Goal: Use online tool/utility: Utilize a website feature to perform a specific function

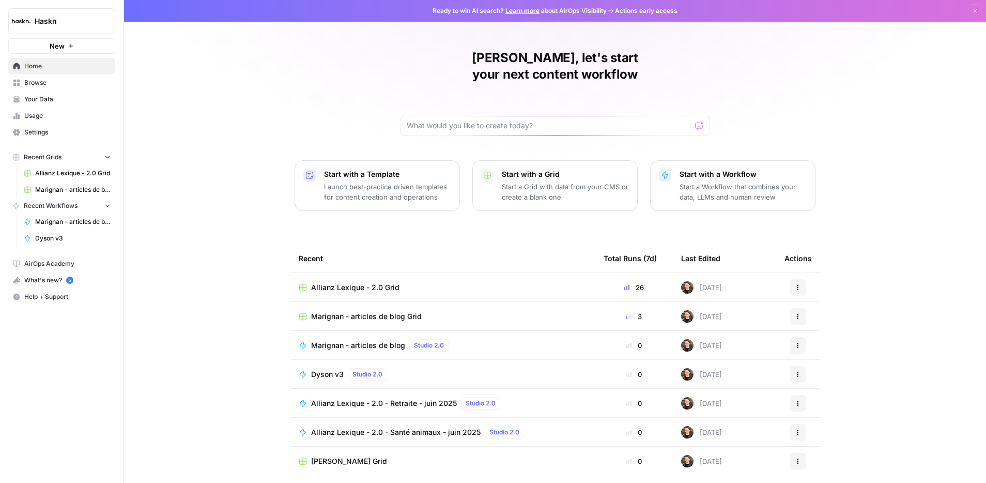
click at [64, 80] on span "Browse" at bounding box center [67, 82] width 86 height 9
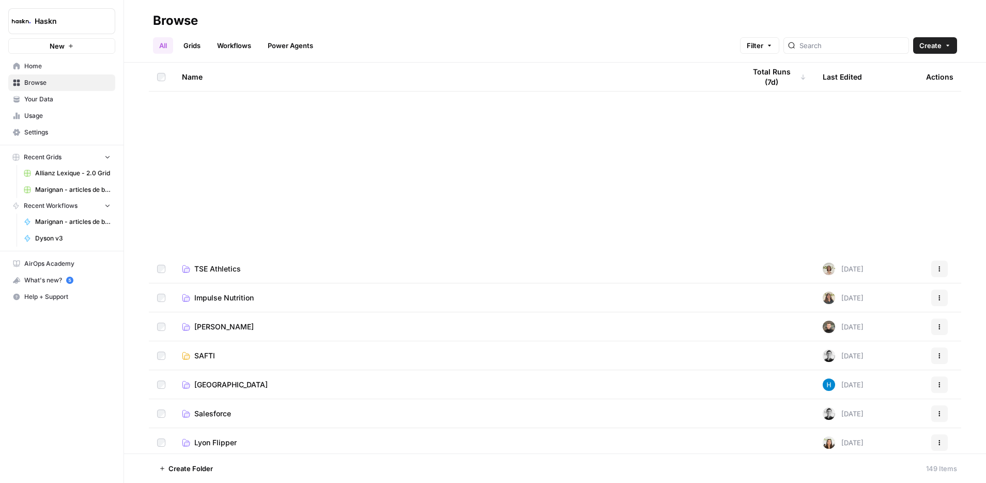
scroll to position [1586, 0]
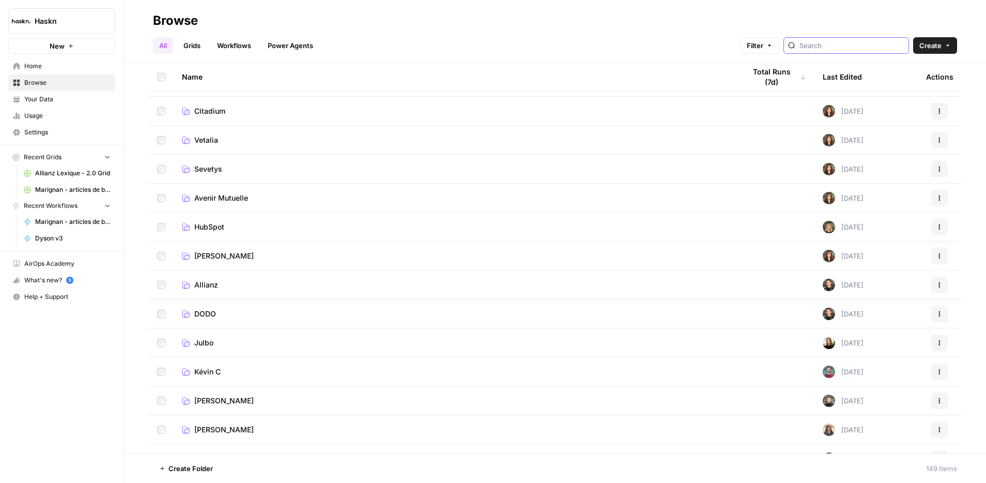
click at [859, 45] on input "search" at bounding box center [851, 45] width 105 height 10
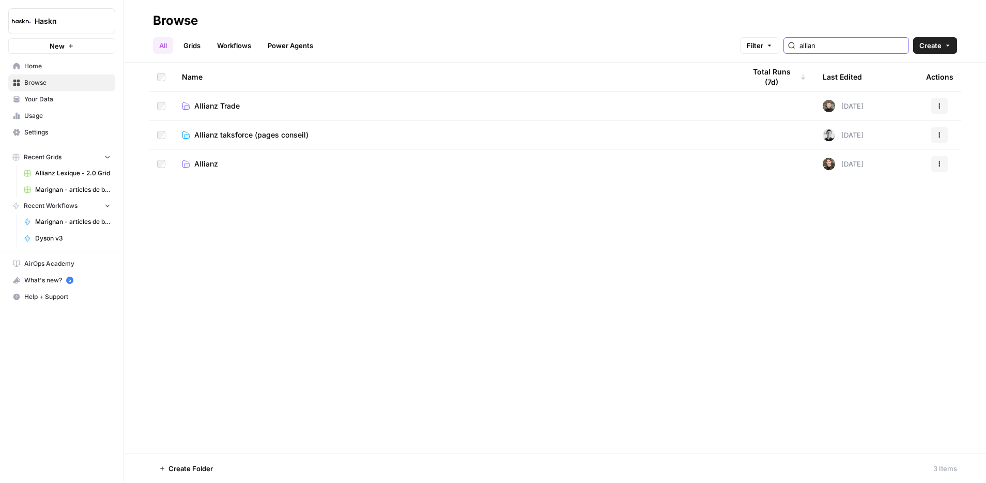
type input "allian"
click at [220, 109] on span "Allianz Trade" at bounding box center [216, 106] width 45 height 10
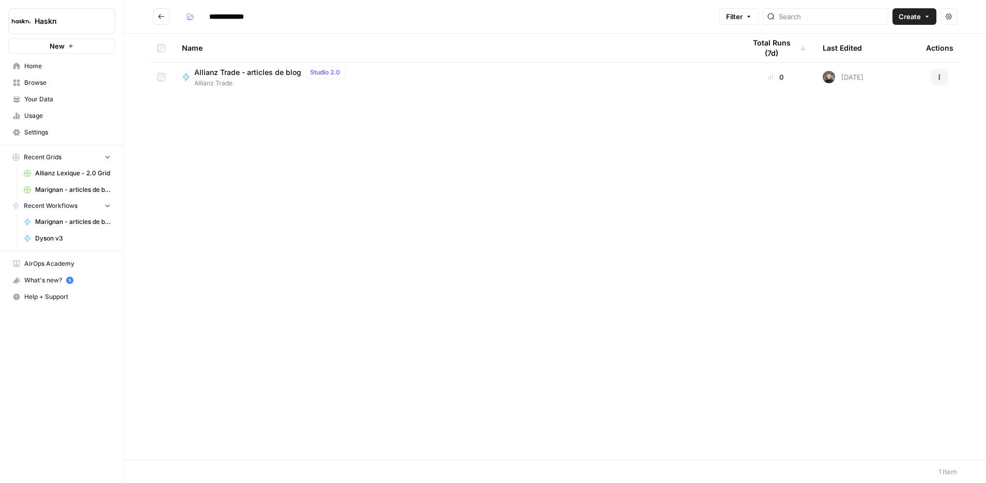
click at [299, 81] on span "Allianz Trade" at bounding box center [271, 83] width 155 height 9
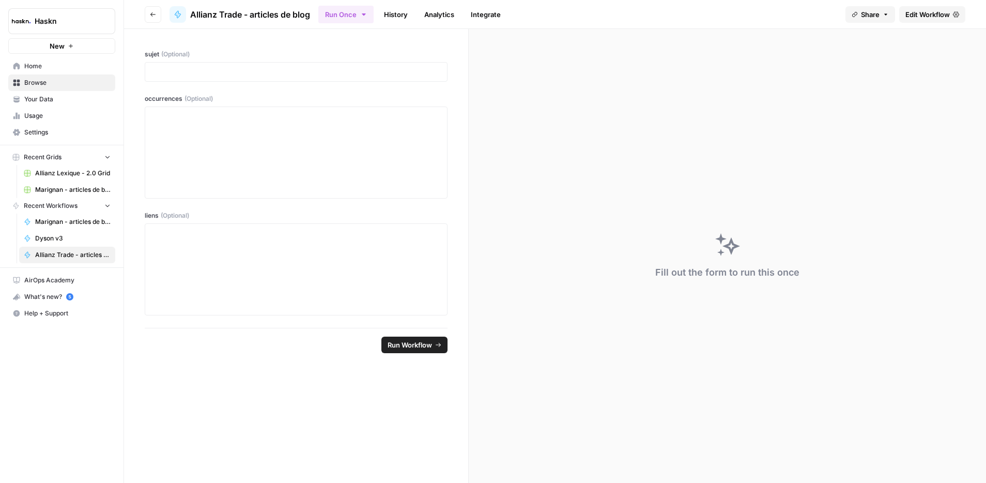
click at [299, 81] on div at bounding box center [296, 72] width 303 height 20
drag, startPoint x: 299, startPoint y: 81, endPoint x: 257, endPoint y: 113, distance: 52.4
click at [257, 113] on div "sujet (Optional) occurrences (Optional) liens (Optional)" at bounding box center [296, 178] width 344 height 299
click at [275, 70] on p at bounding box center [295, 72] width 289 height 10
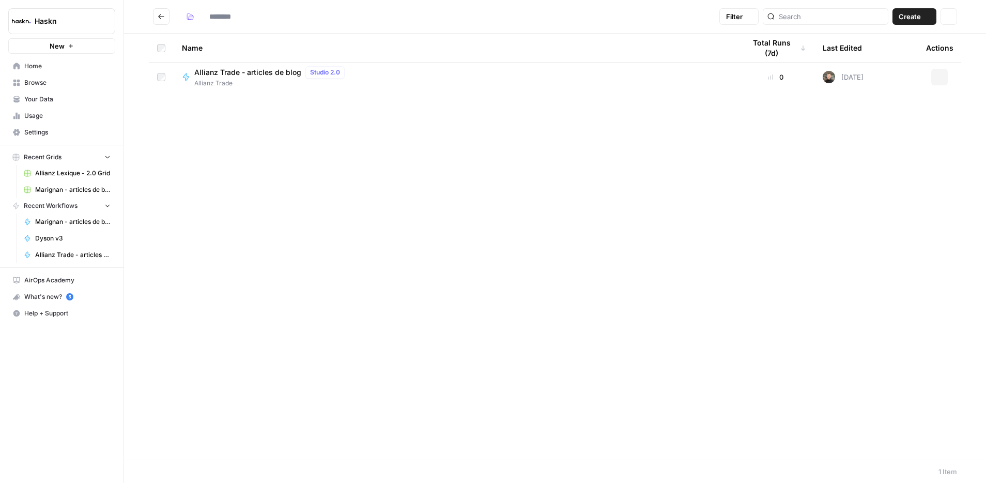
type input "**********"
click at [212, 21] on input "**********" at bounding box center [234, 16] width 58 height 17
click at [258, 73] on span "Allianz Trade - articles de blog" at bounding box center [247, 72] width 107 height 10
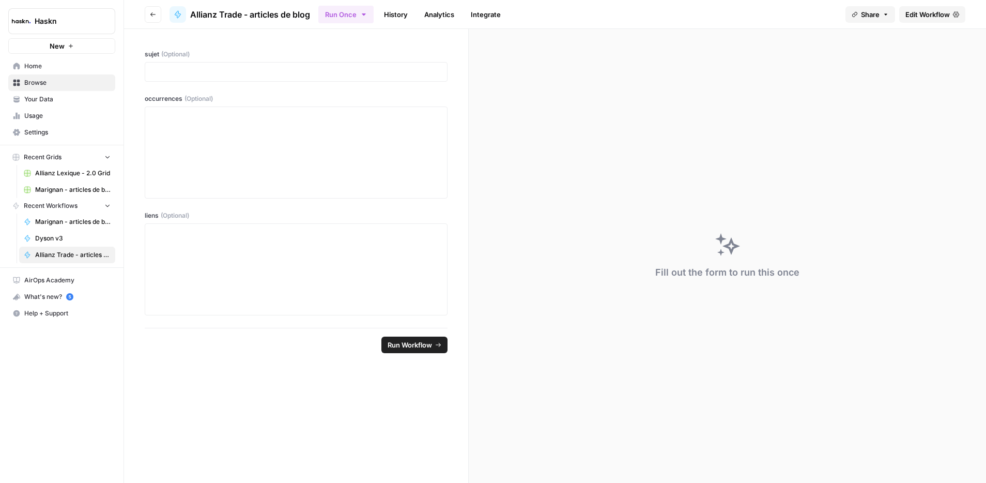
click at [934, 14] on span "Edit Workflow" at bounding box center [927, 14] width 44 height 10
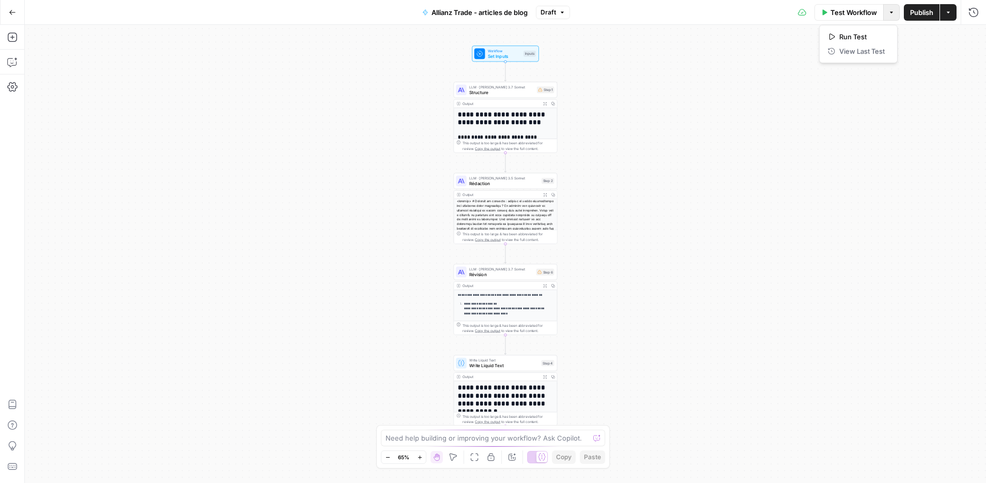
click at [893, 20] on button "Options" at bounding box center [891, 12] width 17 height 17
click at [951, 13] on icon "button" at bounding box center [948, 12] width 6 height 6
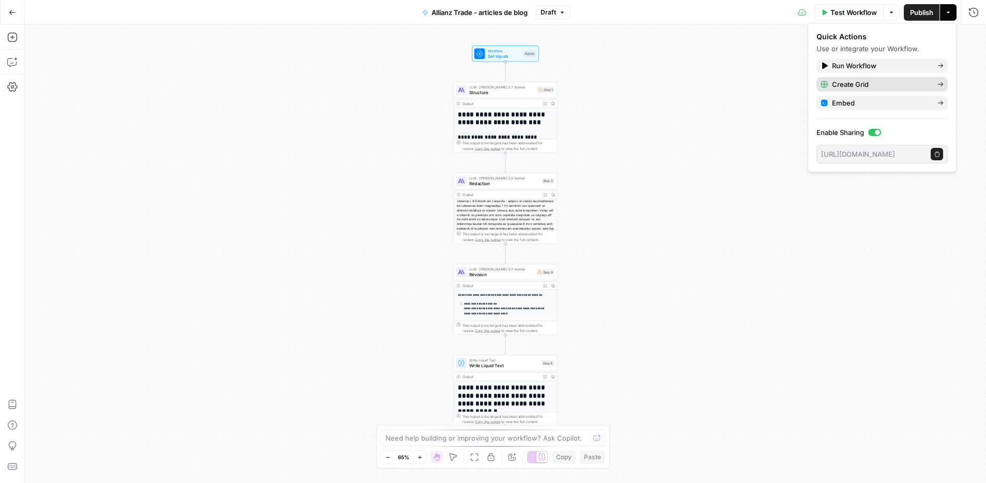
click at [900, 83] on span "Create Grid" at bounding box center [880, 84] width 97 height 10
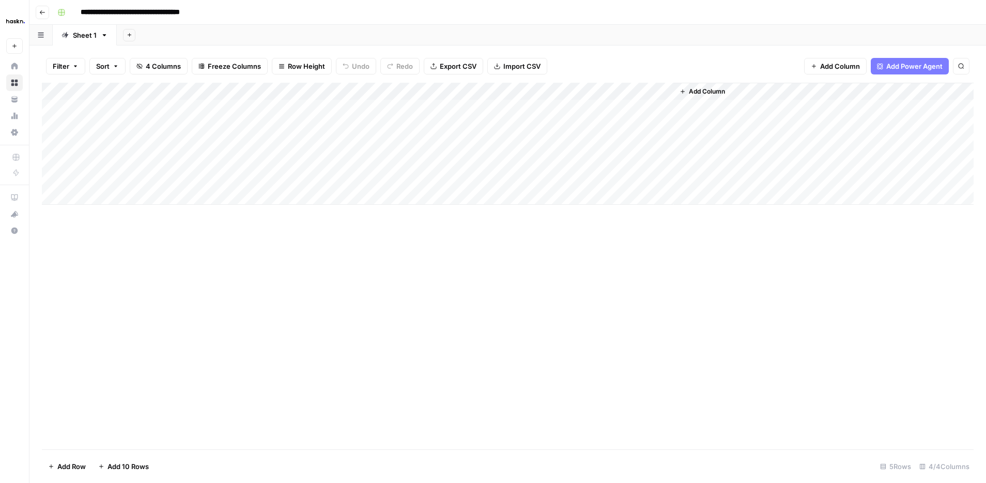
click at [137, 112] on div "Add Column" at bounding box center [508, 144] width 932 height 122
click at [184, 111] on div "Add Column" at bounding box center [508, 144] width 932 height 122
click at [176, 195] on div "Add Column" at bounding box center [508, 144] width 932 height 122
click at [193, 128] on div "Add Column" at bounding box center [508, 153] width 932 height 140
click at [194, 140] on div "Add Column" at bounding box center [508, 144] width 932 height 122
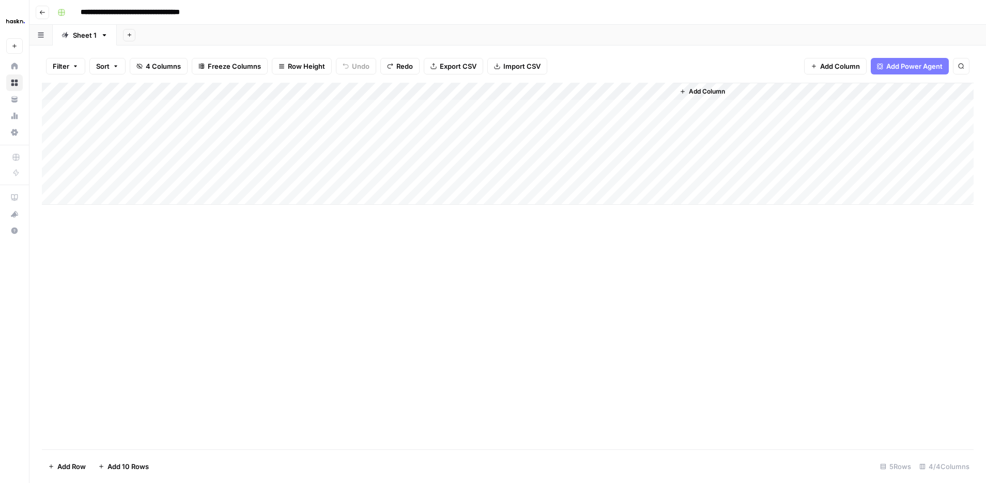
click at [193, 114] on div "Add Column" at bounding box center [508, 144] width 932 height 122
click at [408, 112] on div "Add Column" at bounding box center [508, 144] width 932 height 122
paste textarea "**********"
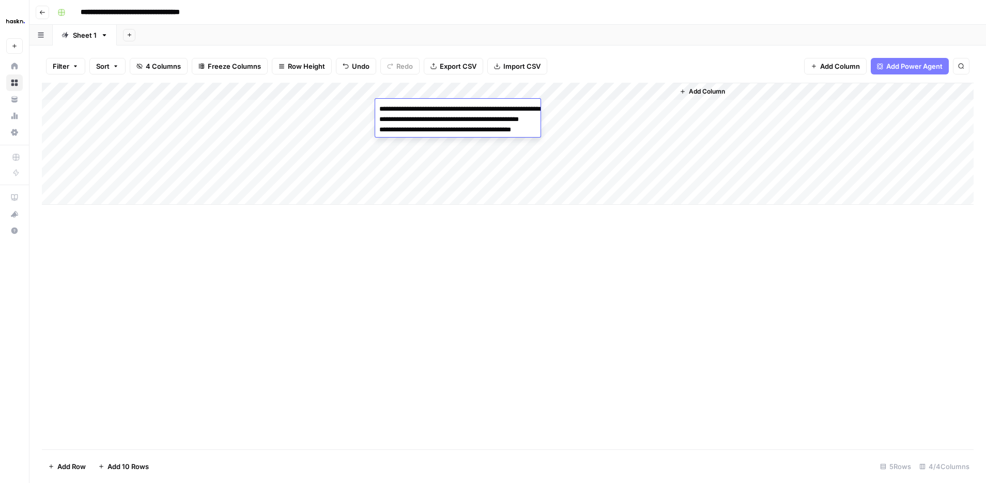
paste textarea "**********"
type textarea "**********"
click at [493, 183] on div "Add Column" at bounding box center [508, 144] width 932 height 122
click at [414, 126] on div "Add Column" at bounding box center [508, 144] width 932 height 122
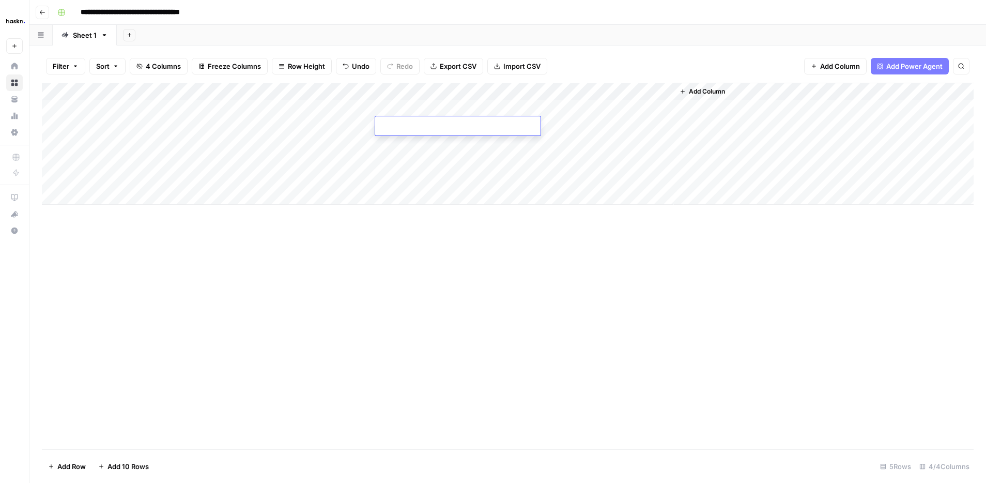
type textarea "**********"
click at [409, 158] on div "Add Column" at bounding box center [508, 144] width 932 height 122
click at [520, 128] on div "Add Column" at bounding box center [508, 144] width 932 height 122
click at [514, 121] on div "Add Column" at bounding box center [508, 144] width 932 height 122
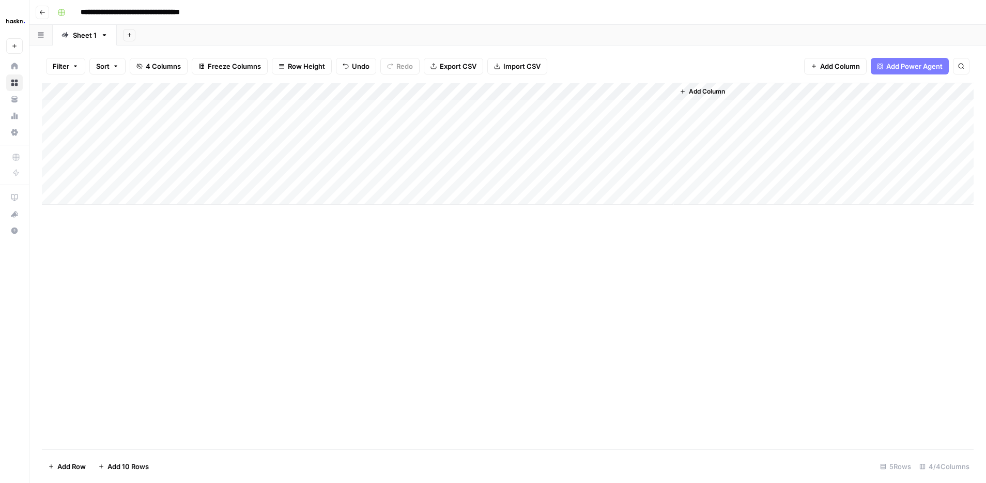
click at [518, 123] on div "Add Column" at bounding box center [508, 144] width 932 height 122
paste textarea "**********"
type textarea "**********"
click at [476, 121] on div "Add Column" at bounding box center [508, 144] width 932 height 122
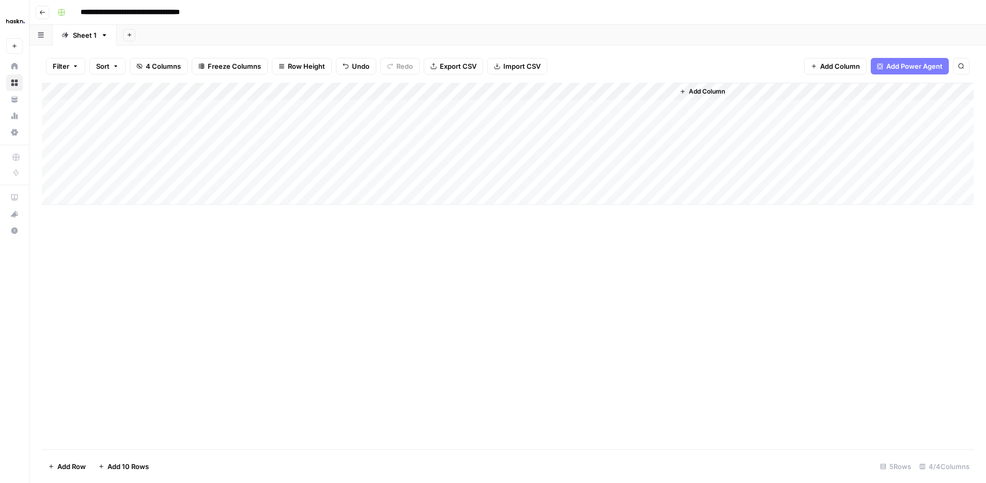
click at [501, 125] on div "Add Column" at bounding box center [508, 144] width 932 height 122
paste textarea "**********"
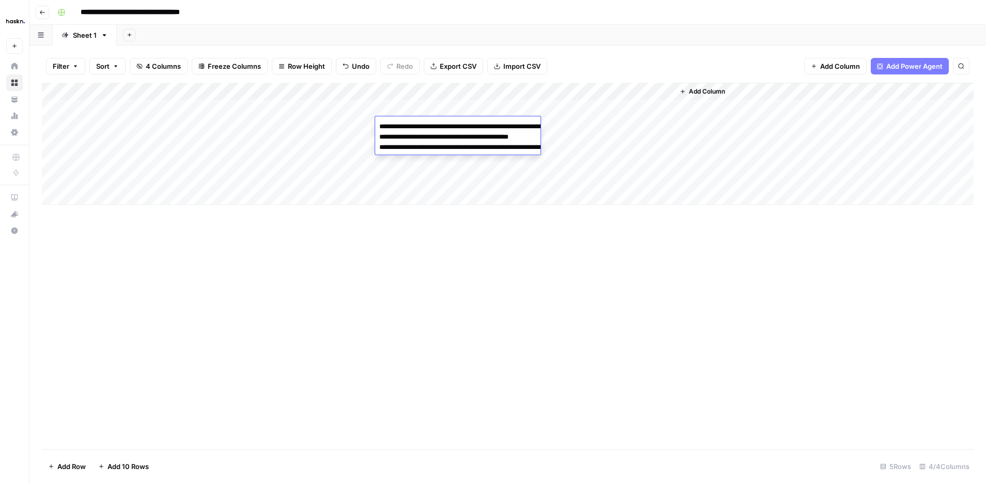
paste textarea "**********"
type textarea "**********"
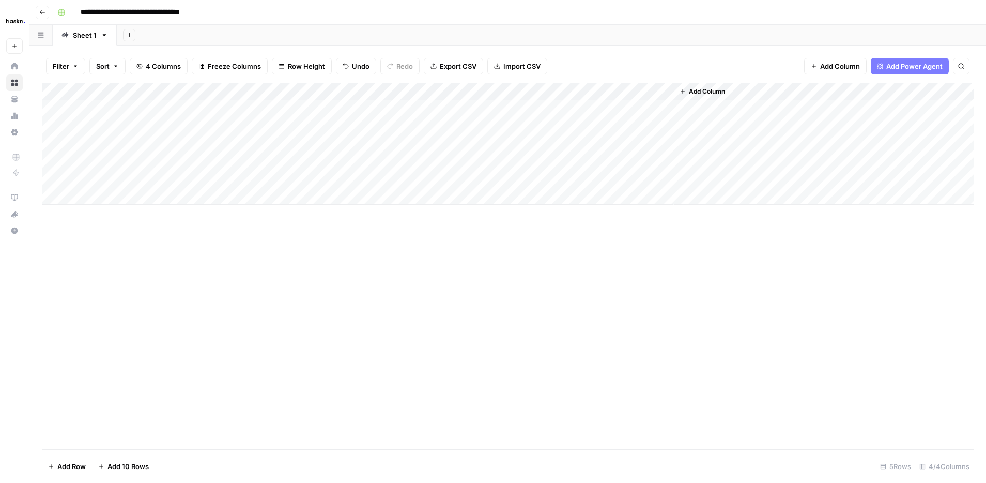
click at [450, 198] on div "Add Column" at bounding box center [508, 144] width 932 height 122
click at [483, 136] on div "Add Column" at bounding box center [508, 153] width 932 height 140
click at [491, 145] on div "Add Column" at bounding box center [508, 153] width 932 height 140
paste textarea "**********"
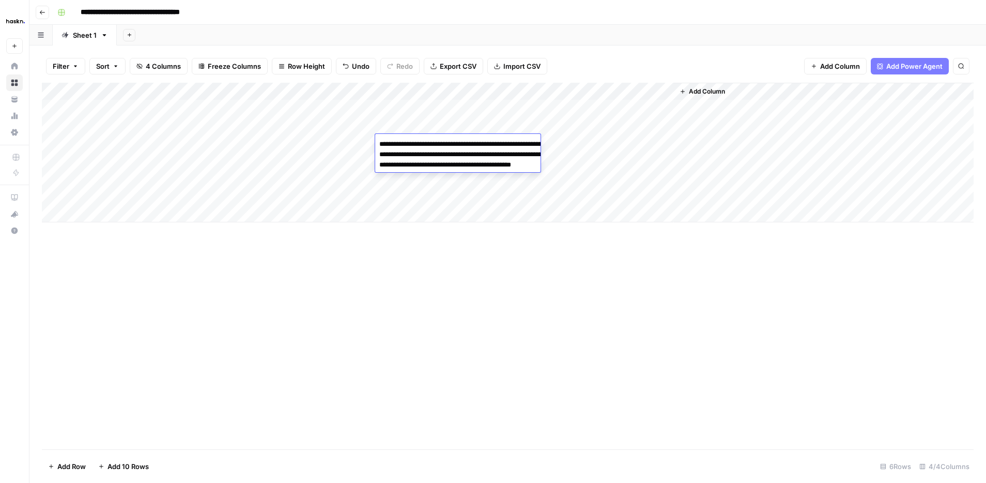
paste textarea "**********"
type textarea "**********"
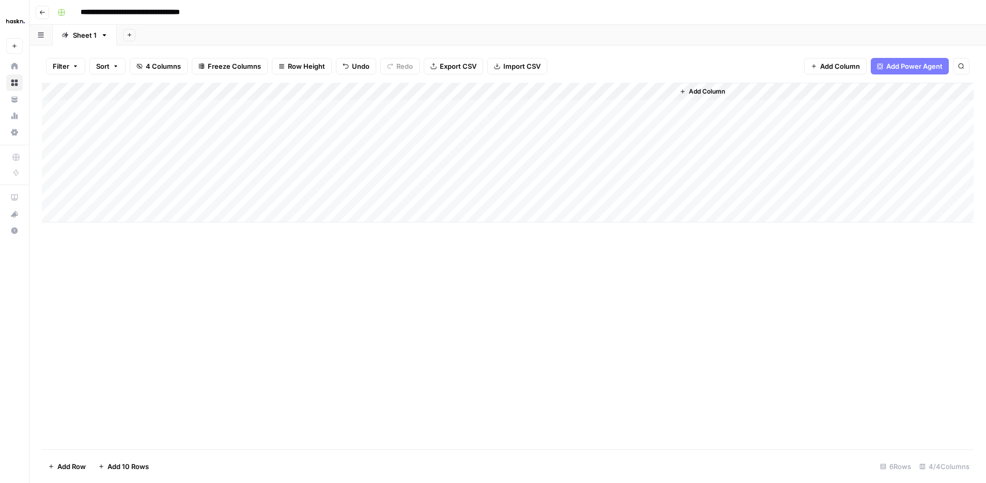
click at [420, 219] on div "Add Column" at bounding box center [508, 153] width 932 height 140
click at [409, 154] on div "Add Column" at bounding box center [508, 161] width 932 height 157
click at [409, 161] on div "Add Column" at bounding box center [508, 161] width 932 height 157
click at [425, 180] on div "Add Column" at bounding box center [508, 161] width 932 height 157
click at [422, 159] on div "Add Column" at bounding box center [508, 161] width 932 height 157
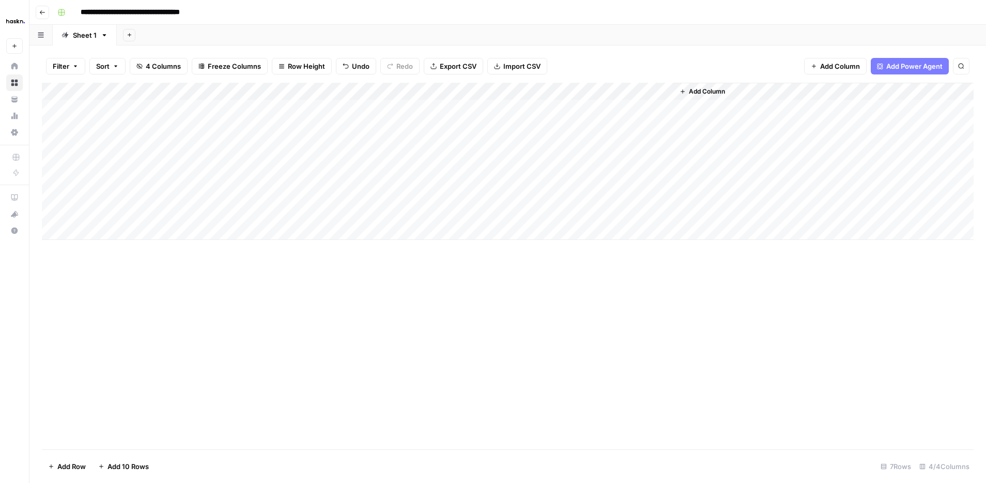
click at [456, 165] on div "Add Column" at bounding box center [508, 161] width 932 height 157
click at [456, 165] on textarea at bounding box center [457, 162] width 165 height 14
type textarea "**********"
click at [438, 198] on div "Add Column" at bounding box center [508, 161] width 932 height 157
click at [508, 161] on div "Add Column" at bounding box center [508, 161] width 932 height 157
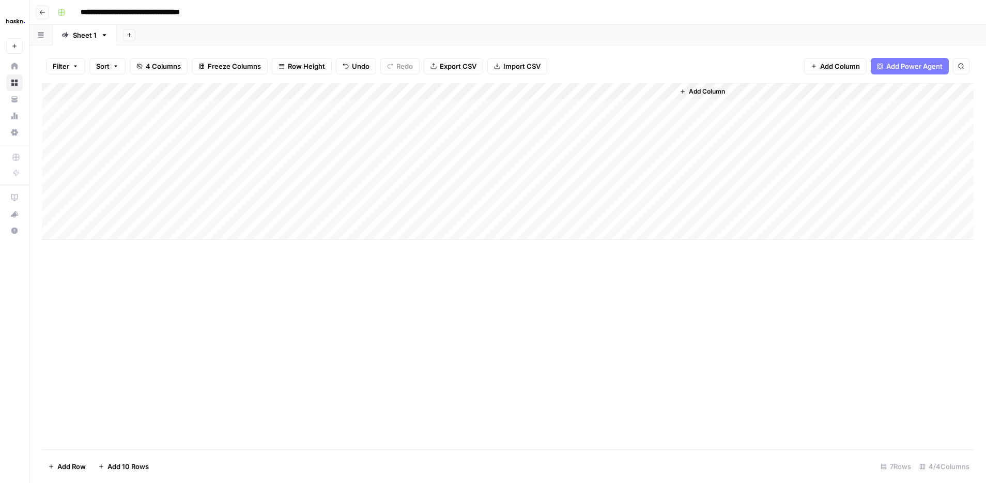
click at [512, 161] on div "Add Column" at bounding box center [508, 161] width 932 height 157
paste textarea "**********"
type textarea "**********"
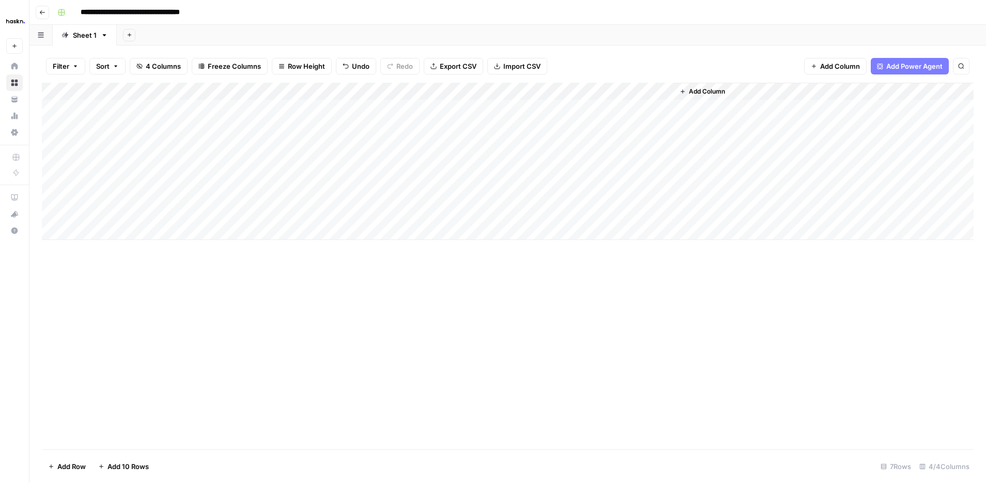
click at [436, 206] on div "Add Column" at bounding box center [508, 161] width 932 height 157
click at [430, 177] on div "Add Column" at bounding box center [508, 161] width 932 height 157
click at [436, 171] on div "Add Column" at bounding box center [508, 161] width 932 height 157
click at [436, 180] on textarea at bounding box center [457, 179] width 165 height 14
paste textarea "**********"
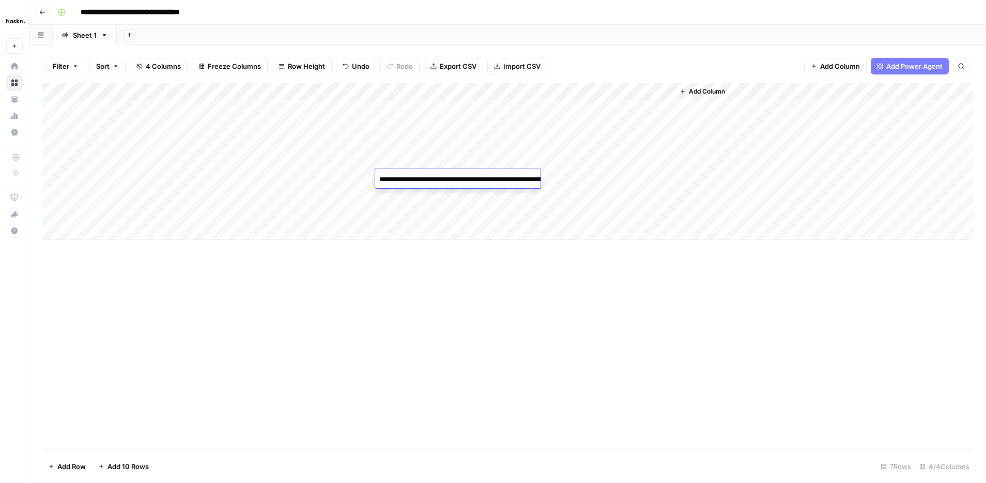
paste textarea "**********"
type textarea "**********"
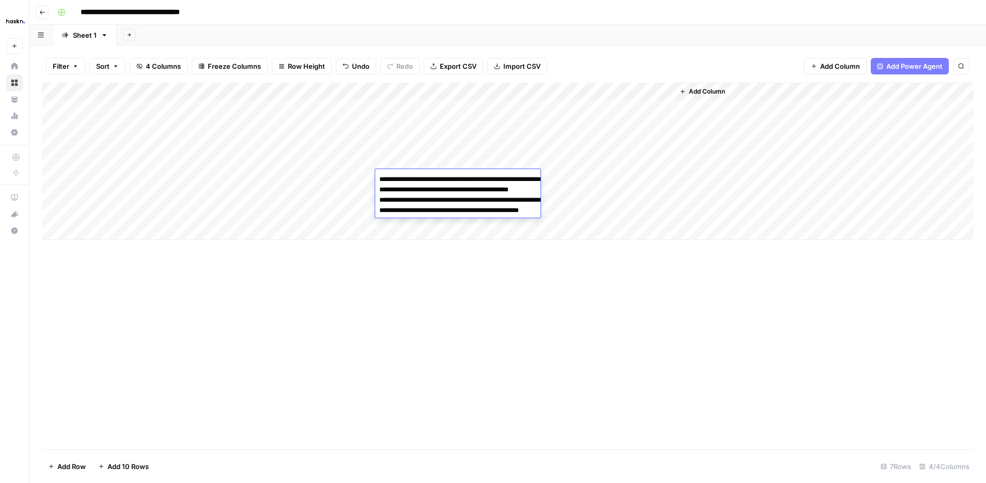
click at [431, 268] on div "Add Column" at bounding box center [508, 266] width 932 height 366
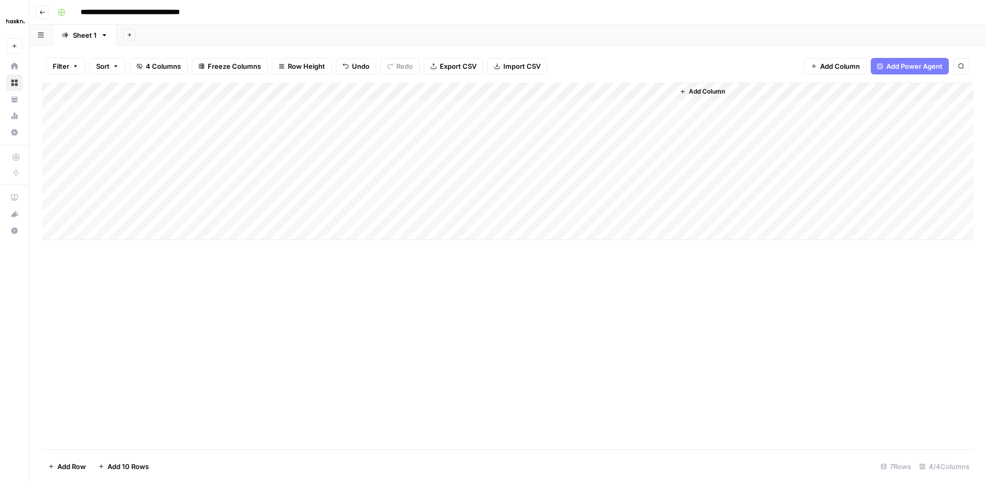
click at [353, 109] on div "Add Column" at bounding box center [508, 161] width 932 height 157
type textarea "**********"
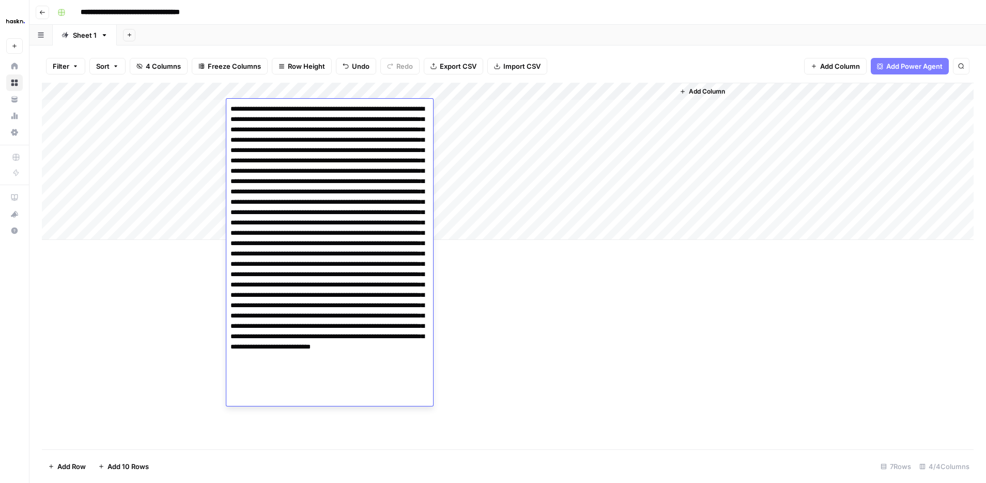
click at [152, 129] on div "Add Column" at bounding box center [508, 161] width 932 height 157
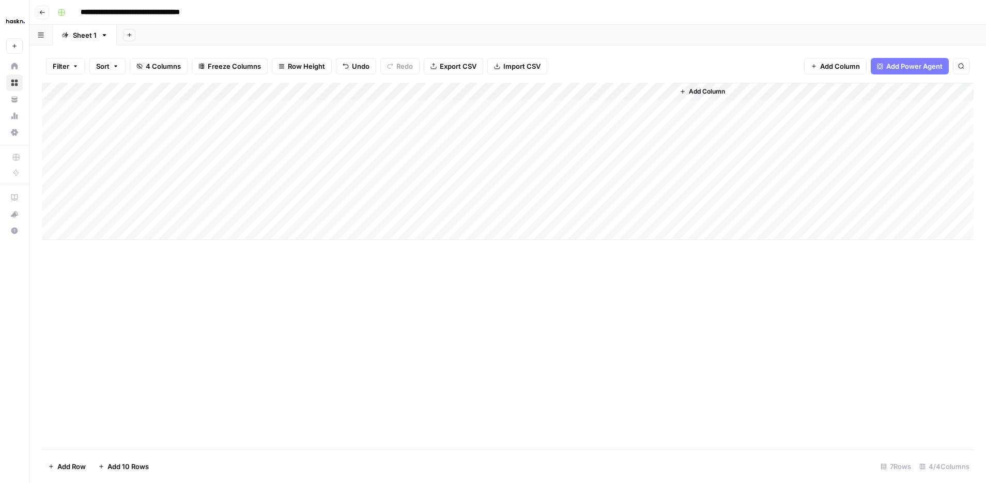
click at [320, 127] on div "Add Column" at bounding box center [508, 161] width 932 height 157
click at [277, 118] on div at bounding box center [308, 125] width 165 height 19
click at [274, 128] on textarea at bounding box center [308, 126] width 165 height 14
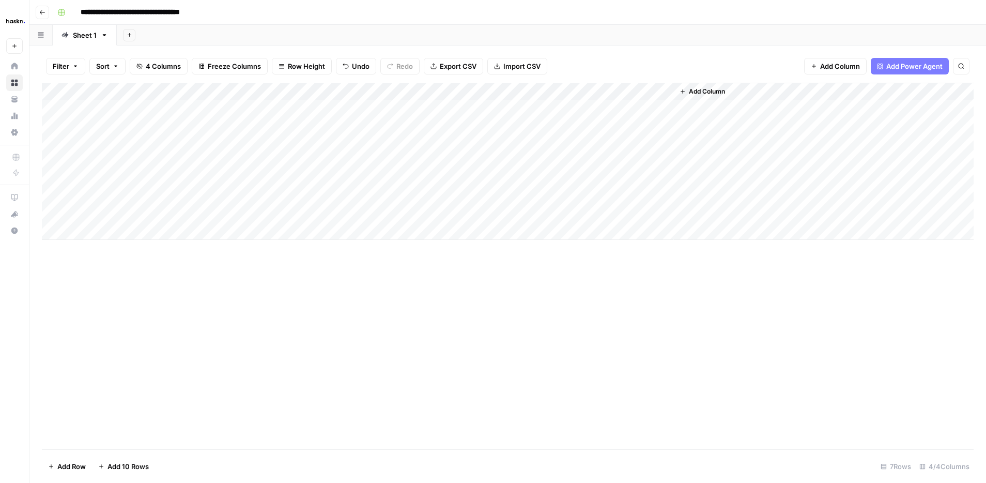
click at [275, 171] on div "Add Column" at bounding box center [508, 161] width 932 height 157
click at [270, 128] on div "Add Column" at bounding box center [508, 161] width 932 height 157
paste textarea "**********"
type textarea "**********"
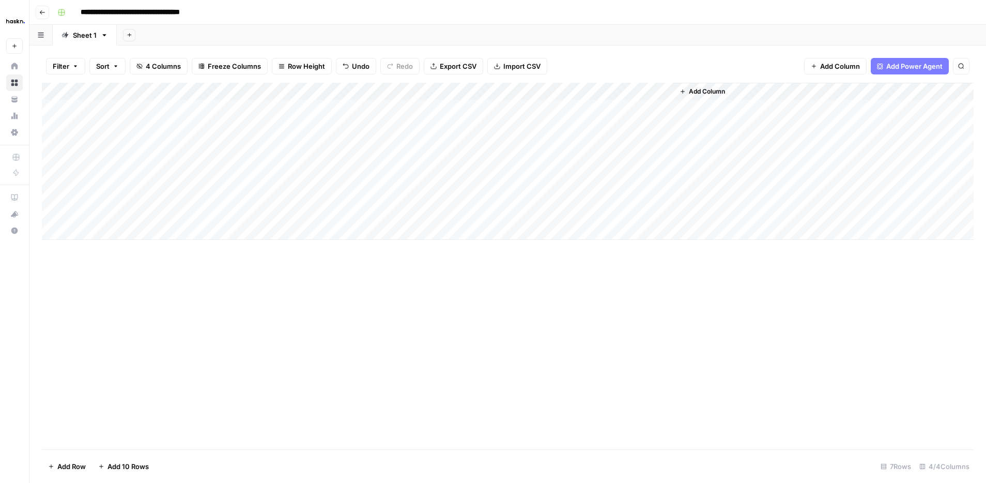
click at [177, 143] on div "Add Column" at bounding box center [508, 161] width 932 height 157
click at [276, 135] on div "Add Column" at bounding box center [508, 161] width 932 height 157
type textarea "**********"
click at [155, 143] on div "Add Column" at bounding box center [508, 161] width 932 height 157
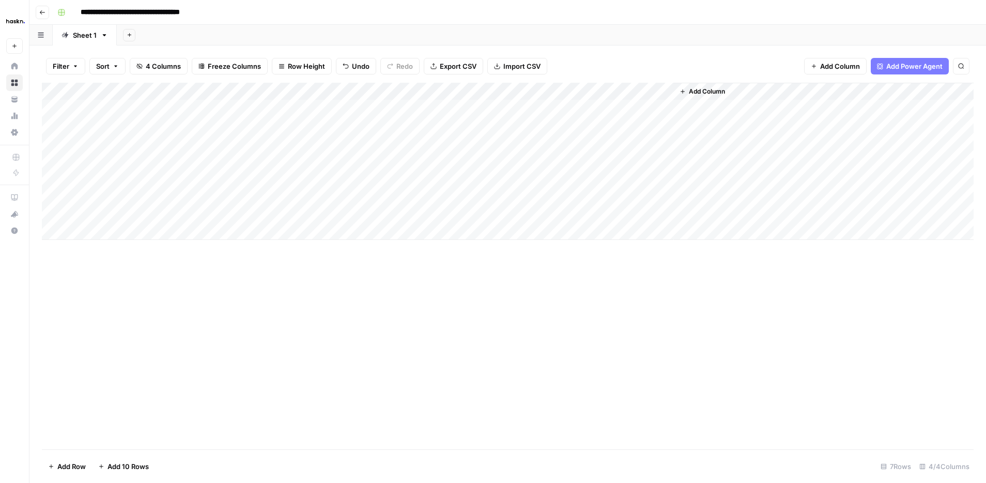
click at [282, 161] on div "Add Column" at bounding box center [508, 161] width 932 height 157
click at [125, 162] on div "Add Column" at bounding box center [508, 161] width 932 height 157
click at [125, 161] on div "Add Column" at bounding box center [508, 161] width 932 height 157
click at [124, 144] on div "Add Column" at bounding box center [508, 161] width 932 height 157
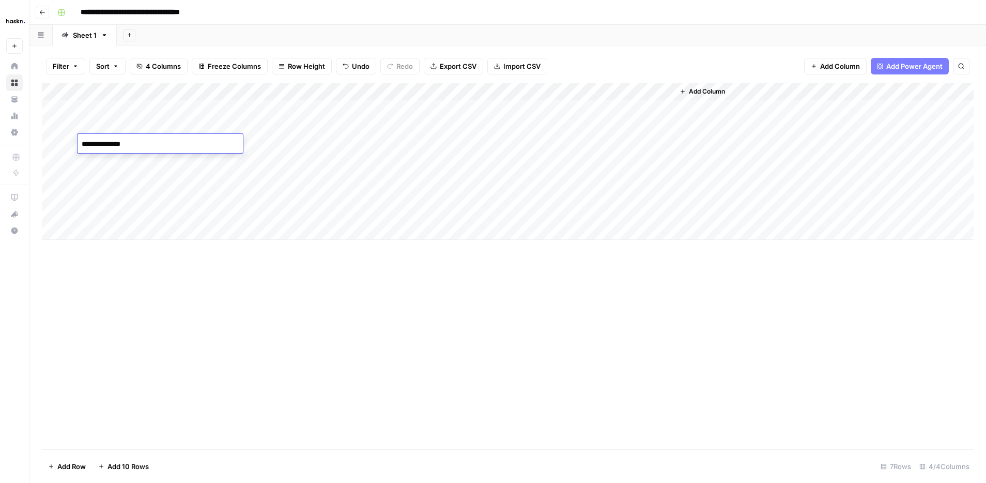
click at [284, 157] on div "Add Column" at bounding box center [508, 161] width 932 height 157
type textarea "**********"
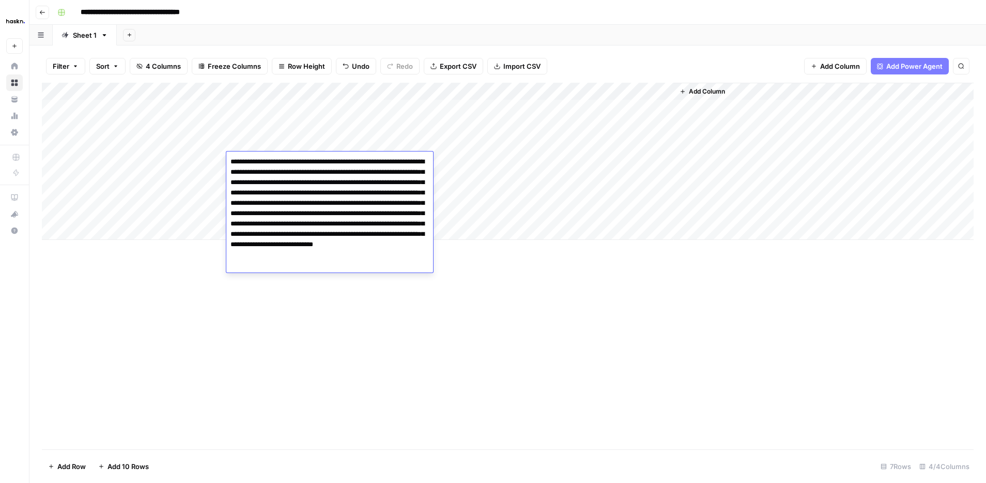
click at [200, 171] on div "Add Column" at bounding box center [508, 161] width 932 height 157
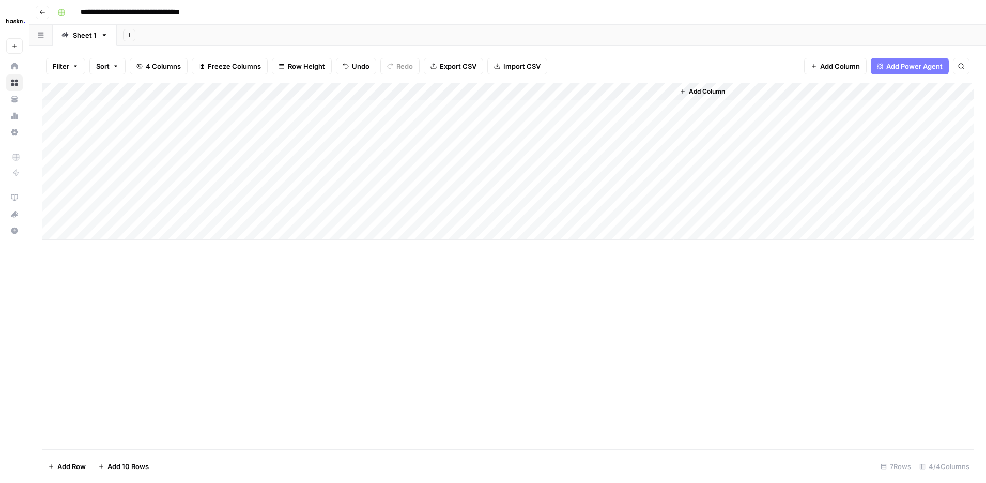
click at [288, 160] on div "Add Column" at bounding box center [508, 161] width 932 height 157
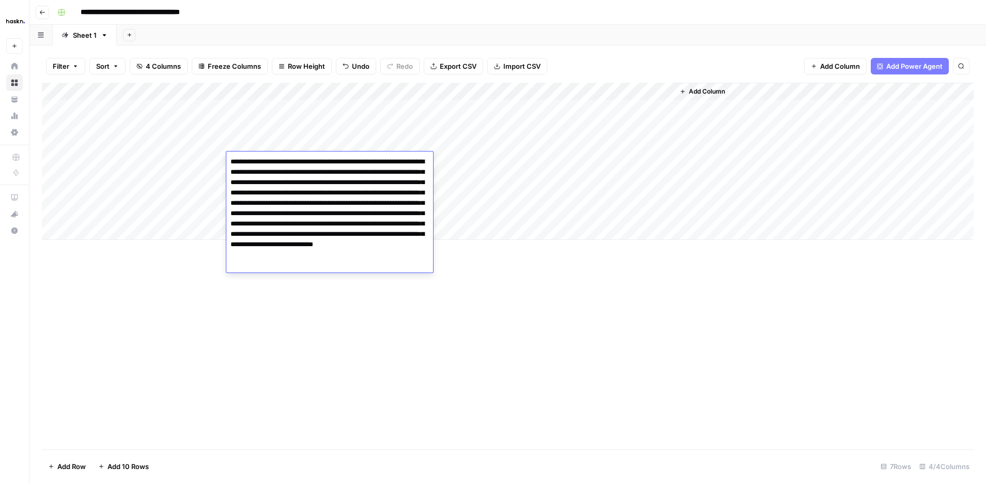
click at [299, 143] on div "Add Column" at bounding box center [508, 161] width 932 height 157
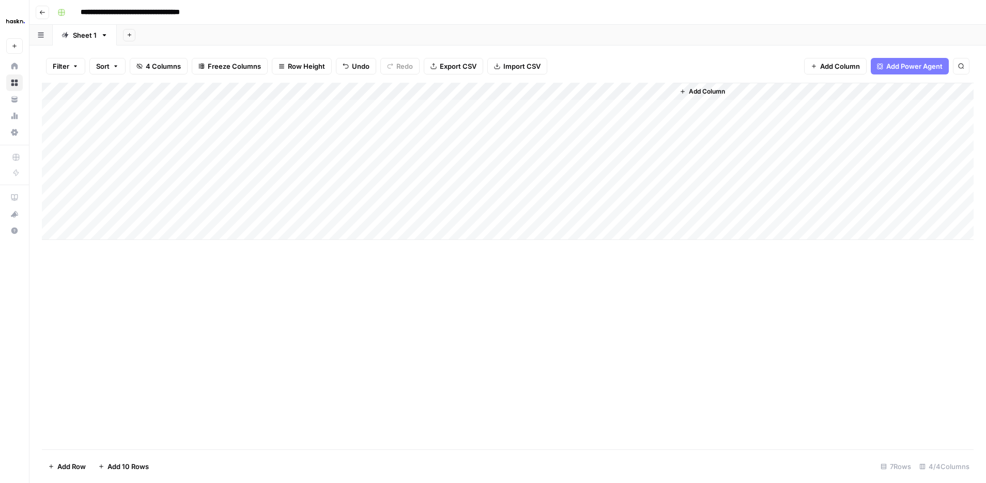
click at [299, 143] on div "Add Column" at bounding box center [508, 161] width 932 height 157
click at [286, 360] on div "Add Column" at bounding box center [508, 266] width 932 height 366
click at [159, 174] on div "Add Column" at bounding box center [508, 161] width 932 height 157
click at [160, 174] on textarea "**********" at bounding box center [160, 179] width 165 height 14
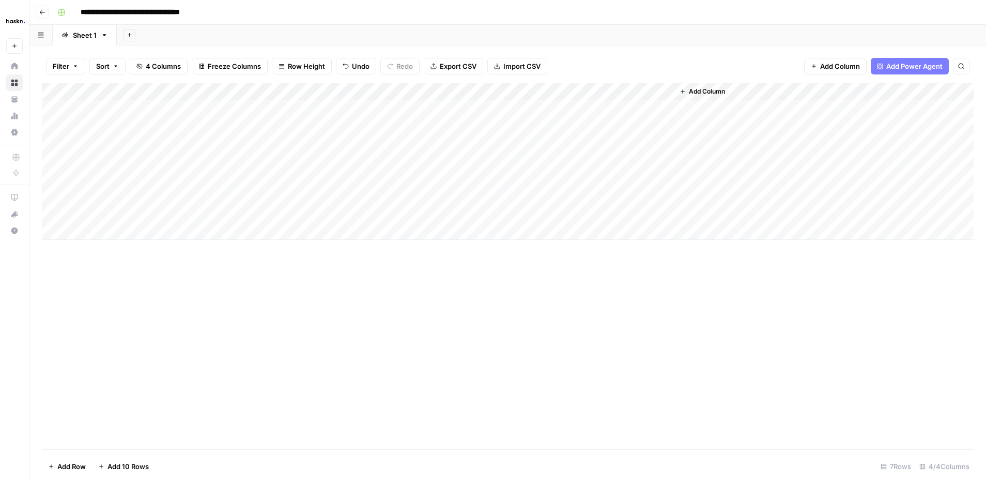
click at [650, 95] on div "Add Column" at bounding box center [508, 161] width 932 height 157
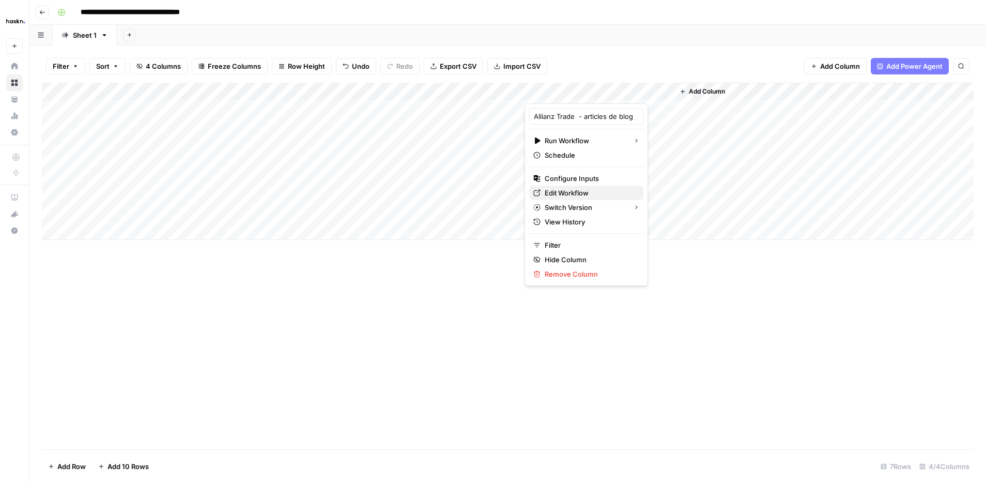
click at [595, 190] on span "Edit Workflow" at bounding box center [590, 193] width 90 height 10
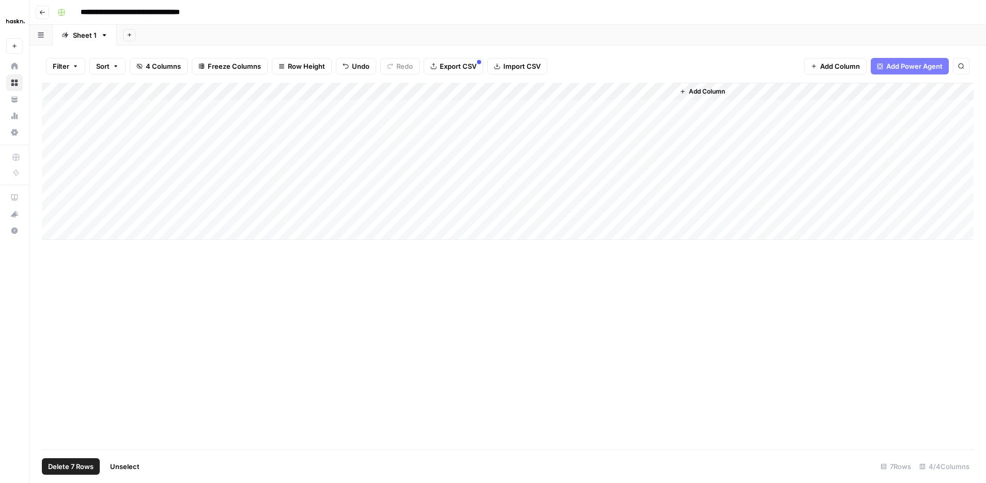
click at [71, 86] on div "Add Column" at bounding box center [508, 161] width 932 height 157
click at [714, 91] on span "Add Column" at bounding box center [707, 91] width 36 height 9
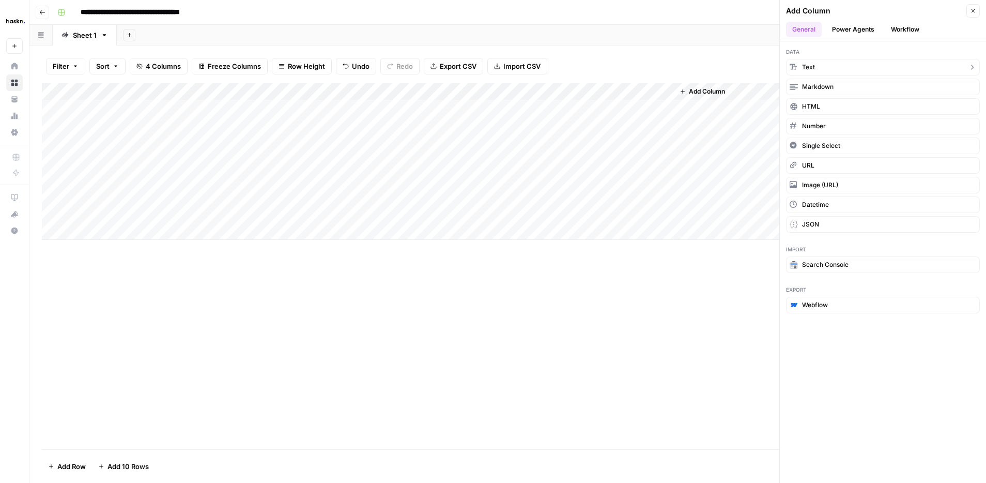
click at [835, 68] on button "Text" at bounding box center [883, 67] width 194 height 17
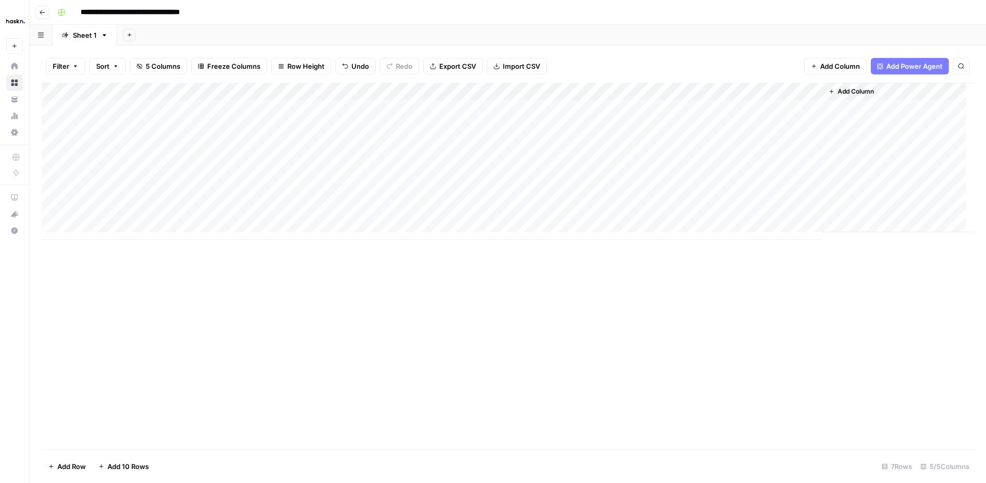
drag, startPoint x: 772, startPoint y: 88, endPoint x: 193, endPoint y: 61, distance: 579.4
click at [193, 61] on div "Filter Sort 5 Columns Freeze Columns Row Height Undo Redo Export CSV Import CSV…" at bounding box center [507, 263] width 957 height 437
click at [222, 91] on div "Add Column" at bounding box center [508, 161] width 932 height 157
click at [163, 93] on div at bounding box center [152, 93] width 149 height 21
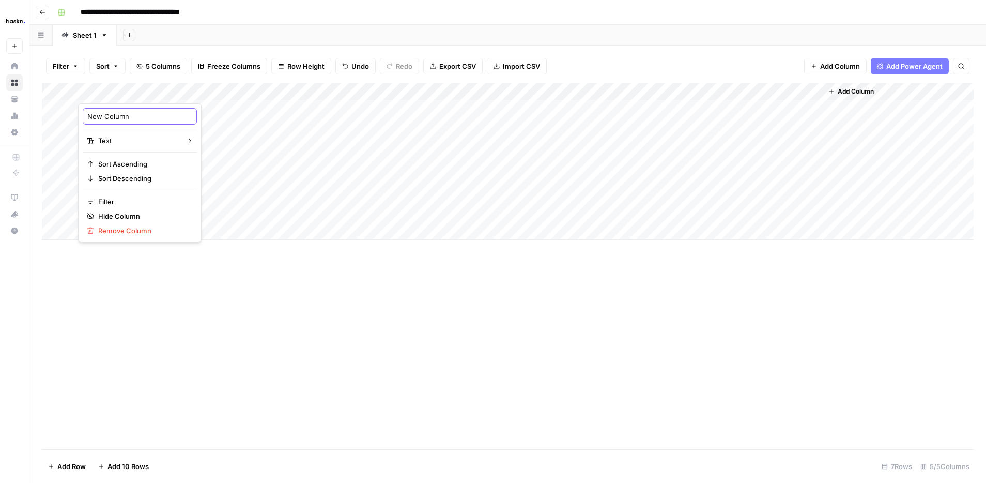
click at [128, 116] on input "New Column" at bounding box center [139, 116] width 105 height 10
type input "ID"
click at [222, 292] on div "Add Column" at bounding box center [508, 266] width 932 height 366
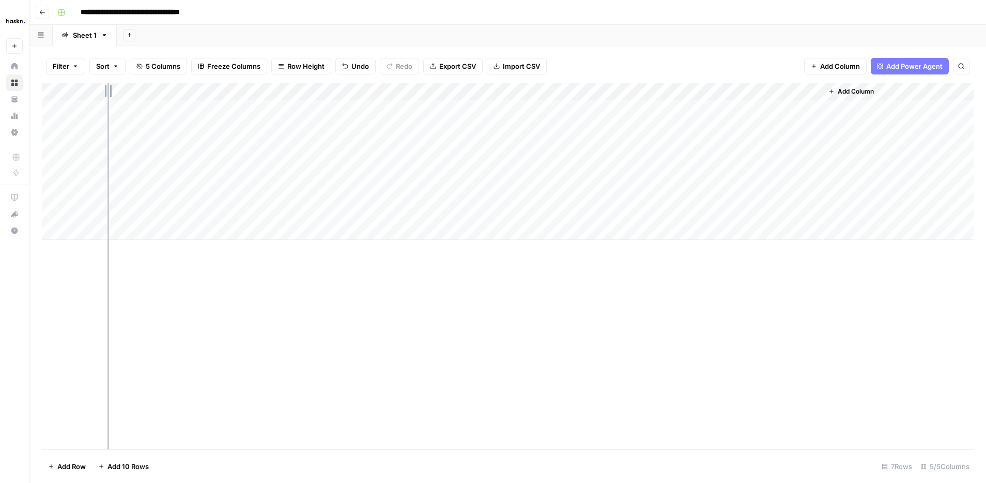
drag, startPoint x: 225, startPoint y: 86, endPoint x: 107, endPoint y: 80, distance: 118.0
click at [107, 80] on div "Filter Sort 5 Columns Freeze Columns Row Height Undo Redo Export CSV Import CSV…" at bounding box center [507, 263] width 957 height 437
click at [107, 107] on div "Add Column" at bounding box center [508, 161] width 932 height 157
click at [700, 89] on div "Add Column" at bounding box center [508, 161] width 932 height 157
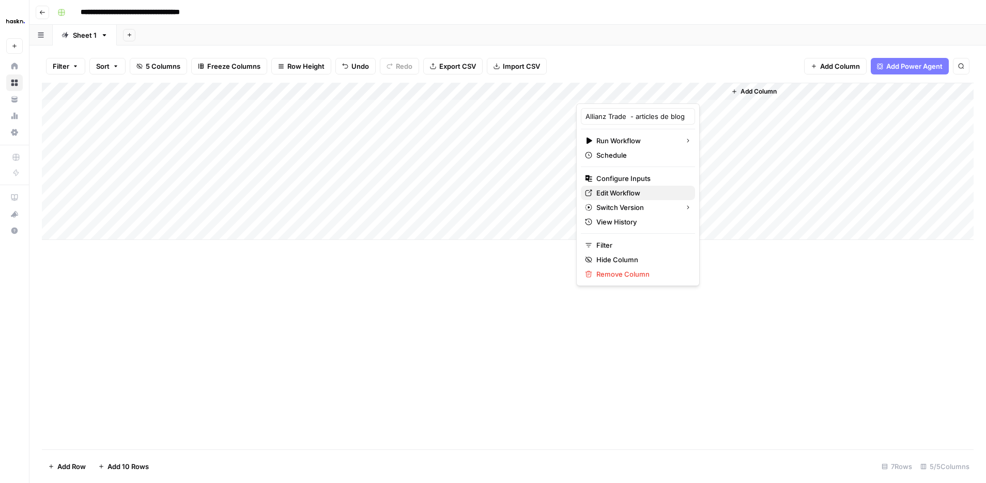
click at [632, 194] on span "Edit Workflow" at bounding box center [641, 193] width 90 height 10
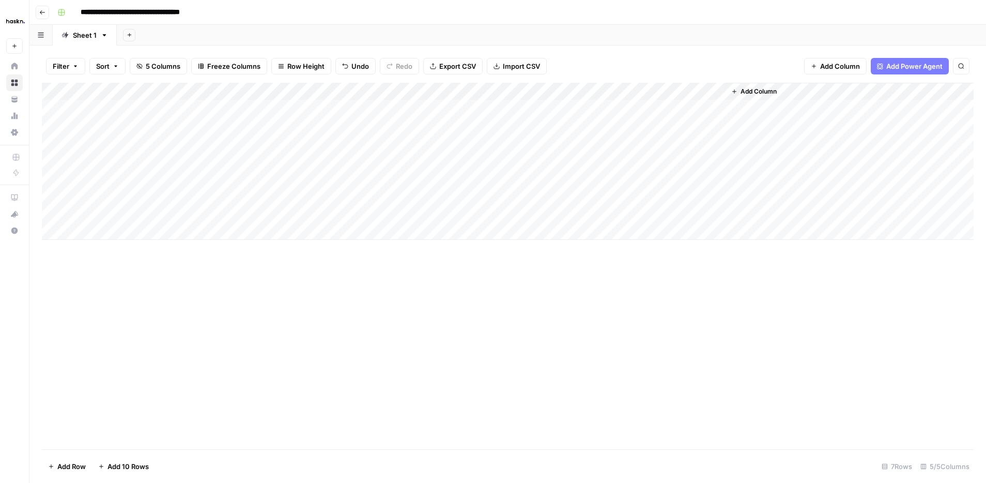
click at [108, 87] on div "Add Column" at bounding box center [508, 161] width 932 height 157
click at [122, 89] on div at bounding box center [104, 93] width 52 height 21
click at [138, 233] on span "Remove Column" at bounding box center [143, 230] width 90 height 10
click at [456, 116] on button "Delete" at bounding box center [456, 107] width 35 height 19
click at [339, 179] on div "Add Column" at bounding box center [508, 161] width 932 height 157
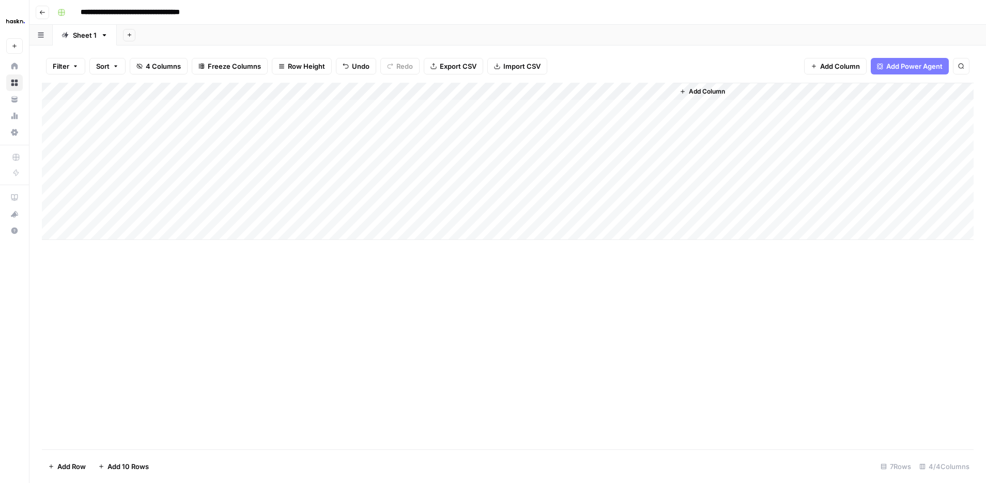
click at [292, 178] on div "Add Column" at bounding box center [508, 161] width 932 height 157
click at [292, 178] on textarea at bounding box center [308, 179] width 165 height 14
click at [283, 181] on textarea at bounding box center [308, 179] width 165 height 14
click at [258, 203] on div "Add Column" at bounding box center [508, 161] width 932 height 157
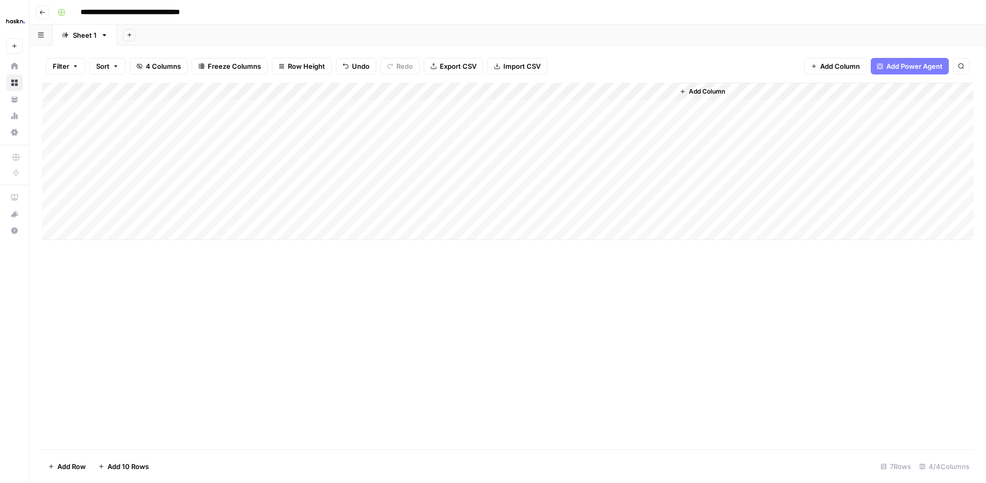
click at [253, 181] on div "Add Column" at bounding box center [508, 161] width 932 height 157
click at [259, 177] on textarea at bounding box center [308, 179] width 165 height 14
click at [282, 223] on div "Add Column" at bounding box center [508, 161] width 932 height 157
click at [296, 177] on div "Add Column" at bounding box center [508, 170] width 932 height 175
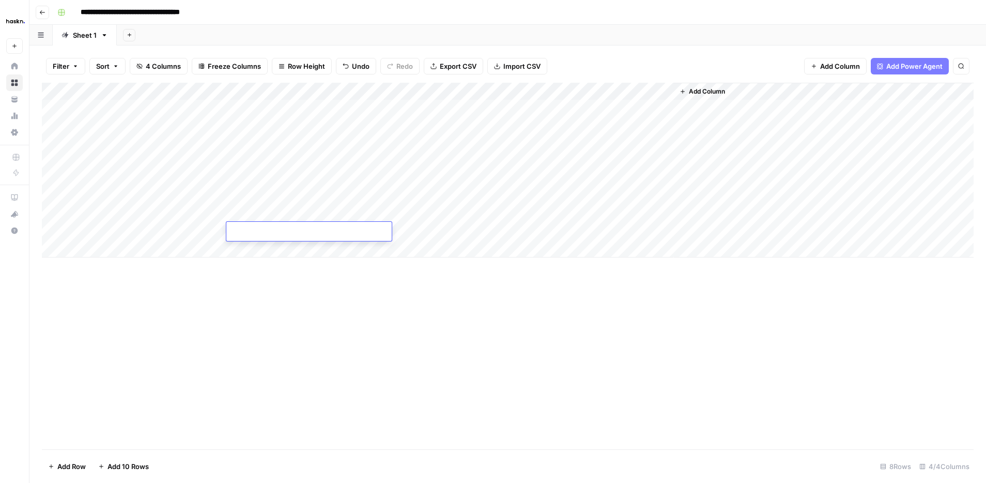
click at [296, 177] on div "Add Column" at bounding box center [508, 170] width 932 height 175
type textarea "**********"
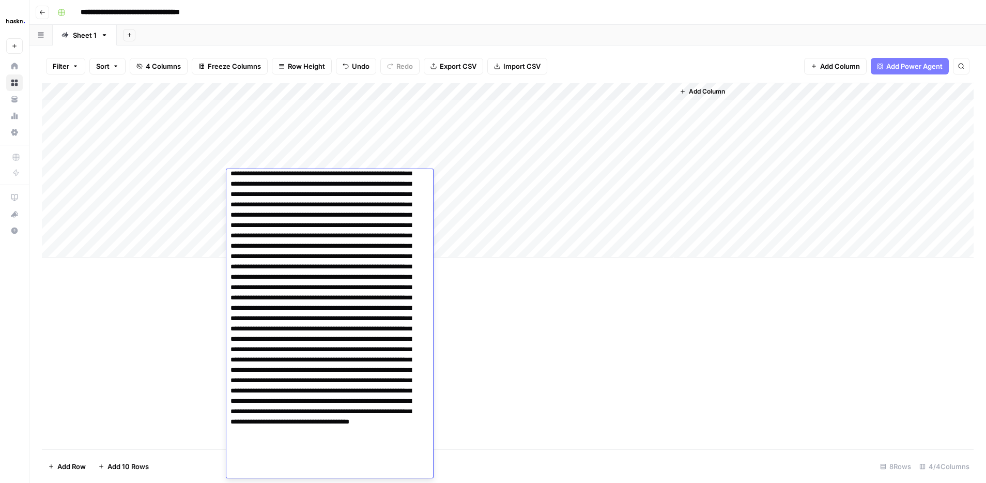
click at [439, 222] on div "Add Column" at bounding box center [508, 170] width 932 height 175
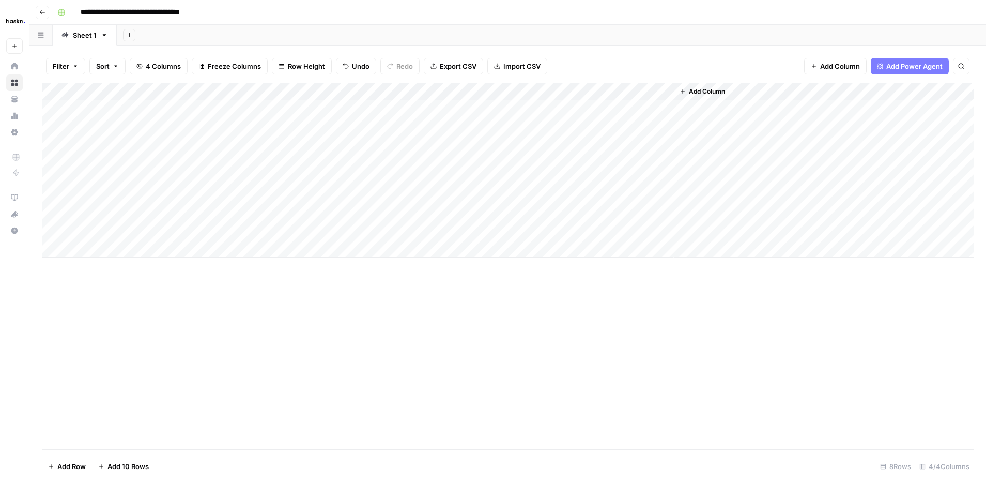
click at [598, 106] on div "Add Column" at bounding box center [508, 170] width 932 height 175
click at [598, 124] on div "Add Column" at bounding box center [508, 170] width 932 height 175
click at [595, 139] on div "Add Column" at bounding box center [508, 170] width 932 height 175
click at [592, 156] on div "Add Column" at bounding box center [508, 170] width 932 height 175
click at [594, 174] on div "Add Column" at bounding box center [508, 170] width 932 height 175
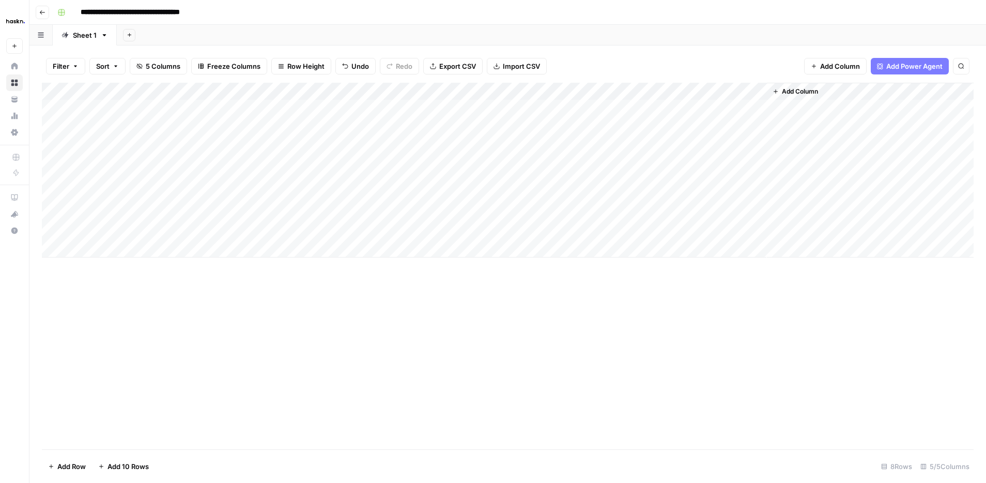
click at [720, 111] on div "Add Column" at bounding box center [508, 170] width 932 height 175
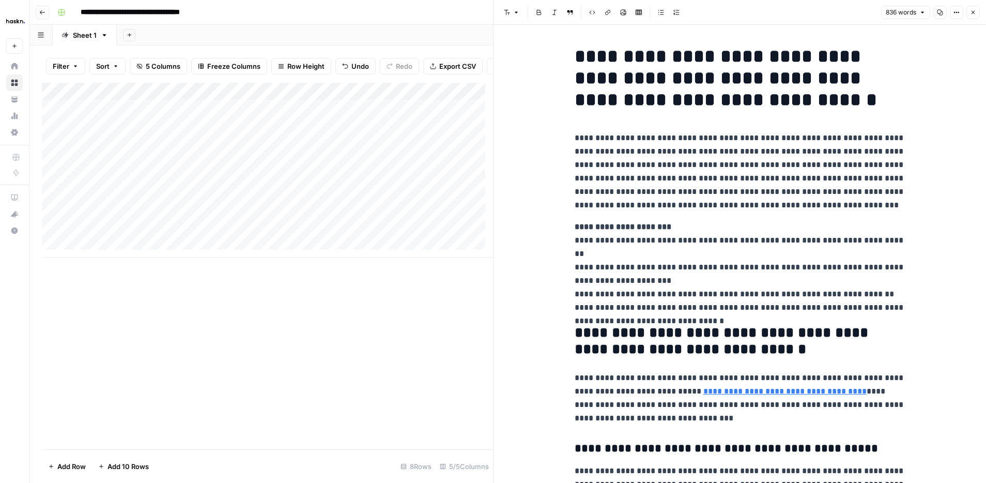
drag, startPoint x: 560, startPoint y: 49, endPoint x: 767, endPoint y: 295, distance: 322.4
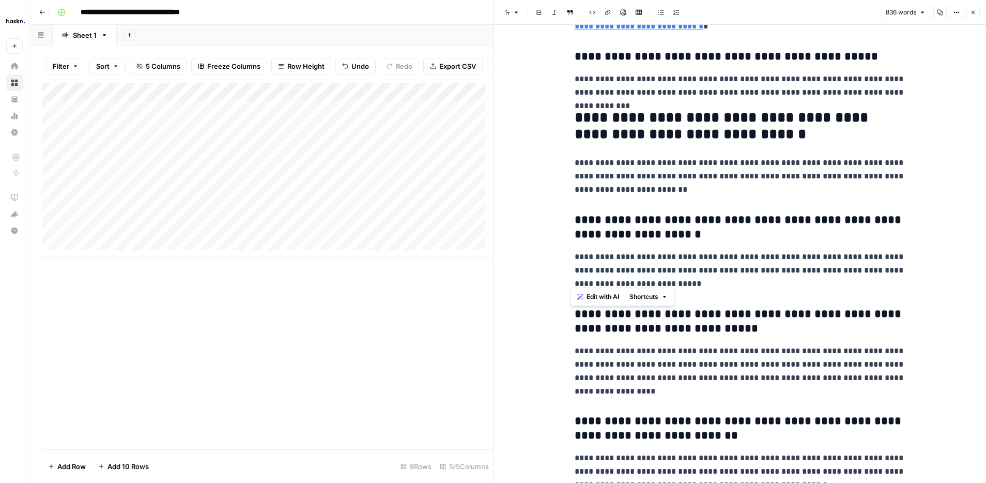
scroll to position [1334, 0]
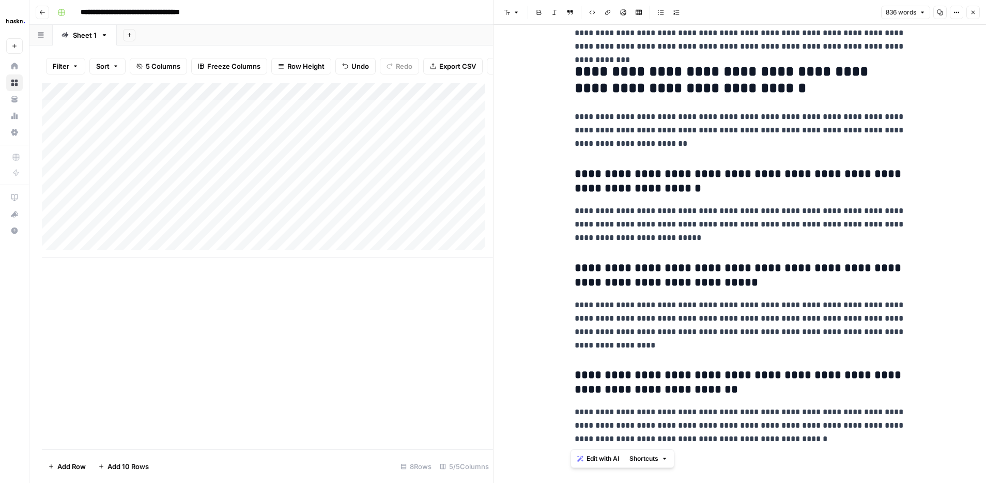
drag, startPoint x: 570, startPoint y: 58, endPoint x: 904, endPoint y: 480, distance: 537.7
copy div "**********"
click at [976, 12] on button "Close" at bounding box center [972, 12] width 13 height 13
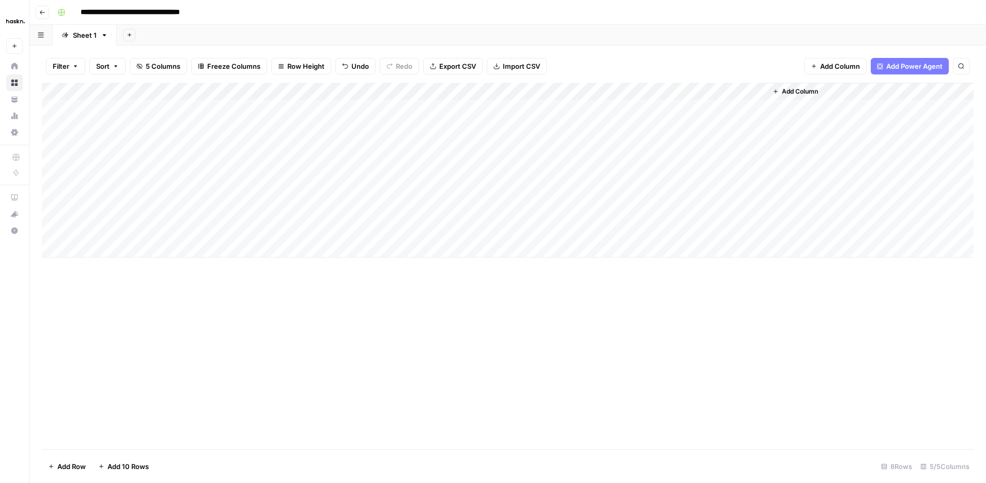
click at [756, 94] on div "Add Column" at bounding box center [508, 170] width 932 height 175
click at [649, 93] on div "Add Column" at bounding box center [508, 170] width 932 height 175
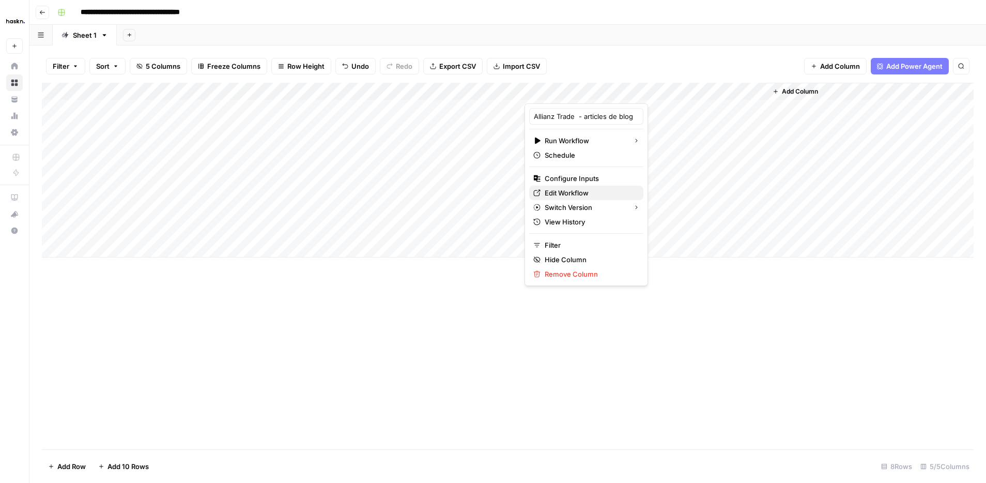
click at [599, 191] on span "Edit Workflow" at bounding box center [590, 193] width 90 height 10
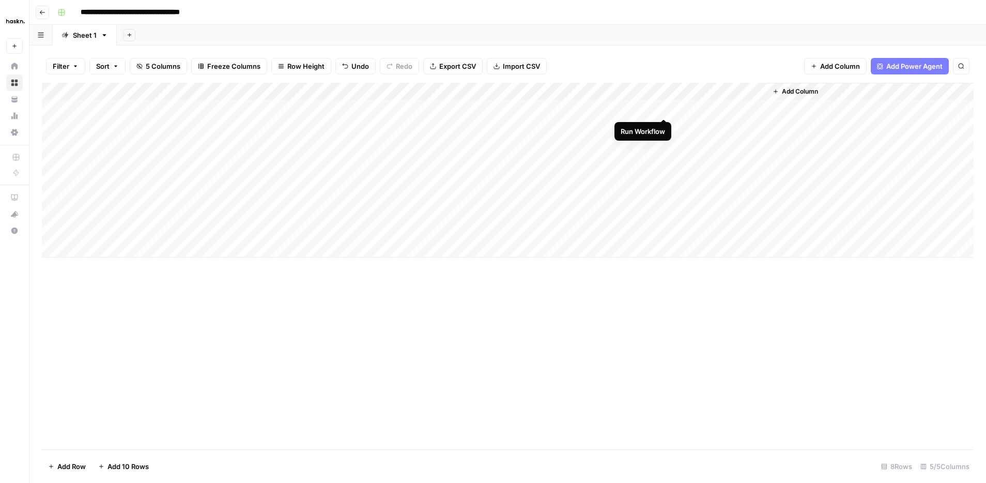
click at [664, 106] on div "Add Column" at bounding box center [508, 170] width 932 height 175
click at [712, 109] on div "Add Column" at bounding box center [508, 170] width 932 height 175
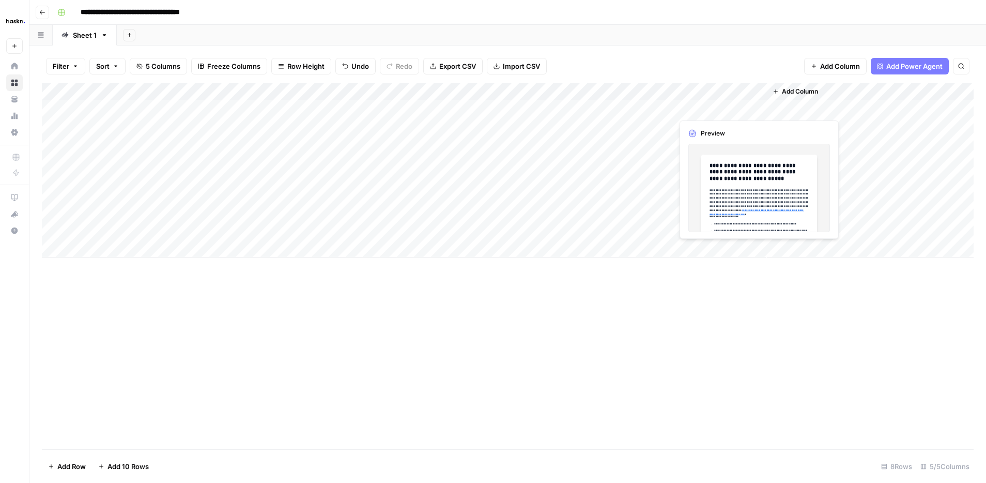
click at [712, 109] on div "Add Column" at bounding box center [508, 170] width 932 height 175
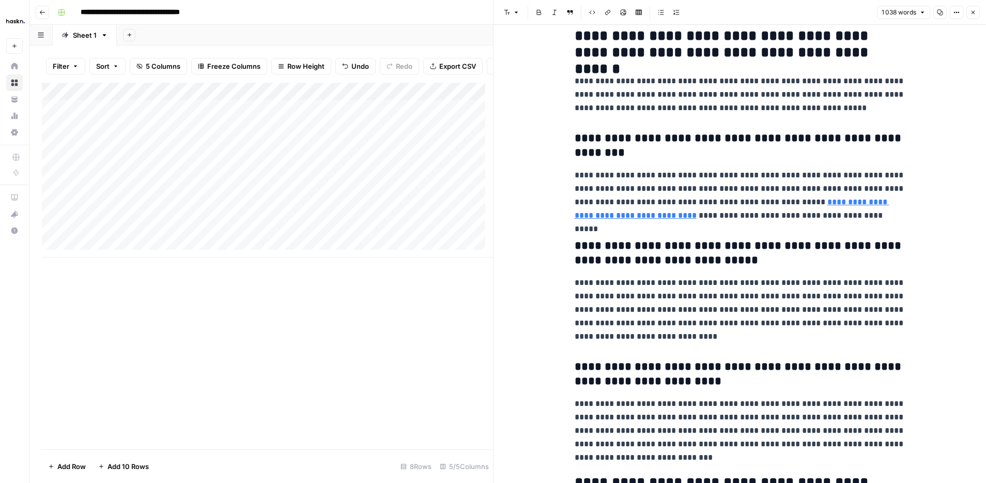
drag, startPoint x: 563, startPoint y: 50, endPoint x: 736, endPoint y: 263, distance: 274.0
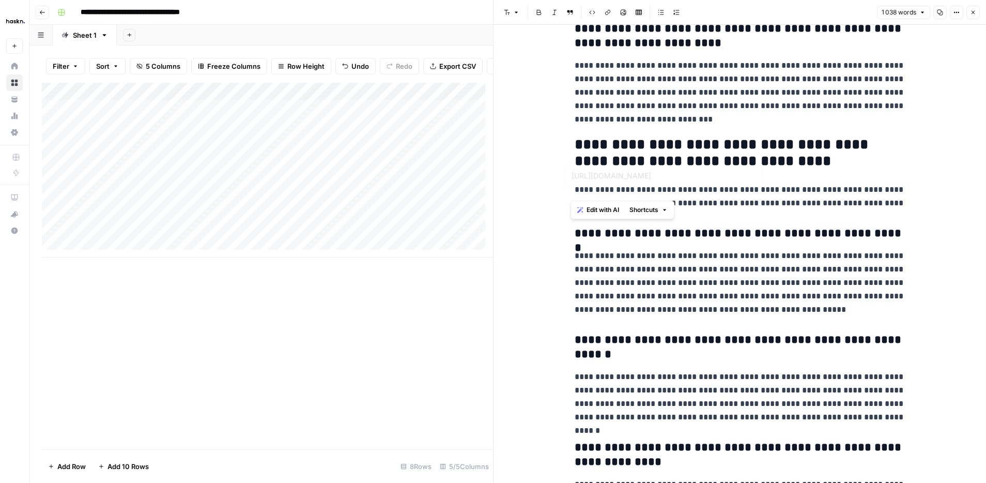
type input "https://www.allianz-trade.fr/assurance-credit.html"
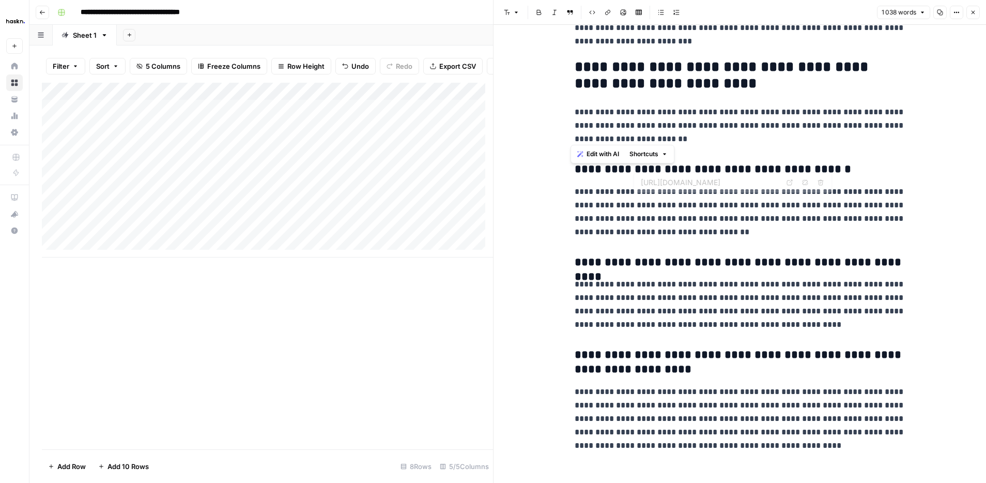
scroll to position [1594, 0]
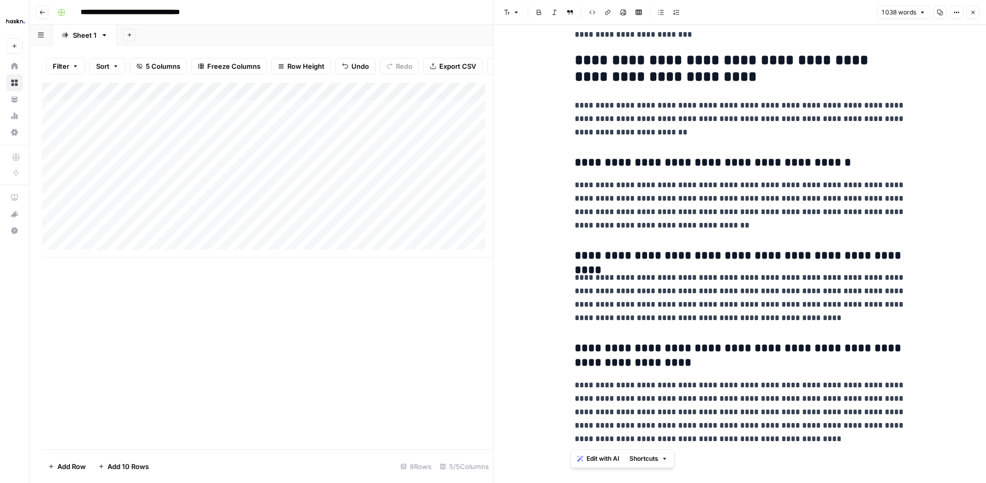
drag, startPoint x: 573, startPoint y: 54, endPoint x: 967, endPoint y: 482, distance: 581.9
copy div "**********"
click at [973, 12] on icon "button" at bounding box center [974, 13] width 4 height 4
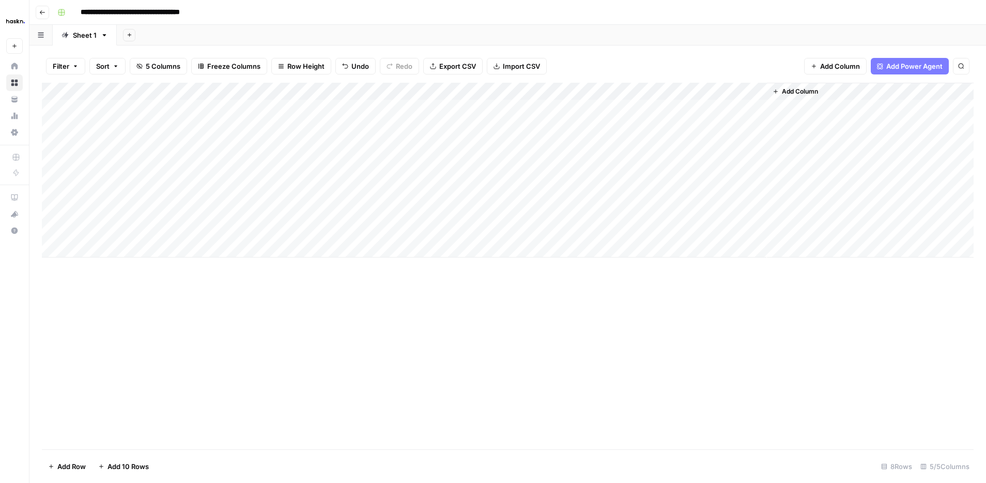
click at [426, 105] on div "Add Column" at bounding box center [508, 170] width 932 height 175
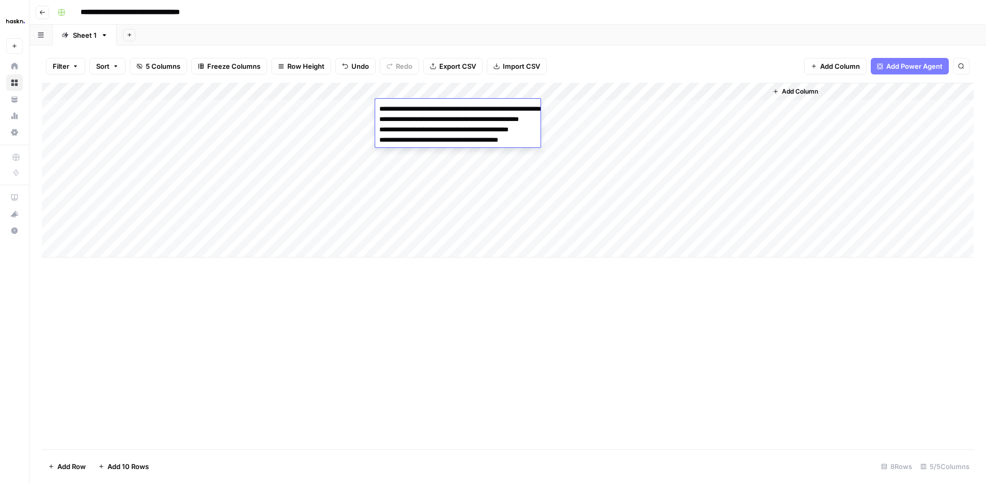
click at [522, 111] on textarea "**********" at bounding box center [478, 130] width 207 height 56
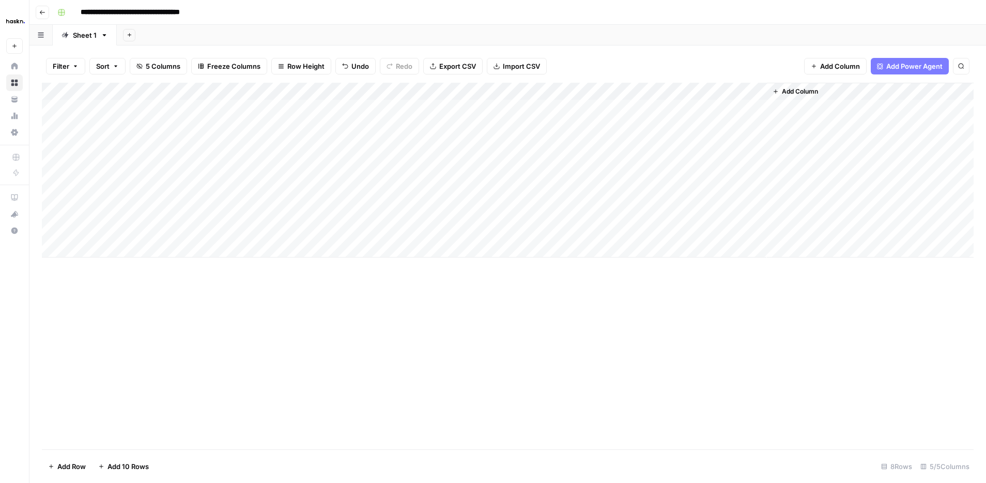
click at [618, 155] on div "Add Column" at bounding box center [508, 170] width 932 height 175
click at [666, 128] on div "Add Column" at bounding box center [508, 170] width 932 height 175
click at [663, 144] on div "Add Column" at bounding box center [508, 170] width 932 height 175
click at [663, 158] on div "Add Column" at bounding box center [508, 170] width 932 height 175
click at [664, 175] on div "Add Column" at bounding box center [508, 170] width 932 height 175
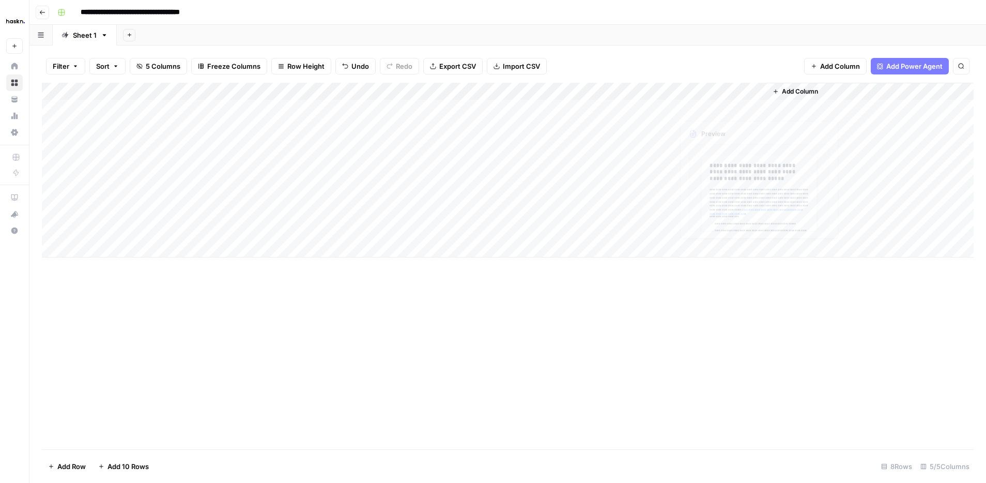
click at [703, 124] on div "Add Column" at bounding box center [508, 170] width 932 height 175
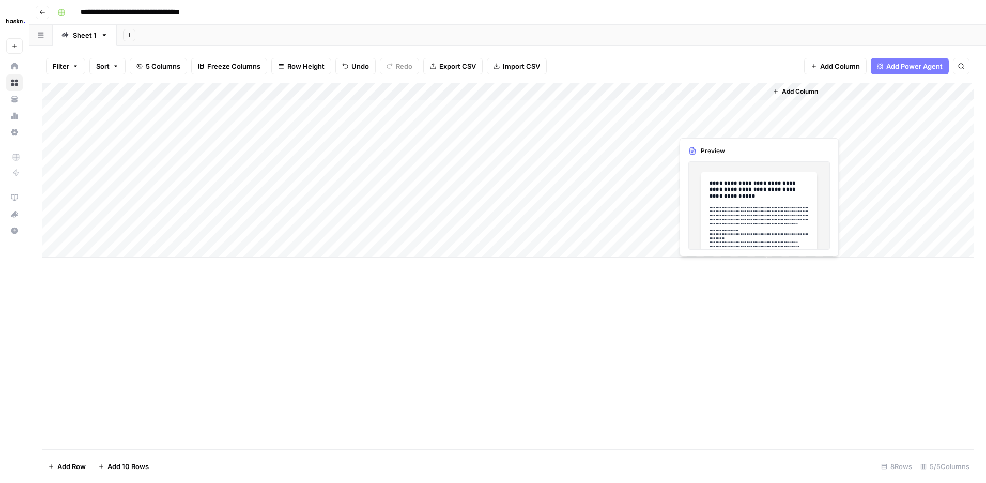
click at [703, 124] on div "Add Column" at bounding box center [508, 170] width 932 height 175
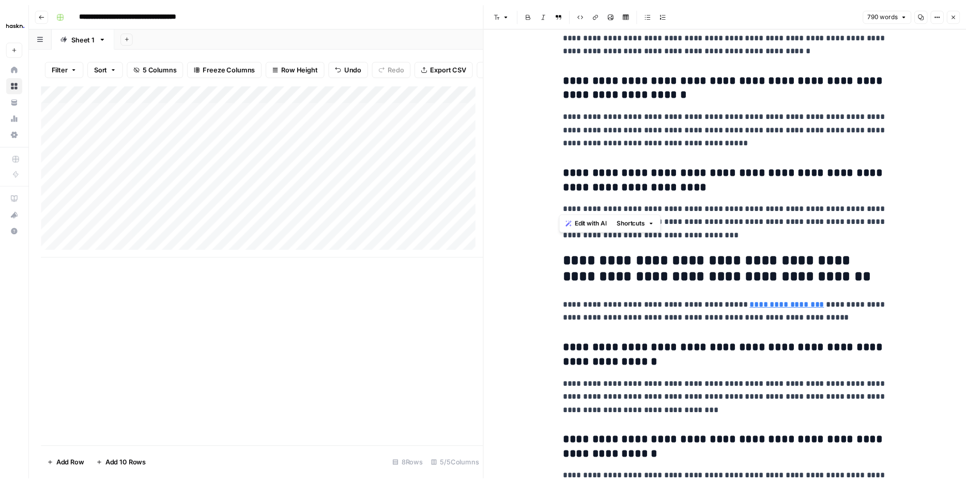
scroll to position [1356, 0]
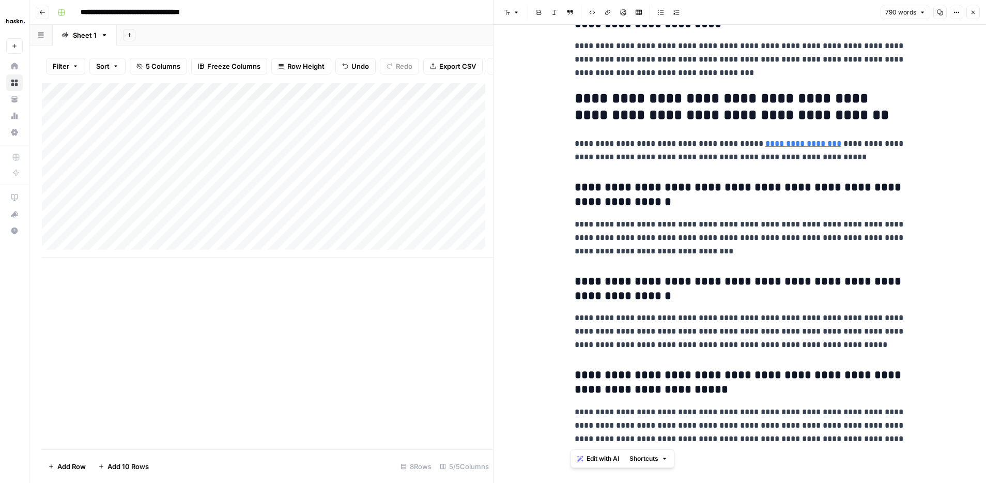
drag, startPoint x: 578, startPoint y: 62, endPoint x: 873, endPoint y: 472, distance: 505.7
copy div "**********"
click at [974, 14] on icon "button" at bounding box center [973, 12] width 6 height 6
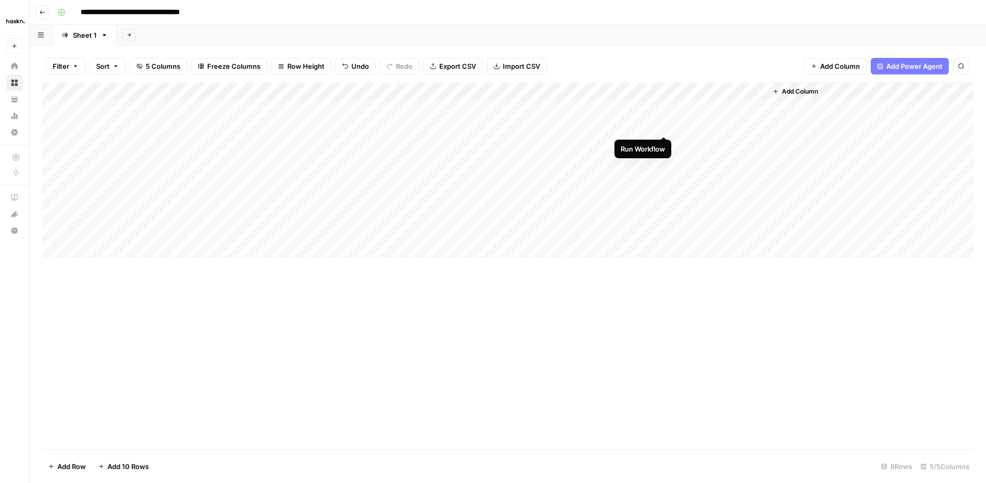
click at [664, 126] on div "Add Column" at bounding box center [508, 170] width 932 height 175
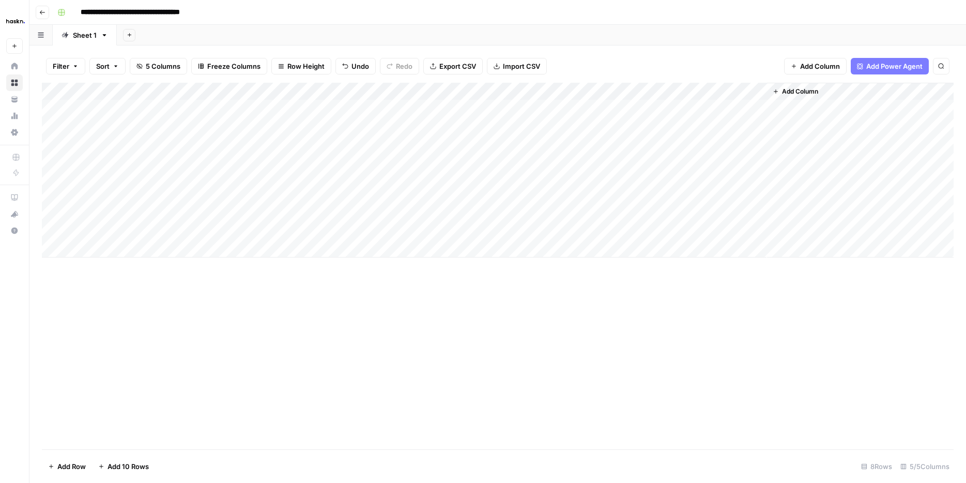
click at [713, 38] on div "Add Sheet" at bounding box center [541, 35] width 849 height 21
click at [732, 122] on div "Add Column" at bounding box center [498, 170] width 912 height 175
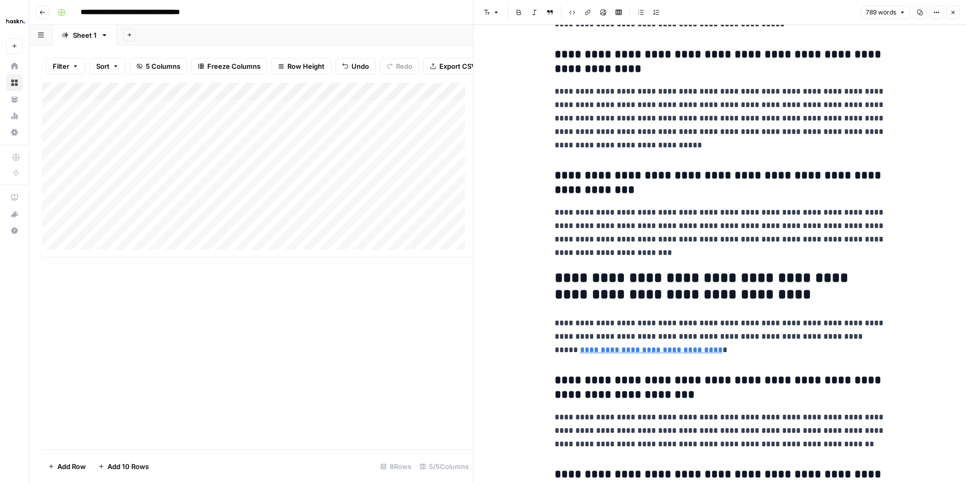
drag, startPoint x: 567, startPoint y: 70, endPoint x: 674, endPoint y: 154, distance: 136.6
click at [674, 154] on div "**********" at bounding box center [719, 444] width 492 height 1869
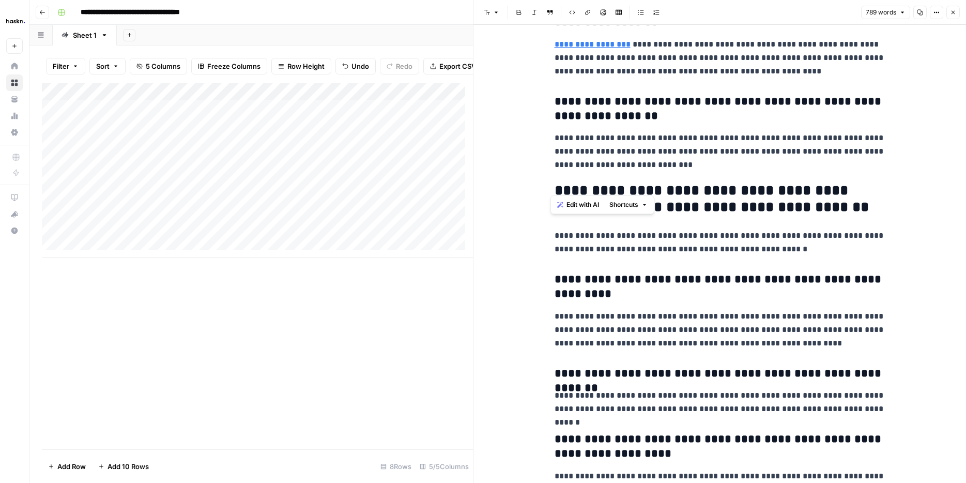
scroll to position [1412, 0]
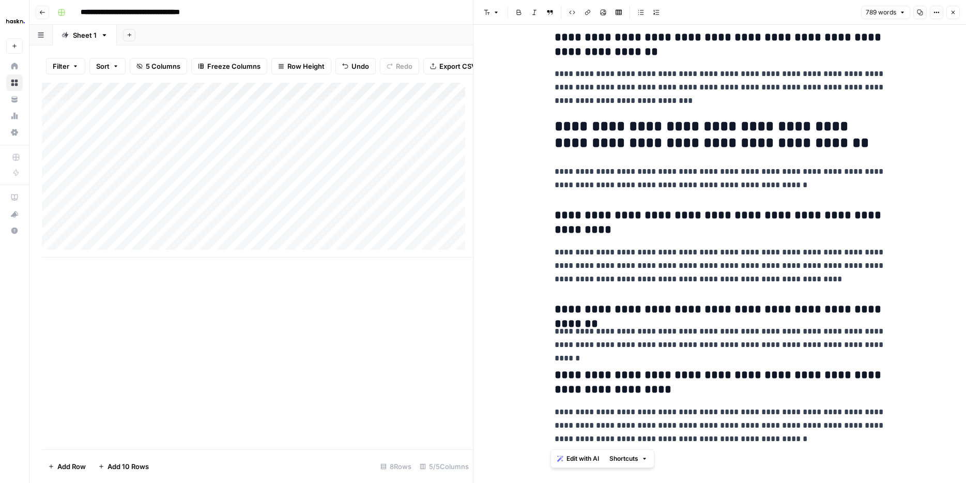
drag, startPoint x: 550, startPoint y: 50, endPoint x: 869, endPoint y: 440, distance: 503.1
copy div "**********"
drag, startPoint x: 952, startPoint y: 12, endPoint x: 716, endPoint y: 116, distance: 257.8
click at [952, 13] on icon "button" at bounding box center [953, 13] width 4 height 4
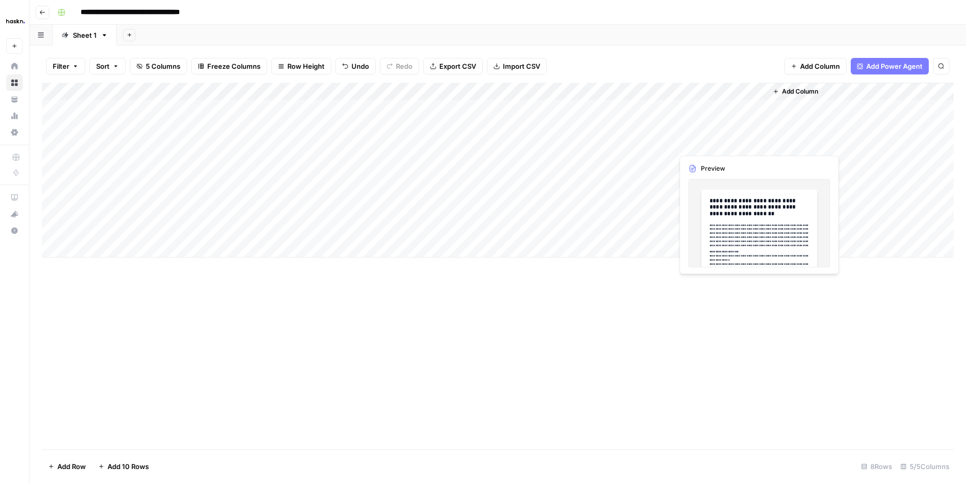
click at [728, 146] on div "Add Column" at bounding box center [498, 170] width 912 height 175
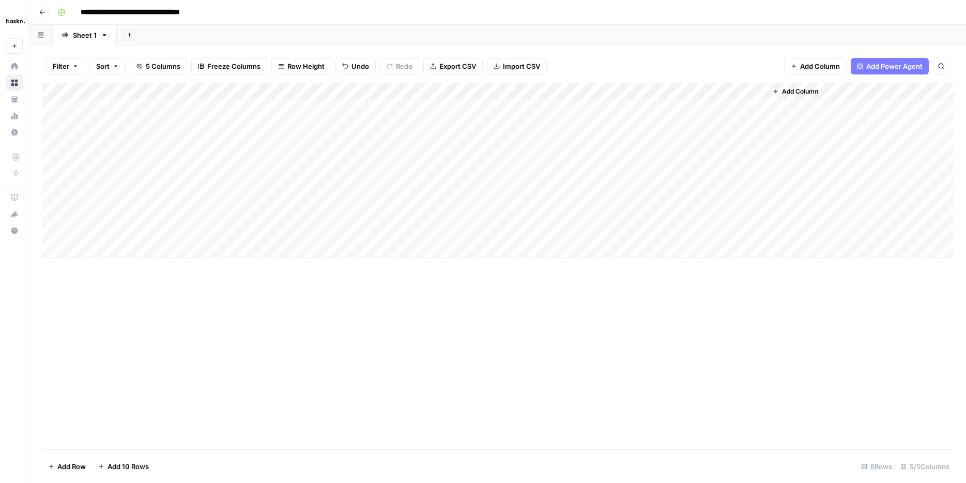
click at [758, 143] on div "Add Column" at bounding box center [498, 170] width 912 height 175
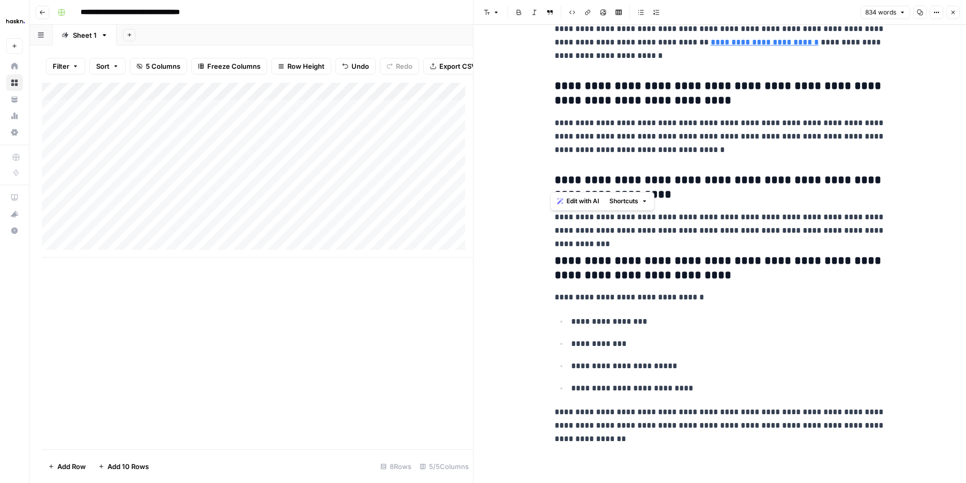
drag, startPoint x: 560, startPoint y: 59, endPoint x: 714, endPoint y: 166, distance: 187.2
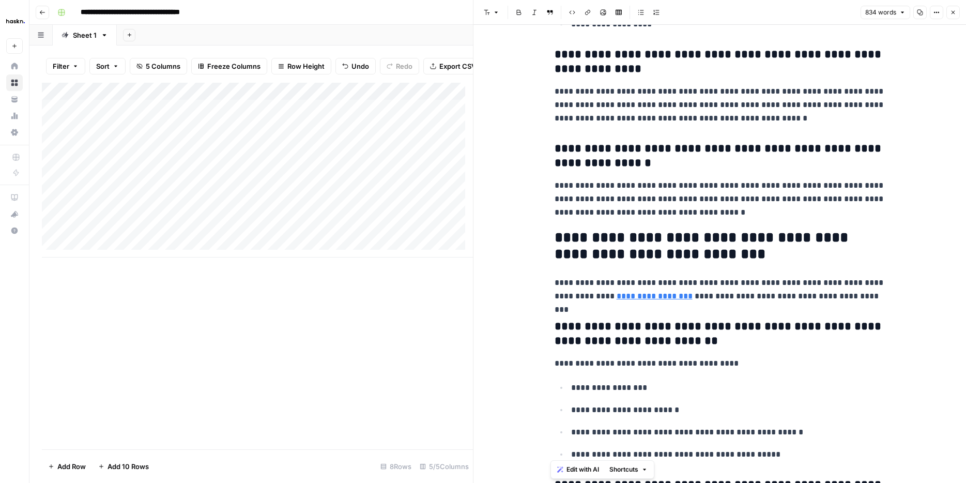
scroll to position [684, 0]
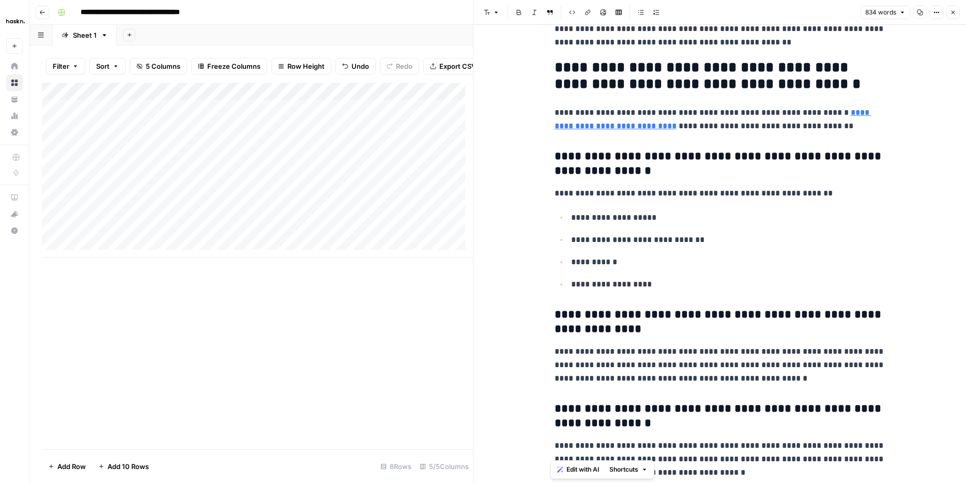
click at [953, 14] on icon "button" at bounding box center [953, 12] width 6 height 6
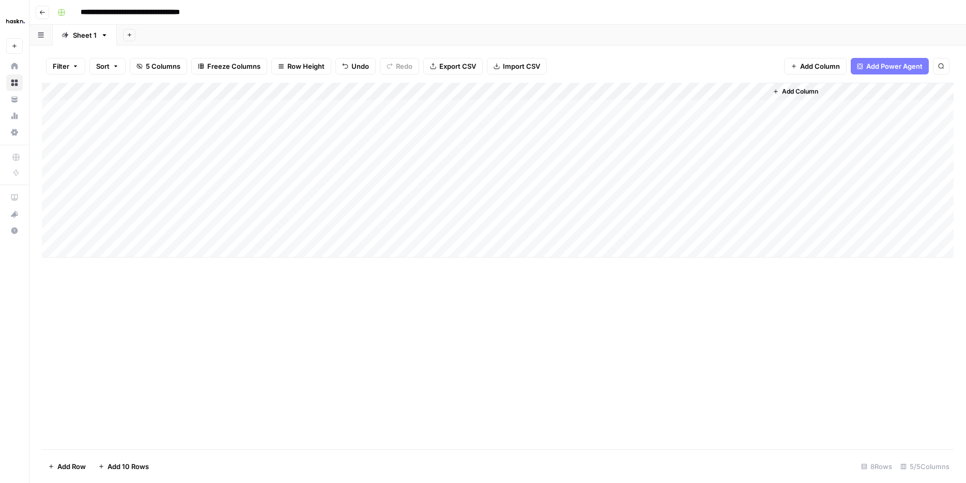
click at [755, 91] on div "Add Column" at bounding box center [498, 170] width 912 height 175
click at [623, 54] on div "Filter Sort 5 Columns Freeze Columns Row Height Undo Redo Export CSV Import CSV…" at bounding box center [498, 66] width 912 height 33
click at [653, 90] on div "Add Column" at bounding box center [498, 170] width 912 height 175
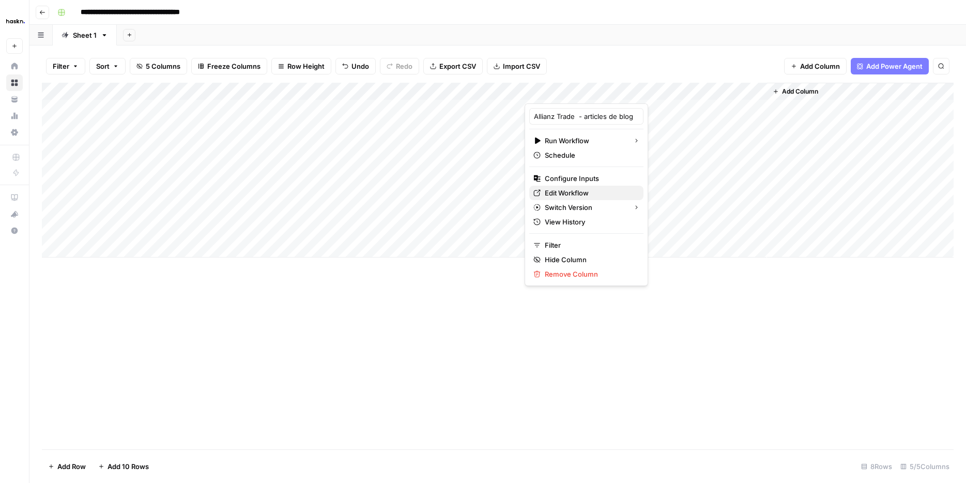
click at [599, 197] on span "Edit Workflow" at bounding box center [590, 193] width 90 height 10
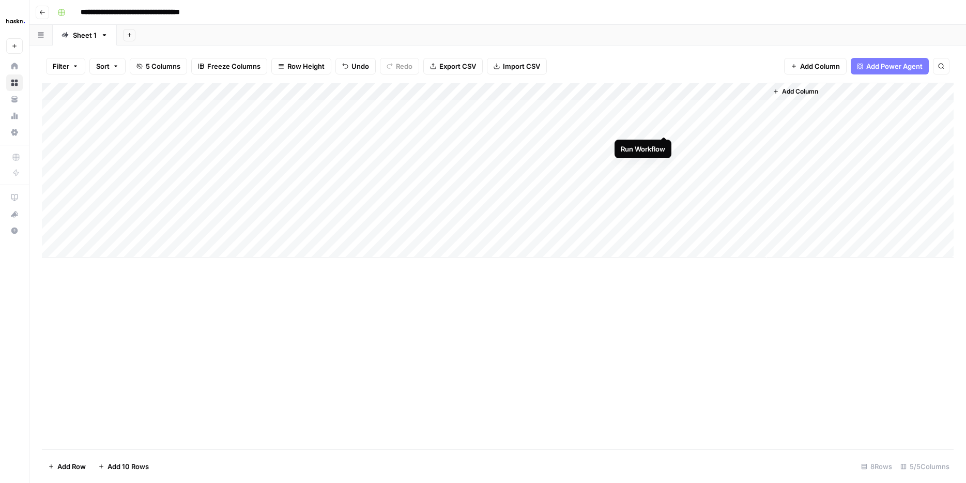
click at [665, 126] on div "Add Column" at bounding box center [498, 170] width 912 height 175
drag, startPoint x: 546, startPoint y: 367, endPoint x: 566, endPoint y: 482, distance: 116.4
click at [558, 482] on div "Filter Sort 5 Columns Freeze Columns Row Height Undo Redo Export CSV Import CSV…" at bounding box center [497, 263] width 936 height 437
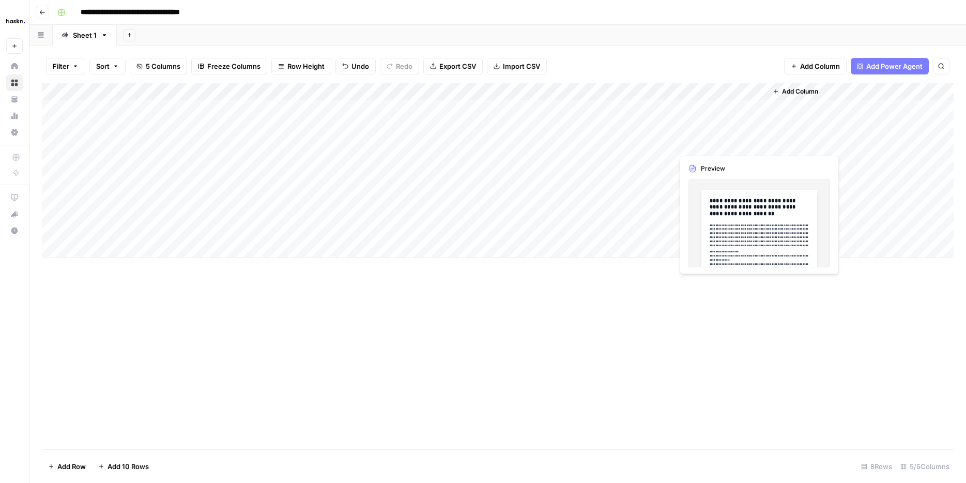
click at [730, 127] on div "Add Column" at bounding box center [498, 170] width 912 height 175
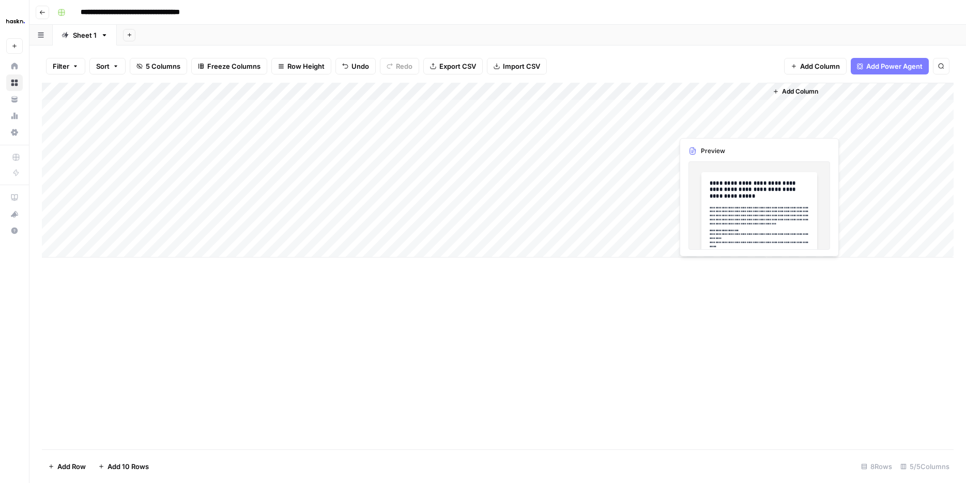
click at [730, 127] on div "Add Column" at bounding box center [498, 170] width 912 height 175
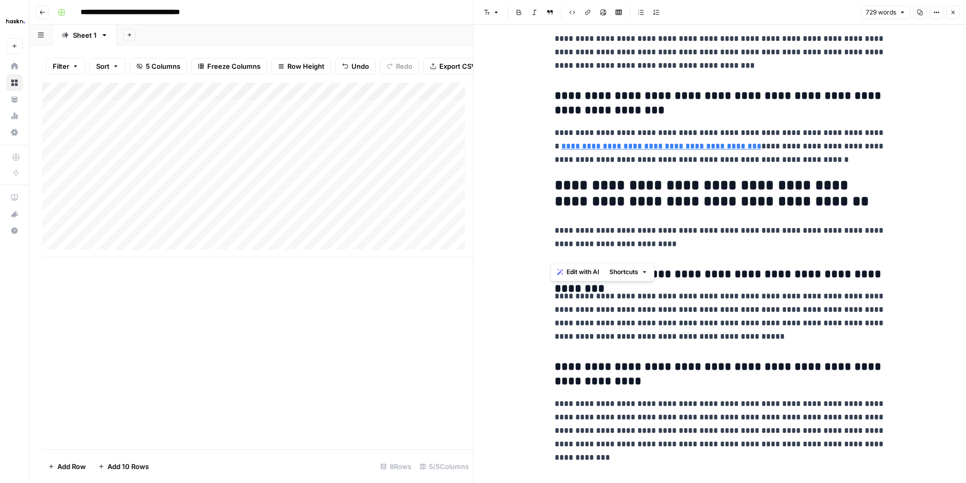
scroll to position [1267, 0]
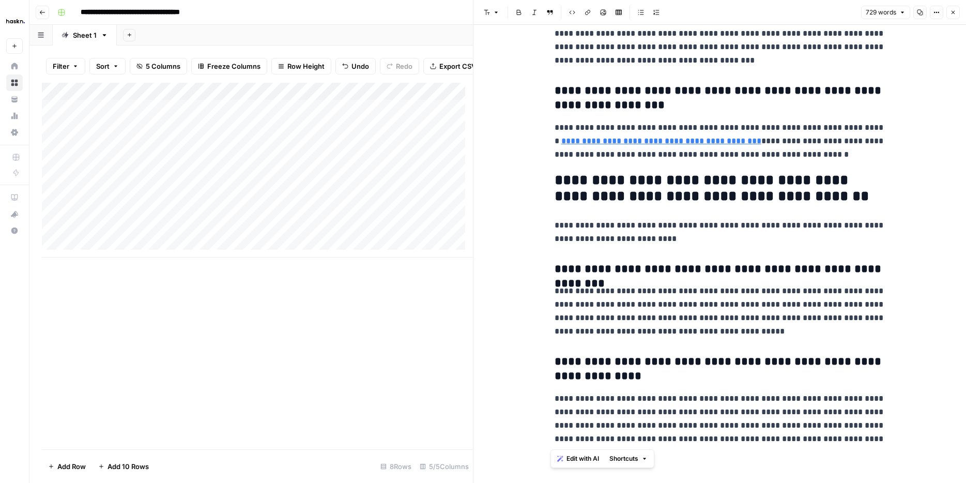
drag, startPoint x: 554, startPoint y: 58, endPoint x: 876, endPoint y: 477, distance: 528.8
copy div "**********"
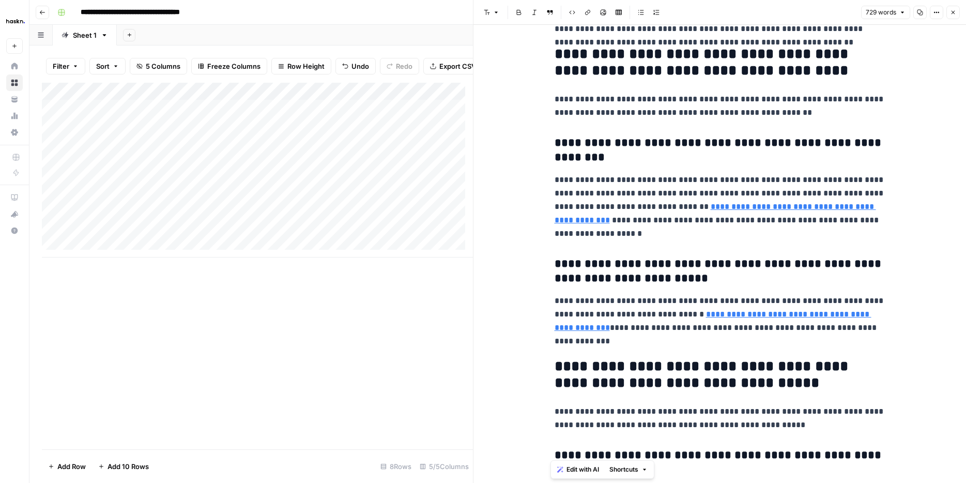
scroll to position [250, 0]
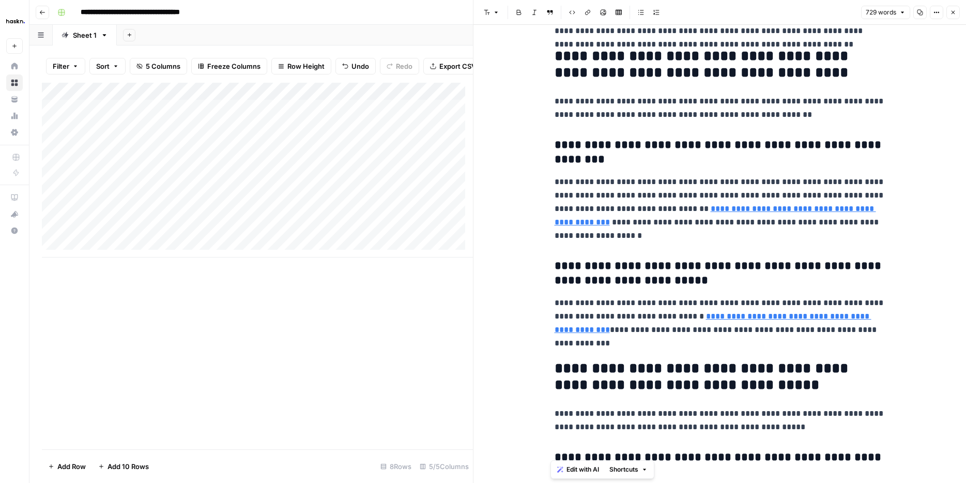
click at [951, 7] on button "Close" at bounding box center [952, 12] width 13 height 13
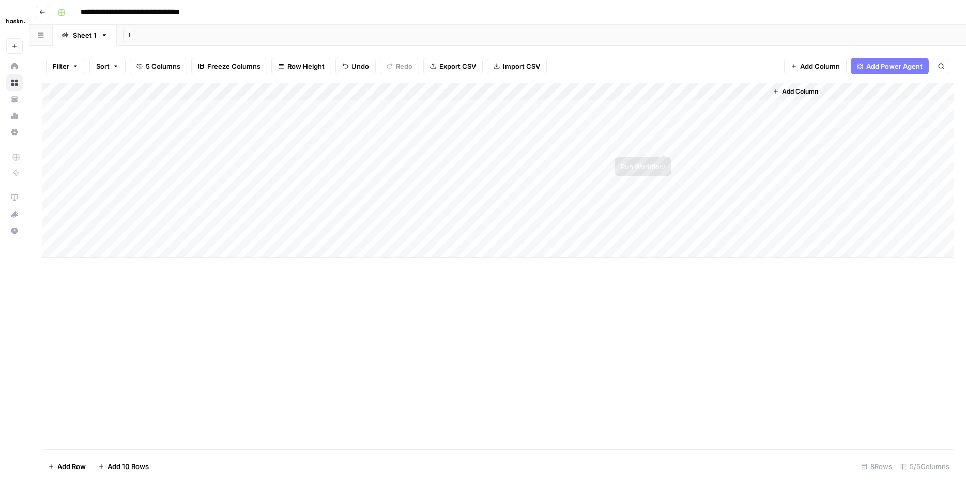
click at [659, 143] on div "Add Column" at bounding box center [498, 170] width 912 height 175
click at [733, 130] on div "Add Column" at bounding box center [498, 170] width 912 height 175
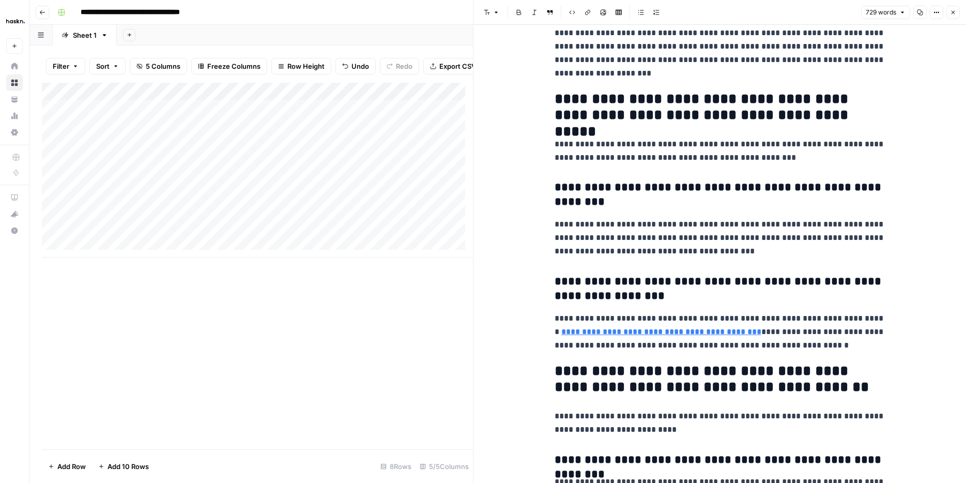
scroll to position [1267, 0]
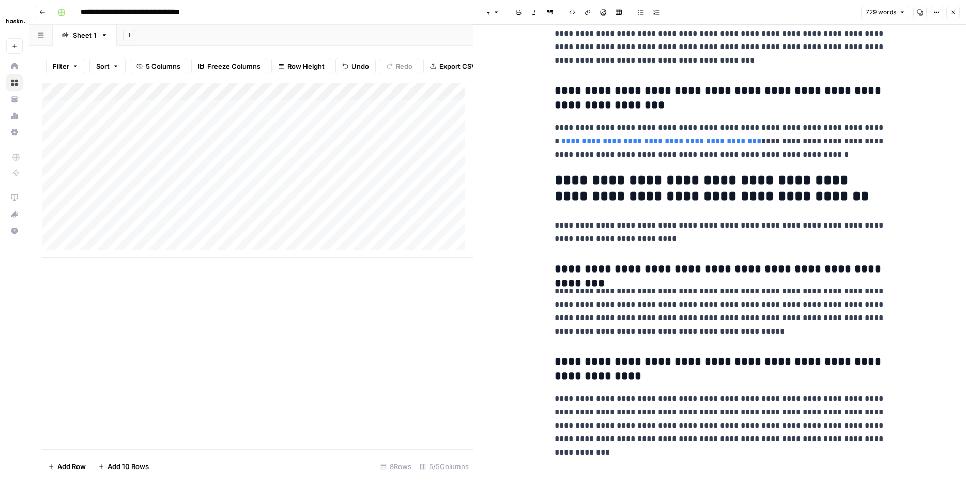
click at [954, 12] on icon "button" at bounding box center [953, 12] width 6 height 6
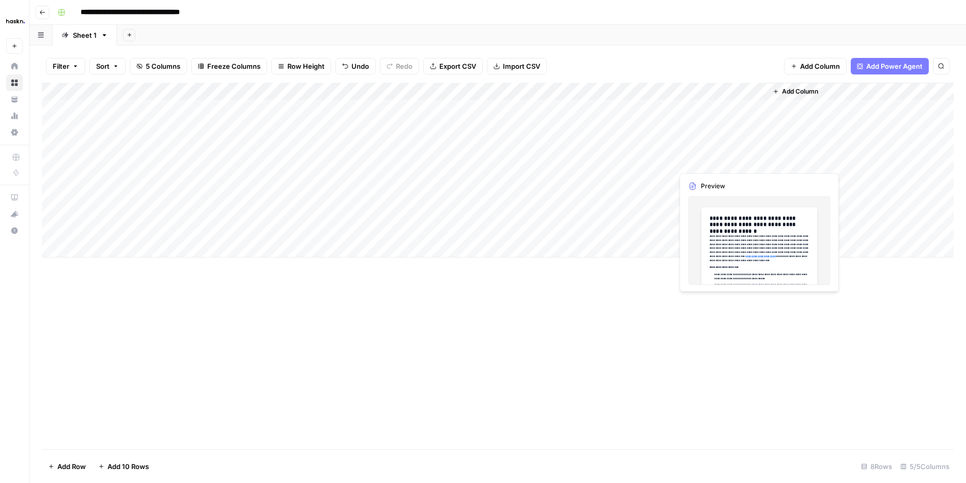
click at [732, 159] on div "Add Column" at bounding box center [498, 170] width 912 height 175
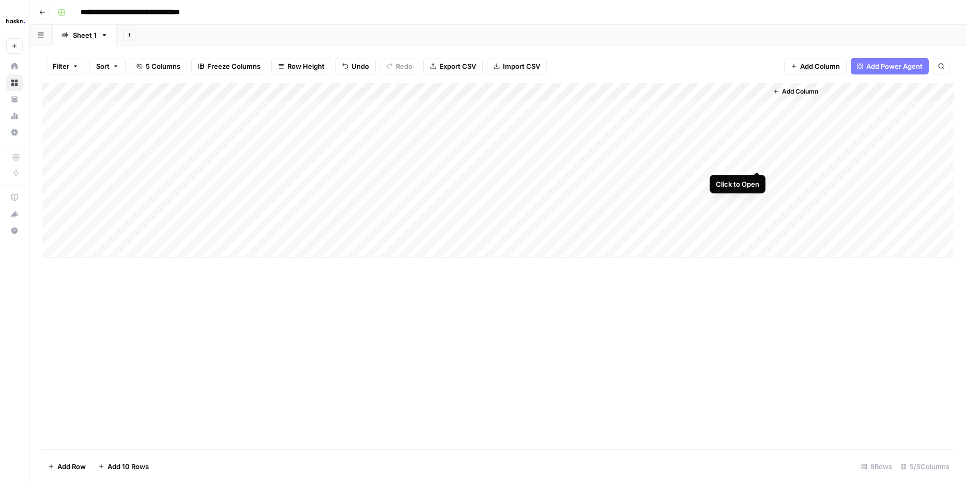
click at [757, 158] on div "Add Column" at bounding box center [498, 170] width 912 height 175
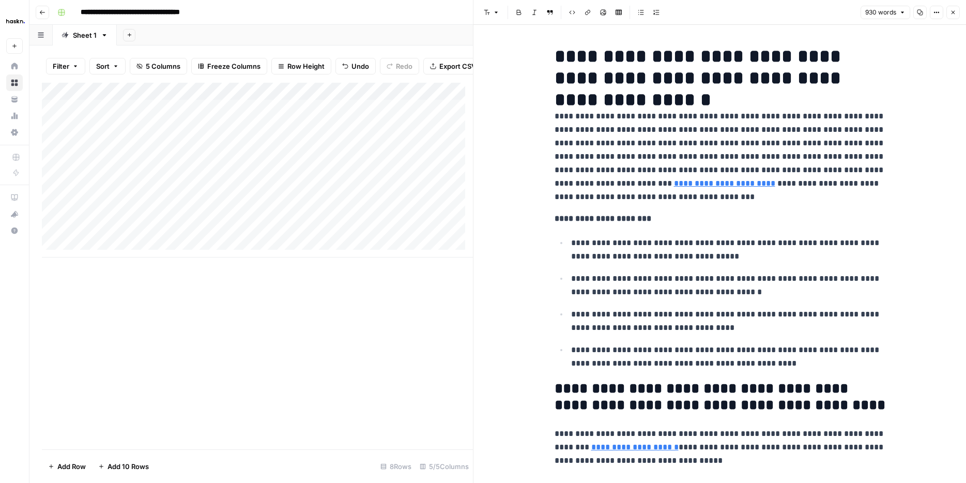
click at [953, 12] on icon "button" at bounding box center [953, 12] width 6 height 6
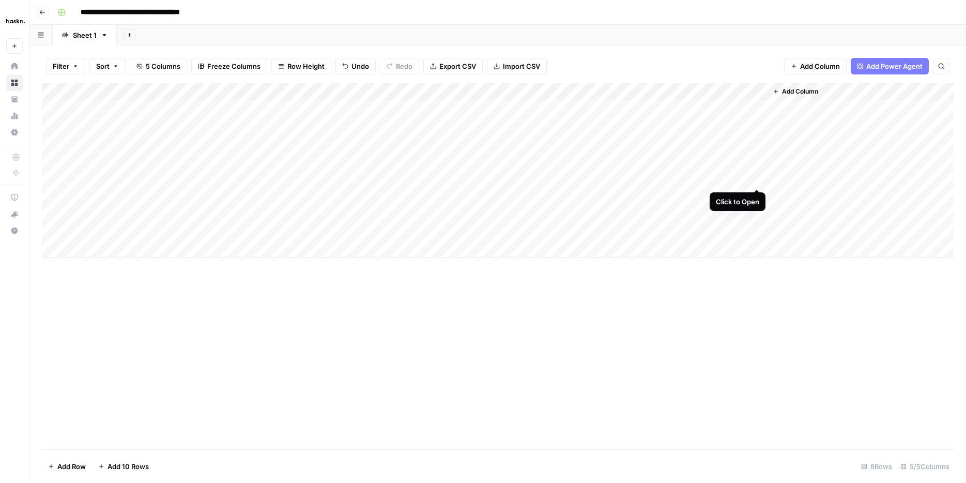
click at [757, 177] on div "Add Column" at bounding box center [498, 170] width 912 height 175
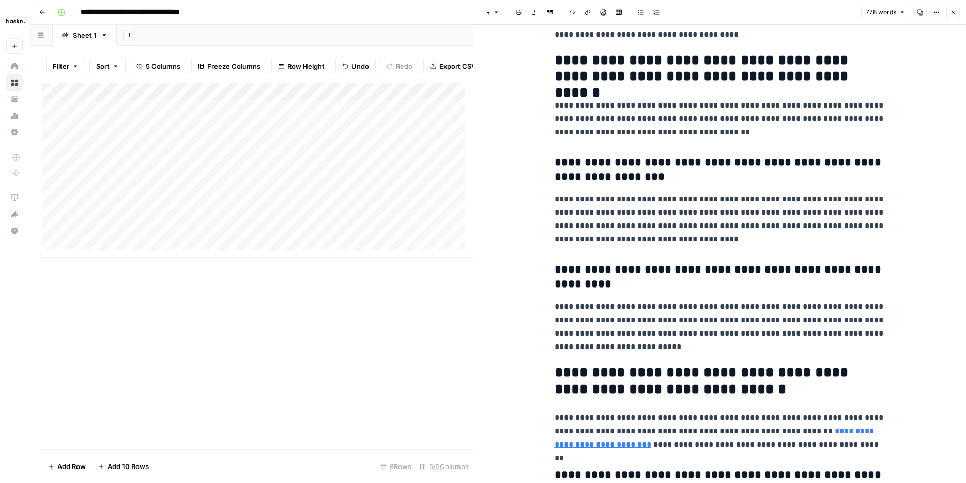
scroll to position [1182, 0]
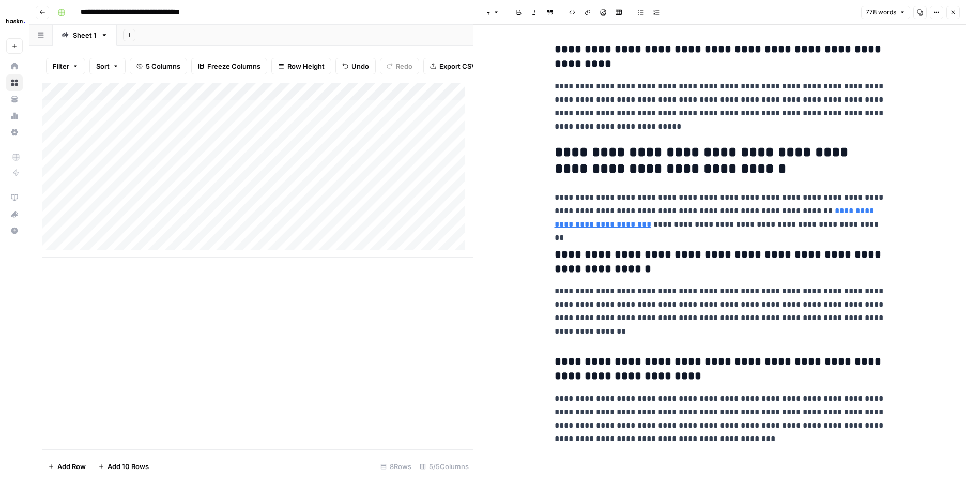
click at [958, 14] on button "Close" at bounding box center [952, 12] width 13 height 13
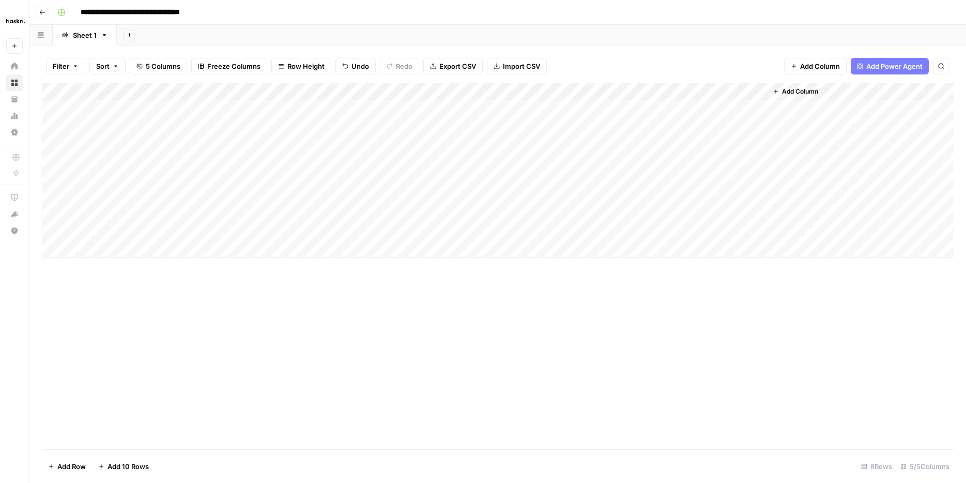
click at [757, 106] on div "Add Column" at bounding box center [498, 170] width 912 height 175
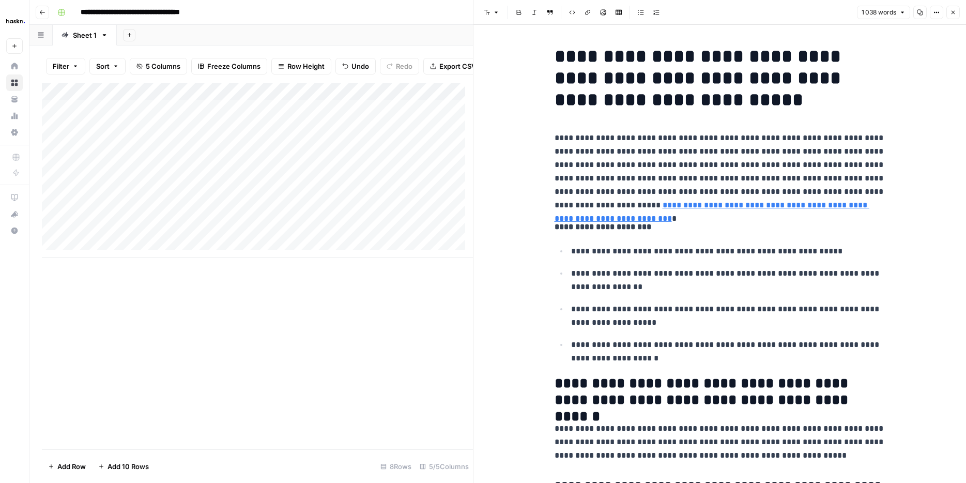
click at [954, 10] on icon "button" at bounding box center [953, 12] width 6 height 6
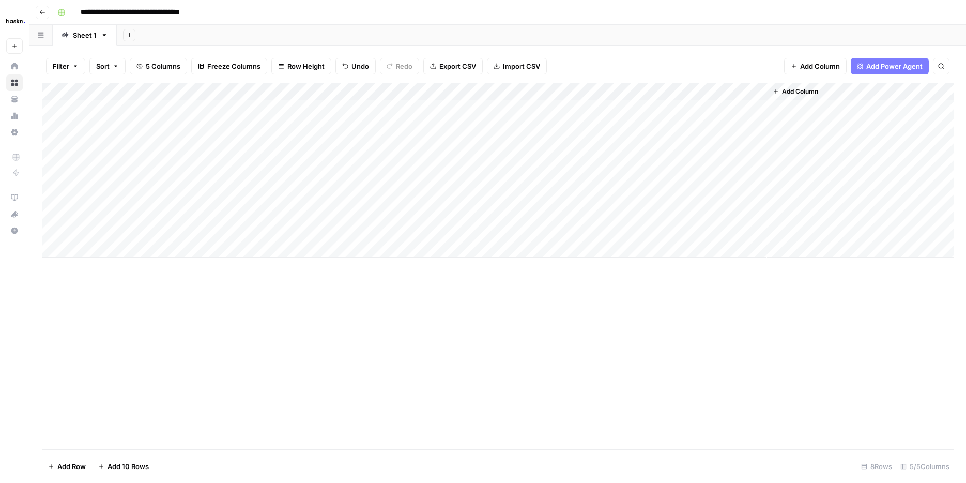
click at [716, 125] on div "Add Column" at bounding box center [498, 170] width 912 height 175
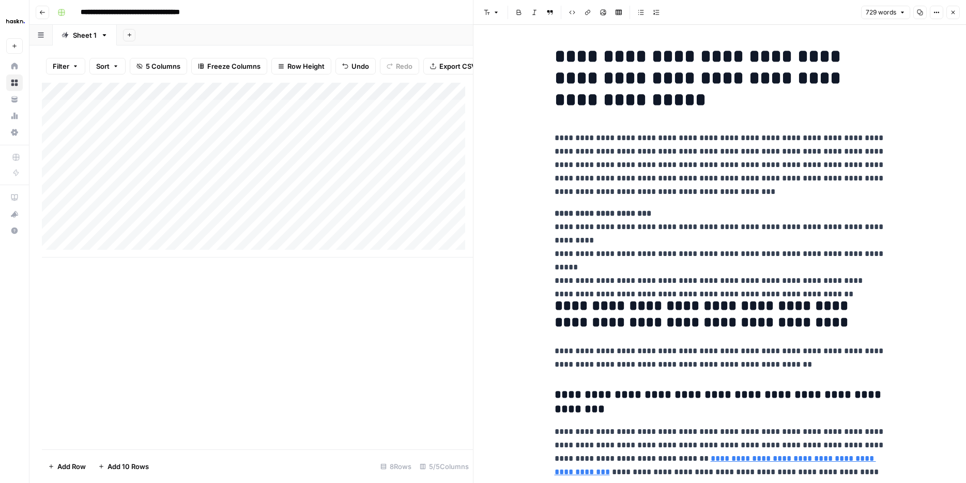
click at [958, 13] on button "Close" at bounding box center [952, 12] width 13 height 13
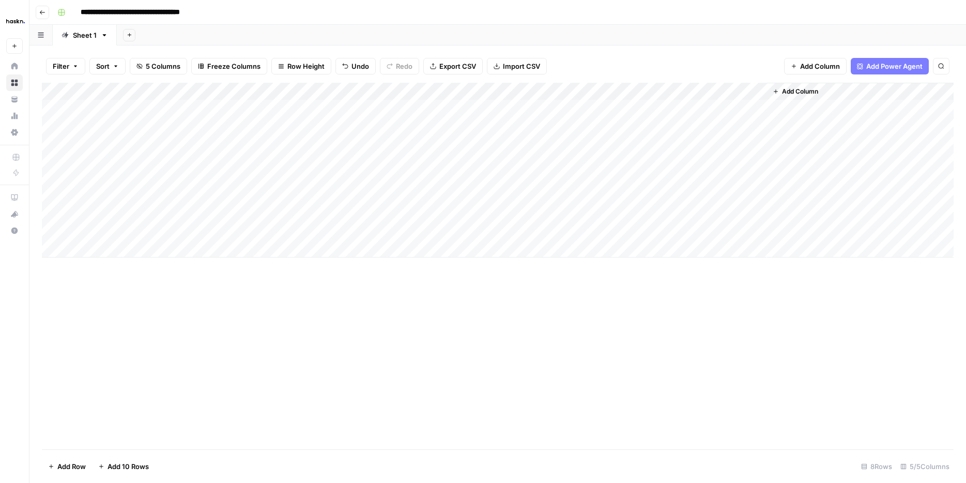
click at [685, 147] on div "Add Column" at bounding box center [498, 170] width 912 height 175
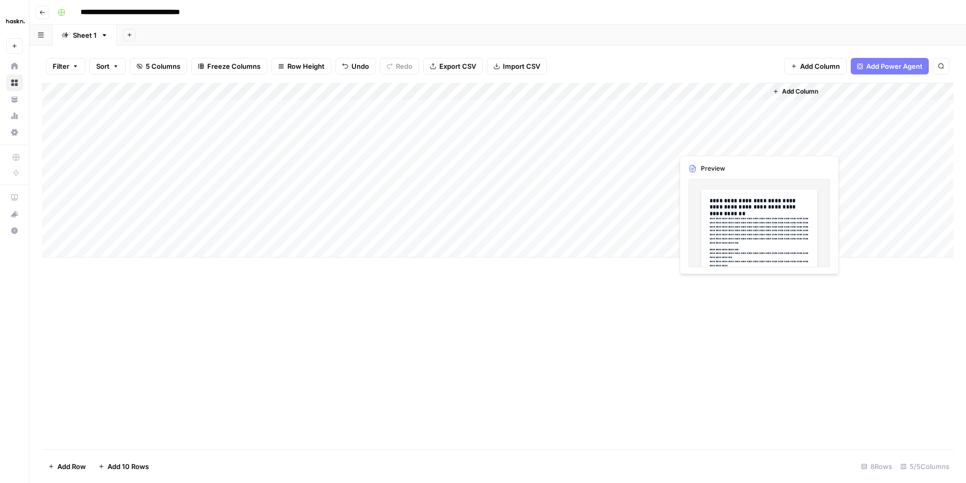
click at [685, 147] on div "Add Column" at bounding box center [498, 170] width 912 height 175
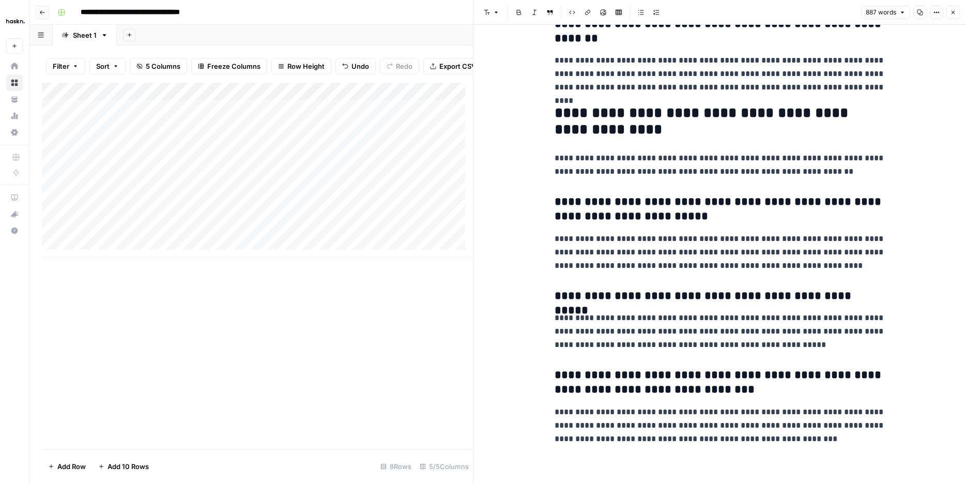
click at [954, 11] on icon "button" at bounding box center [953, 12] width 6 height 6
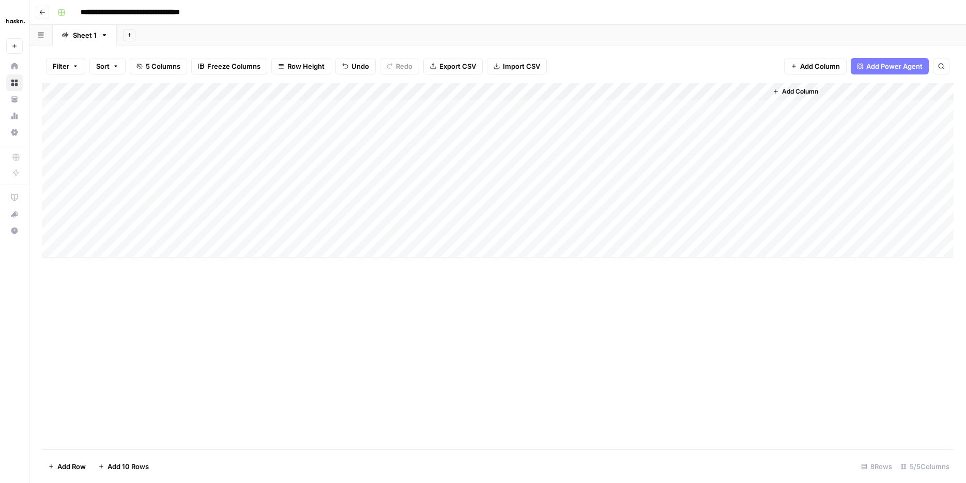
click at [652, 93] on div "Add Column" at bounding box center [498, 170] width 912 height 175
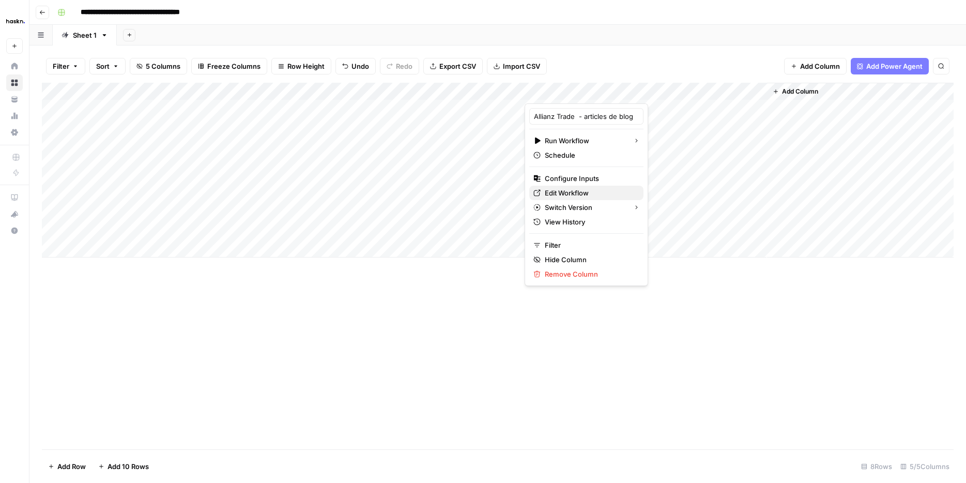
click at [595, 196] on span "Edit Workflow" at bounding box center [590, 193] width 90 height 10
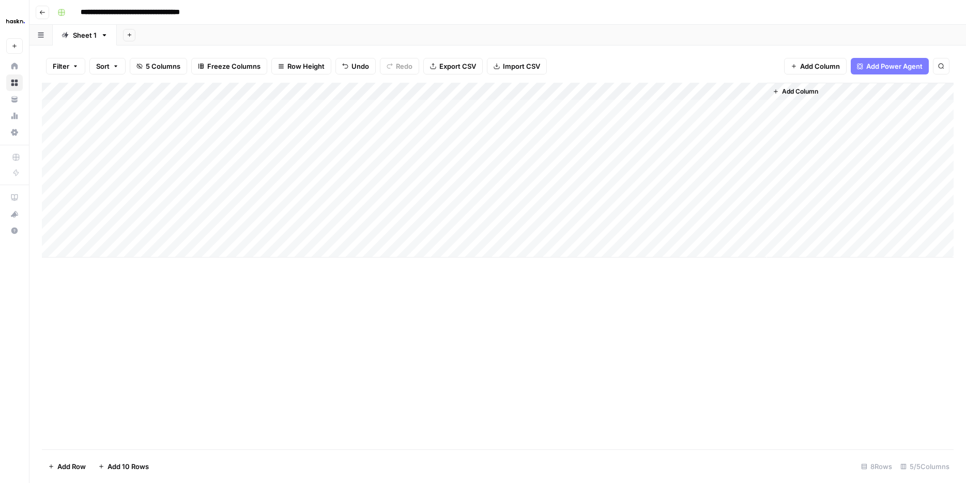
click at [163, 127] on div "Add Column" at bounding box center [498, 170] width 912 height 175
click at [163, 127] on textarea "**********" at bounding box center [160, 126] width 165 height 14
click at [260, 123] on div "Add Column" at bounding box center [498, 170] width 912 height 175
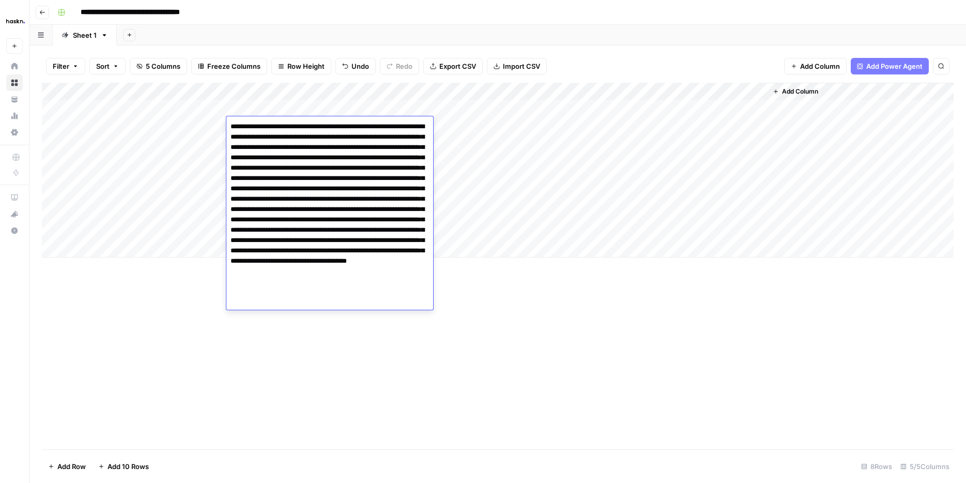
click at [260, 123] on textarea "**********" at bounding box center [329, 214] width 207 height 190
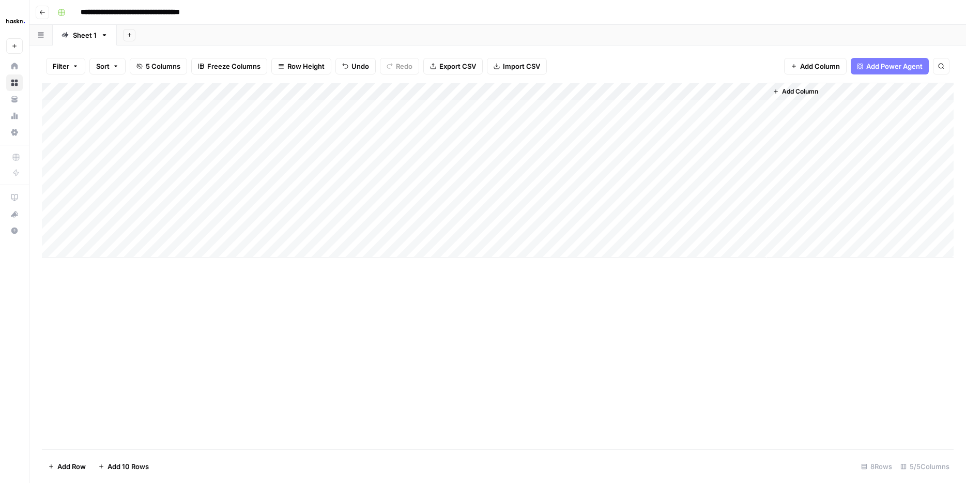
click at [478, 136] on div "Add Column" at bounding box center [498, 170] width 912 height 175
click at [466, 129] on div "Add Column" at bounding box center [498, 170] width 912 height 175
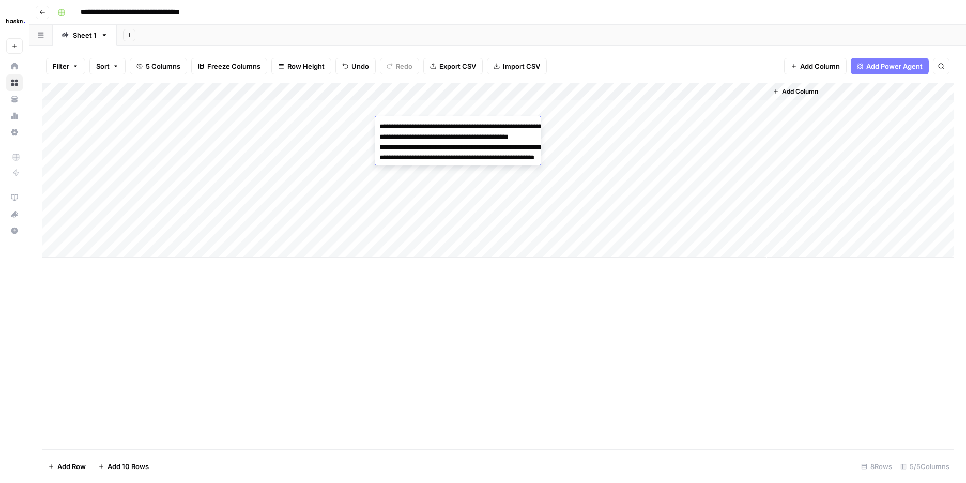
click at [466, 129] on textarea "**********" at bounding box center [478, 152] width 207 height 66
click at [642, 173] on div "Add Column" at bounding box center [498, 170] width 912 height 175
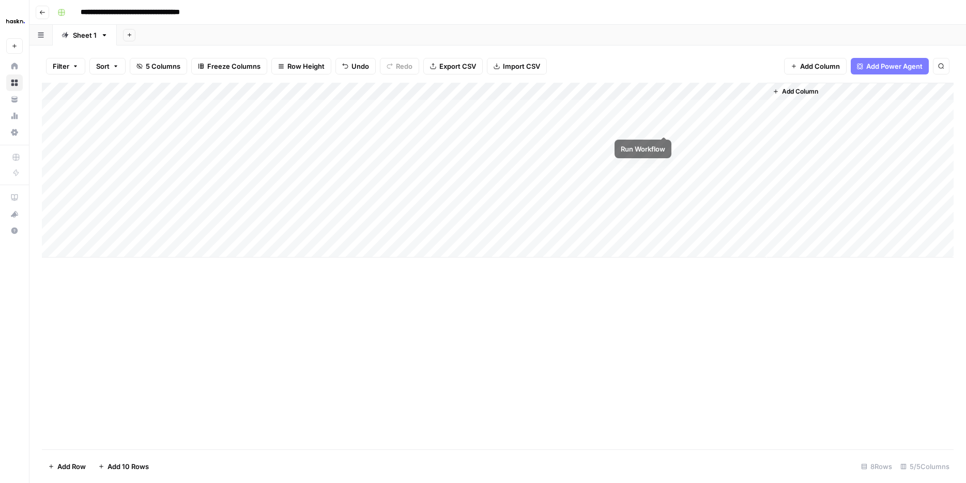
click at [665, 125] on div "Add Column" at bounding box center [498, 170] width 912 height 175
click at [662, 127] on div "Add Column" at bounding box center [498, 170] width 912 height 175
click at [549, 121] on div "Add Column" at bounding box center [498, 170] width 912 height 175
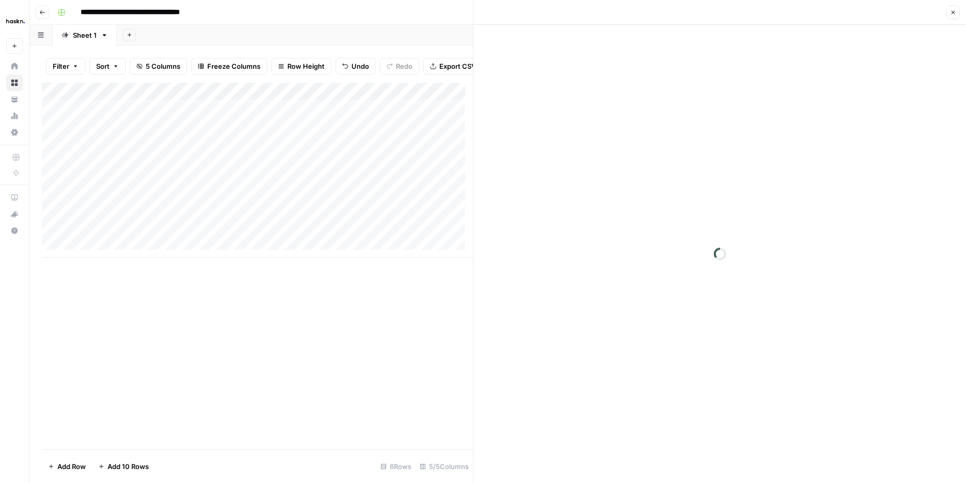
click at [949, 13] on button "Close" at bounding box center [952, 12] width 13 height 13
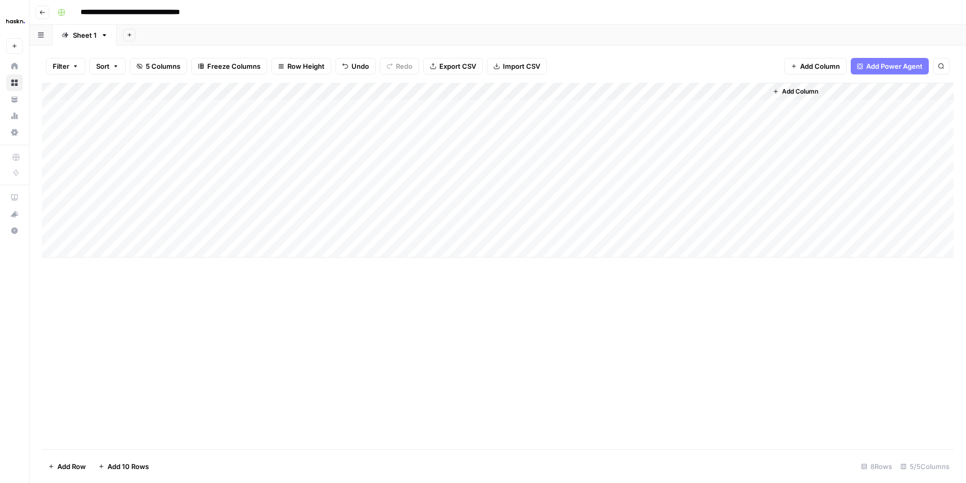
click at [474, 124] on div "Add Column" at bounding box center [498, 170] width 912 height 175
click at [663, 127] on div "Add Column" at bounding box center [498, 170] width 912 height 175
click at [663, 125] on div "Add Column" at bounding box center [498, 170] width 912 height 175
click at [723, 127] on div "Add Column" at bounding box center [498, 170] width 912 height 175
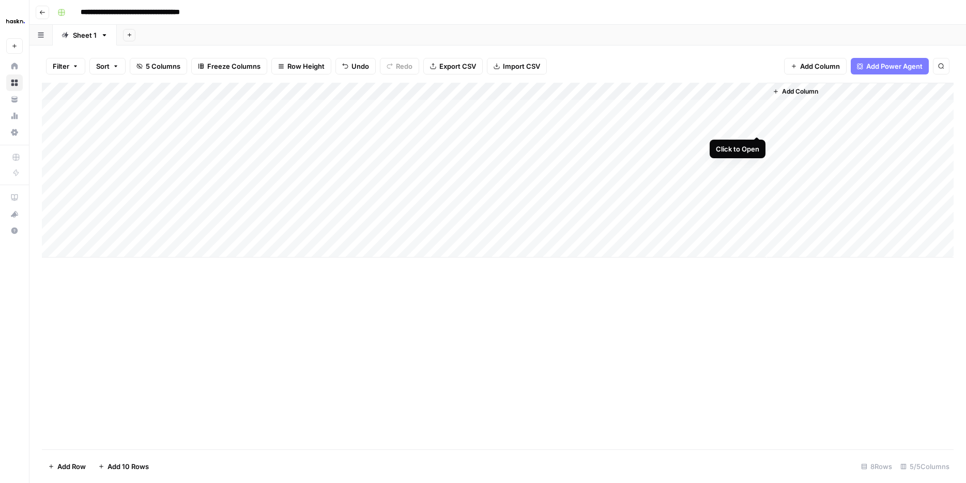
click at [754, 121] on div "Add Column" at bounding box center [498, 170] width 912 height 175
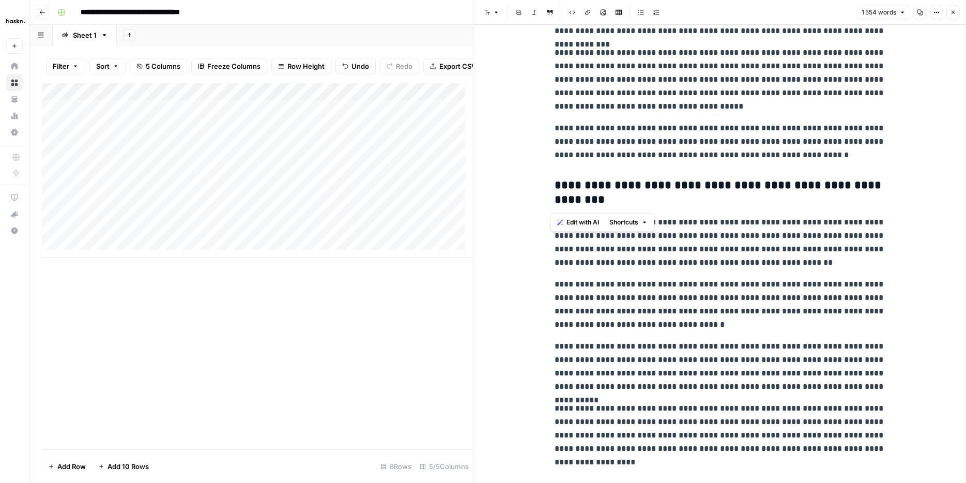
scroll to position [2346, 0]
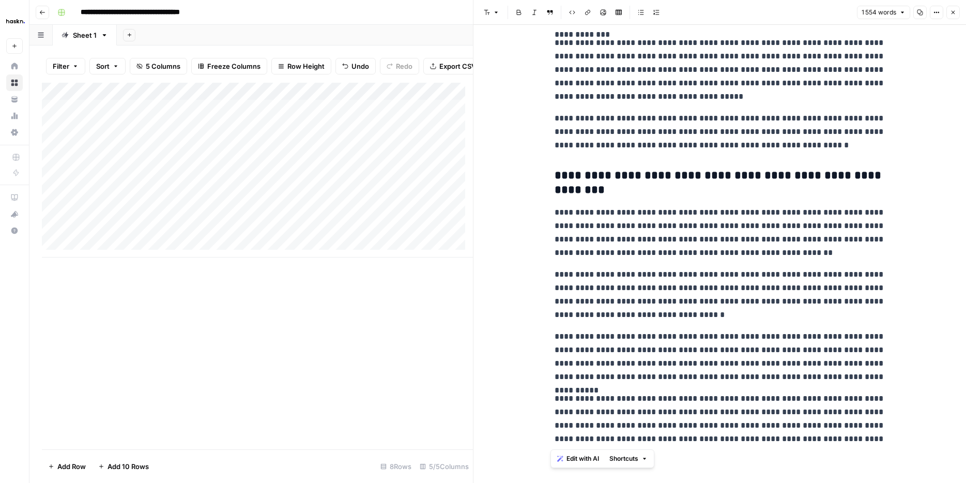
drag, startPoint x: 549, startPoint y: 50, endPoint x: 915, endPoint y: 455, distance: 546.2
copy div "**********"
click at [952, 14] on icon "button" at bounding box center [953, 12] width 6 height 6
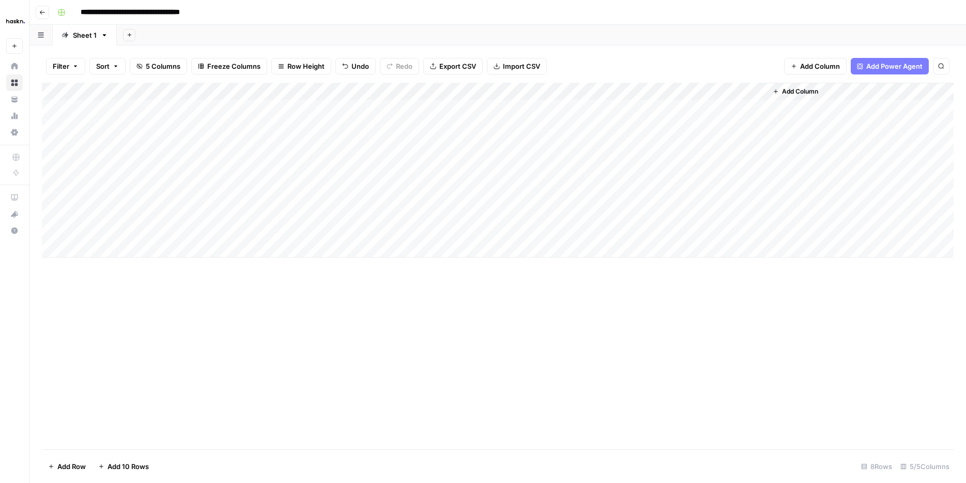
click at [651, 90] on div "Add Column" at bounding box center [498, 170] width 912 height 175
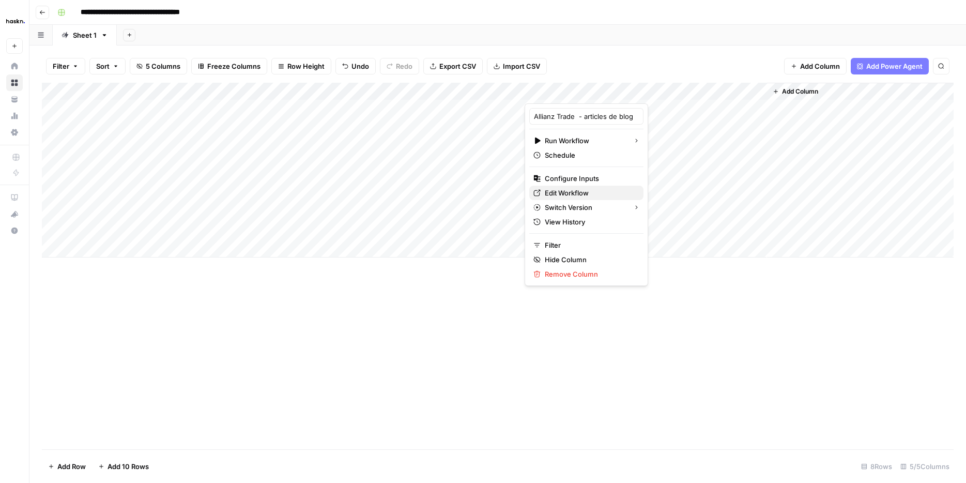
click at [592, 188] on span "Edit Workflow" at bounding box center [590, 193] width 90 height 10
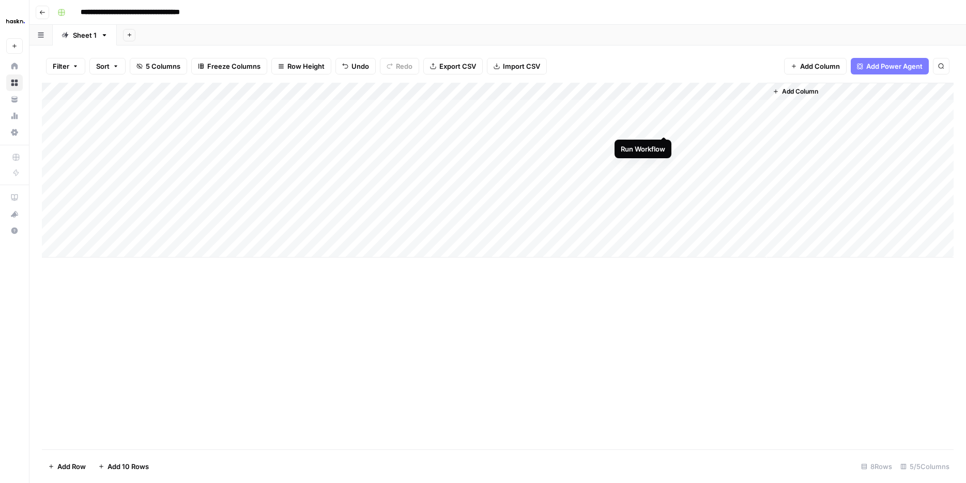
click at [663, 126] on div "Add Column" at bounding box center [498, 170] width 912 height 175
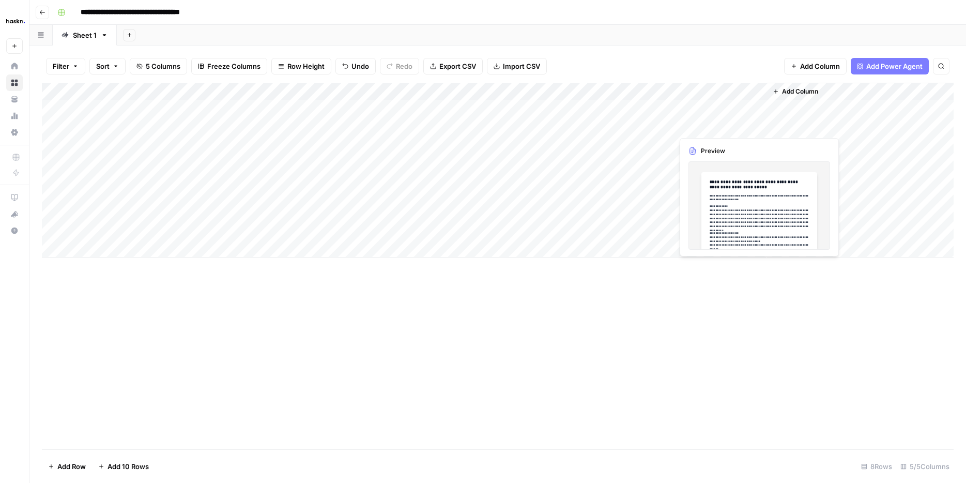
click at [712, 121] on div "Add Column" at bounding box center [498, 170] width 912 height 175
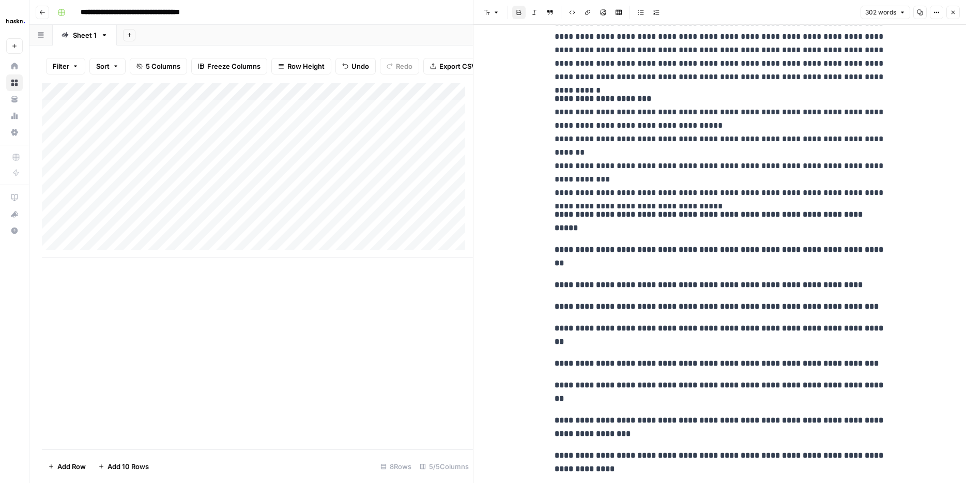
scroll to position [192, 0]
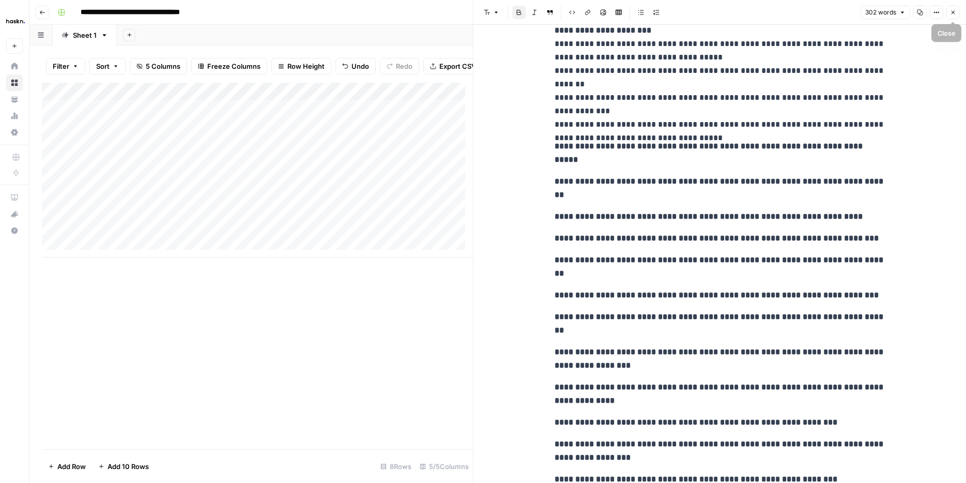
drag, startPoint x: 950, startPoint y: 13, endPoint x: 944, endPoint y: 16, distance: 6.7
click at [951, 13] on icon "button" at bounding box center [953, 12] width 6 height 6
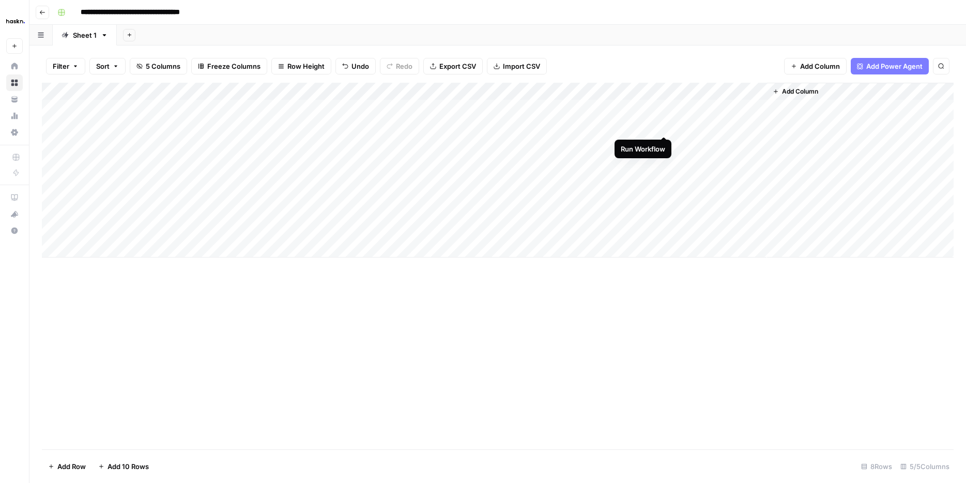
click at [666, 125] on div "Add Column" at bounding box center [498, 170] width 912 height 175
click at [725, 119] on div "Add Column" at bounding box center [498, 170] width 912 height 175
click at [753, 125] on div "Add Column" at bounding box center [498, 170] width 912 height 175
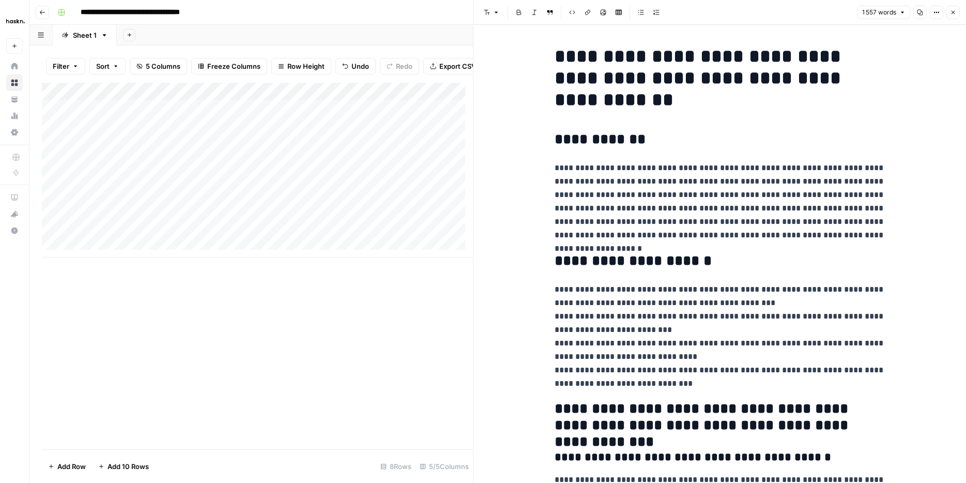
click at [640, 193] on p "**********" at bounding box center [719, 201] width 331 height 81
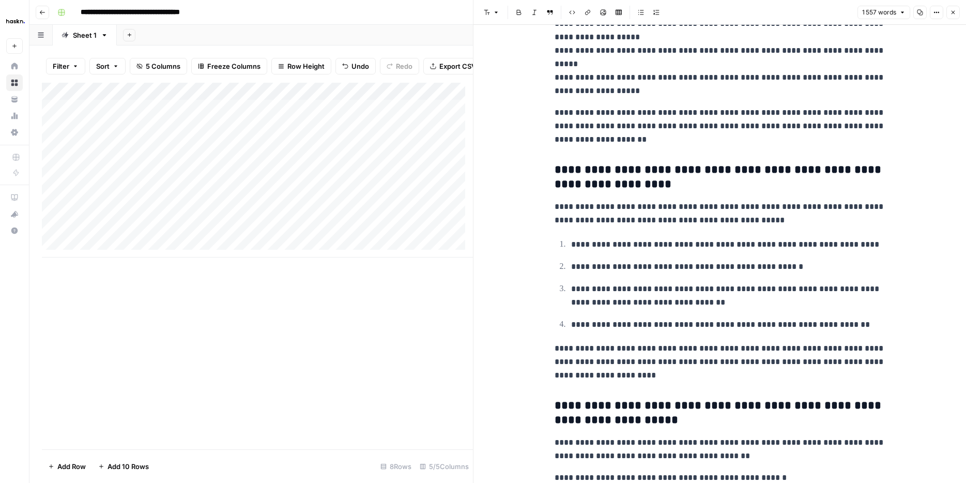
click at [782, 181] on h3 "**********" at bounding box center [719, 177] width 331 height 29
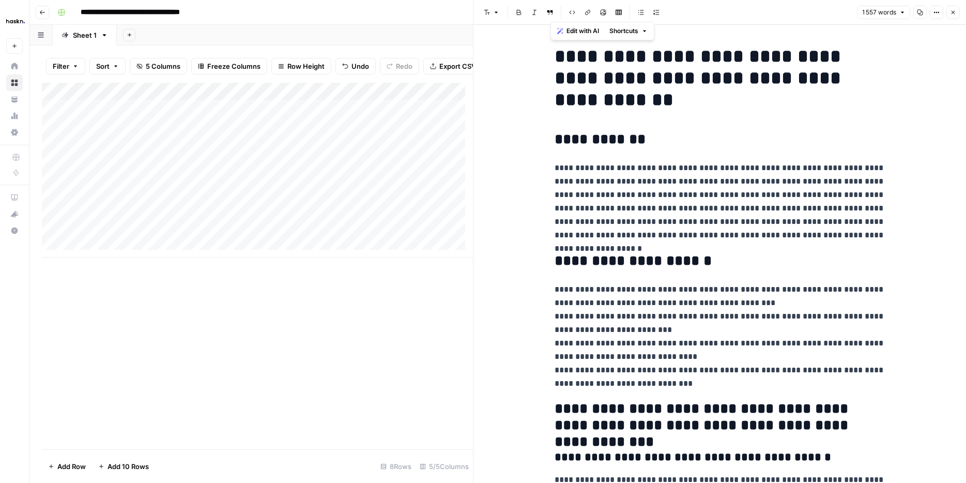
copy div "**********"
click at [700, 138] on h2 "**********" at bounding box center [719, 139] width 331 height 17
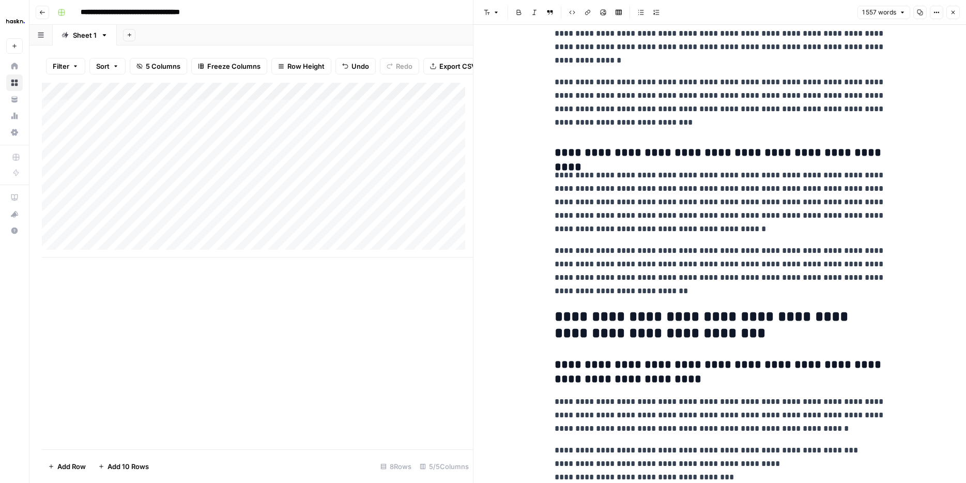
drag, startPoint x: 627, startPoint y: 118, endPoint x: 691, endPoint y: 193, distance: 98.5
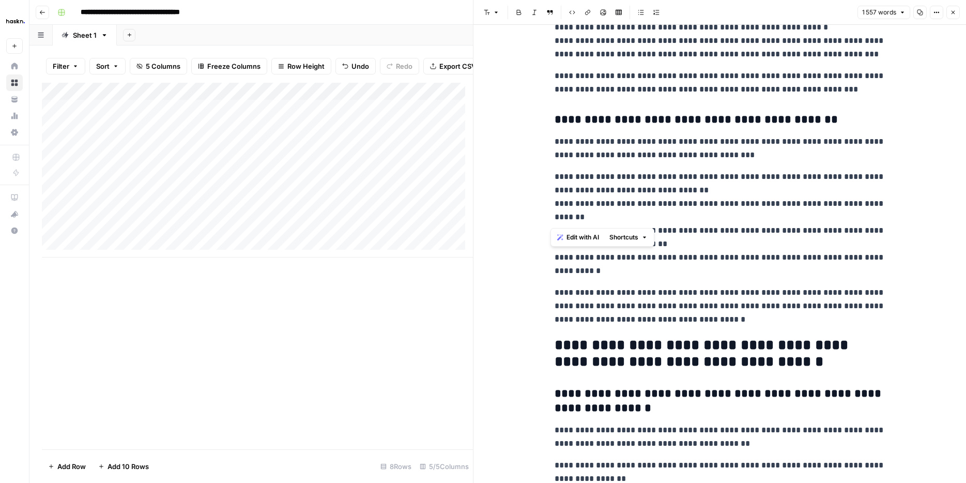
scroll to position [2741, 0]
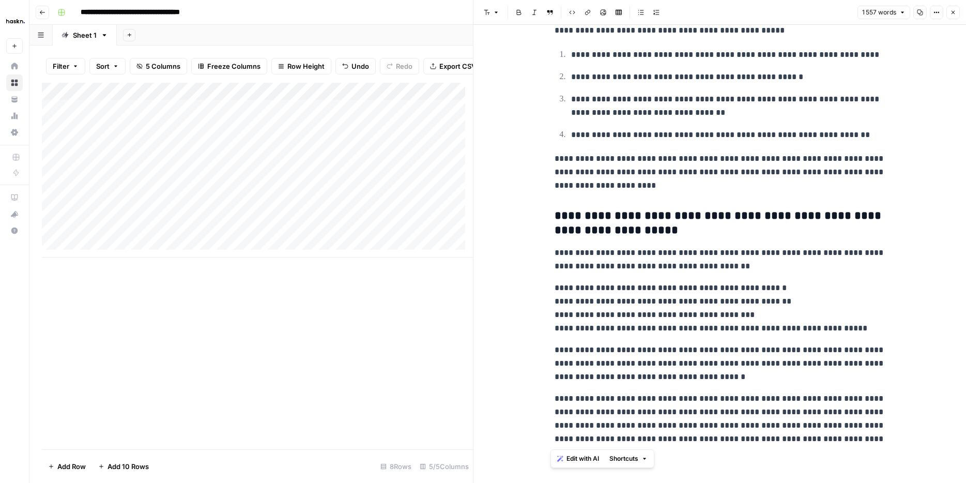
drag, startPoint x: 561, startPoint y: 57, endPoint x: 799, endPoint y: 305, distance: 344.3
click at [965, 437] on div "**********" at bounding box center [719, 254] width 492 height 458
copy div "**********"
click at [954, 9] on icon "button" at bounding box center [953, 12] width 6 height 6
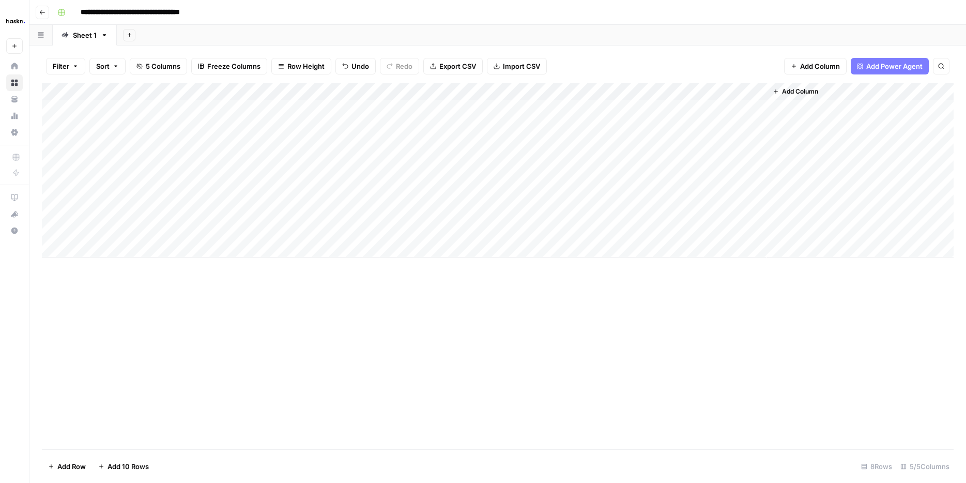
click at [652, 90] on div "Add Column" at bounding box center [498, 170] width 912 height 175
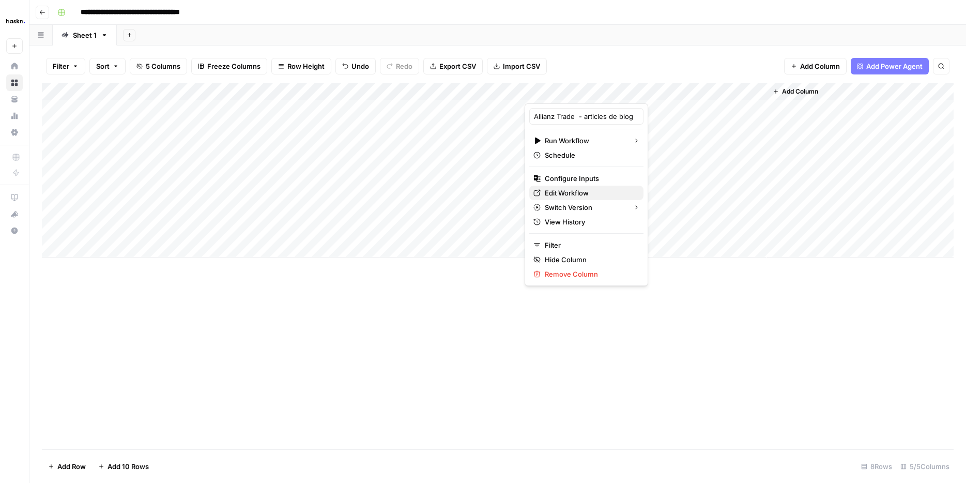
click at [575, 188] on span "Edit Workflow" at bounding box center [590, 193] width 90 height 10
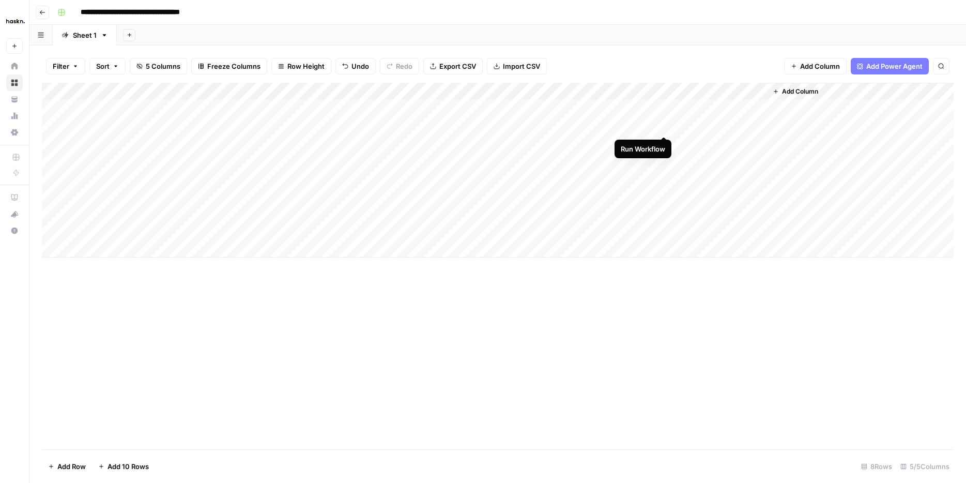
click at [667, 127] on div "Add Column" at bounding box center [498, 170] width 912 height 175
click at [666, 140] on div "Add Column" at bounding box center [498, 170] width 912 height 175
click at [699, 142] on div "Add Column" at bounding box center [498, 170] width 912 height 175
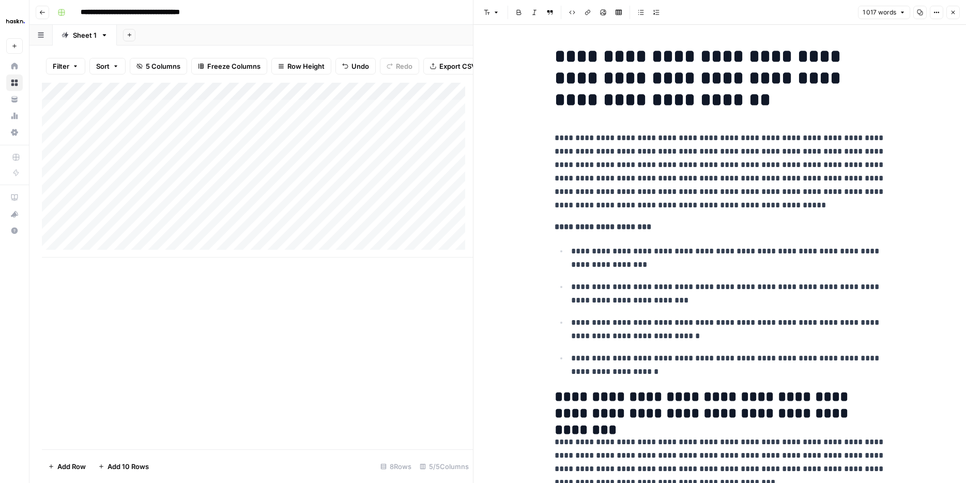
click at [697, 142] on div at bounding box center [720, 143] width 95 height 19
click at [614, 104] on h1 "**********" at bounding box center [719, 77] width 331 height 65
drag, startPoint x: 544, startPoint y: 62, endPoint x: 655, endPoint y: 274, distance: 239.0
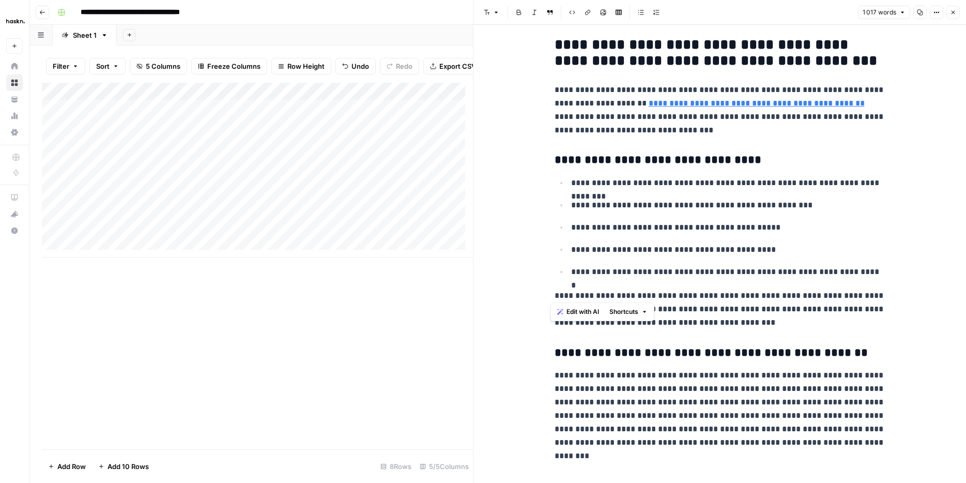
scroll to position [1502, 0]
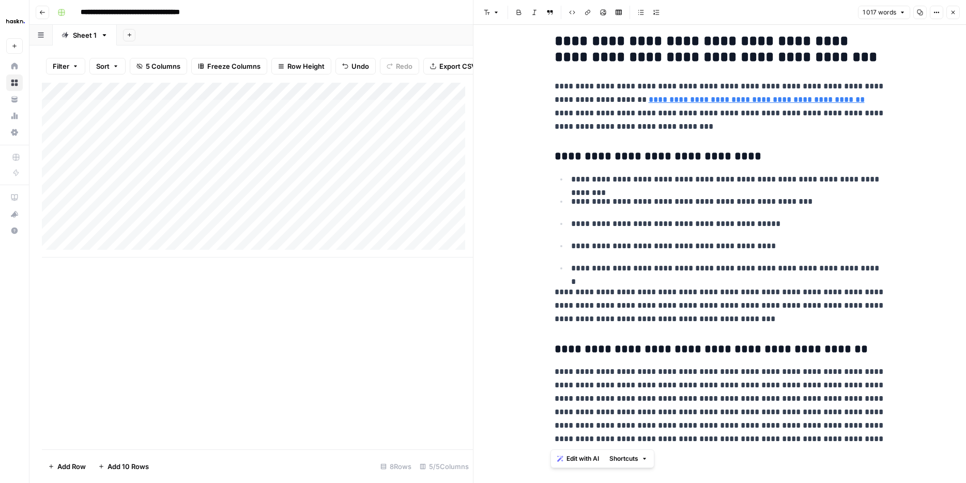
drag, startPoint x: 553, startPoint y: 52, endPoint x: 891, endPoint y: 444, distance: 518.1
copy div "**********"
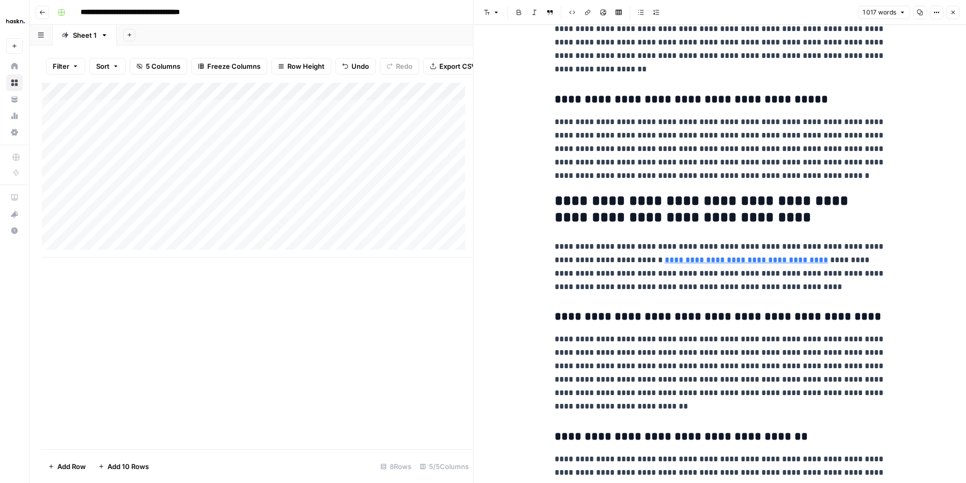
scroll to position [459, 0]
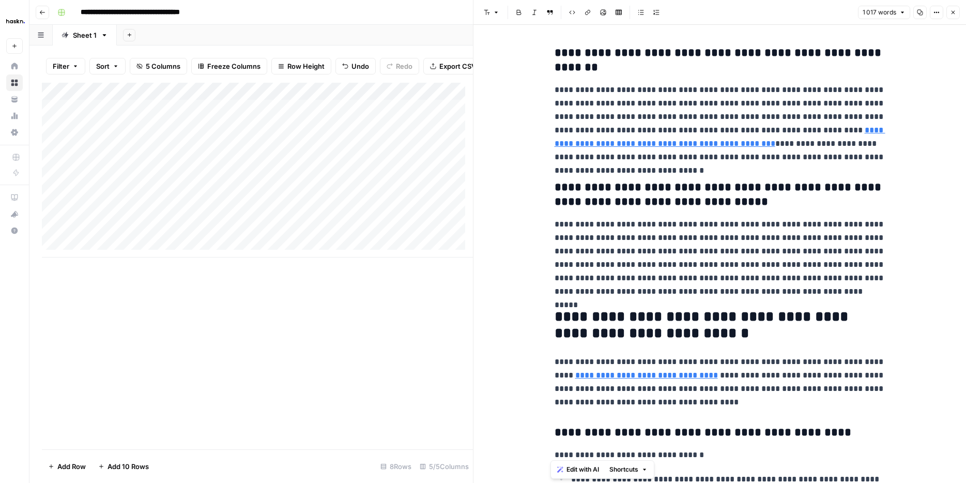
click at [952, 14] on icon "button" at bounding box center [953, 12] width 6 height 6
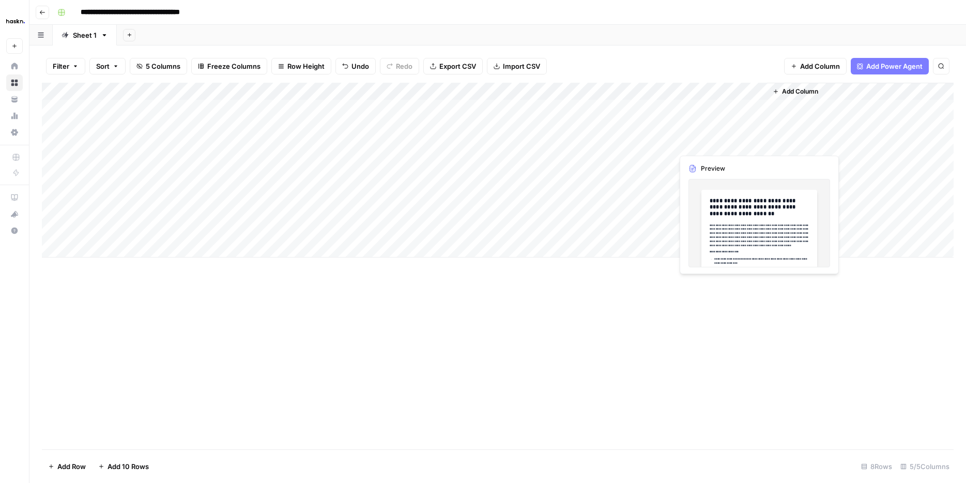
click at [702, 123] on div "Add Column" at bounding box center [498, 170] width 912 height 175
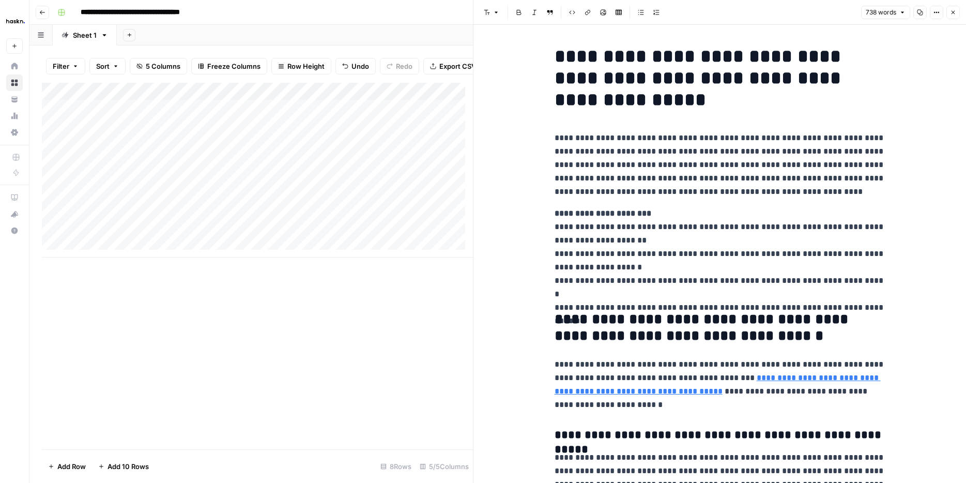
scroll to position [2, 0]
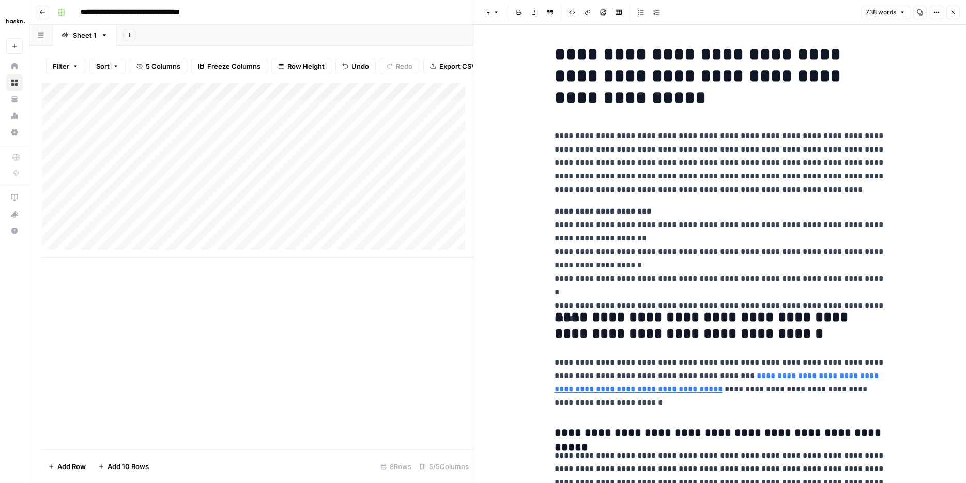
drag, startPoint x: 562, startPoint y: 69, endPoint x: 706, endPoint y: 182, distance: 183.7
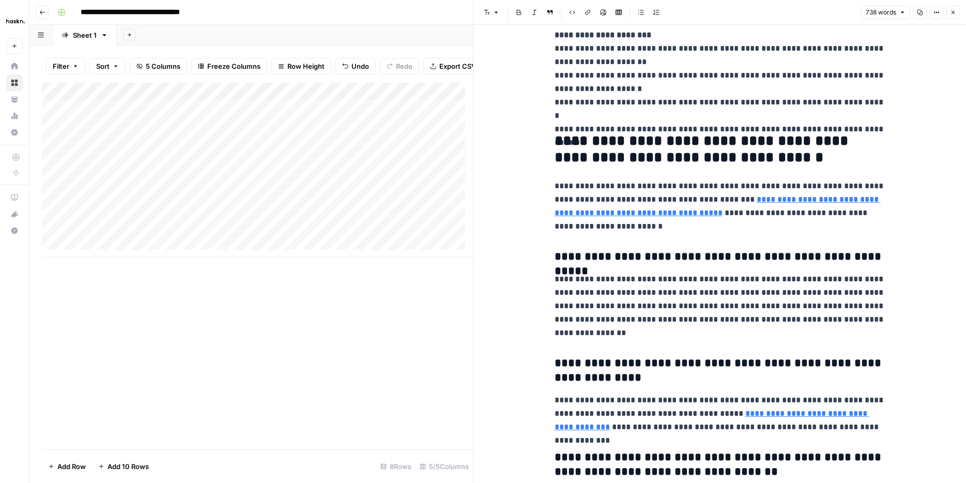
drag, startPoint x: 541, startPoint y: 51, endPoint x: 708, endPoint y: 174, distance: 207.3
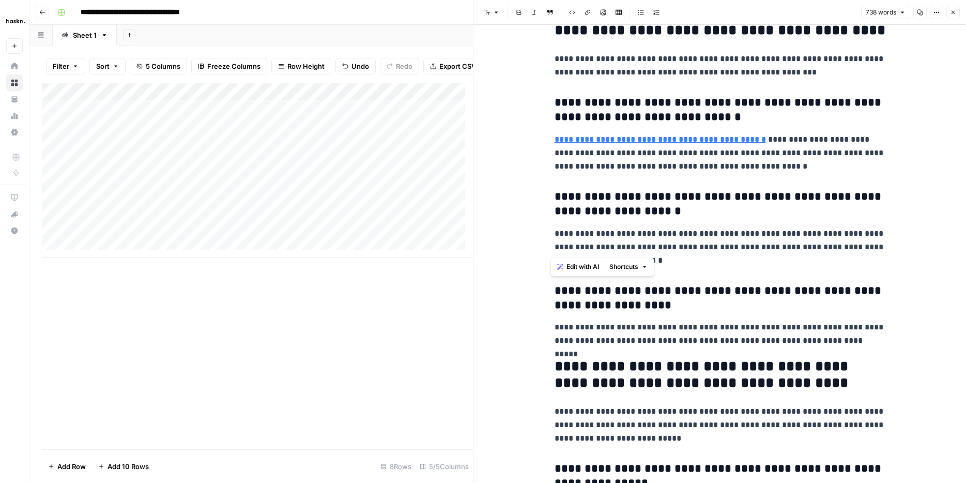
scroll to position [1344, 0]
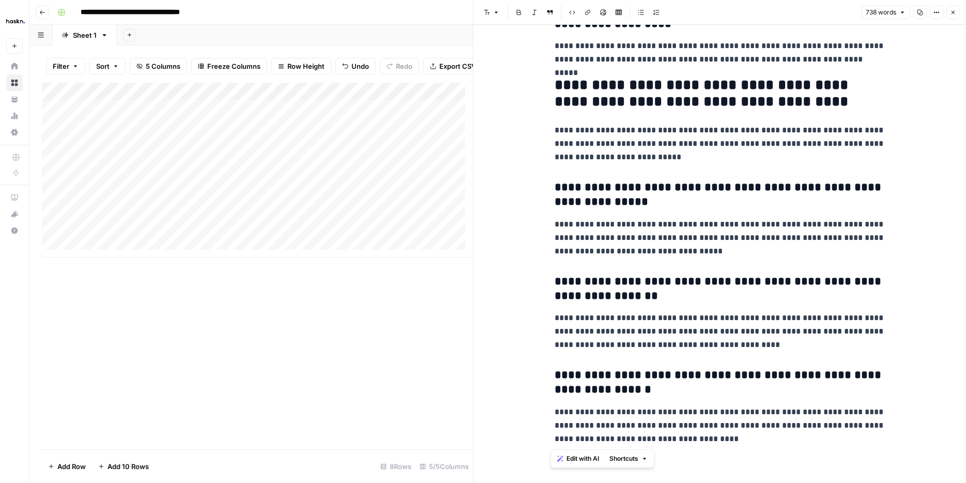
drag, startPoint x: 552, startPoint y: 56, endPoint x: 859, endPoint y: 444, distance: 494.8
click at [952, 14] on icon "button" at bounding box center [953, 12] width 6 height 6
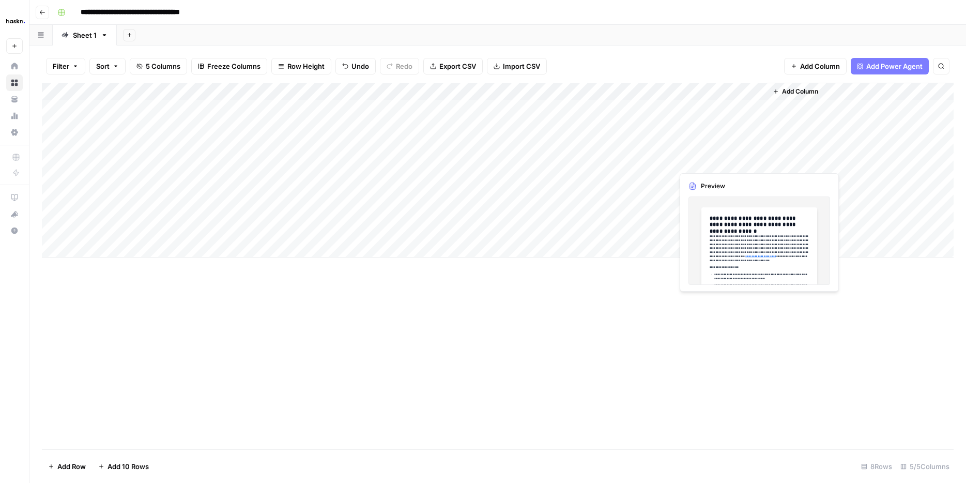
click at [719, 162] on div "Add Column" at bounding box center [498, 170] width 912 height 175
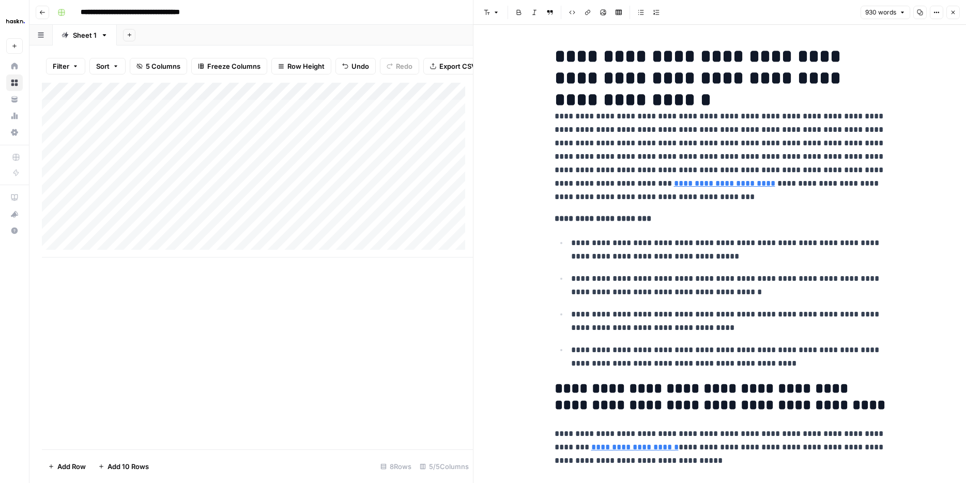
click at [952, 11] on icon "button" at bounding box center [953, 12] width 6 height 6
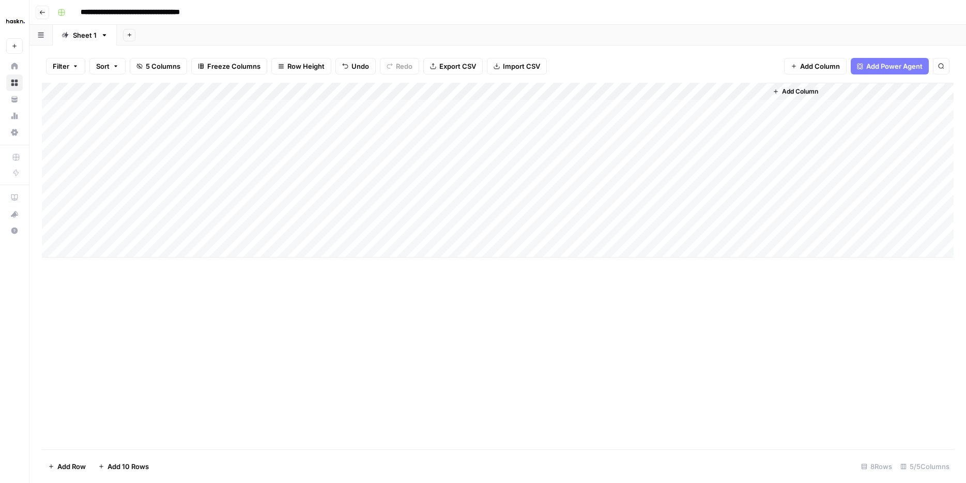
click at [663, 158] on div "Add Column" at bounding box center [498, 170] width 912 height 175
click at [661, 178] on div "Add Column" at bounding box center [498, 170] width 912 height 175
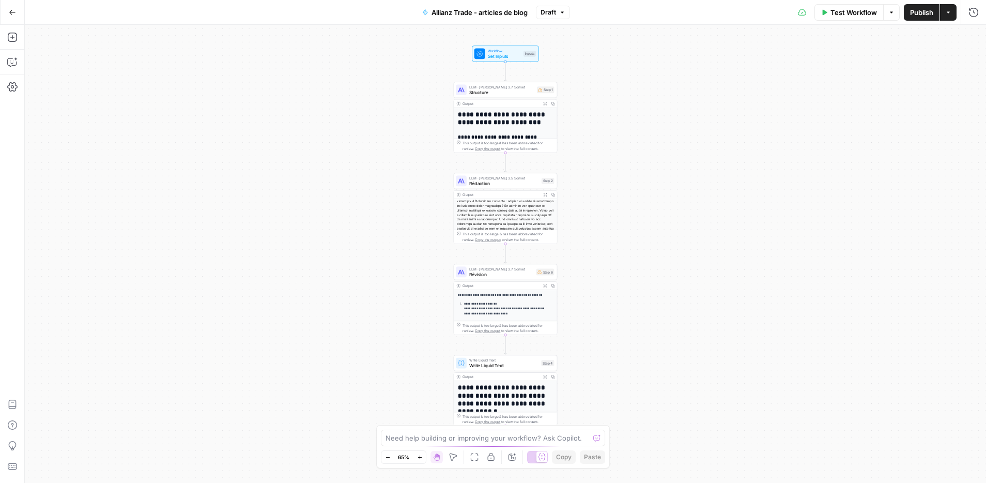
click at [481, 57] on div at bounding box center [479, 53] width 11 height 11
click at [852, 203] on button "Add Field" at bounding box center [875, 198] width 169 height 17
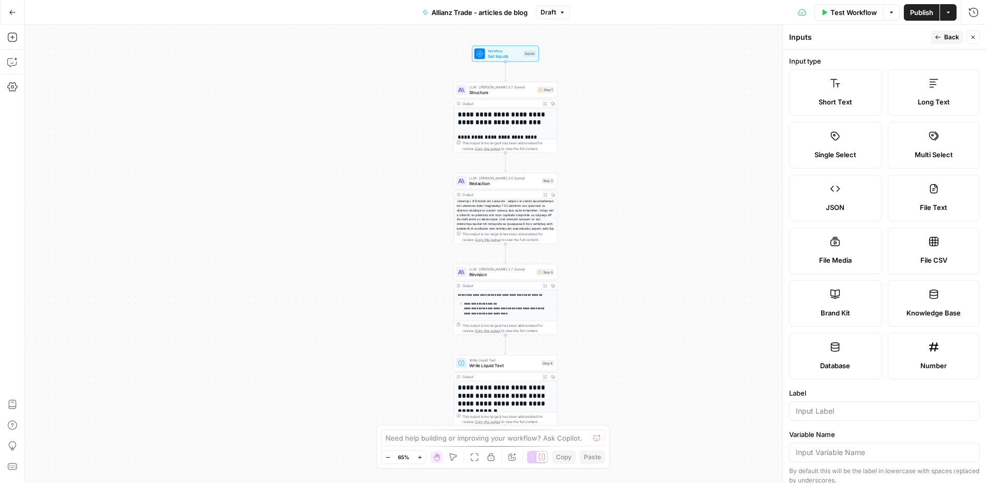
click at [844, 83] on label "Short Text" at bounding box center [835, 92] width 92 height 47
click at [834, 414] on input "Label" at bounding box center [884, 411] width 177 height 10
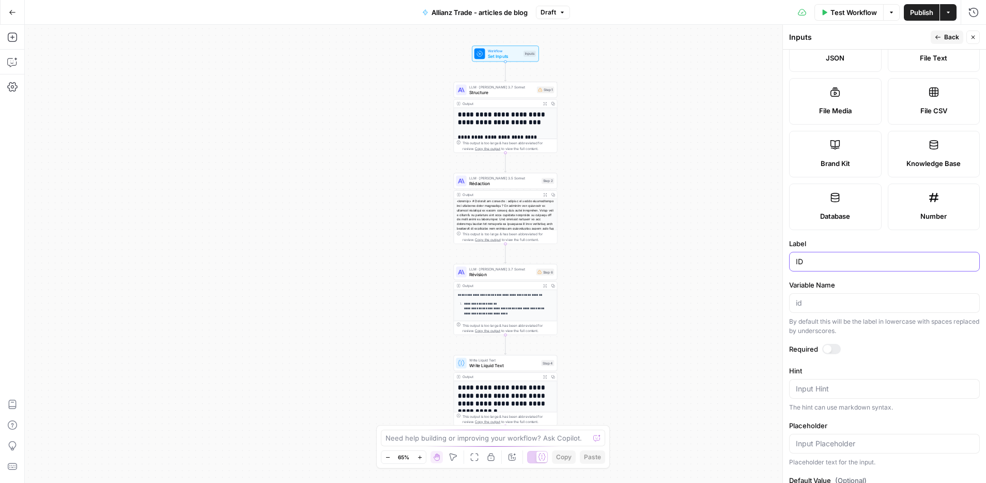
scroll to position [195, 0]
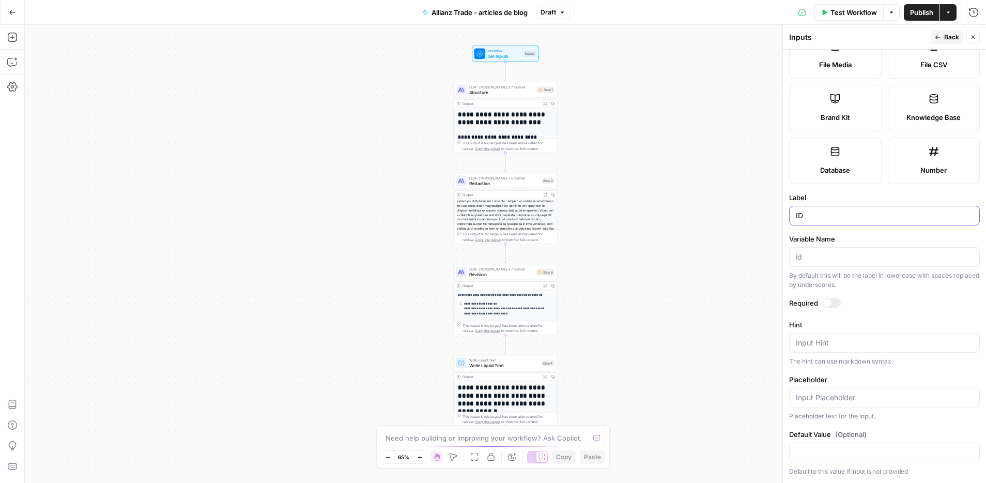
type input "ID"
click at [813, 259] on input "Variable Name" at bounding box center [884, 257] width 177 height 10
type input "ID"
click at [838, 297] on form "Input type Short Text Long Text Single Select Multi Select JSON File Text File …" at bounding box center [884, 266] width 203 height 433
click at [837, 301] on div at bounding box center [831, 303] width 19 height 10
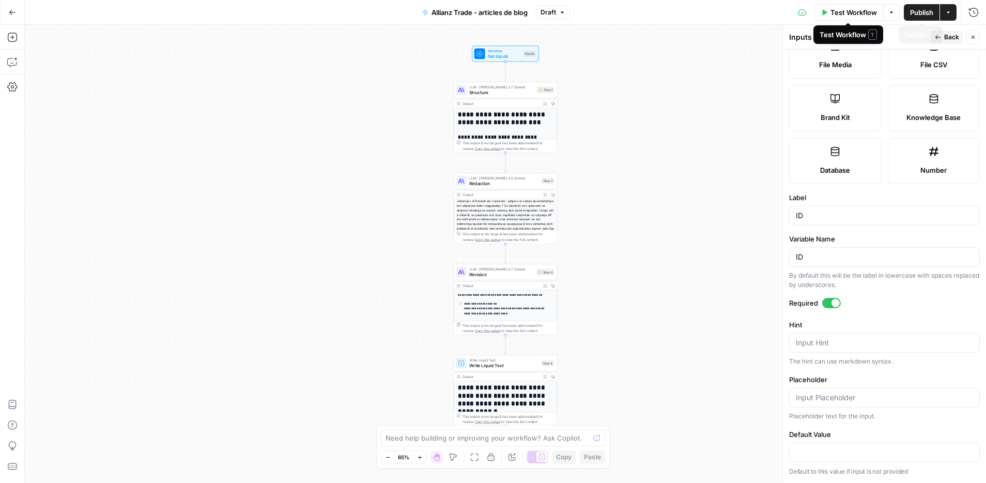
click at [928, 14] on span "Publish" at bounding box center [921, 12] width 23 height 10
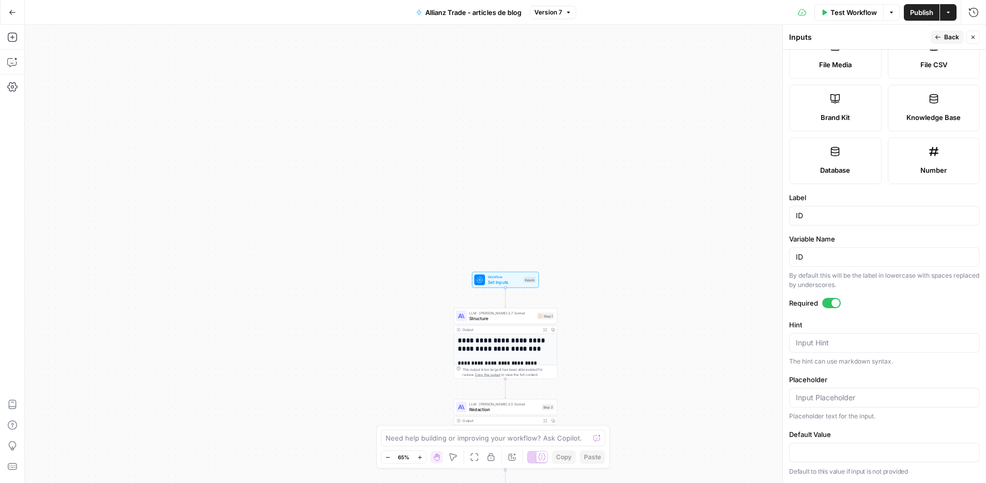
click at [495, 285] on div "Workflow Set Inputs Inputs Test Step" at bounding box center [505, 280] width 67 height 16
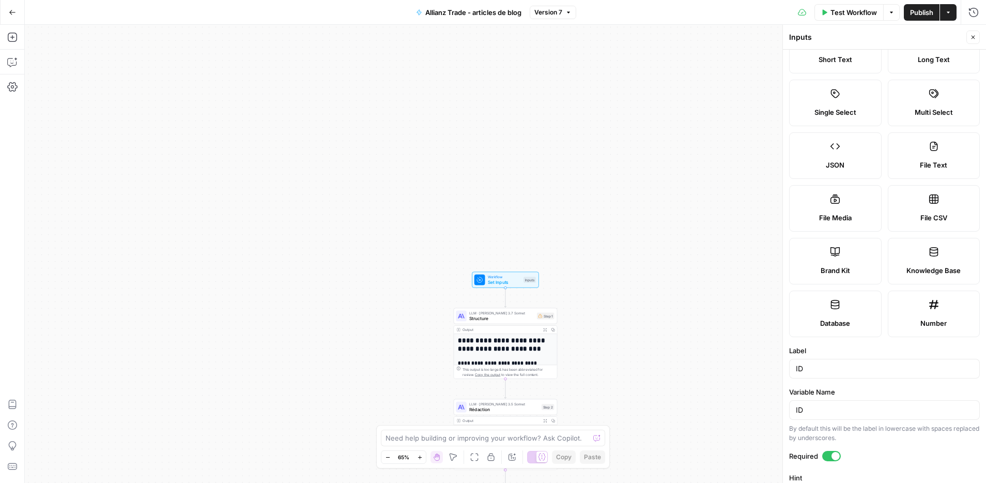
scroll to position [0, 0]
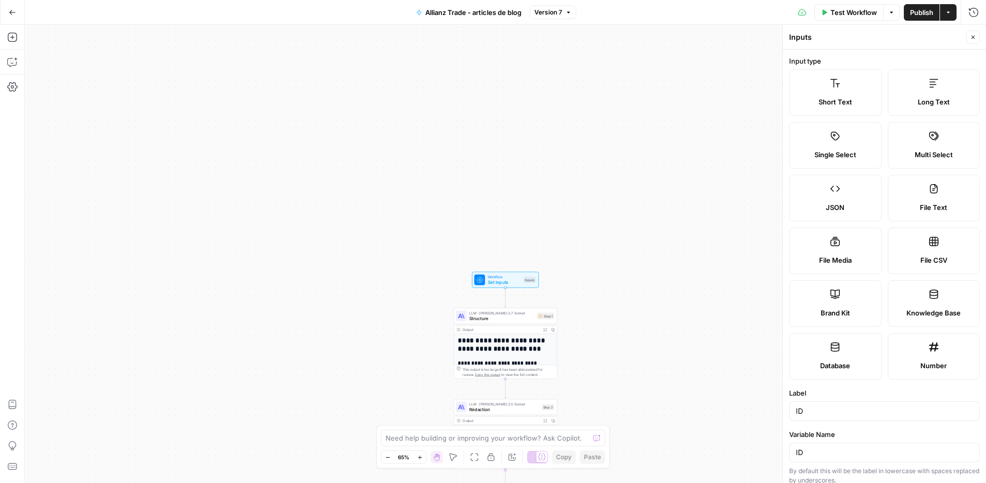
click at [970, 37] on icon "button" at bounding box center [973, 37] width 6 height 6
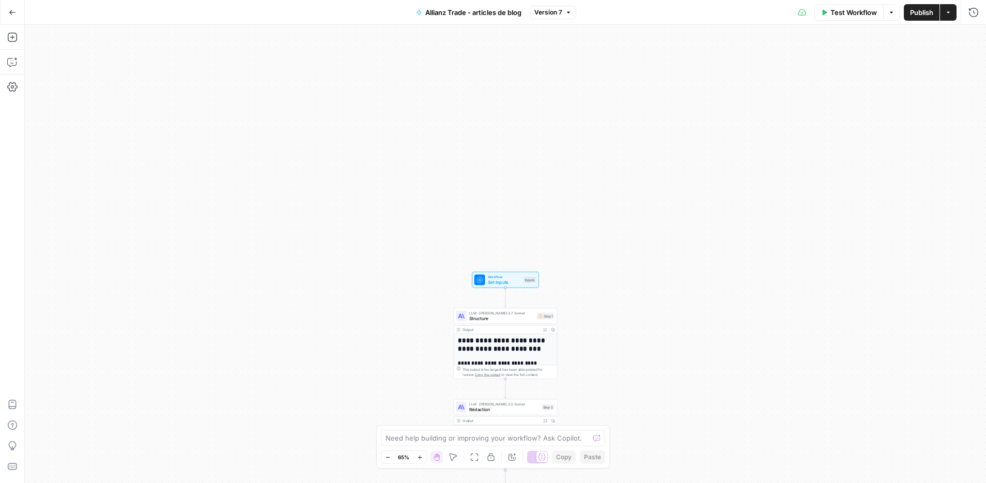
click at [502, 281] on span "Set Inputs" at bounding box center [504, 282] width 33 height 7
click at [971, 186] on icon "button" at bounding box center [972, 189] width 6 height 6
click at [928, 11] on span "Publish" at bounding box center [921, 12] width 23 height 10
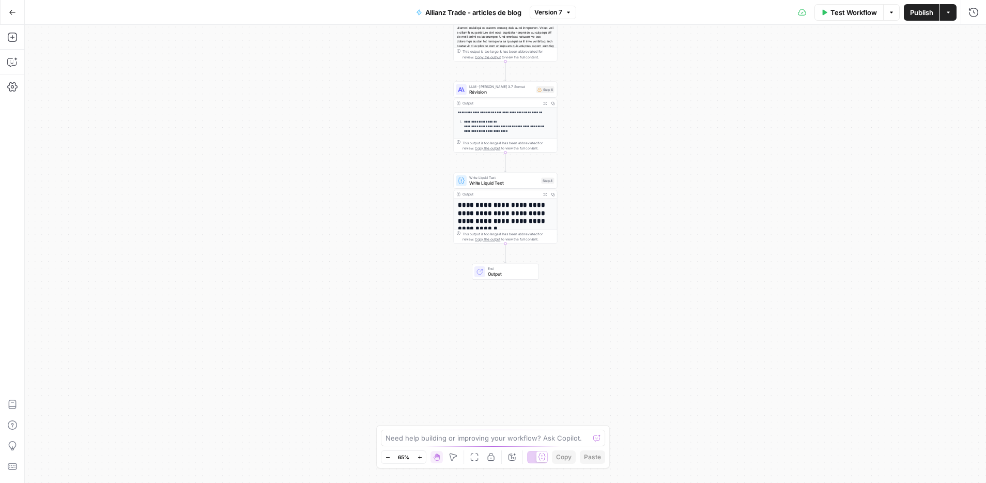
click at [480, 226] on h1 "**********" at bounding box center [503, 217] width 90 height 32
click at [490, 174] on div "Copy step Delete step Add Note Test" at bounding box center [521, 168] width 67 height 12
click at [493, 189] on div "**********" at bounding box center [506, 208] width 104 height 71
click at [14, 32] on icon "button" at bounding box center [12, 37] width 10 height 10
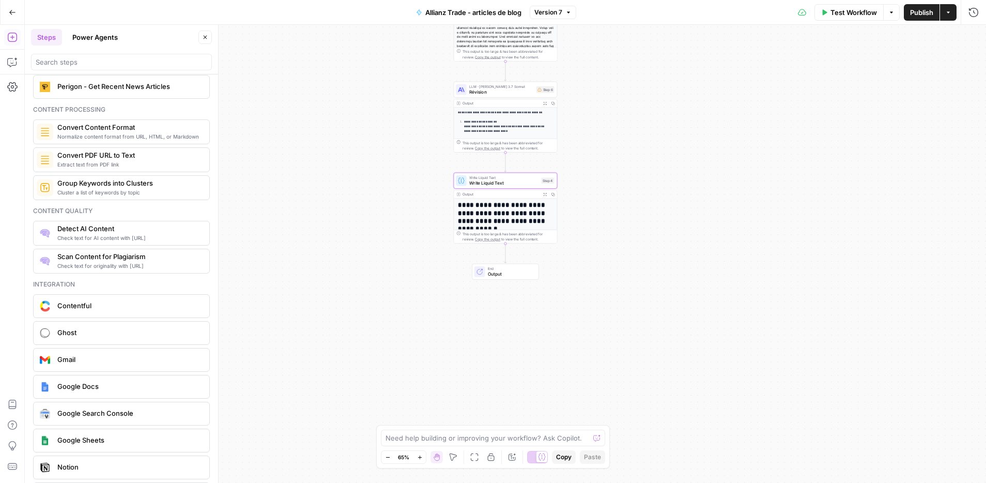
scroll to position [1627, 0]
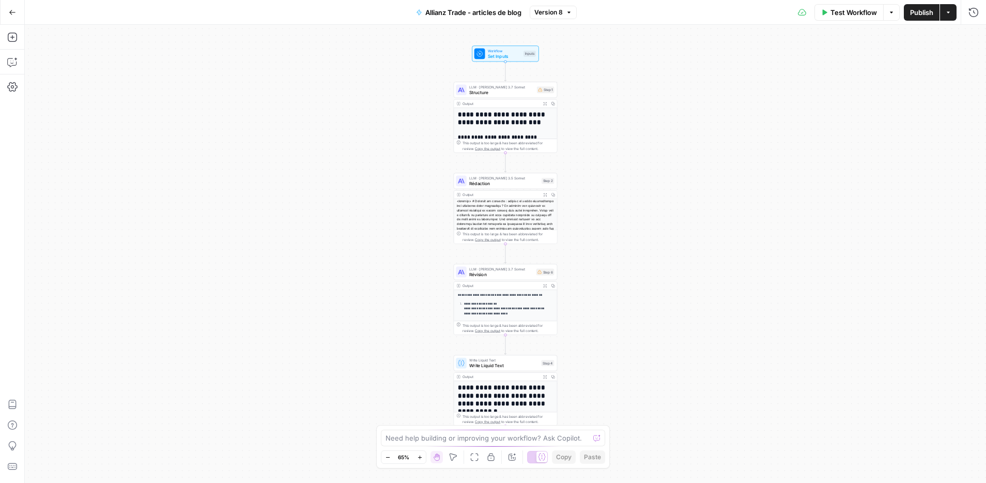
click at [485, 177] on span "LLM · [PERSON_NAME] 3.5 Sonnet" at bounding box center [504, 177] width 70 height 5
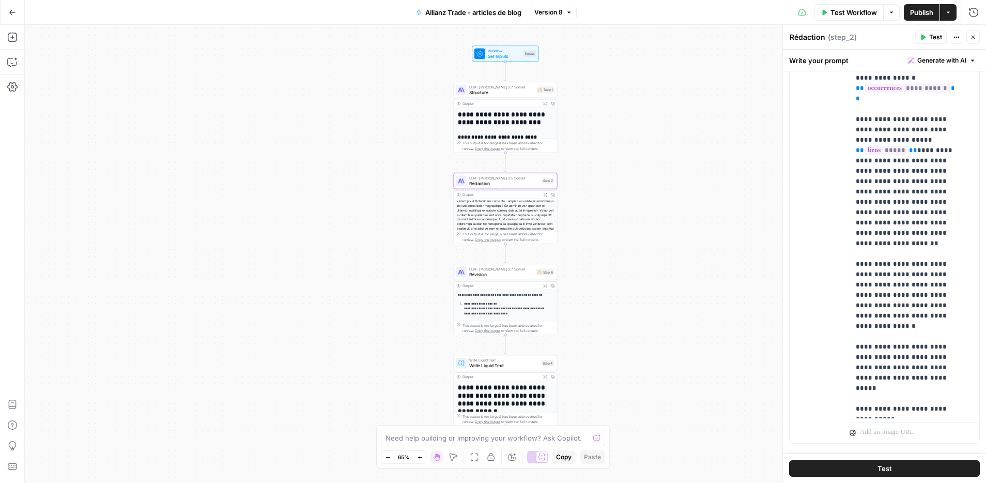
scroll to position [778, 0]
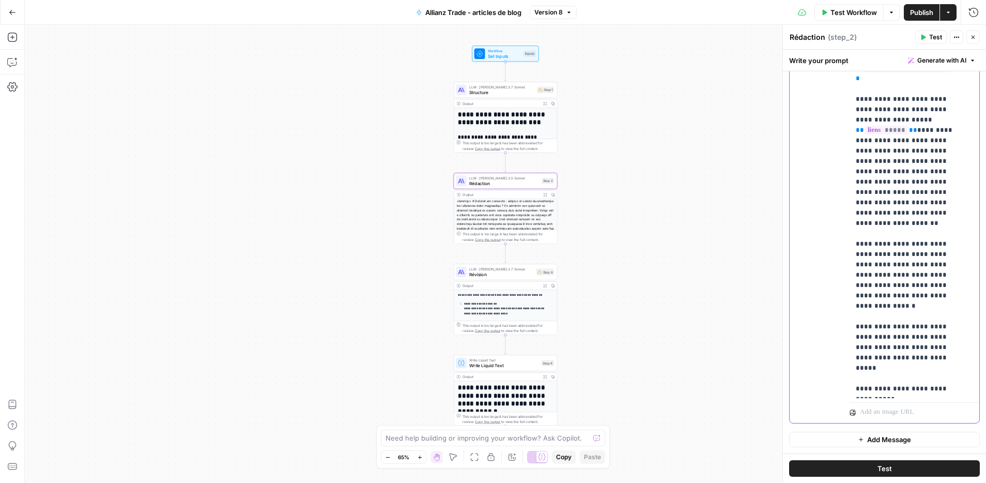
click at [877, 334] on p "**********" at bounding box center [907, 171] width 102 height 444
drag, startPoint x: 868, startPoint y: 326, endPoint x: 872, endPoint y: 337, distance: 12.6
click at [868, 327] on p "**********" at bounding box center [907, 171] width 102 height 444
click at [932, 327] on p "**********" at bounding box center [907, 176] width 102 height 455
click at [487, 112] on h1 "**********" at bounding box center [503, 119] width 90 height 16
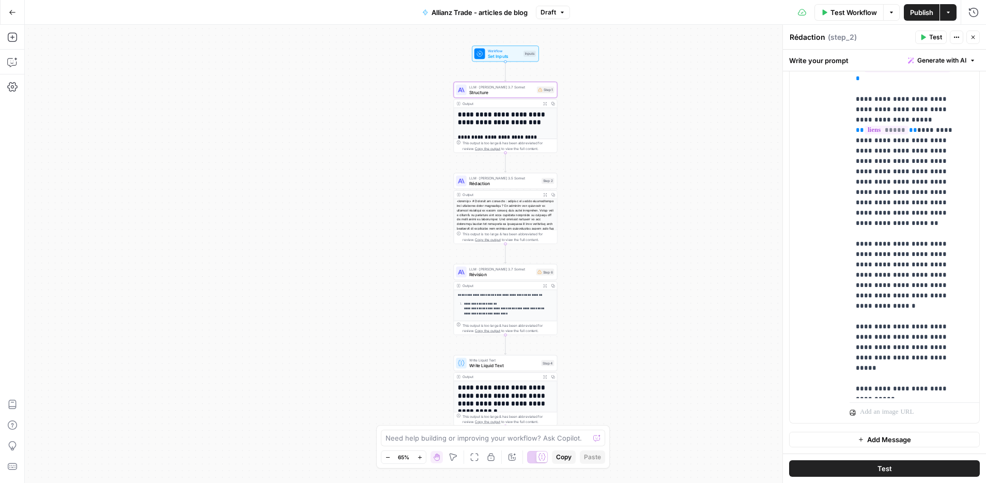
click at [476, 87] on span "LLM · [PERSON_NAME] 3.7 Sonnet" at bounding box center [501, 86] width 65 height 5
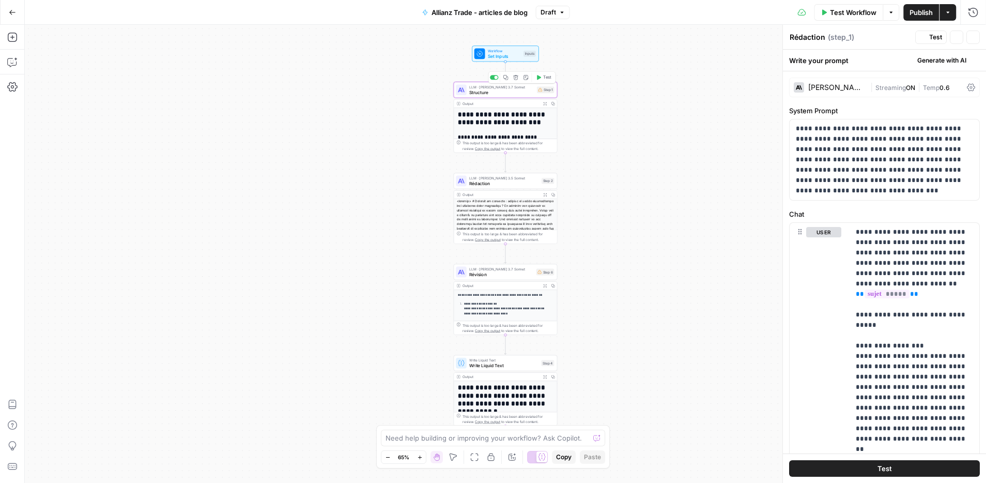
type textarea "Structure"
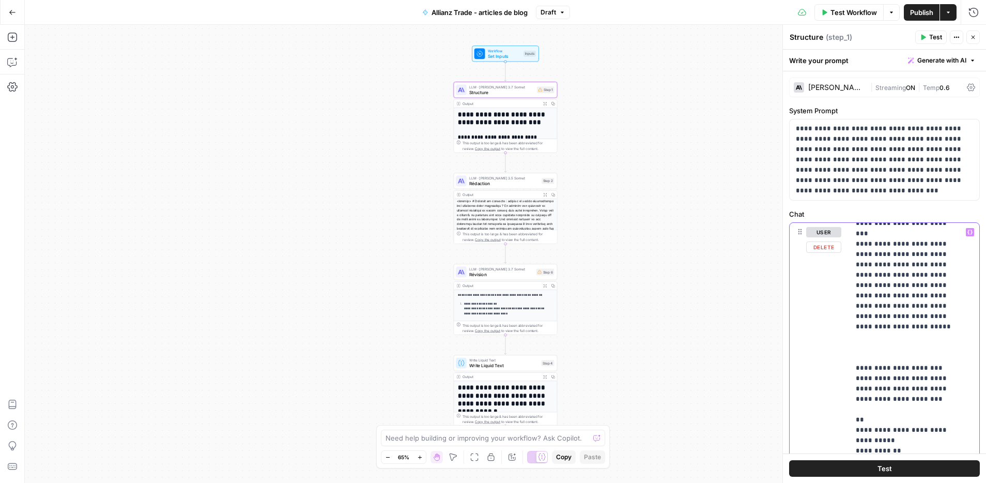
scroll to position [3907, 0]
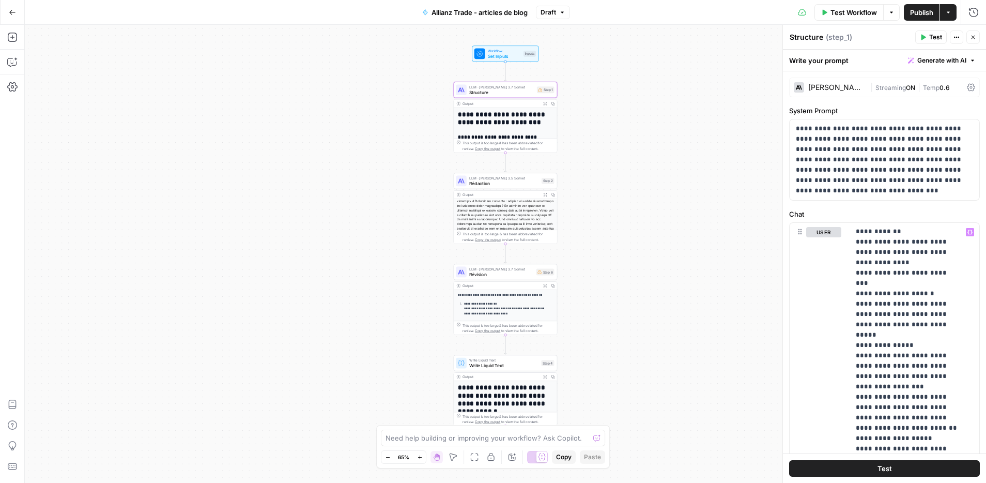
click at [925, 5] on button "Publish" at bounding box center [922, 12] width 36 height 17
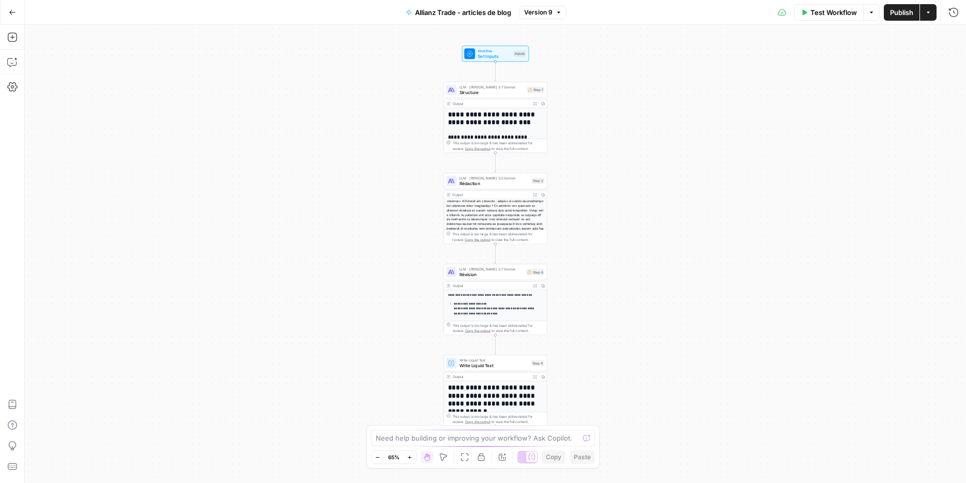
click at [471, 101] on div "Output" at bounding box center [491, 103] width 76 height 5
click at [491, 130] on div "**********" at bounding box center [495, 219] width 103 height 223
click at [482, 181] on span "Rédaction" at bounding box center [494, 183] width 70 height 7
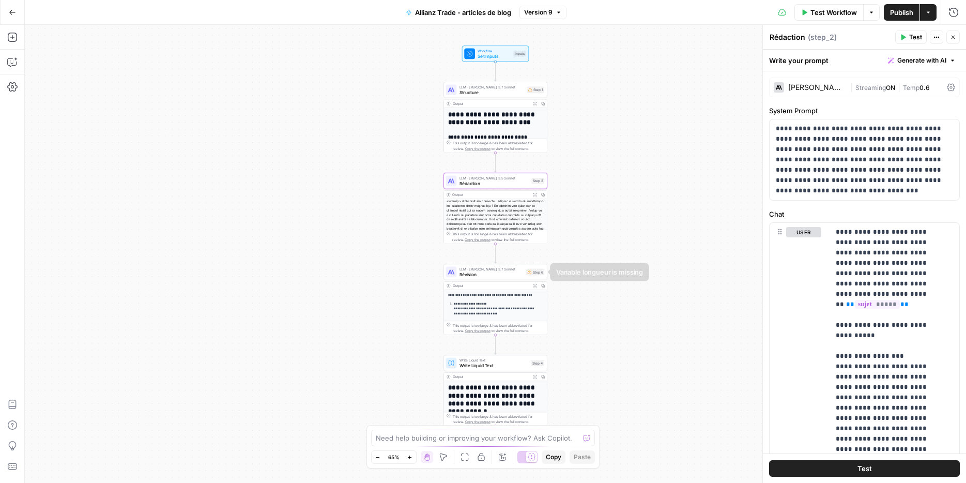
click at [483, 284] on div "Output" at bounding box center [491, 285] width 76 height 5
click at [480, 279] on div "LLM · [PERSON_NAME] 3.7 Sonnet Révision Step 6 Copy step Delete step Add Note T…" at bounding box center [495, 272] width 104 height 16
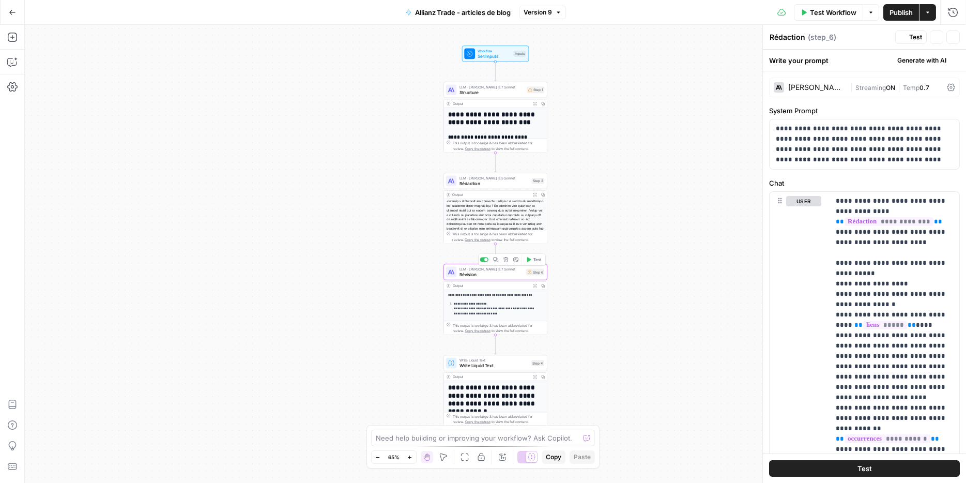
type textarea "Révision"
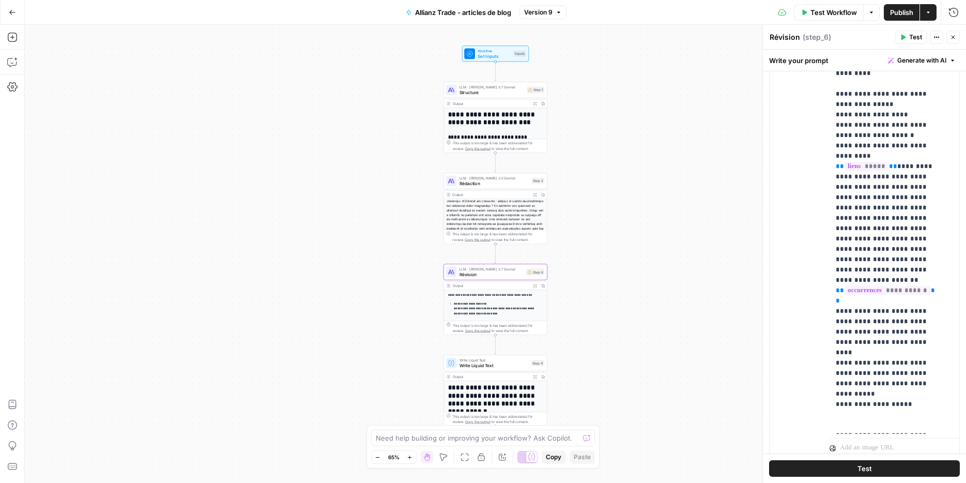
scroll to position [170, 0]
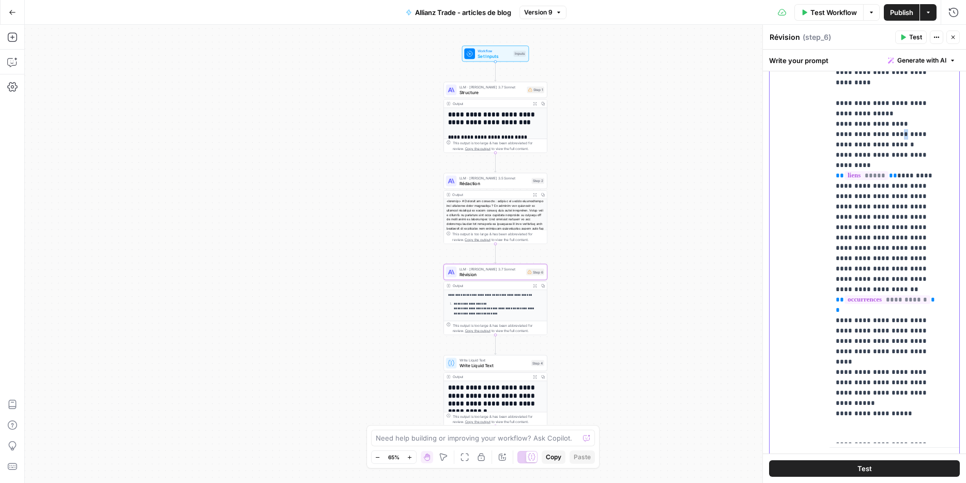
click at [893, 122] on p "**********" at bounding box center [887, 269] width 102 height 486
click at [909, 158] on p "**********" at bounding box center [887, 269] width 102 height 486
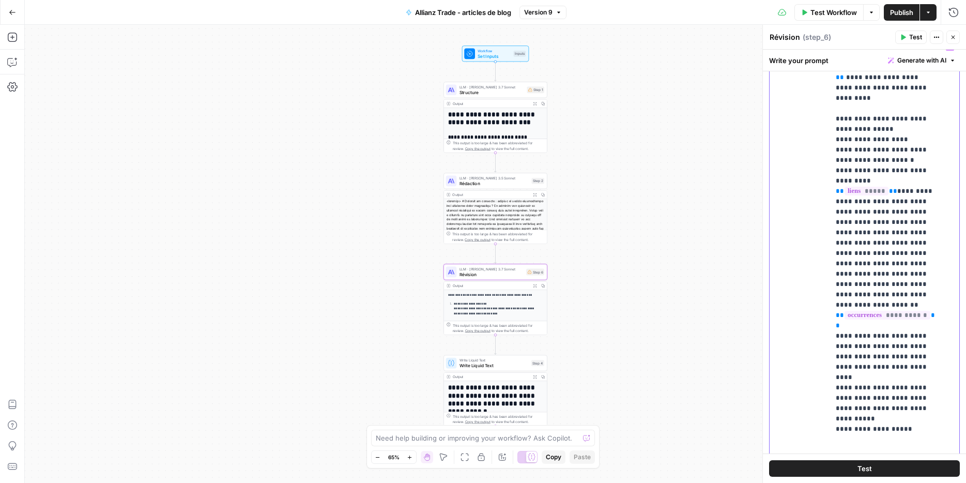
scroll to position [151, 0]
click at [920, 344] on p "**********" at bounding box center [887, 287] width 102 height 486
click at [913, 342] on p "**********" at bounding box center [887, 287] width 102 height 486
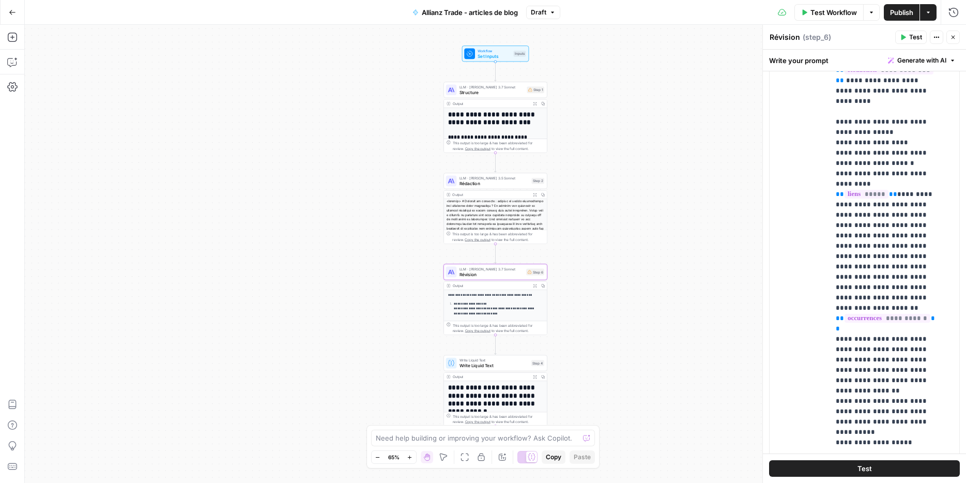
click at [896, 16] on span "Publish" at bounding box center [901, 12] width 23 height 10
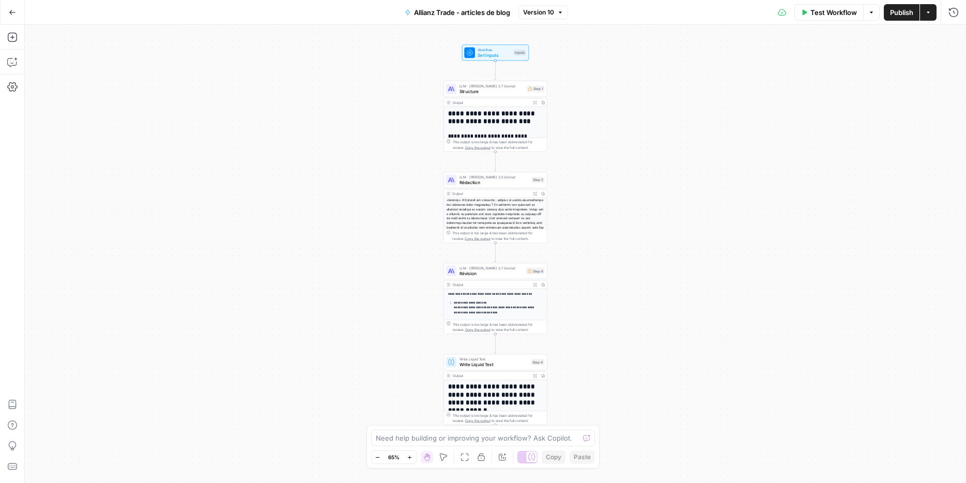
click at [408, 457] on icon "button" at bounding box center [410, 457] width 6 height 6
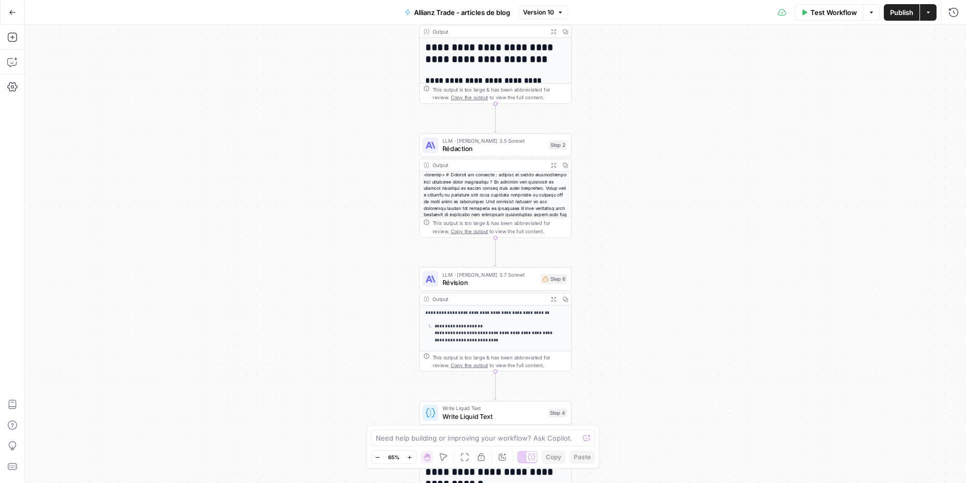
click at [408, 457] on icon "button" at bounding box center [410, 457] width 6 height 6
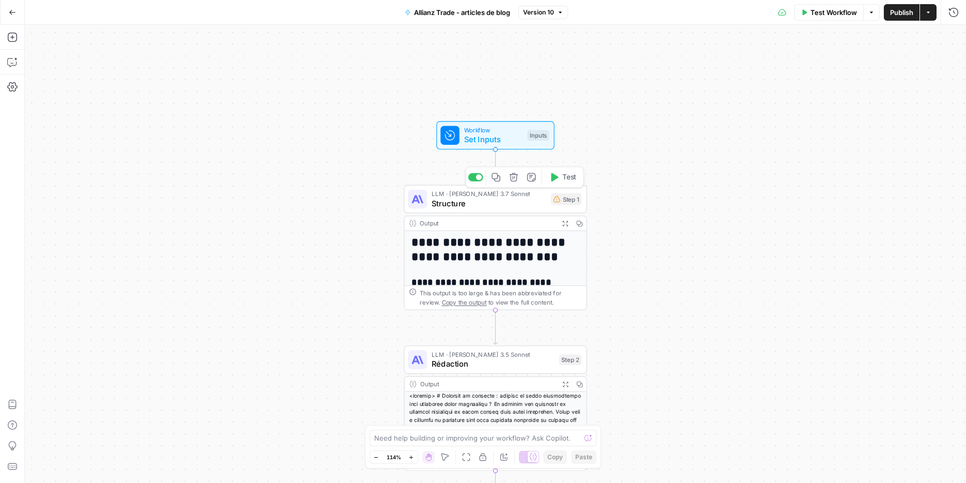
click at [502, 206] on span "Structure" at bounding box center [488, 203] width 115 height 12
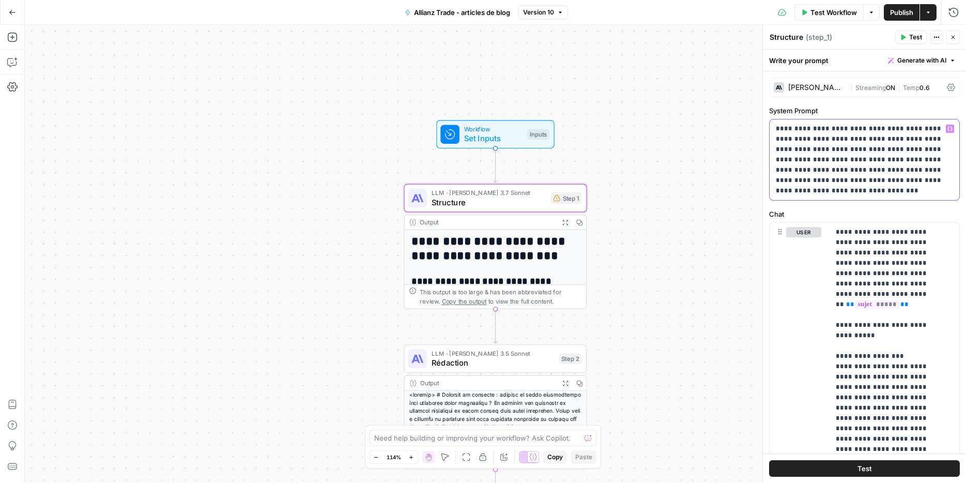
click at [836, 161] on p "**********" at bounding box center [860, 160] width 169 height 72
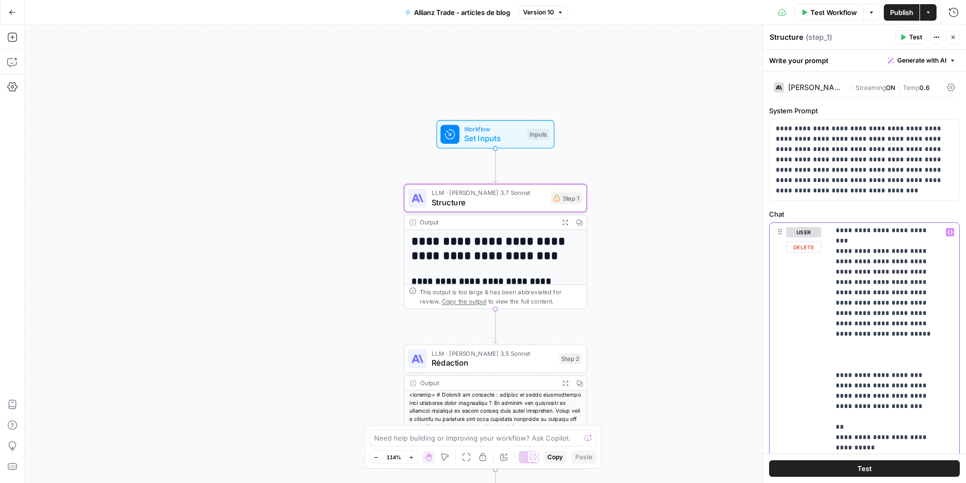
scroll to position [3731, 0]
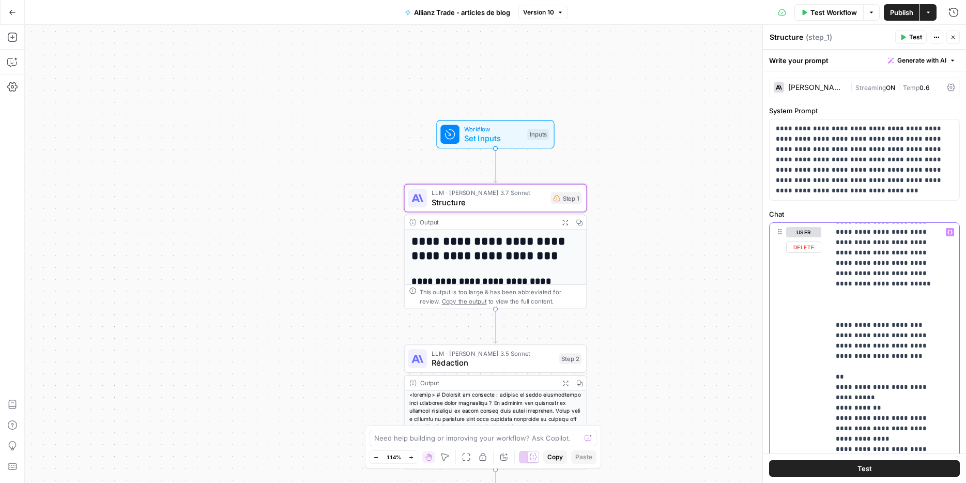
drag, startPoint x: 841, startPoint y: 359, endPoint x: 835, endPoint y: 358, distance: 6.3
copy p "**"
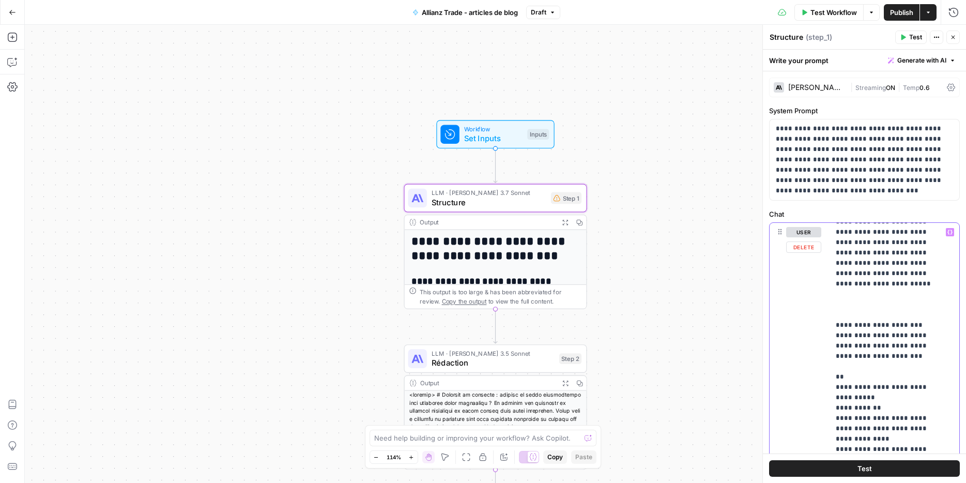
paste div
copy p "**"
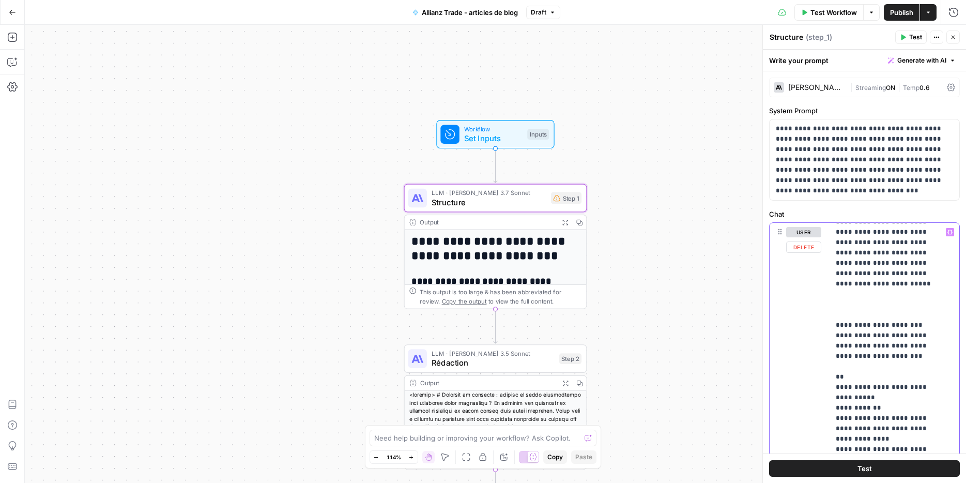
drag, startPoint x: 852, startPoint y: 380, endPoint x: 831, endPoint y: 379, distance: 20.7
click at [831, 379] on div "**********" at bounding box center [890, 433] width 122 height 421
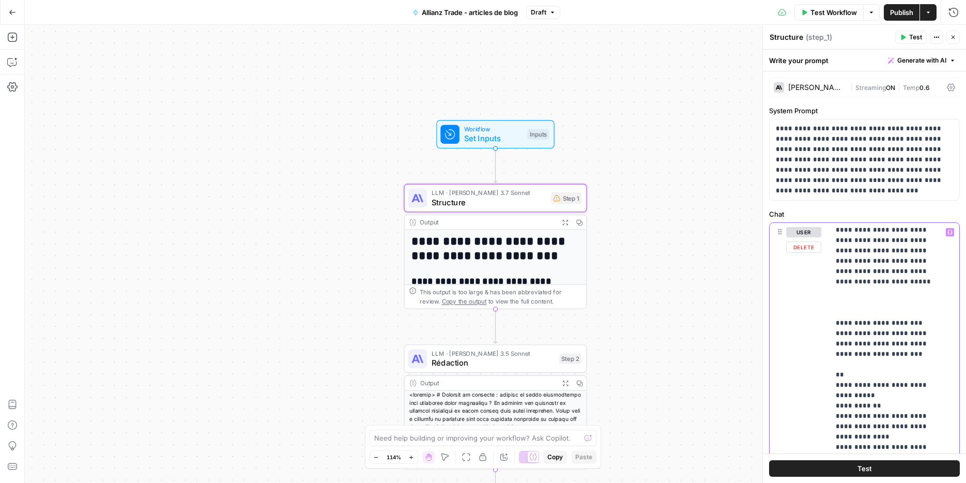
drag, startPoint x: 843, startPoint y: 322, endPoint x: 847, endPoint y: 335, distance: 13.7
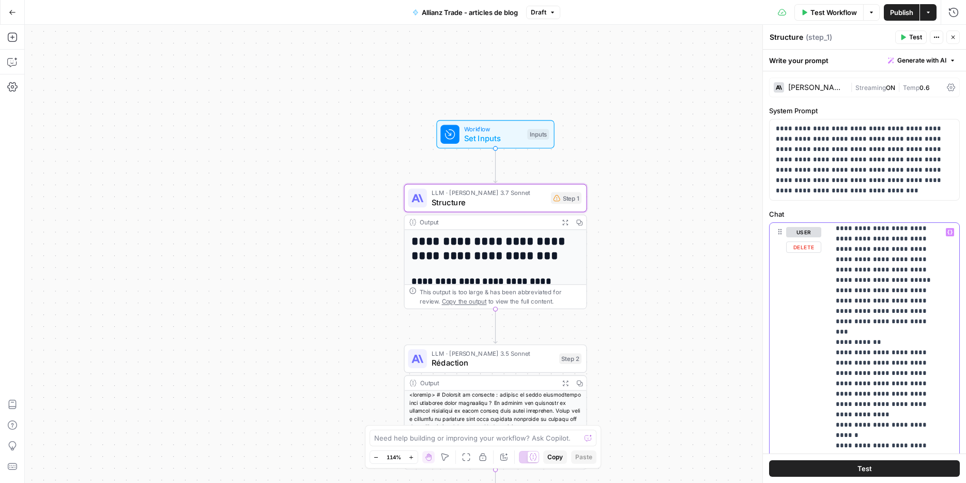
scroll to position [2329, 0]
click at [876, 274] on p "**********" at bounding box center [887, 89] width 102 height 4382
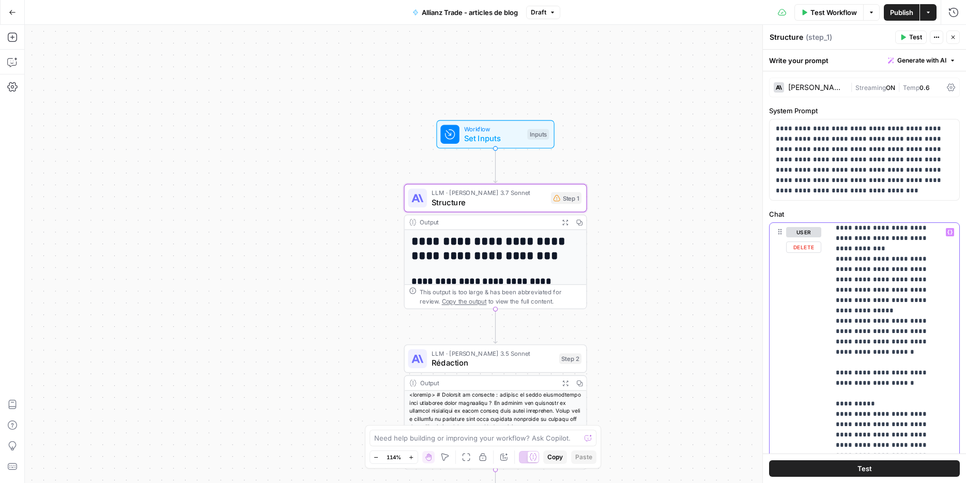
scroll to position [0, 0]
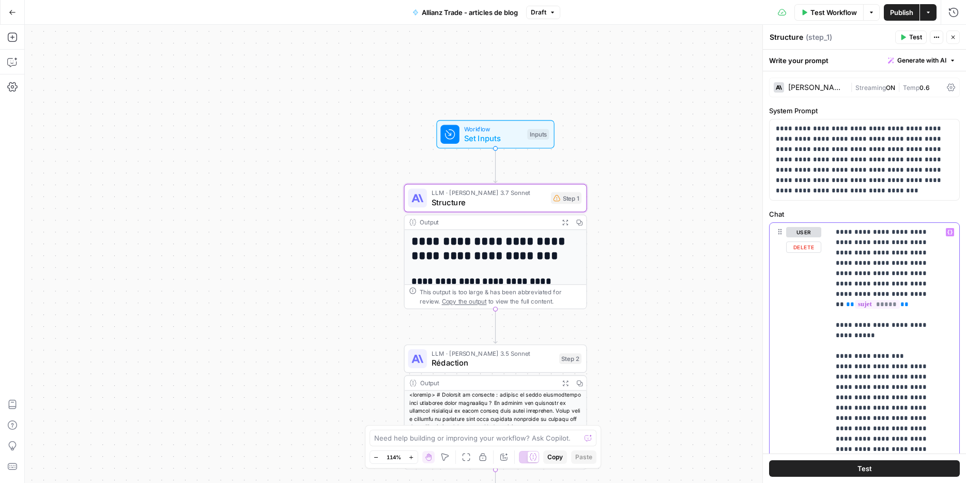
click at [506, 370] on div "LLM · Claude 3.5 Sonnet Rédaction Step 2 Copy step Delete step Add Note Test" at bounding box center [495, 358] width 183 height 28
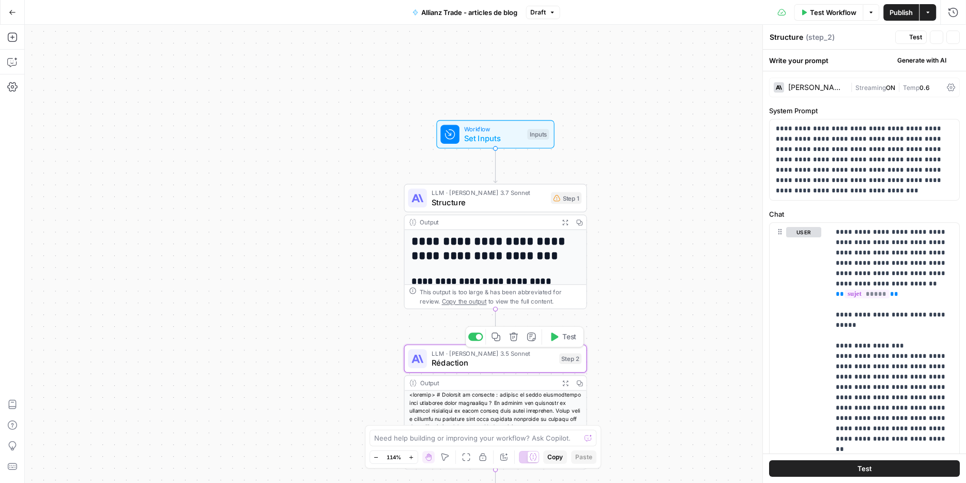
type textarea "Rédaction"
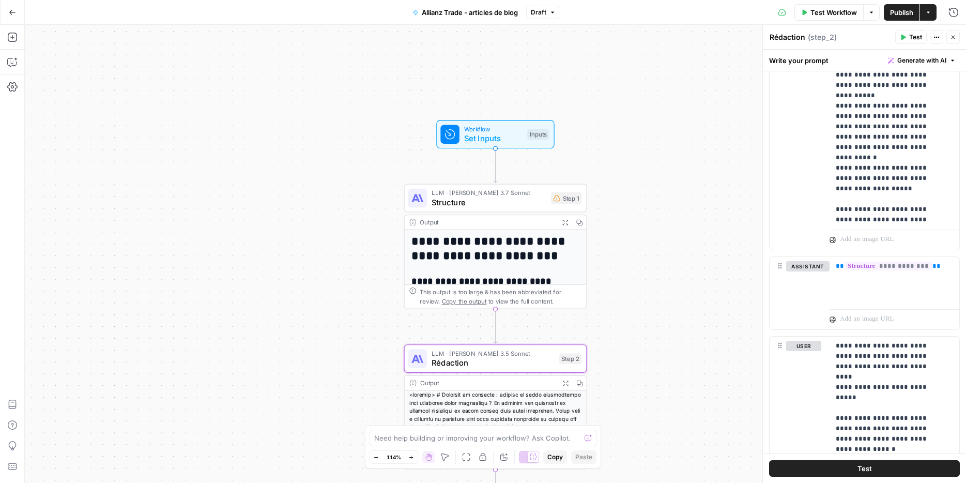
scroll to position [322, 0]
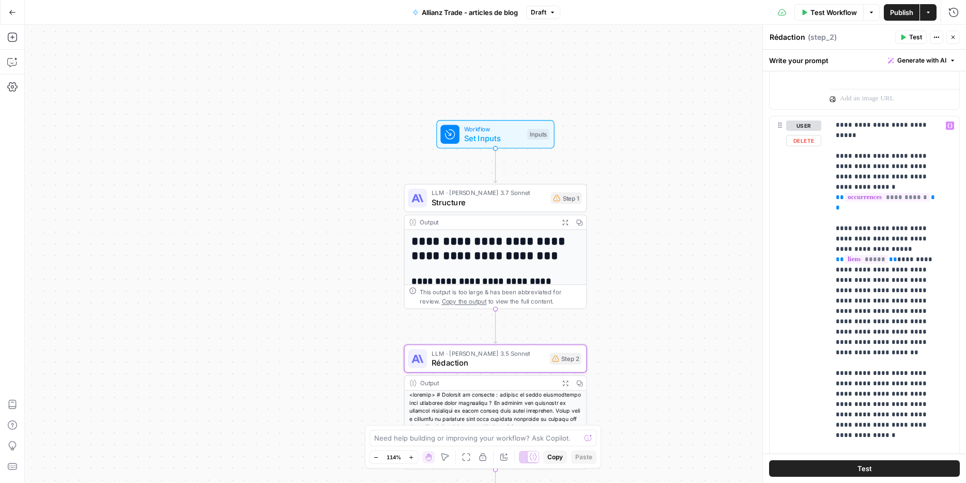
scroll to position [778, 0]
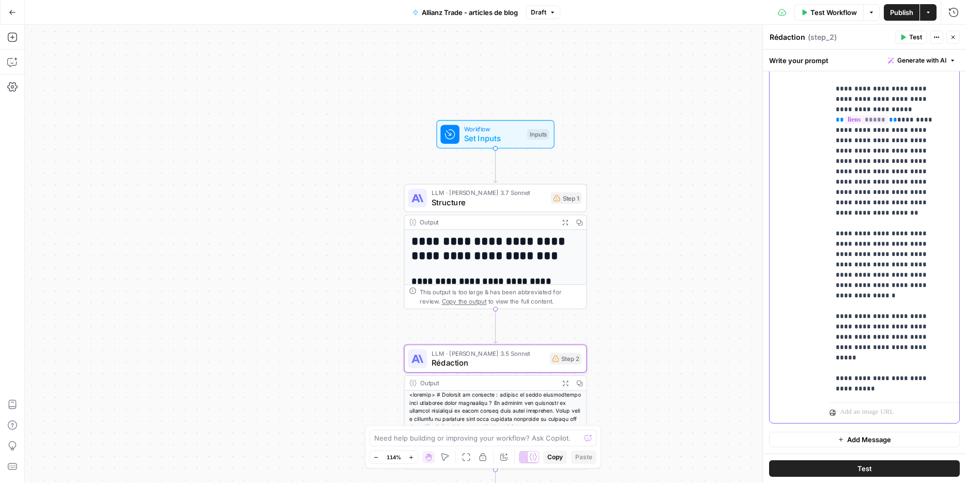
click at [905, 296] on p "**********" at bounding box center [887, 166] width 102 height 455
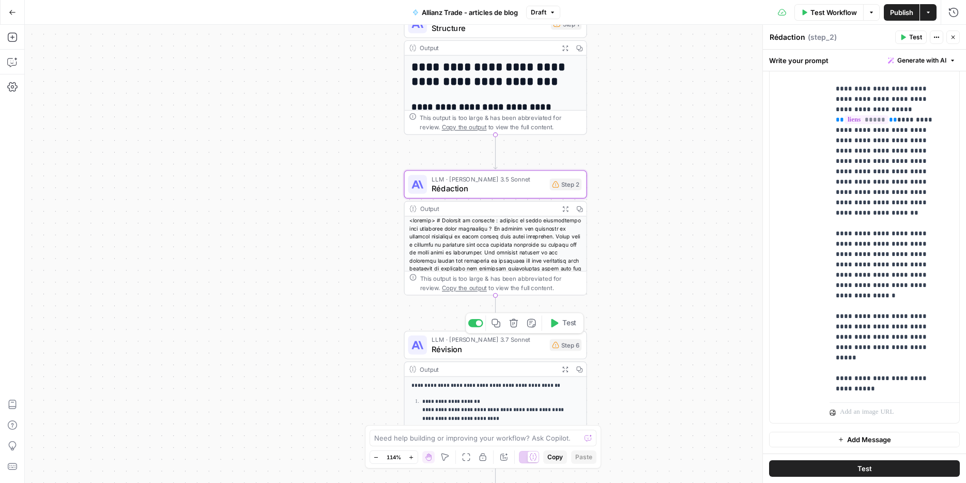
click at [528, 353] on span "Révision" at bounding box center [487, 349] width 113 height 12
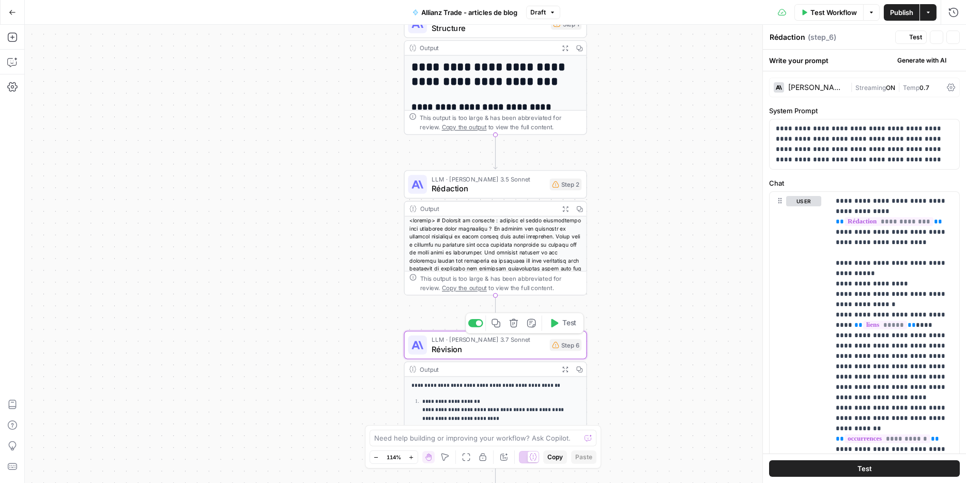
type textarea "Révision"
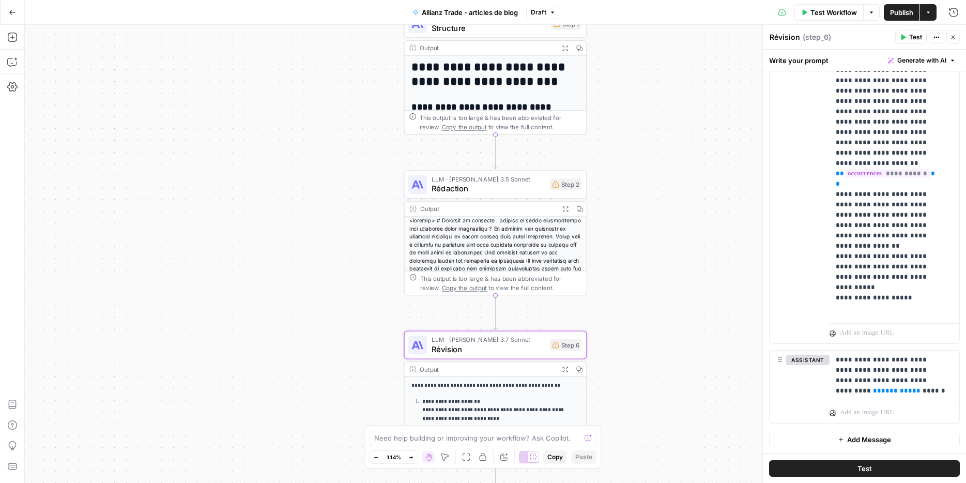
scroll to position [0, 0]
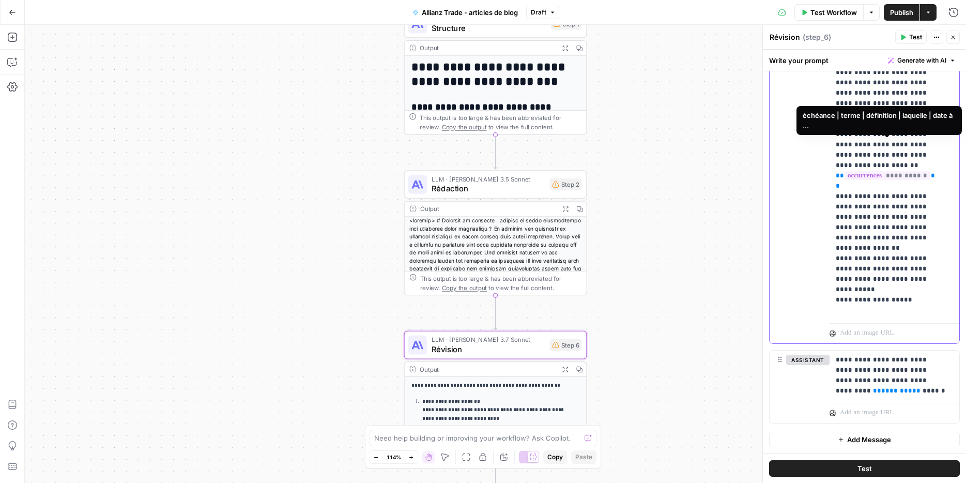
click at [917, 241] on p "**********" at bounding box center [887, 155] width 102 height 506
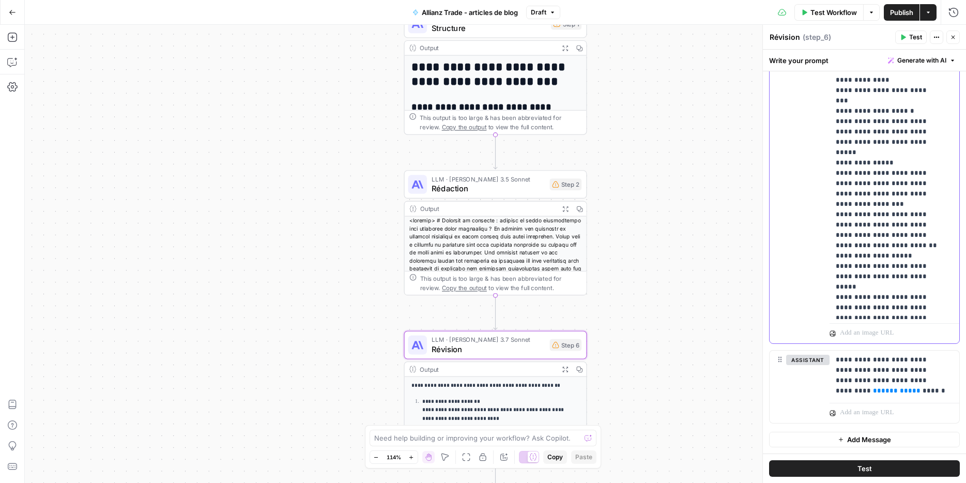
scroll to position [3969, 0]
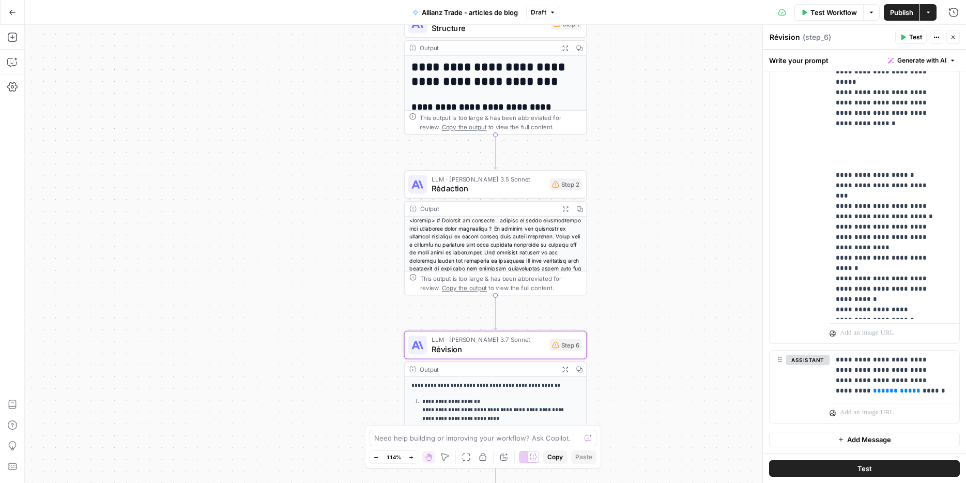
click at [839, 14] on span "Test Workflow" at bounding box center [833, 12] width 47 height 10
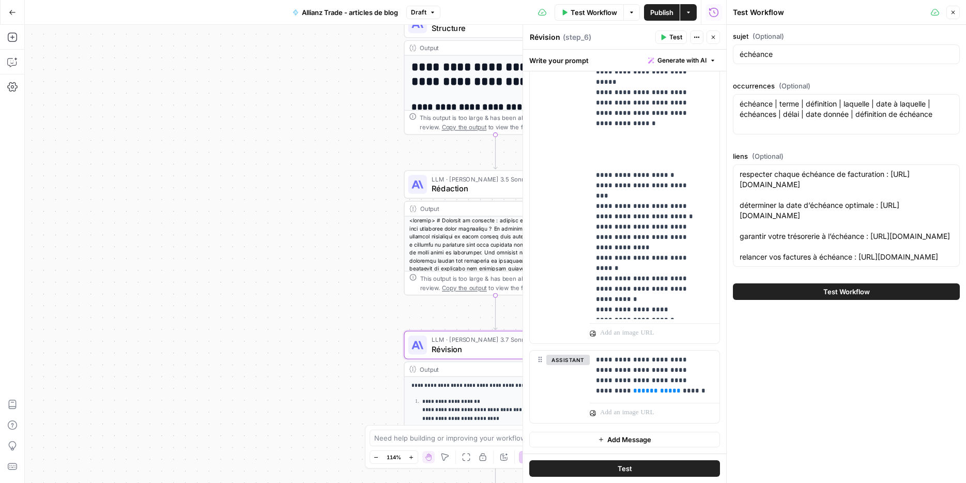
click at [766, 48] on div "échéance" at bounding box center [846, 54] width 227 height 20
click at [769, 53] on input "échéance" at bounding box center [845, 54] width 213 height 10
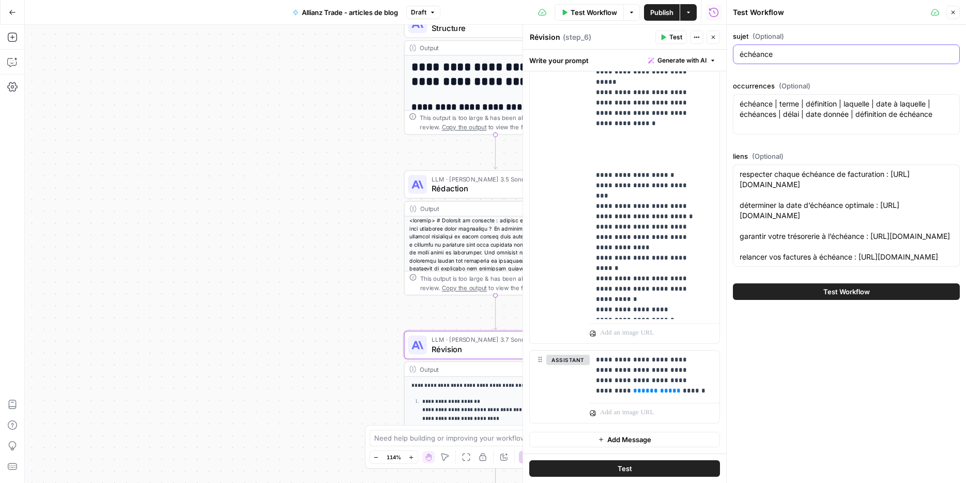
click at [769, 53] on input "échéance" at bounding box center [845, 54] width 213 height 10
paste input "defaillance entrepris"
type input "defaillance entreprise"
click at [789, 120] on div "échéance | terme | définition | laquelle | date à laquelle | échéances | délai …" at bounding box center [846, 114] width 227 height 40
click at [789, 119] on div "échéance | terme | définition | laquelle | date à laquelle | échéances | délai …" at bounding box center [846, 114] width 227 height 40
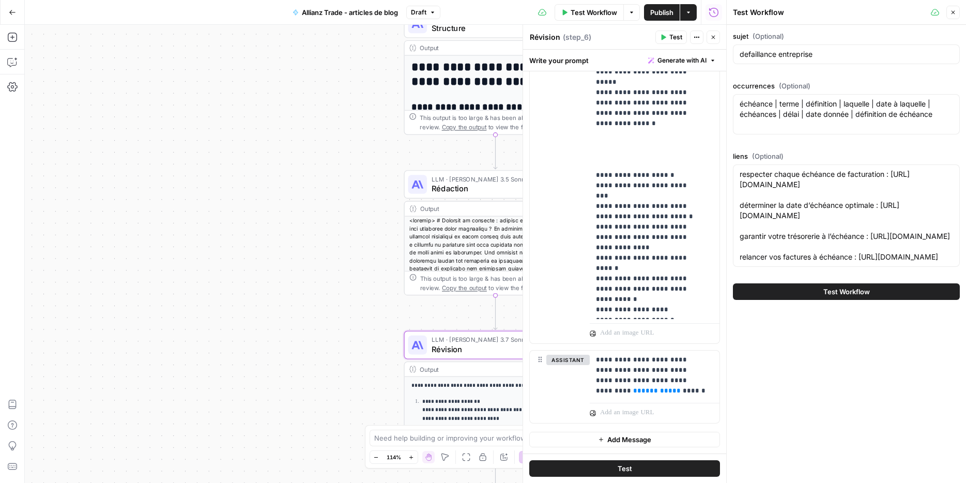
click at [789, 119] on div "échéance | terme | définition | laquelle | date à laquelle | échéances | délai …" at bounding box center [846, 114] width 227 height 40
click at [789, 114] on textarea "échéance | terme | définition | laquelle | date à laquelle | échéances | délai …" at bounding box center [845, 109] width 213 height 21
paste textarea "services | défaillances | entreprises | france | défaillances d entreprises | n…"
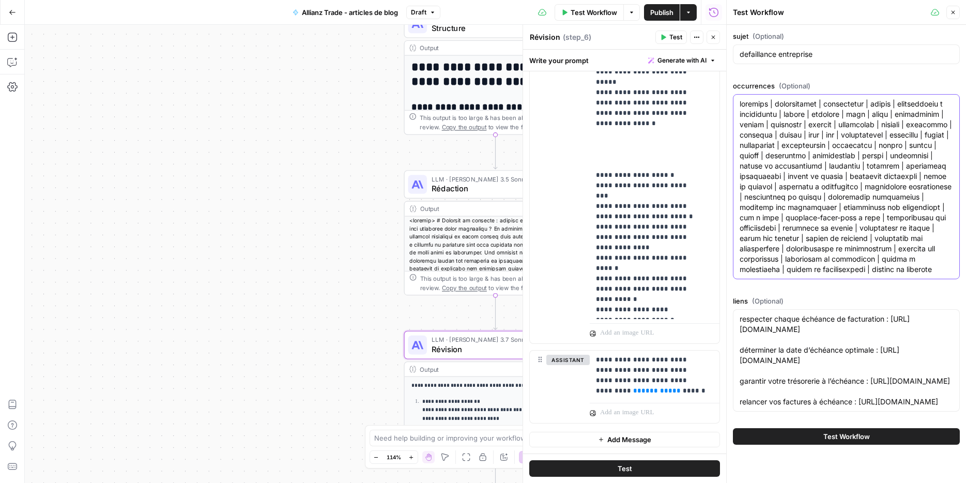
type textarea "services | défaillances | entreprises | france | défaillances d entreprises | n…"
click at [795, 390] on textarea "respecter chaque échéance de facturation : https://www.allianz-trade.fr/blog/de…" at bounding box center [845, 360] width 213 height 93
paste textarea "https://www.allianz-trade.fr/actualites/defaillances-entreprises-2025.html http…"
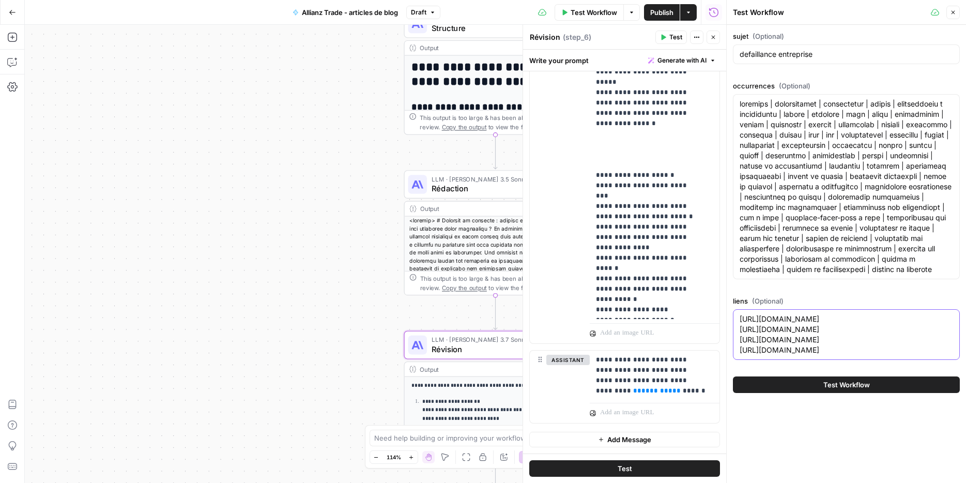
type textarea "https://www.allianz-trade.fr/actualites/defaillances-entreprises-2025.html http…"
click at [832, 393] on button "Test Workflow" at bounding box center [846, 384] width 227 height 17
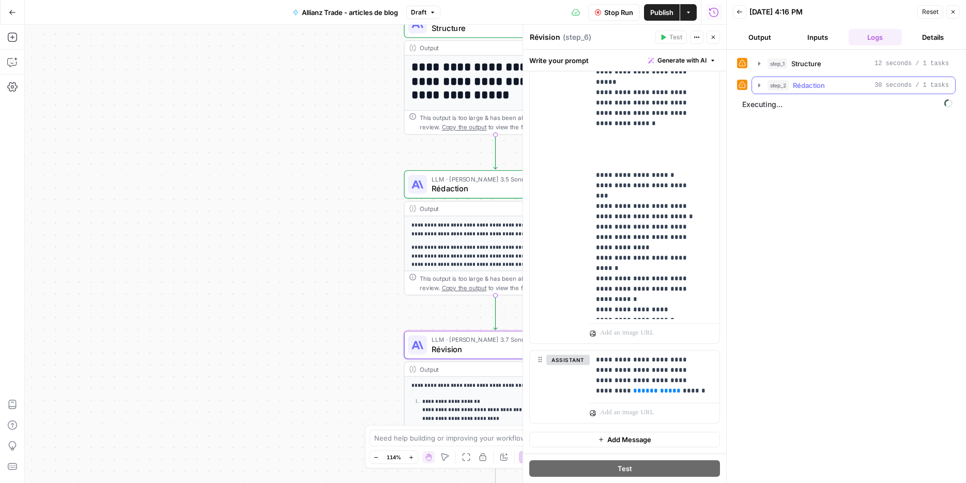
click at [763, 84] on icon "button" at bounding box center [759, 85] width 8 height 8
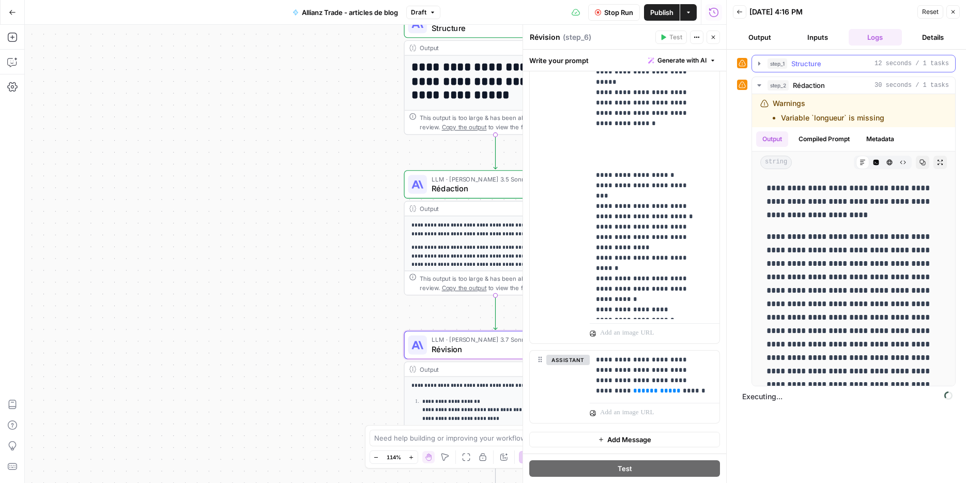
click at [760, 66] on icon "button" at bounding box center [759, 63] width 8 height 8
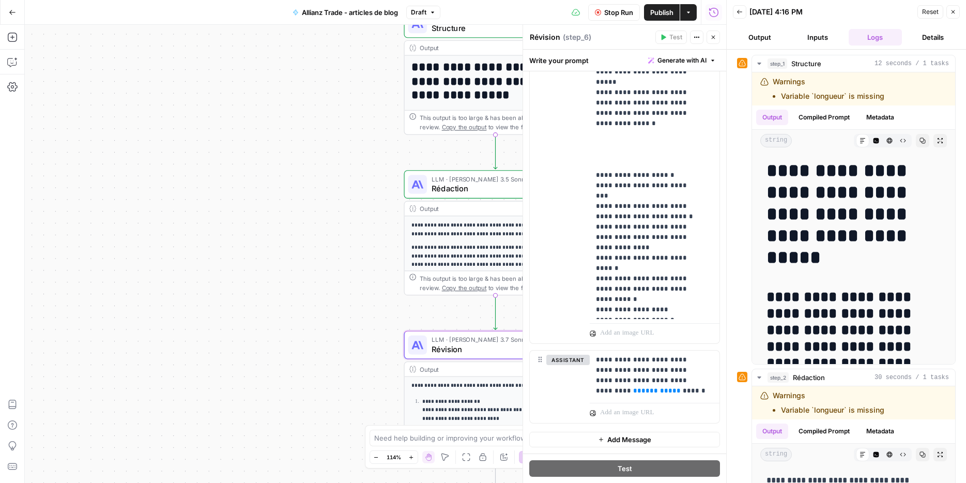
click at [619, 12] on span "Stop Run" at bounding box center [618, 12] width 29 height 10
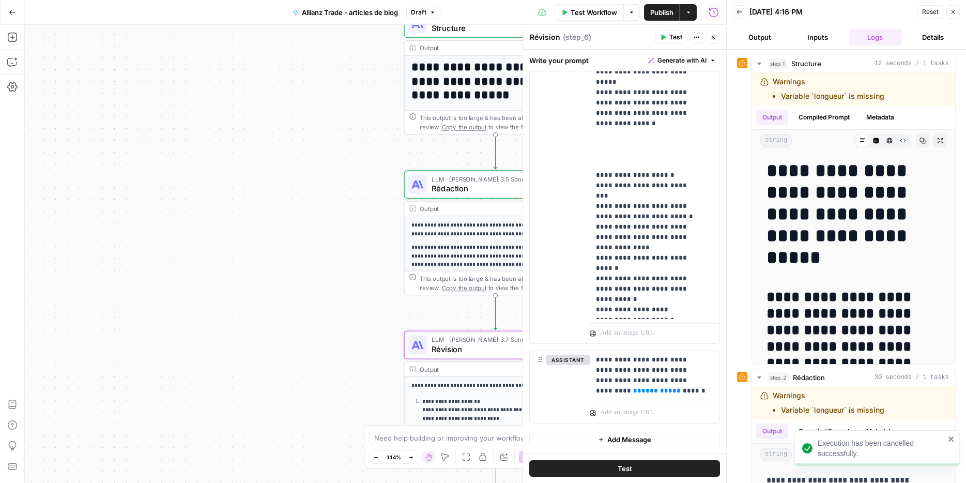
drag, startPoint x: 949, startPoint y: 11, endPoint x: 812, endPoint y: 174, distance: 212.0
click at [949, 11] on button "Close" at bounding box center [952, 11] width 13 height 13
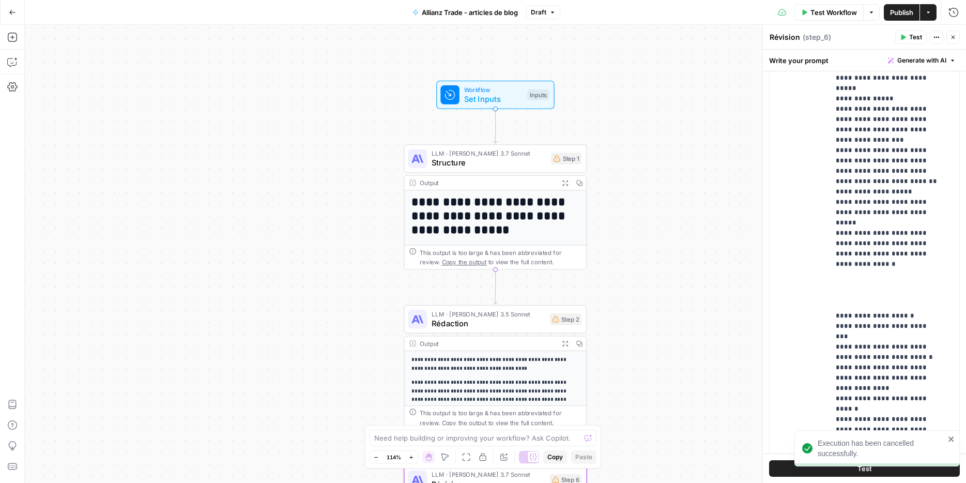
scroll to position [142, 0]
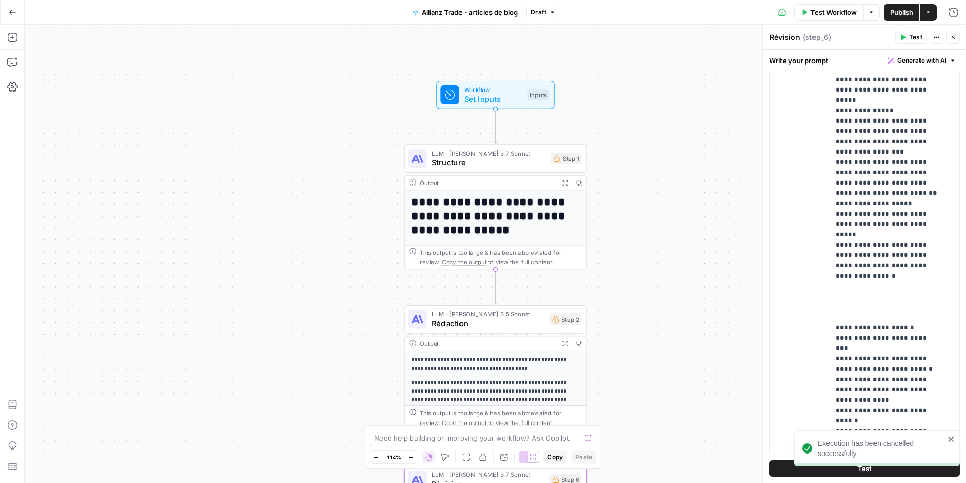
click at [501, 104] on span "Set Inputs" at bounding box center [493, 99] width 58 height 12
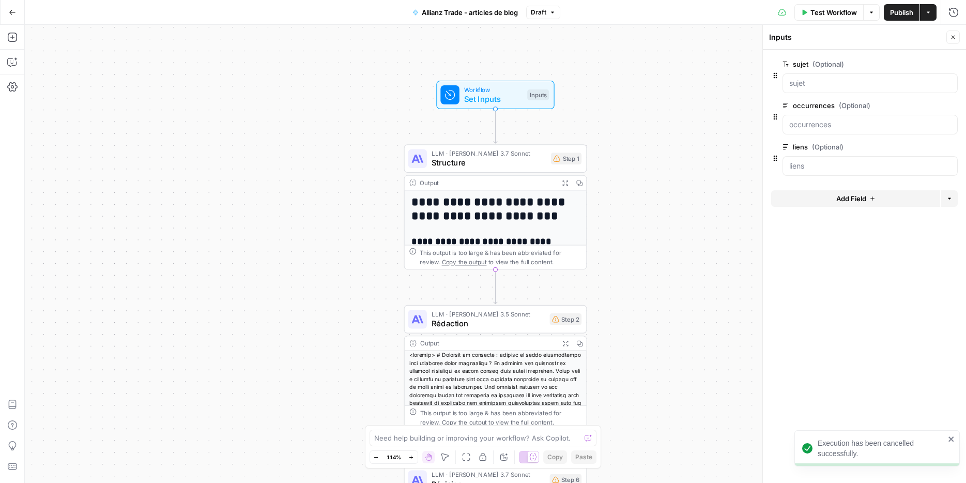
click at [493, 167] on span "Structure" at bounding box center [488, 163] width 115 height 12
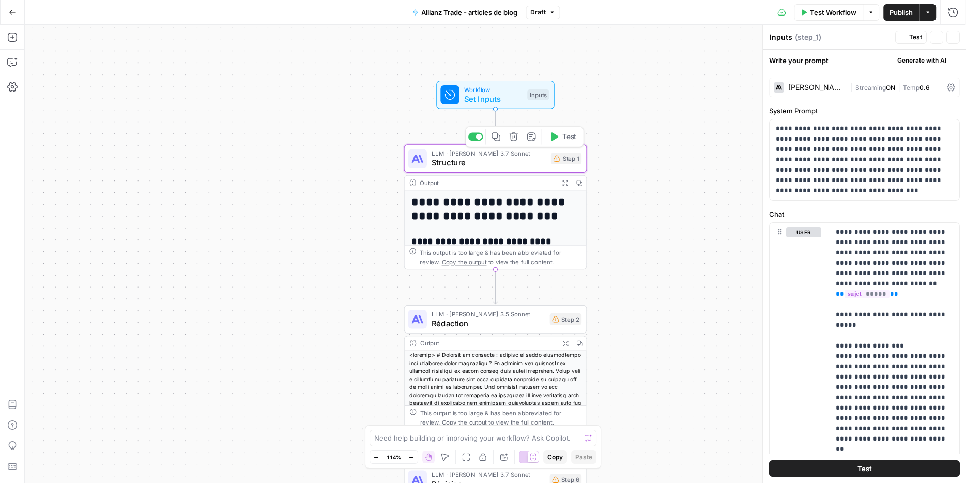
type textarea "Structure"
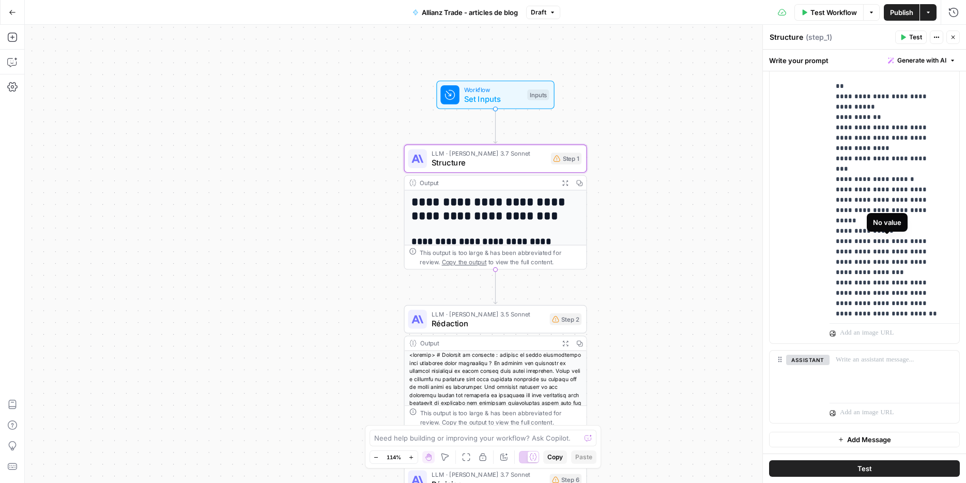
scroll to position [3698, 0]
click at [468, 331] on div "LLM · Claude 3.5 Sonnet Rédaction Step 2 Copy step Delete step Add Note Test" at bounding box center [495, 319] width 183 height 28
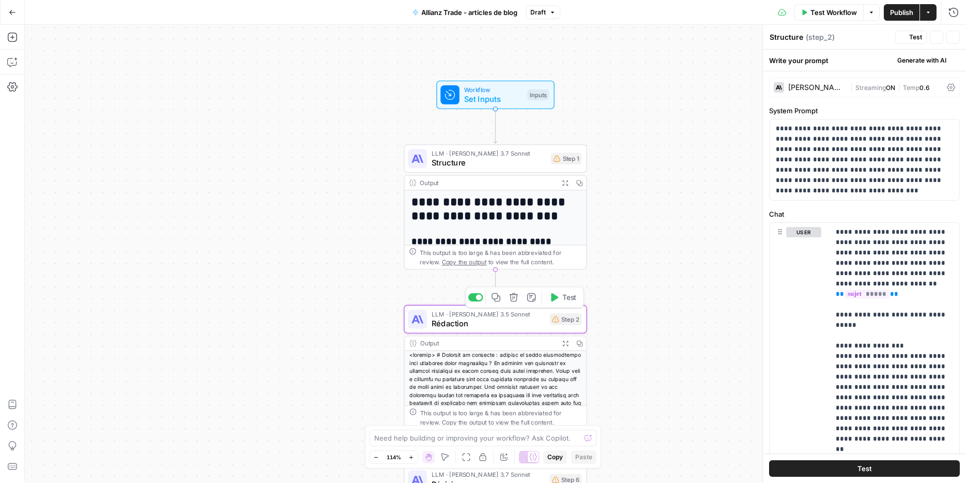
type textarea "Rédaction"
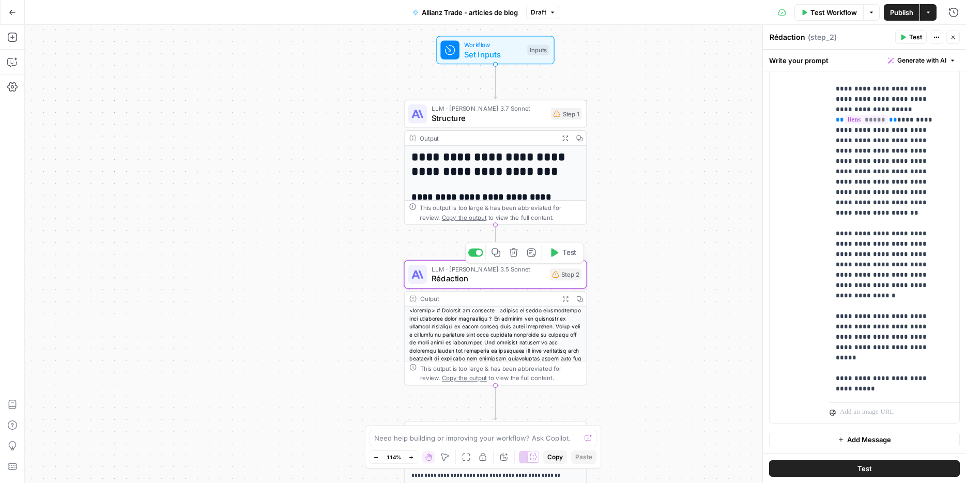
scroll to position [71, 0]
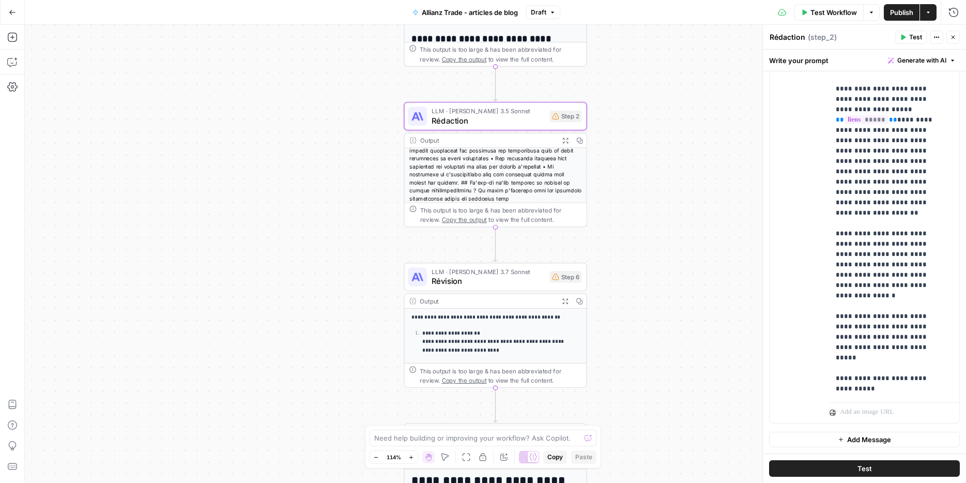
click at [507, 287] on div "LLM · Claude 3.7 Sonnet Révision Step 6 Copy step Delete step Add Note Test" at bounding box center [495, 277] width 183 height 28
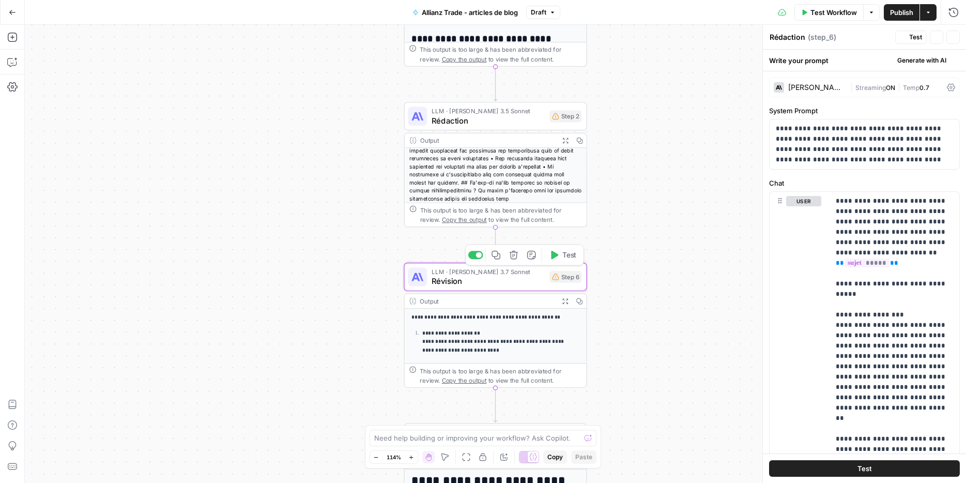
type textarea "Révision"
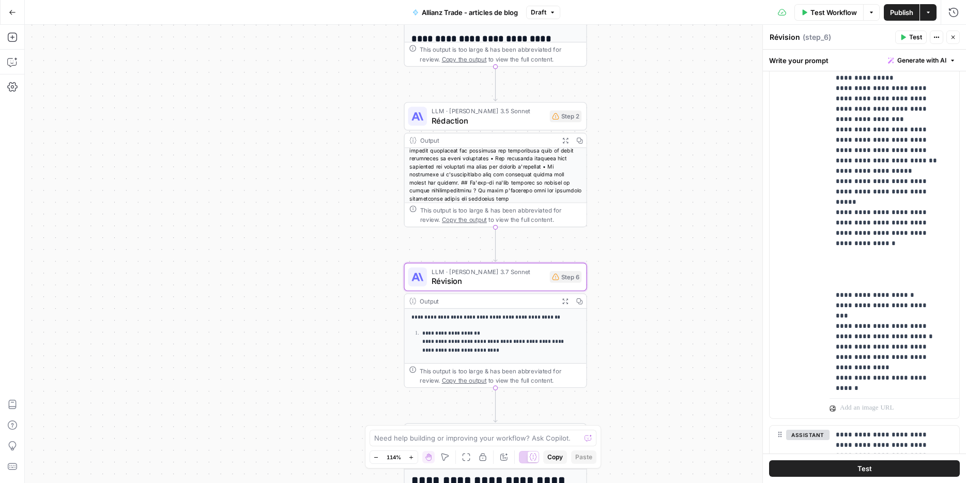
scroll to position [3928, 0]
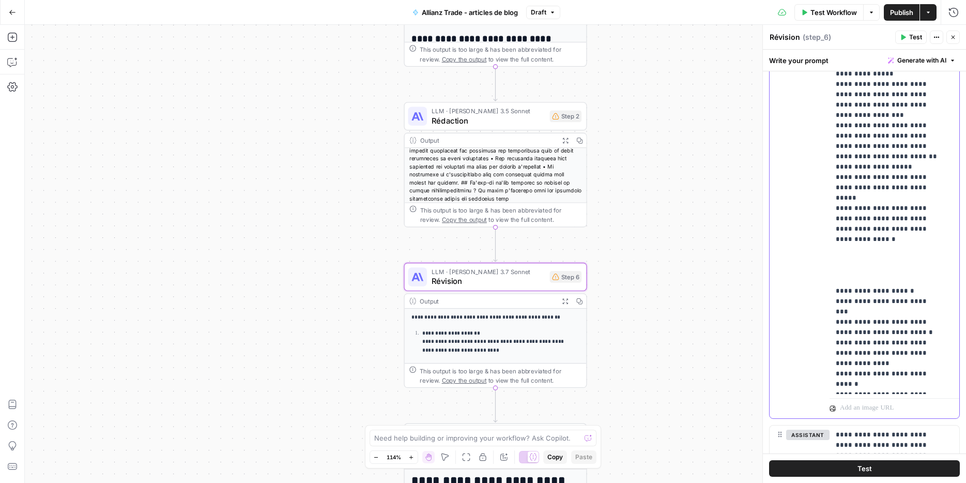
drag, startPoint x: 875, startPoint y: 260, endPoint x: 829, endPoint y: 261, distance: 45.5
click at [829, 261] on div "**********" at bounding box center [890, 183] width 122 height 421
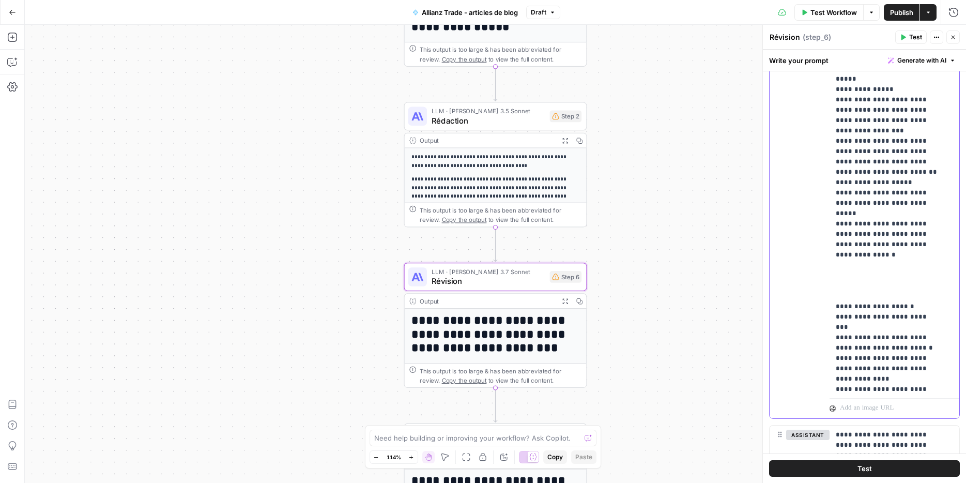
scroll to position [3969, 0]
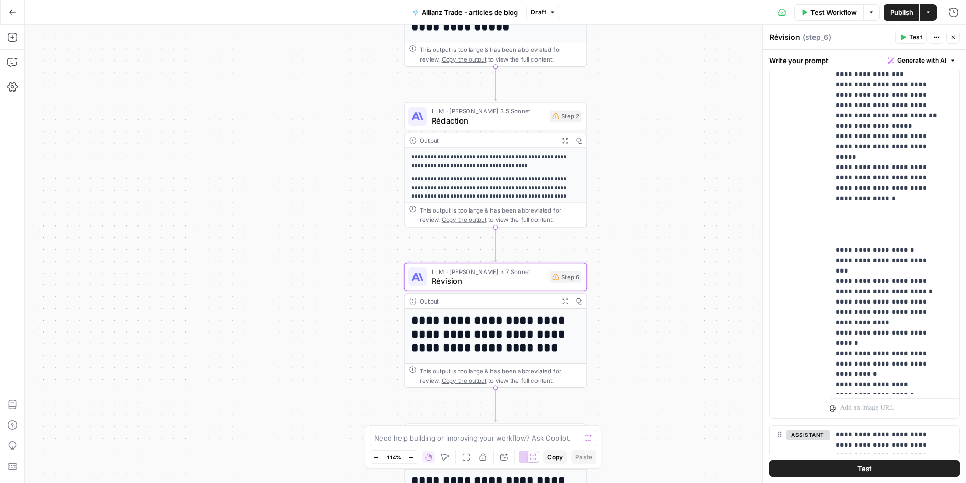
click at [489, 119] on span "Rédaction" at bounding box center [487, 120] width 113 height 12
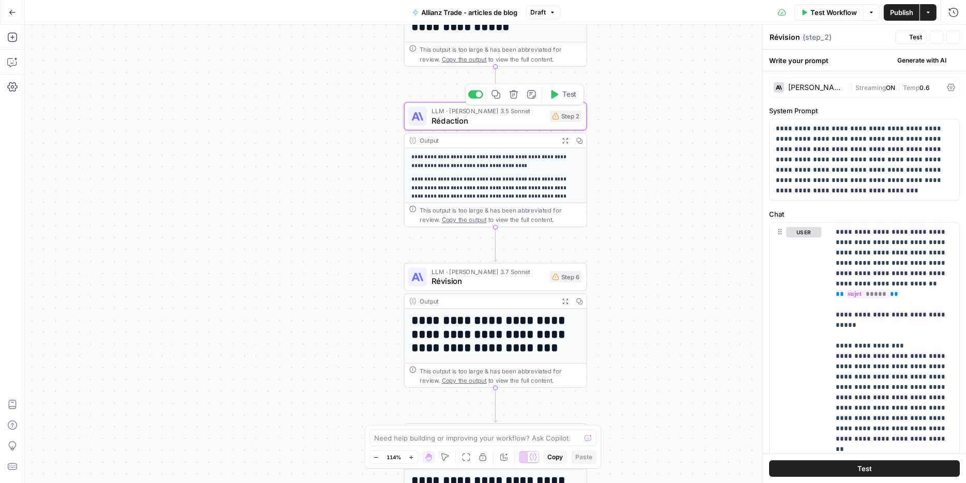
type textarea "Rédaction"
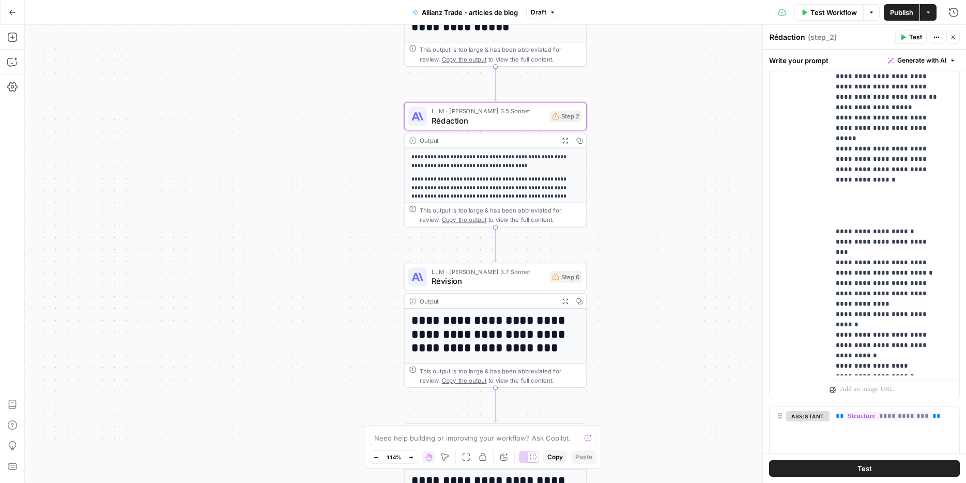
scroll to position [271, 0]
drag, startPoint x: 876, startPoint y: 199, endPoint x: 833, endPoint y: 199, distance: 43.4
click at [833, 199] on div "**********" at bounding box center [890, 162] width 122 height 421
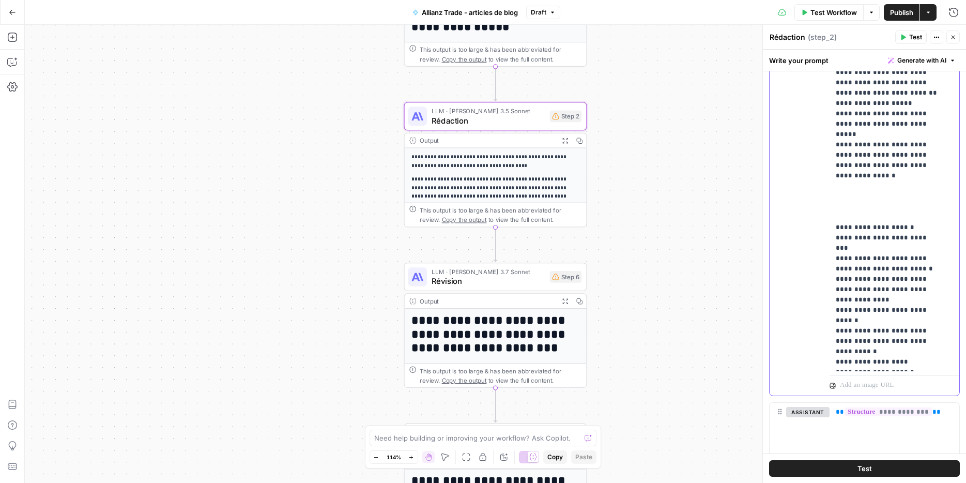
scroll to position [3959, 0]
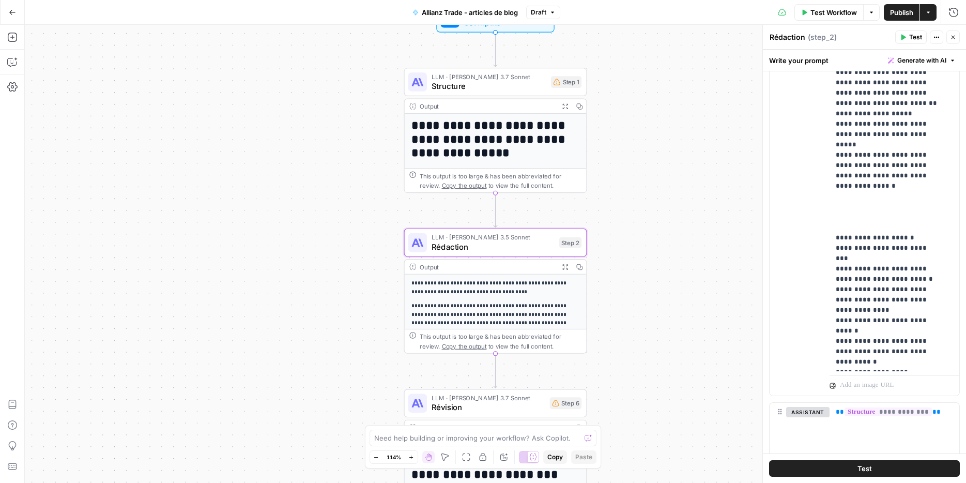
click at [496, 89] on span "Structure" at bounding box center [488, 86] width 115 height 12
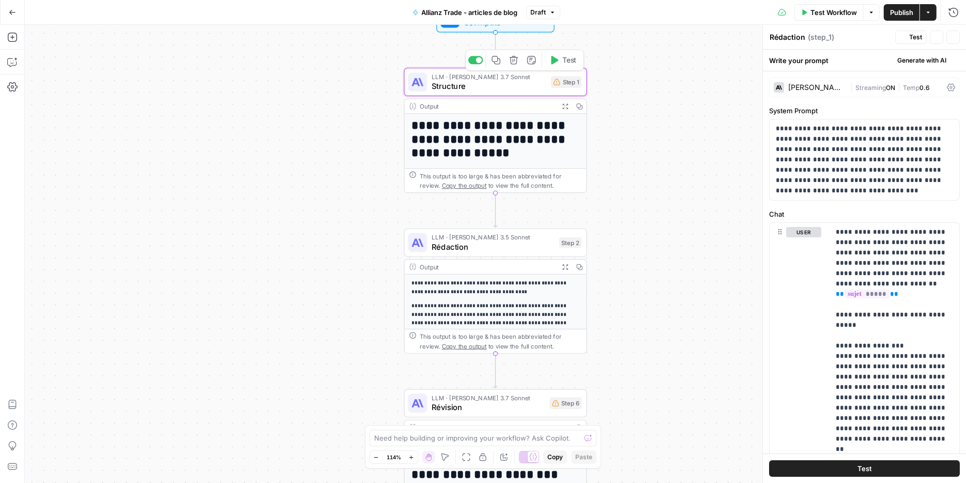
type textarea "Structure"
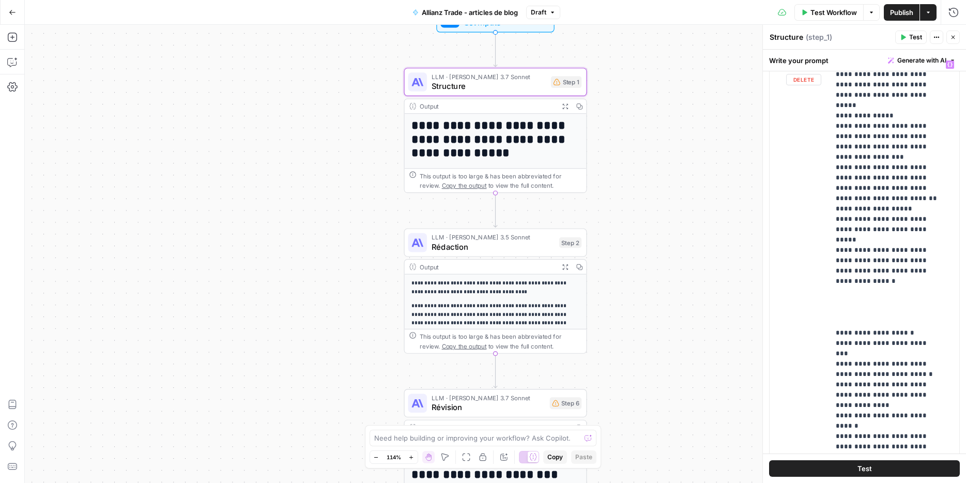
scroll to position [171, 0]
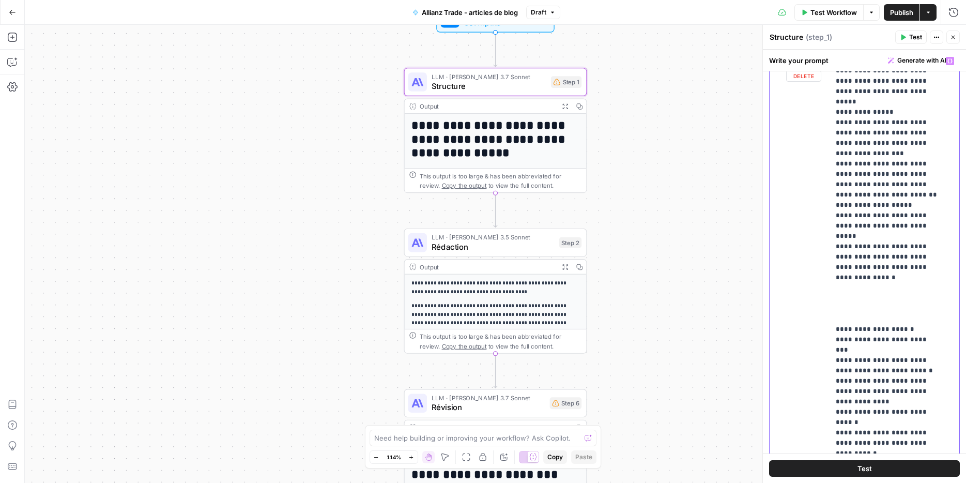
drag, startPoint x: 875, startPoint y: 296, endPoint x: 828, endPoint y: 298, distance: 47.1
click at [828, 298] on div "**********" at bounding box center [864, 274] width 190 height 445
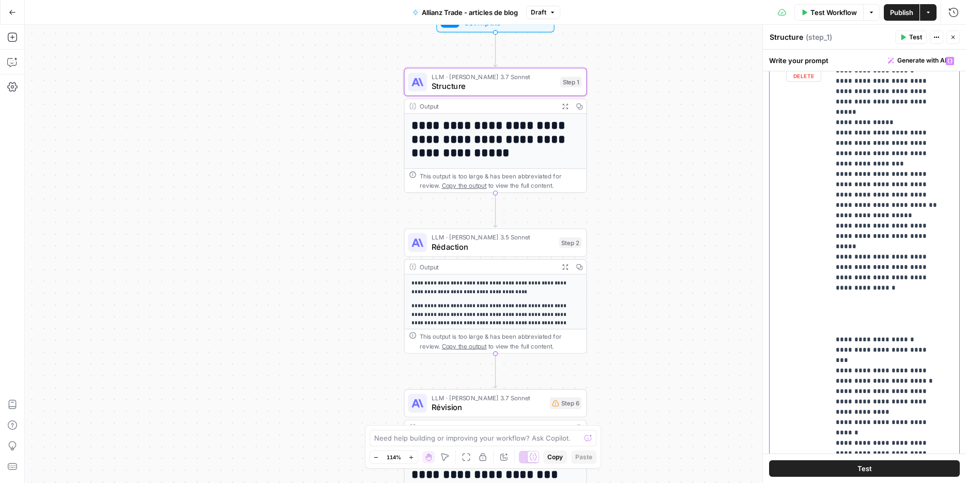
drag, startPoint x: 909, startPoint y: 19, endPoint x: 876, endPoint y: 59, distance: 52.5
click at [890, 68] on body "**********" at bounding box center [483, 241] width 966 height 483
click at [837, 13] on span "Test Workflow" at bounding box center [833, 12] width 47 height 10
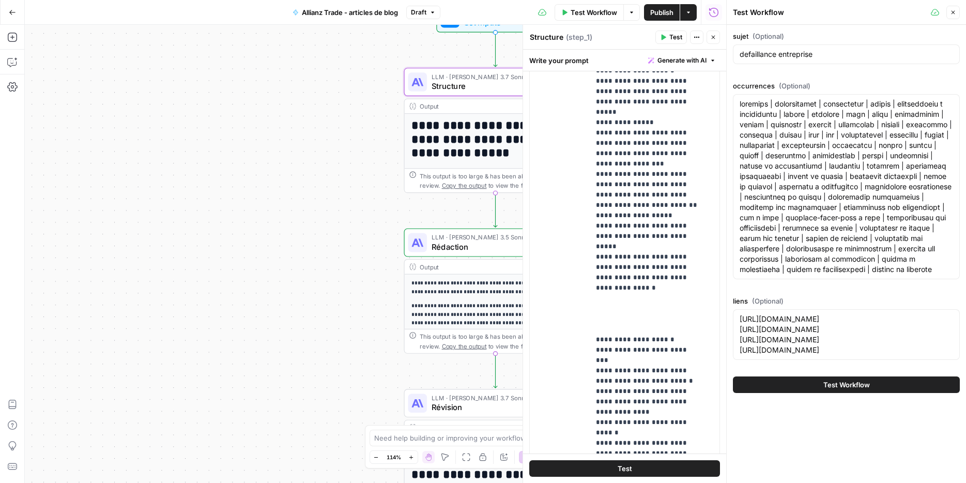
click at [666, 15] on span "Publish" at bounding box center [661, 12] width 23 height 10
click at [592, 10] on span "Test Workflow" at bounding box center [594, 12] width 47 height 10
click at [834, 390] on span "Test Workflow" at bounding box center [846, 384] width 47 height 10
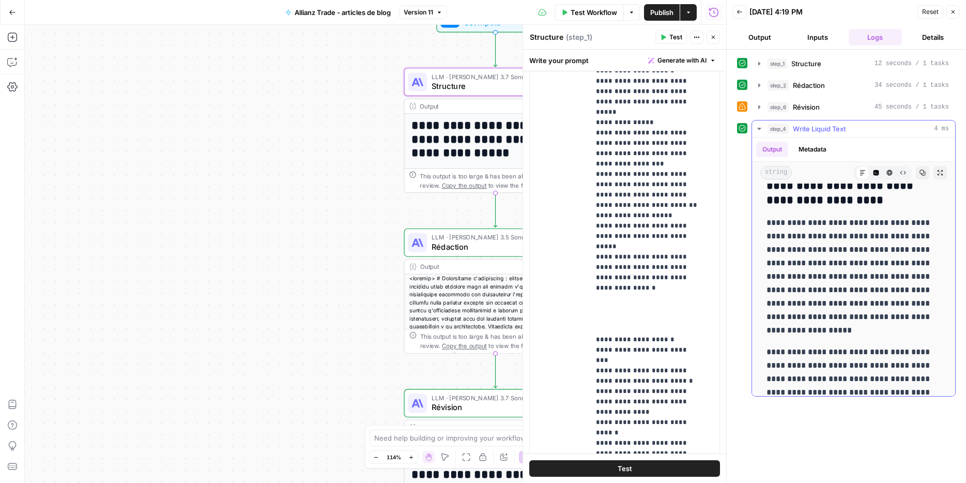
scroll to position [4448, 0]
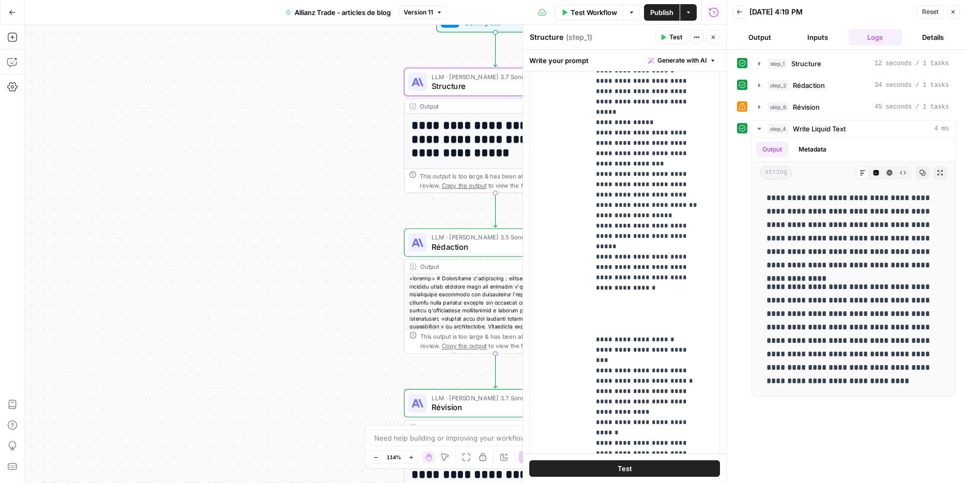
drag, startPoint x: 772, startPoint y: 202, endPoint x: 964, endPoint y: 390, distance: 269.7
click at [963, 393] on div "**********" at bounding box center [846, 266] width 239 height 433
copy div "**********"
click at [952, 17] on button "Close" at bounding box center [952, 11] width 13 height 13
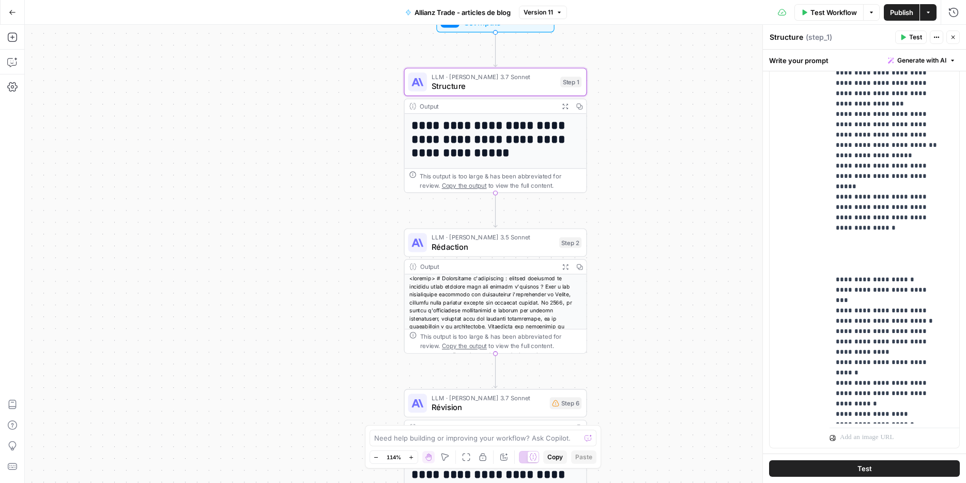
scroll to position [221, 0]
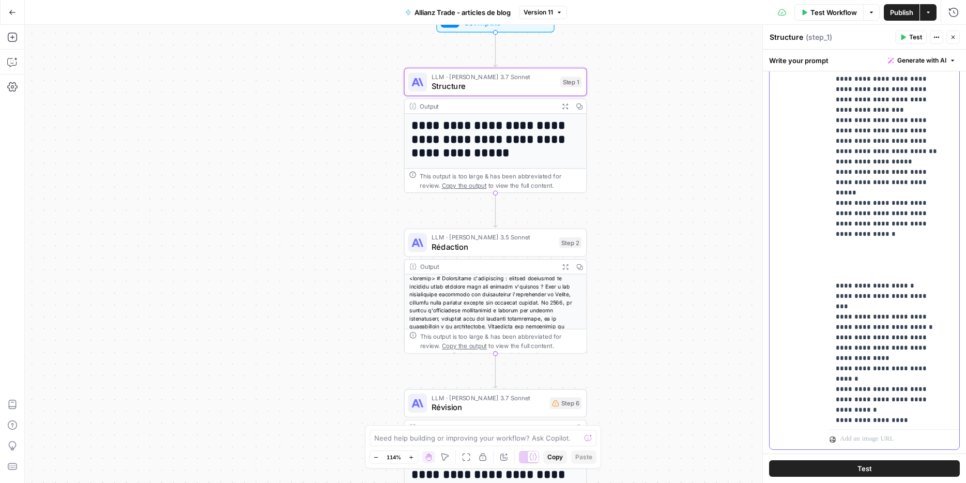
scroll to position [3957, 0]
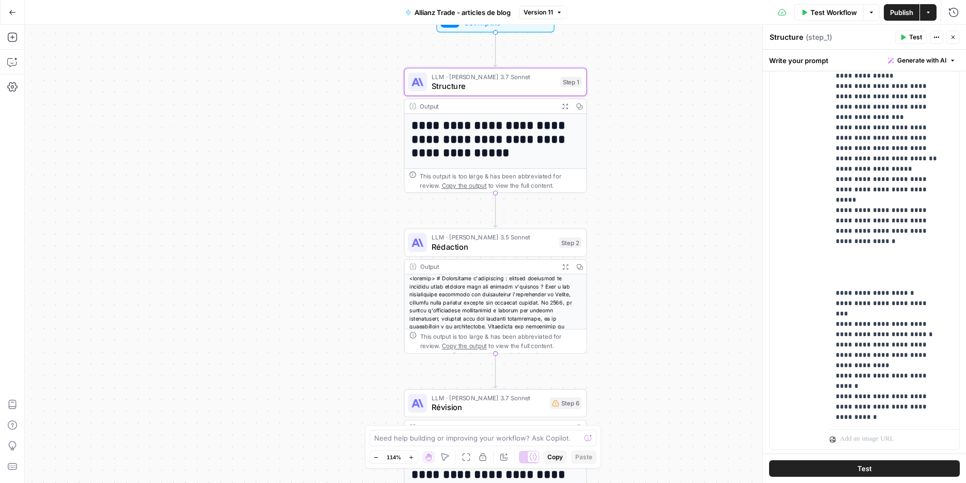
click at [466, 97] on div "**********" at bounding box center [495, 130] width 183 height 125
click at [507, 244] on span "Rédaction" at bounding box center [492, 247] width 123 height 12
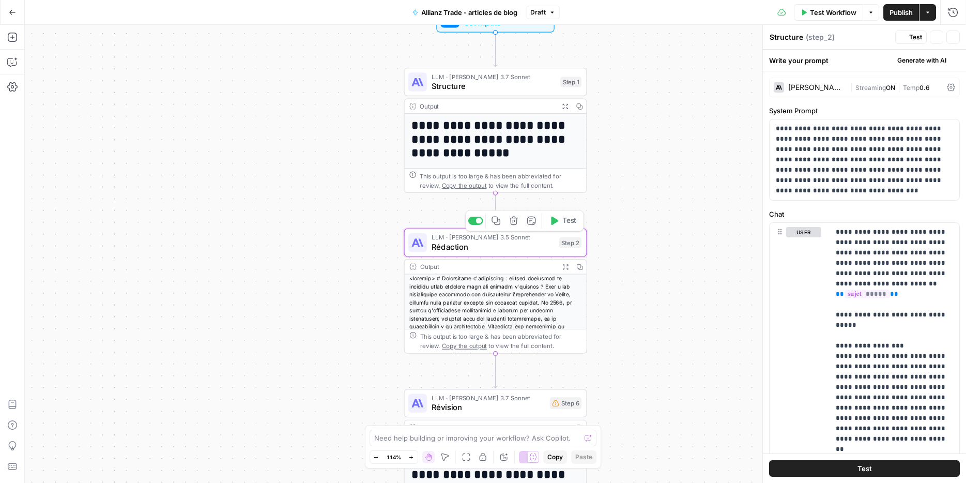
type textarea "Rédaction"
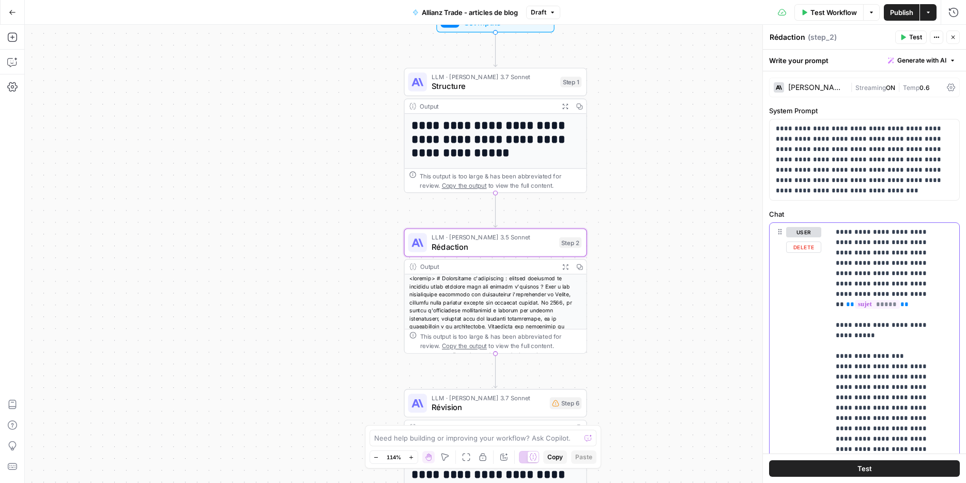
click at [448, 90] on span "Structure" at bounding box center [493, 86] width 124 height 12
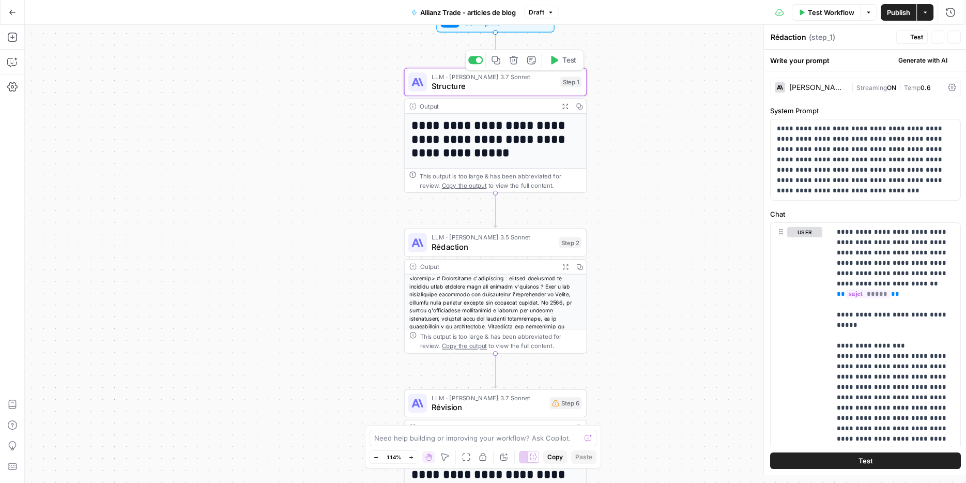
type textarea "Structure"
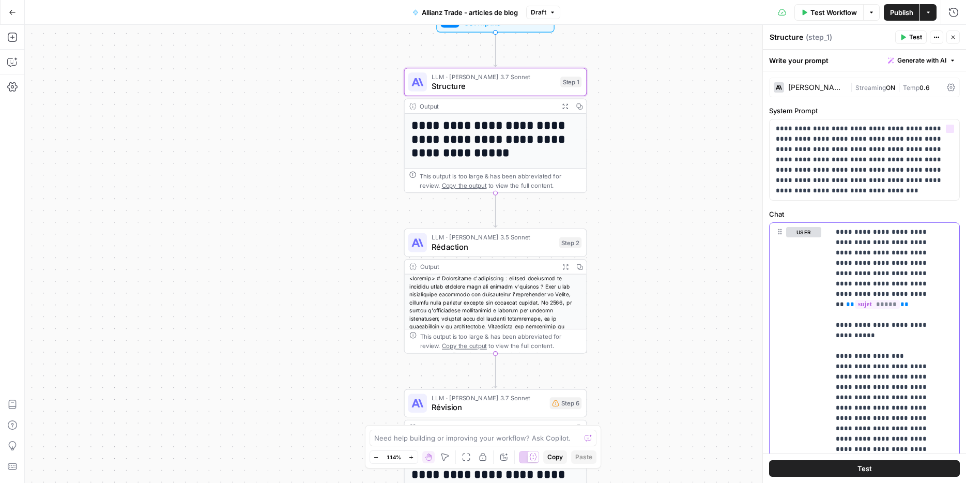
click at [527, 250] on span "Rédaction" at bounding box center [492, 247] width 123 height 12
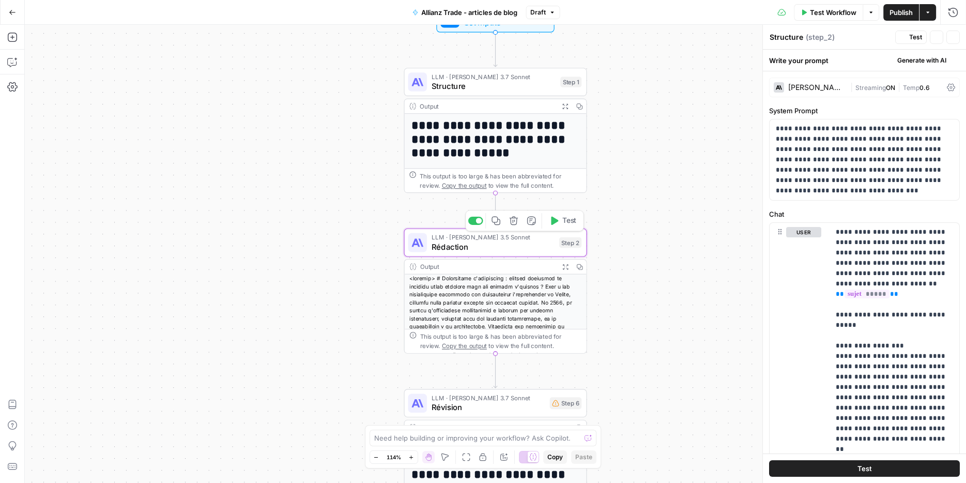
type textarea "Rédaction"
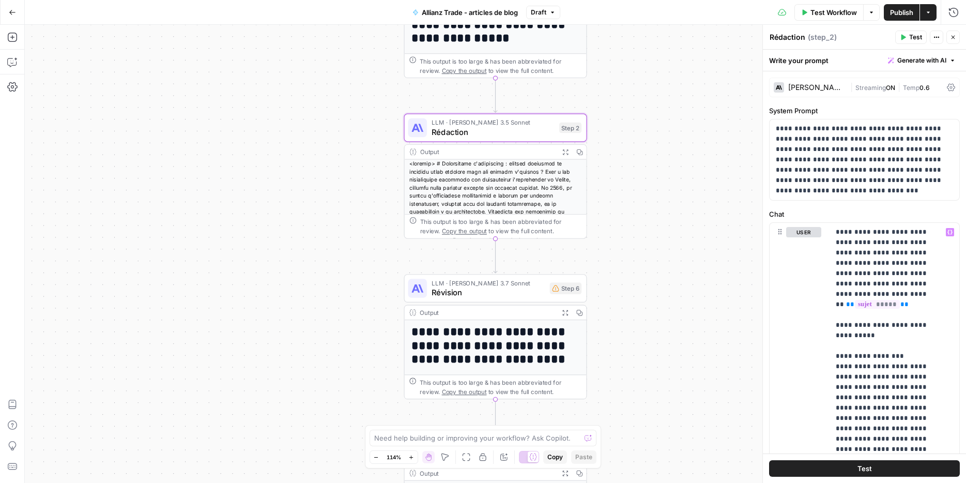
click at [503, 301] on div "LLM · Claude 3.7 Sonnet Révision Step 6 Copy step Delete step Add Note Test" at bounding box center [495, 288] width 183 height 28
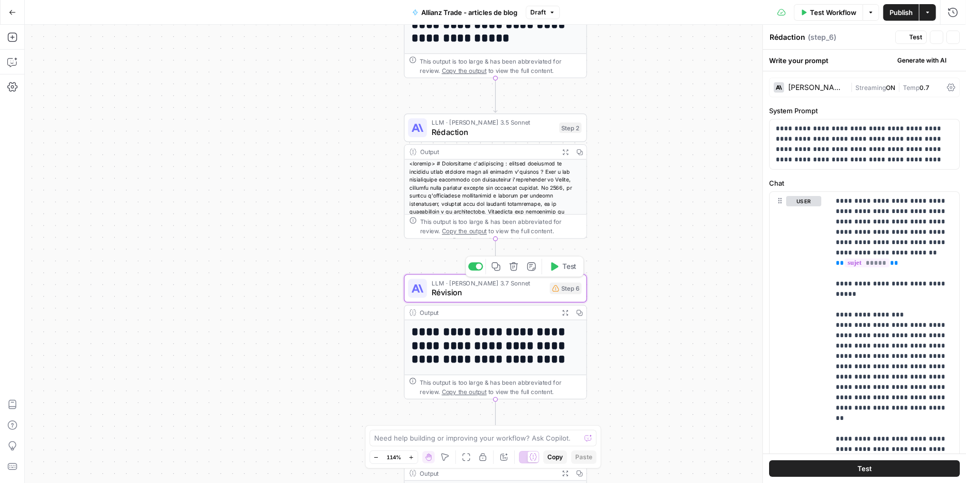
type textarea "Révision"
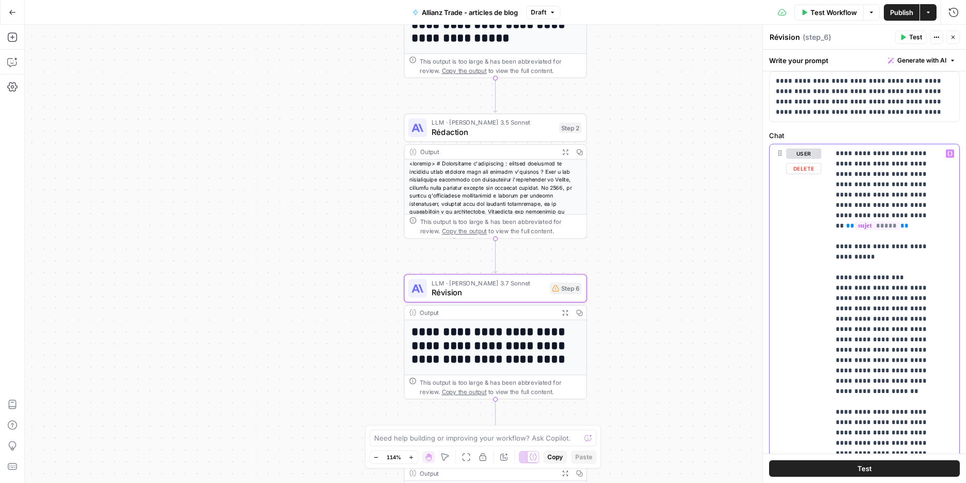
scroll to position [0, 0]
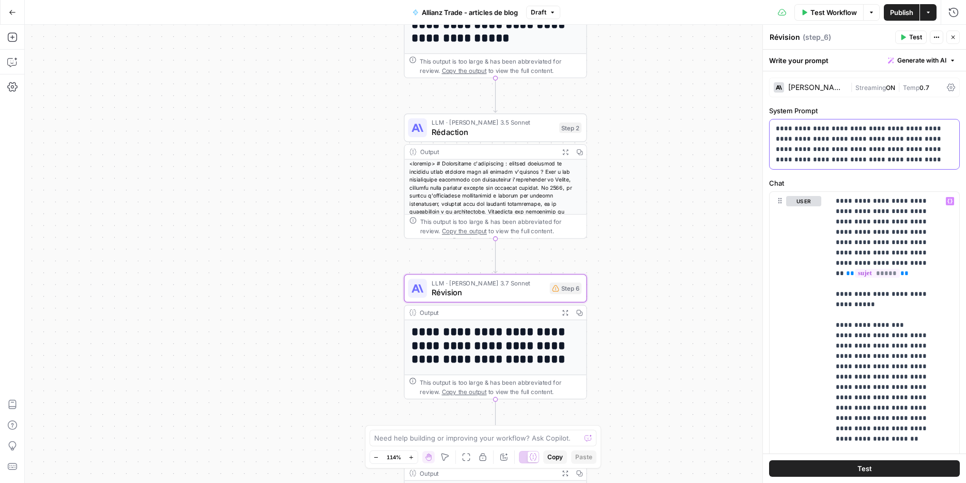
drag, startPoint x: 876, startPoint y: 156, endPoint x: 913, endPoint y: 242, distance: 93.8
click at [876, 156] on p "**********" at bounding box center [860, 144] width 169 height 41
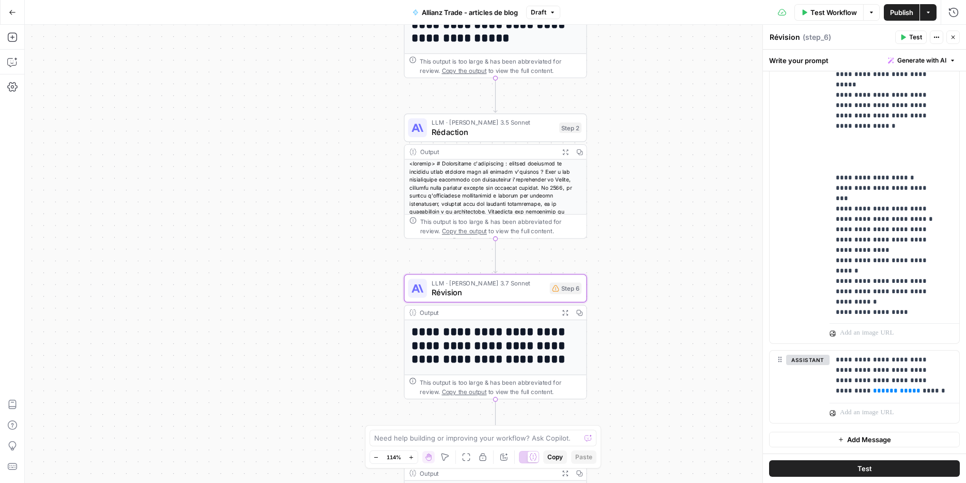
scroll to position [3969, 0]
click at [909, 11] on span "Publish" at bounding box center [901, 12] width 23 height 10
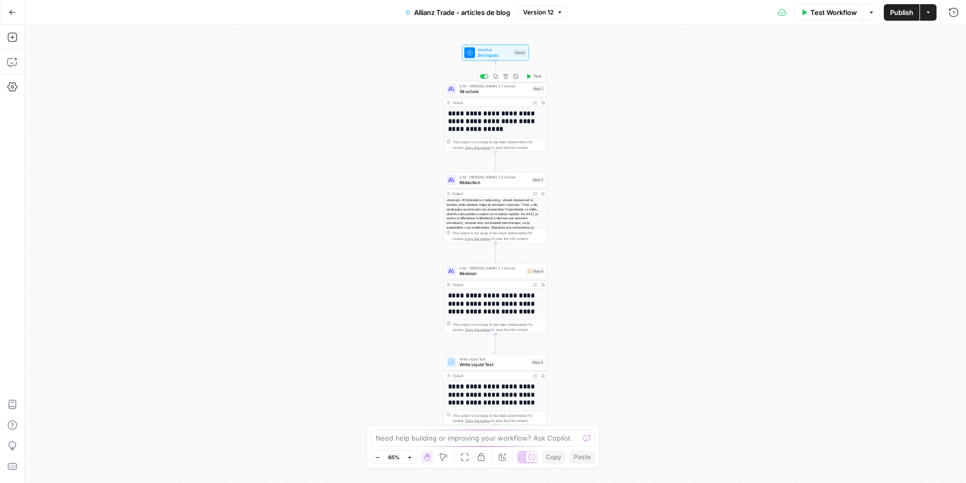
click at [491, 92] on span "Structure" at bounding box center [494, 91] width 70 height 7
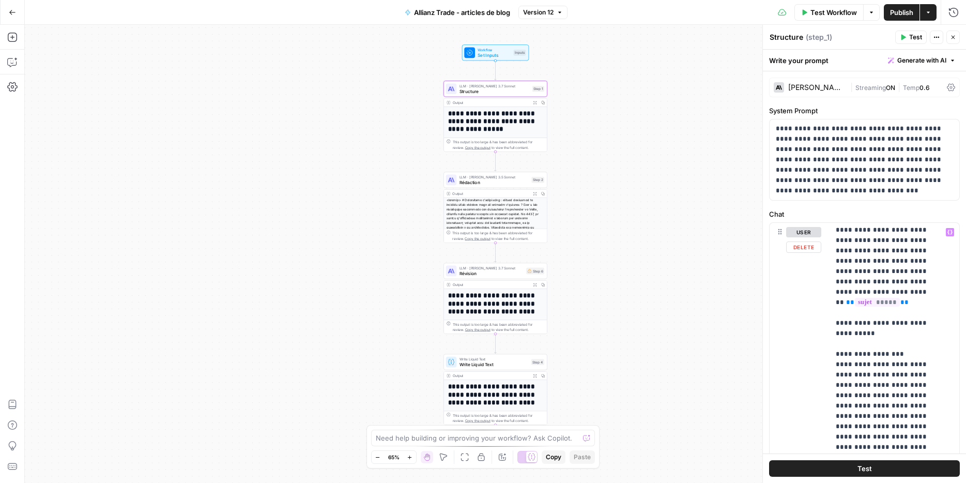
scroll to position [4, 0]
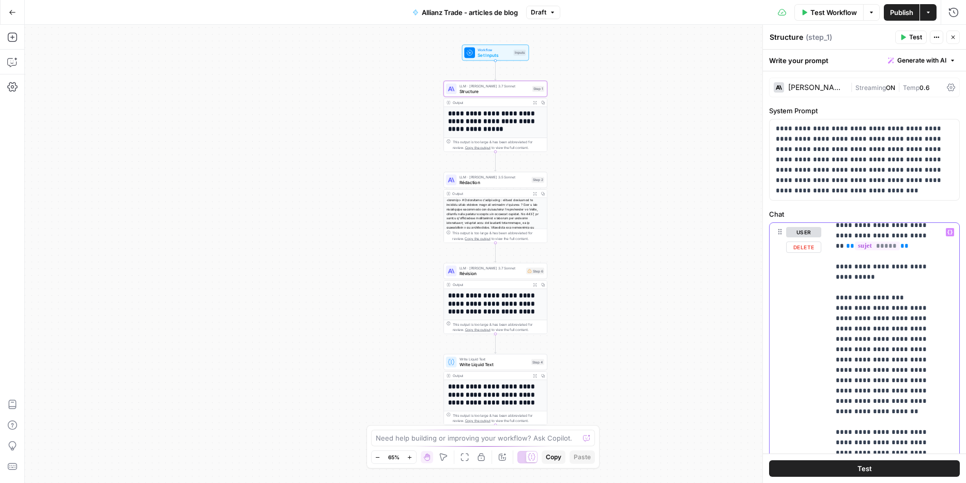
scroll to position [0, 0]
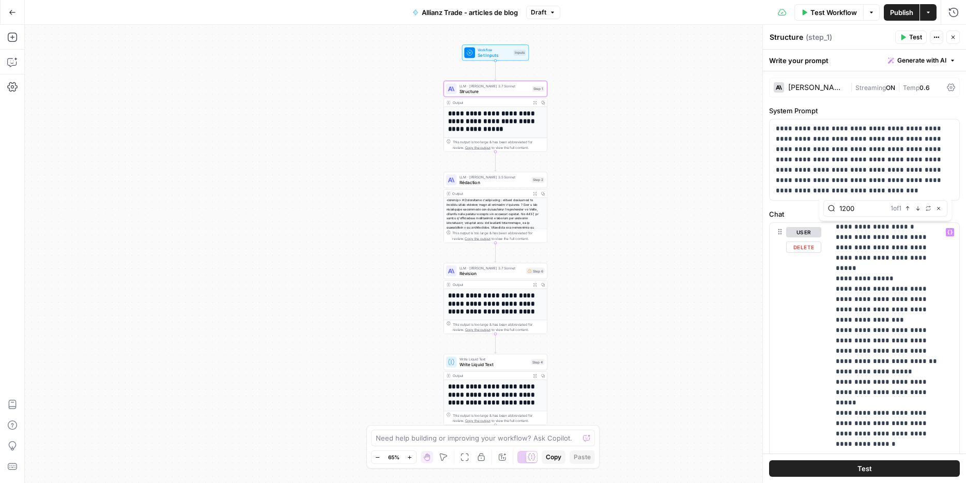
scroll to position [4000, 0]
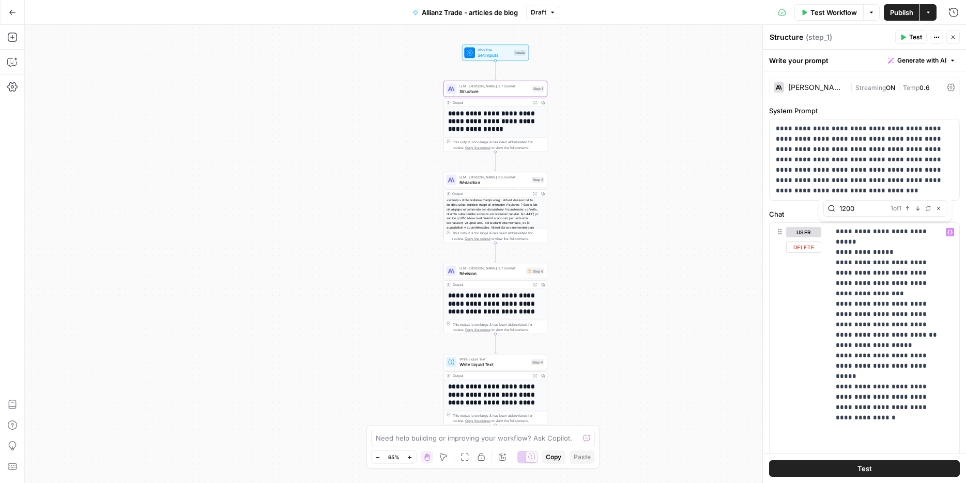
type input "1200"
click at [475, 180] on span "Rédaction" at bounding box center [494, 182] width 70 height 7
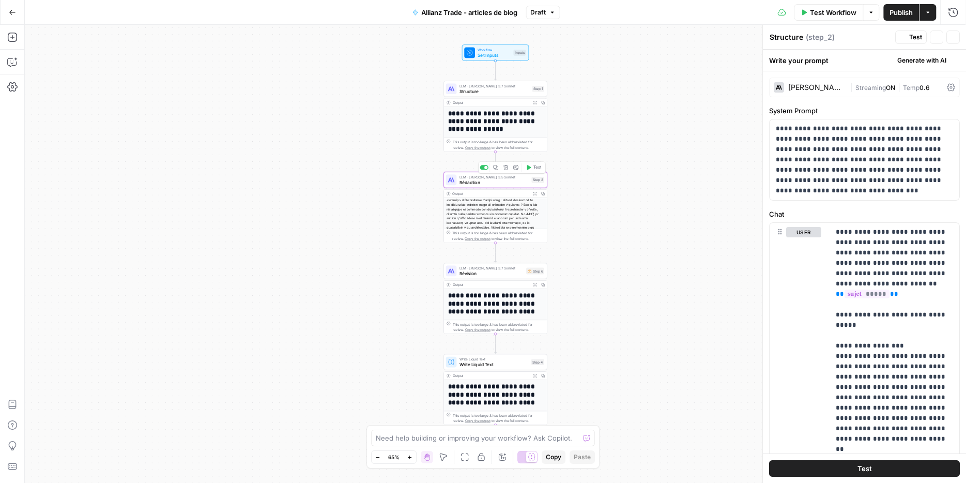
type textarea "Rédaction"
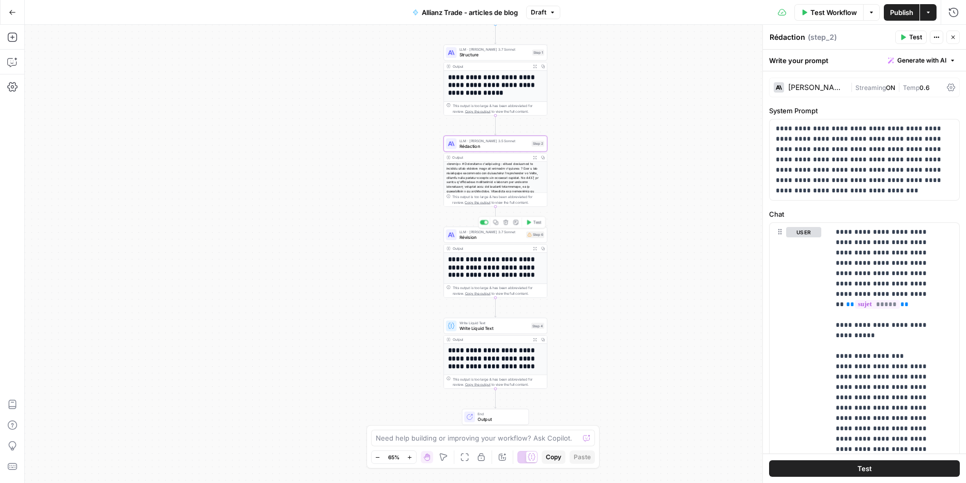
click at [500, 237] on span "Révision" at bounding box center [491, 237] width 64 height 7
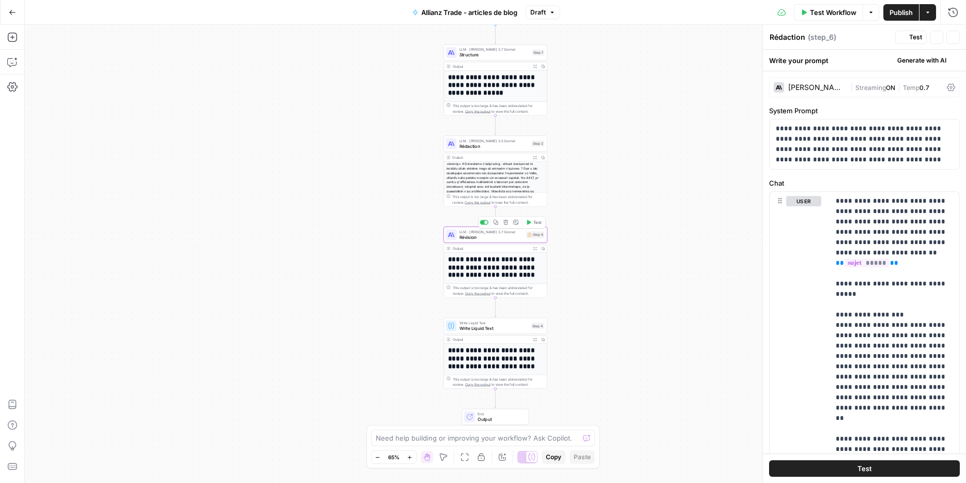
type textarea "Révision"
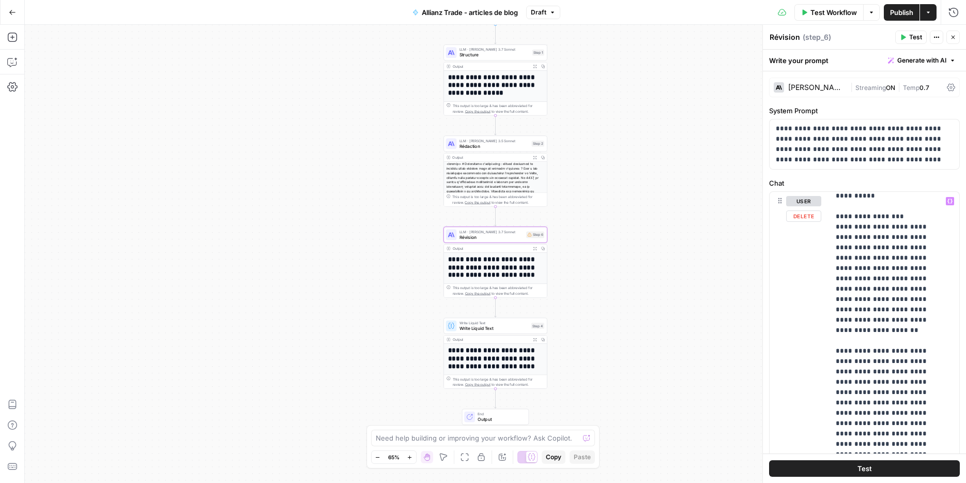
scroll to position [0, 0]
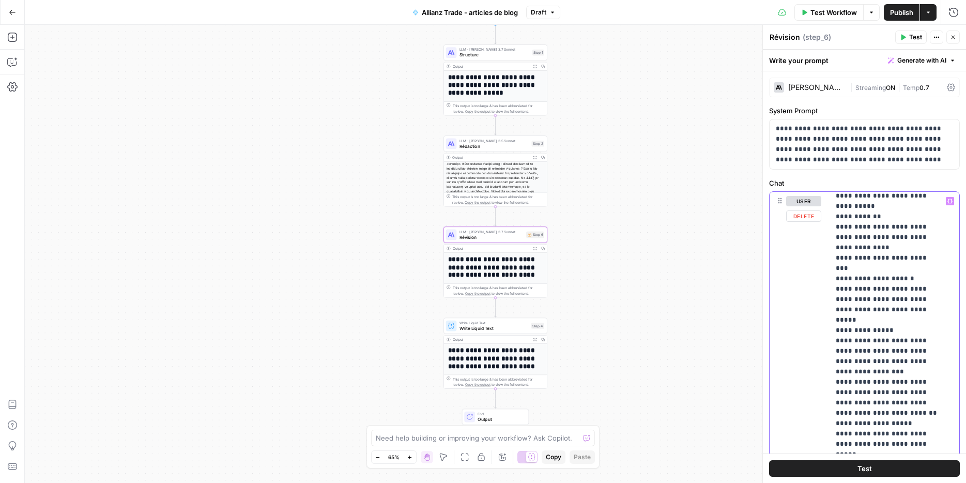
scroll to position [3890, 0]
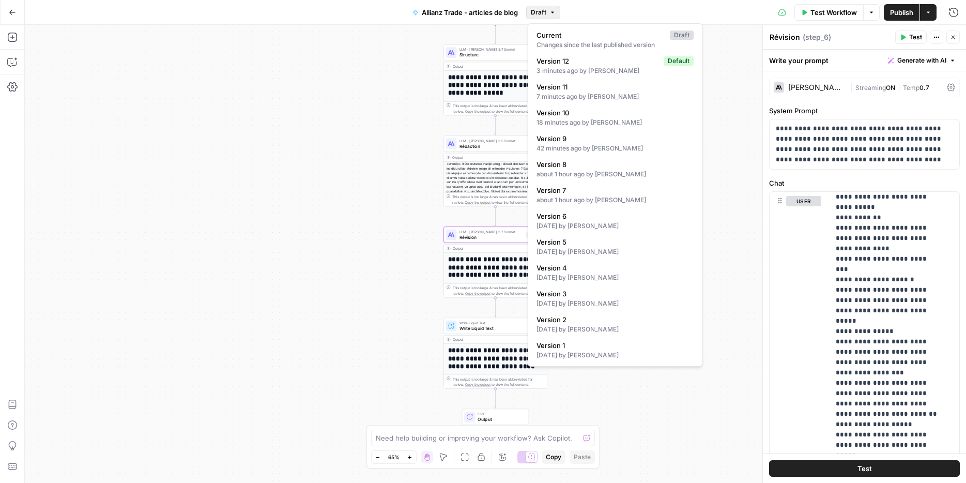
click at [547, 15] on button "Draft" at bounding box center [543, 12] width 34 height 13
click at [597, 107] on span "Version 10" at bounding box center [612, 112] width 153 height 10
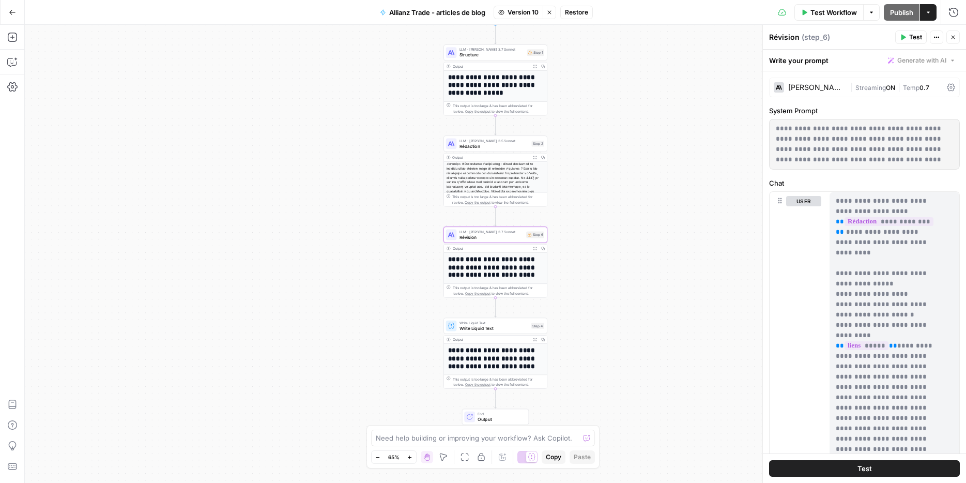
click at [477, 52] on span "Structure" at bounding box center [491, 55] width 65 height 7
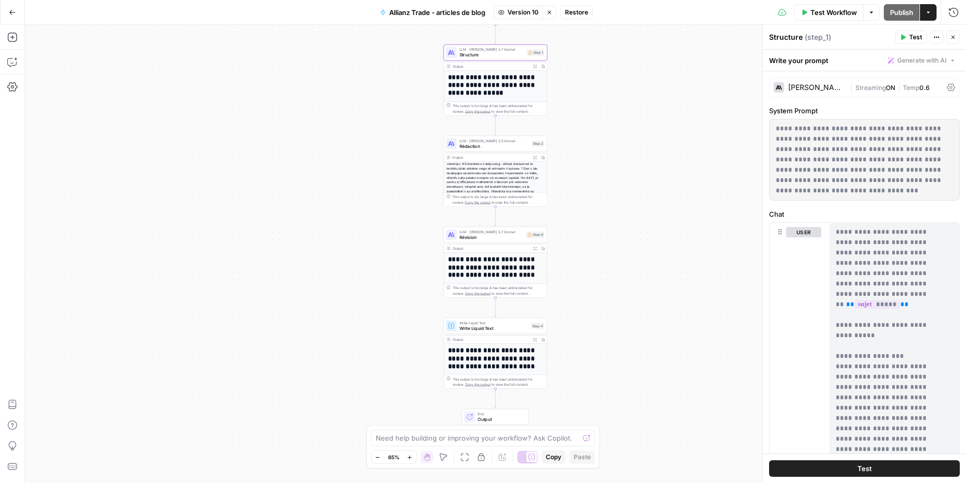
click at [837, 148] on p "**********" at bounding box center [860, 160] width 169 height 72
click at [585, 10] on span "Restore" at bounding box center [576, 12] width 23 height 9
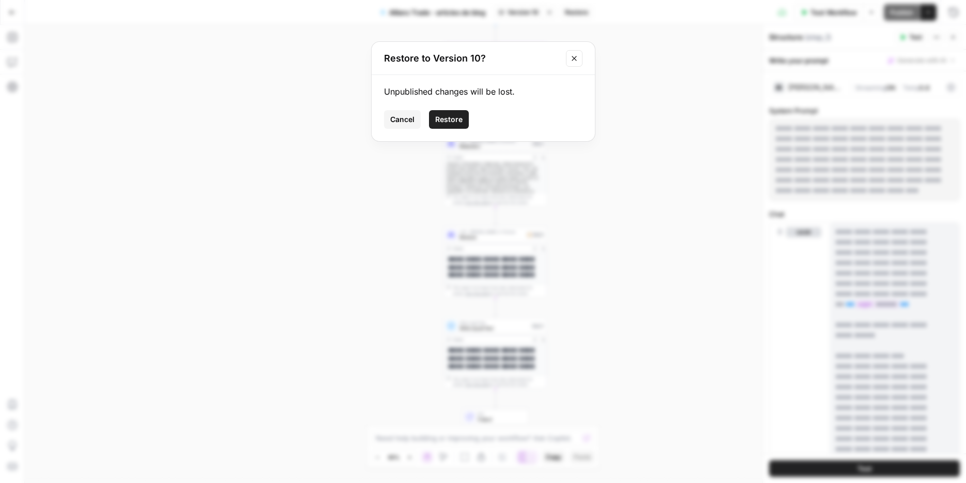
click at [455, 113] on button "Restore" at bounding box center [449, 119] width 40 height 19
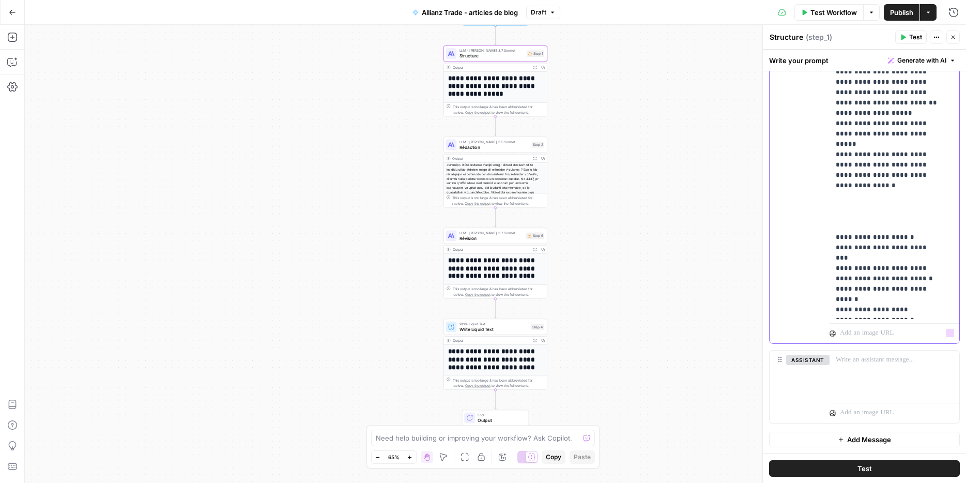
scroll to position [3905, 0]
drag, startPoint x: 875, startPoint y: 146, endPoint x: 819, endPoint y: 149, distance: 56.9
click at [819, 149] on div "**********" at bounding box center [864, 120] width 190 height 445
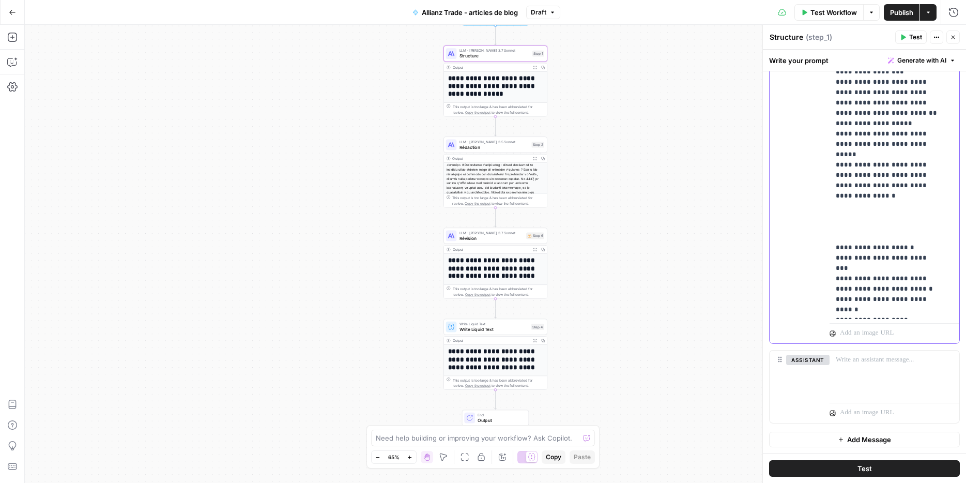
click at [489, 150] on span "Rédaction" at bounding box center [494, 147] width 70 height 7
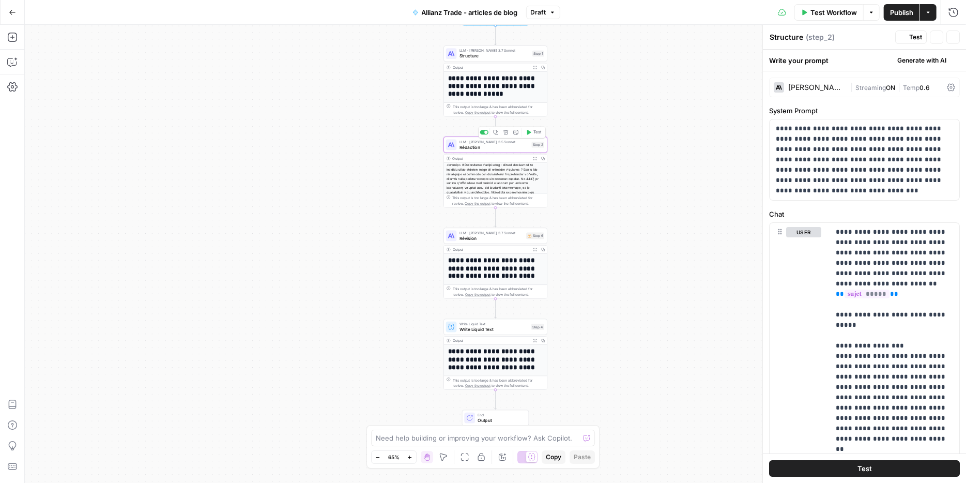
type textarea "Rédaction"
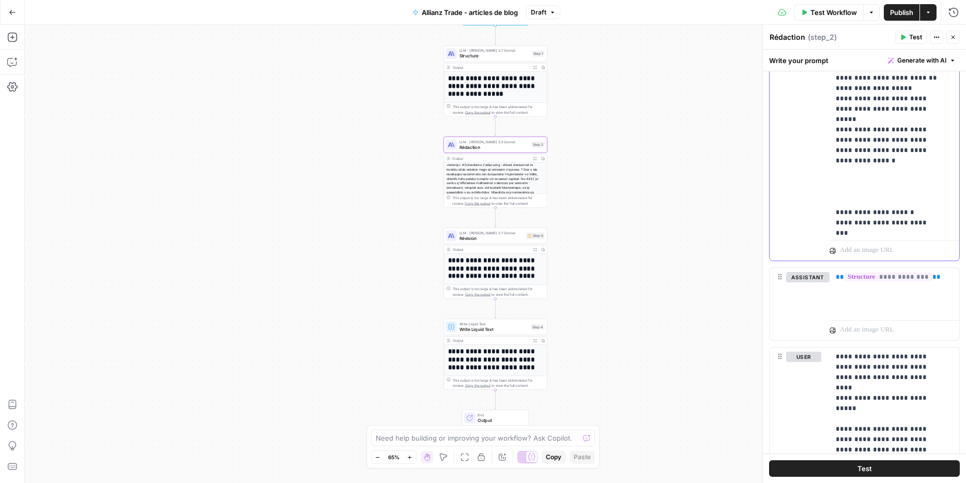
scroll to position [3813, 0]
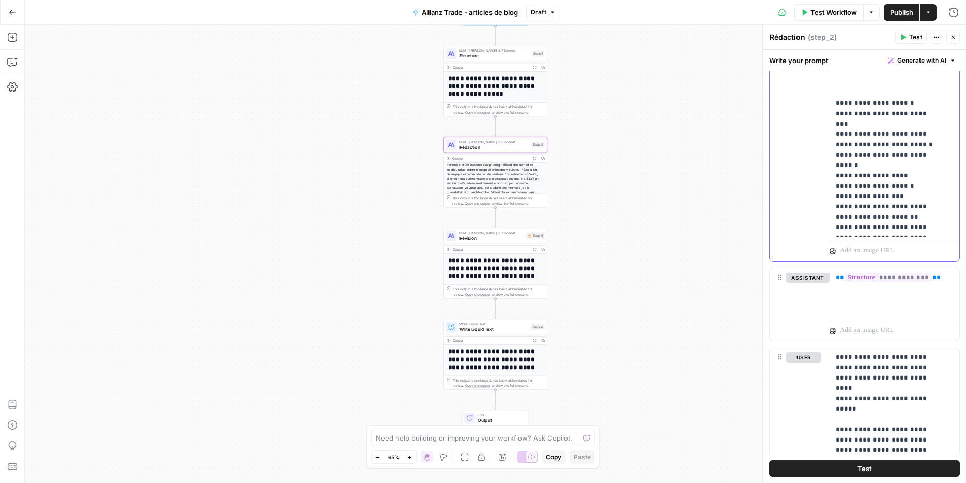
scroll to position [778, 0]
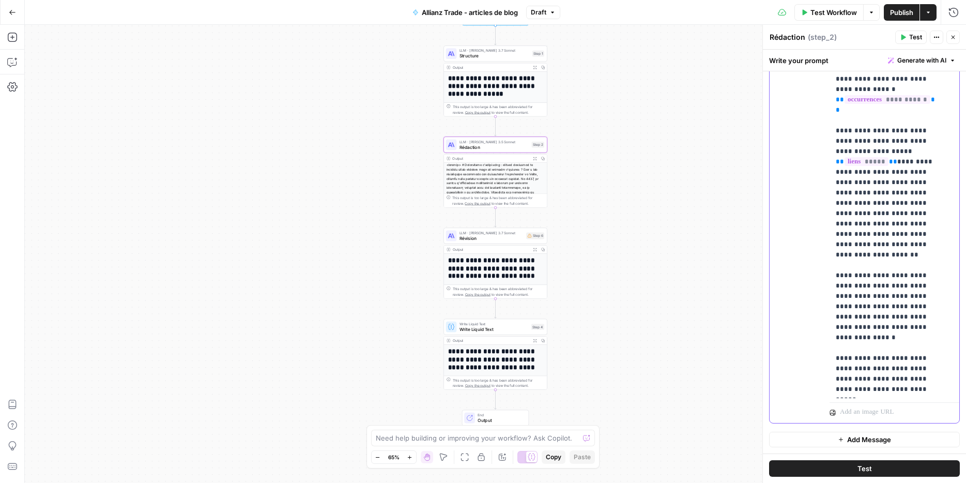
click at [867, 327] on p "**********" at bounding box center [887, 208] width 102 height 455
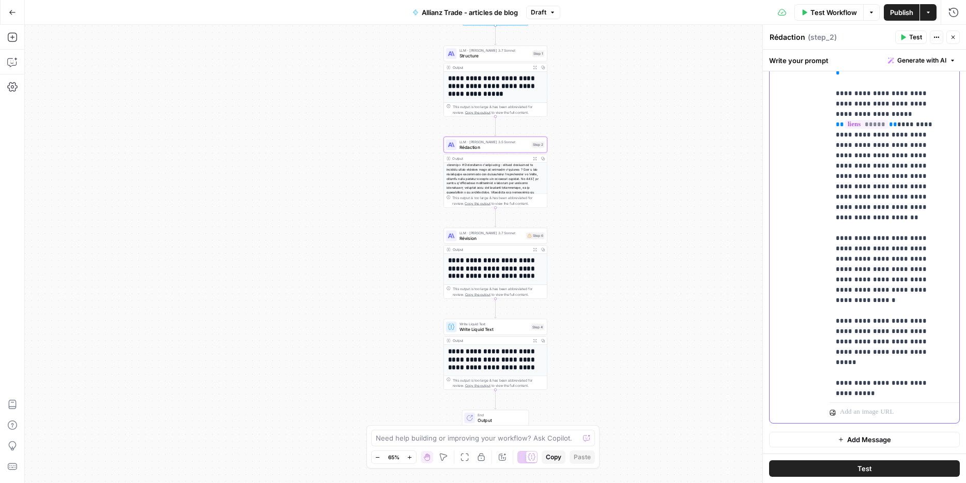
scroll to position [42, 0]
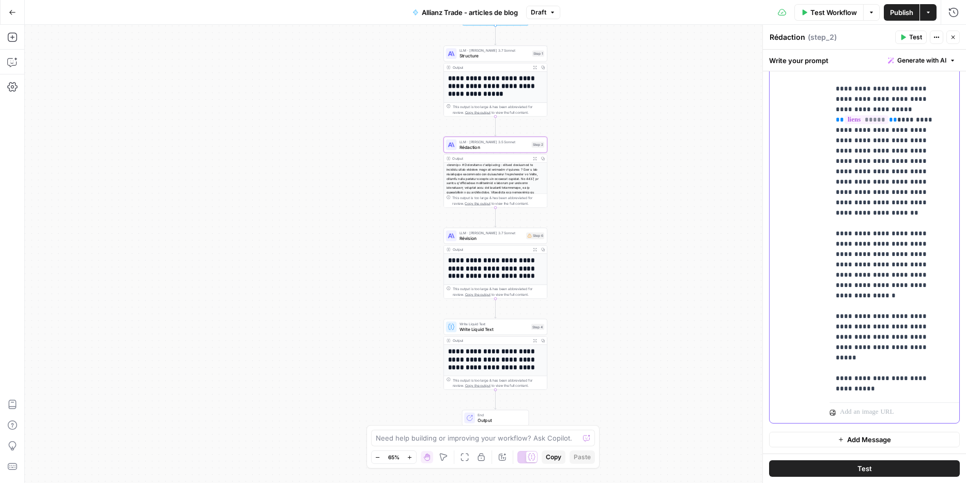
click at [907, 316] on p "**********" at bounding box center [887, 166] width 102 height 455
click at [911, 317] on p "**********" at bounding box center [887, 166] width 102 height 455
click at [902, 253] on p "**********" at bounding box center [887, 168] width 102 height 455
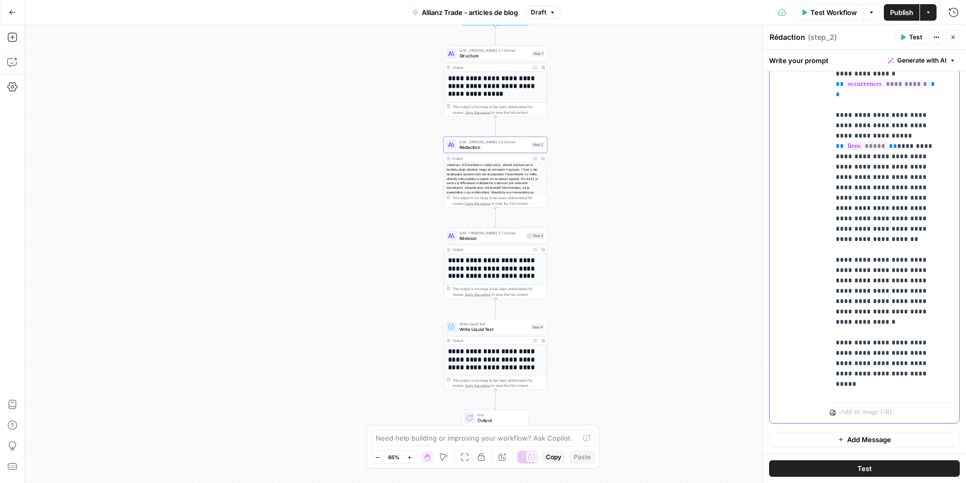
scroll to position [0, 0]
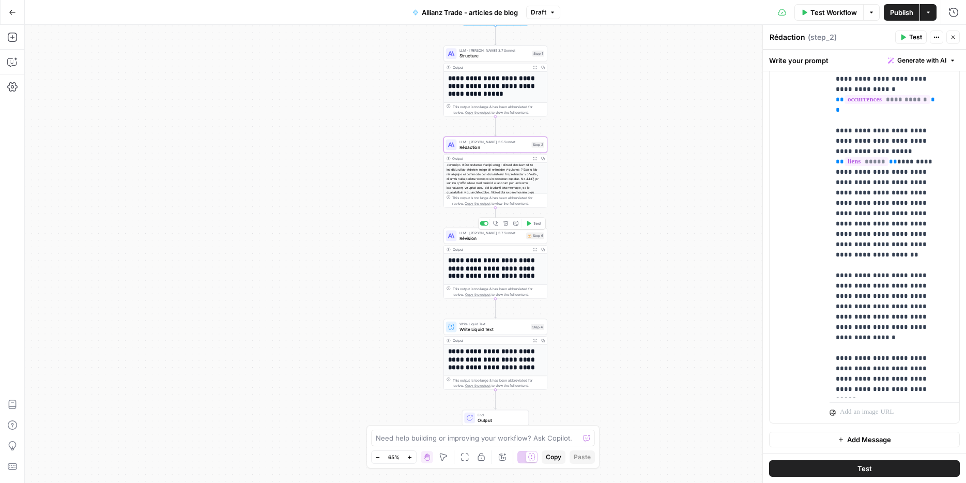
drag, startPoint x: 487, startPoint y: 239, endPoint x: 501, endPoint y: 258, distance: 24.0
click at [486, 239] on span "Révision" at bounding box center [491, 238] width 64 height 7
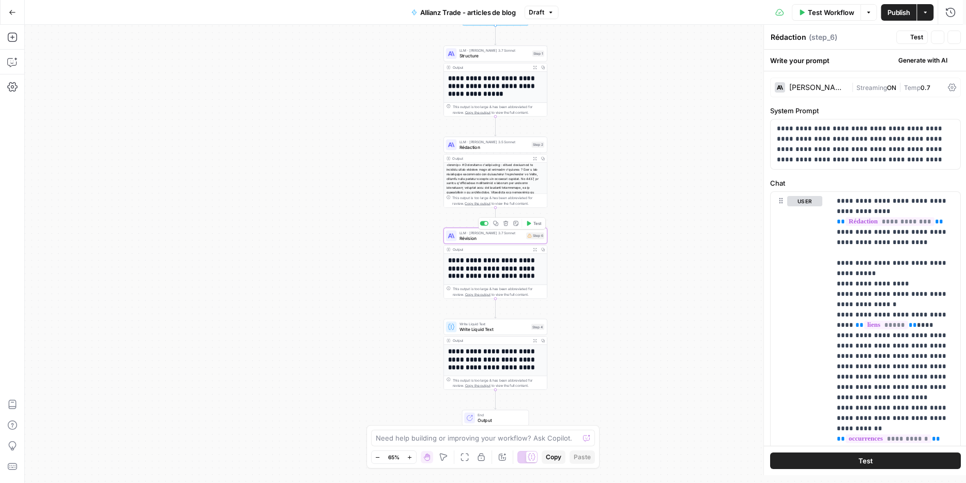
type textarea "Révision"
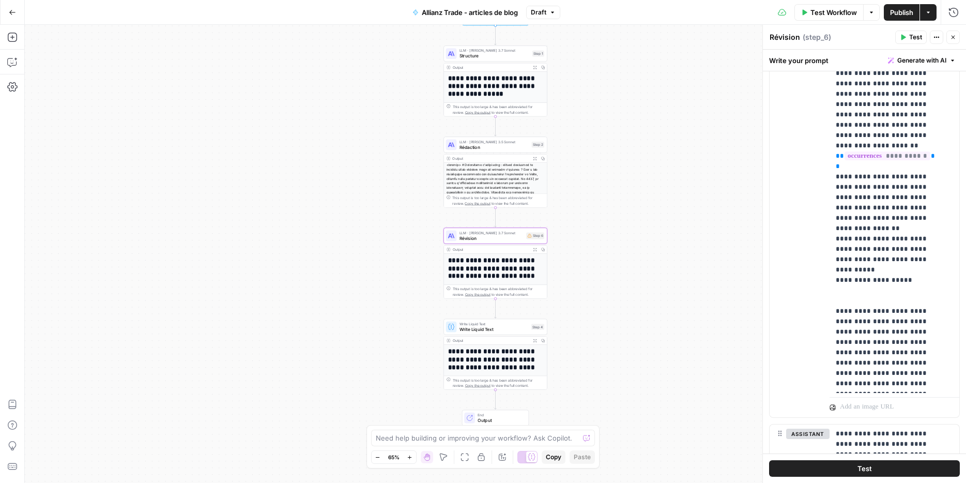
scroll to position [294, 0]
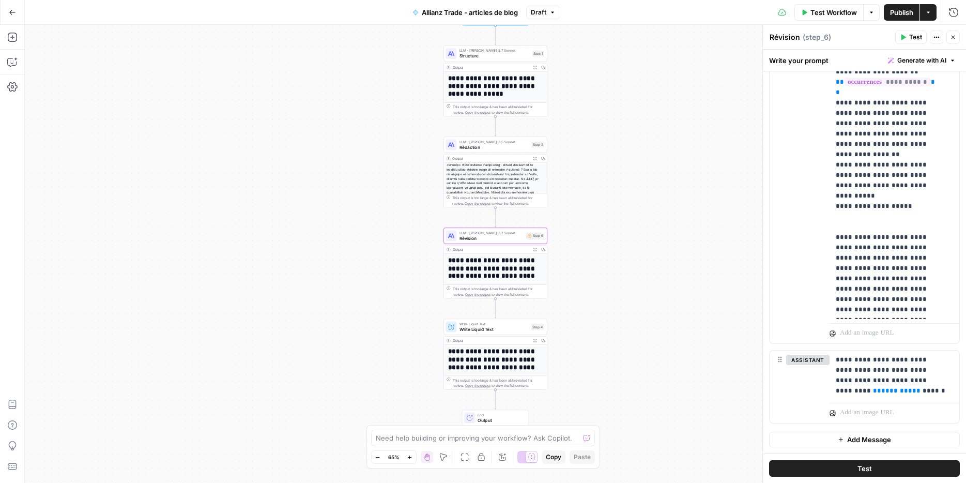
click at [820, 16] on span "Test Workflow" at bounding box center [833, 12] width 47 height 10
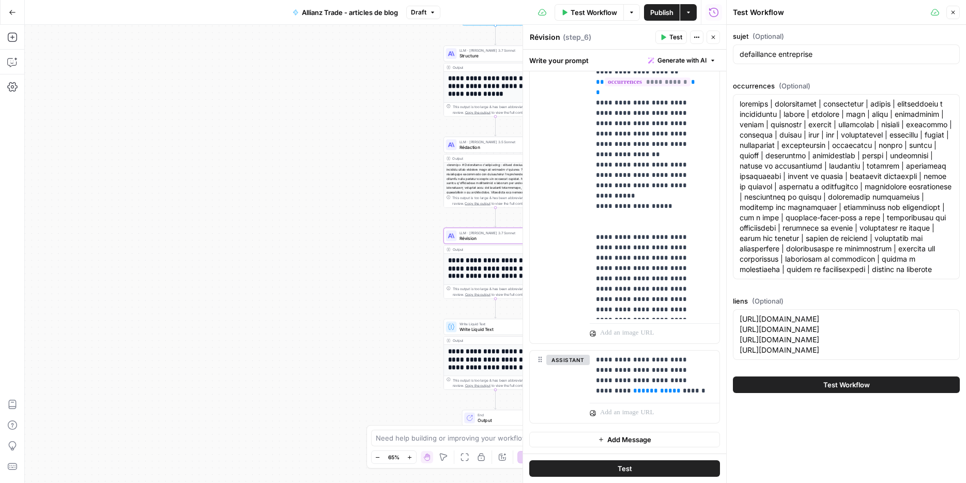
click at [855, 390] on span "Test Workflow" at bounding box center [846, 384] width 47 height 10
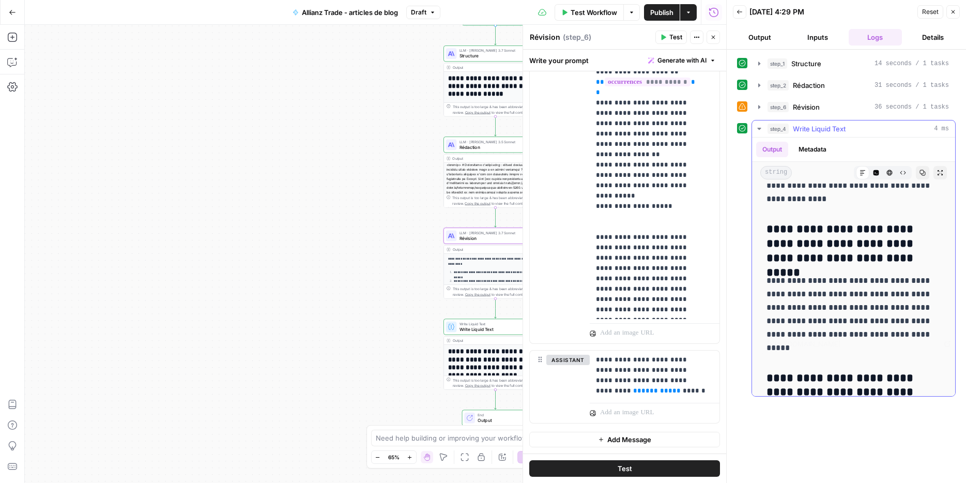
scroll to position [2871, 0]
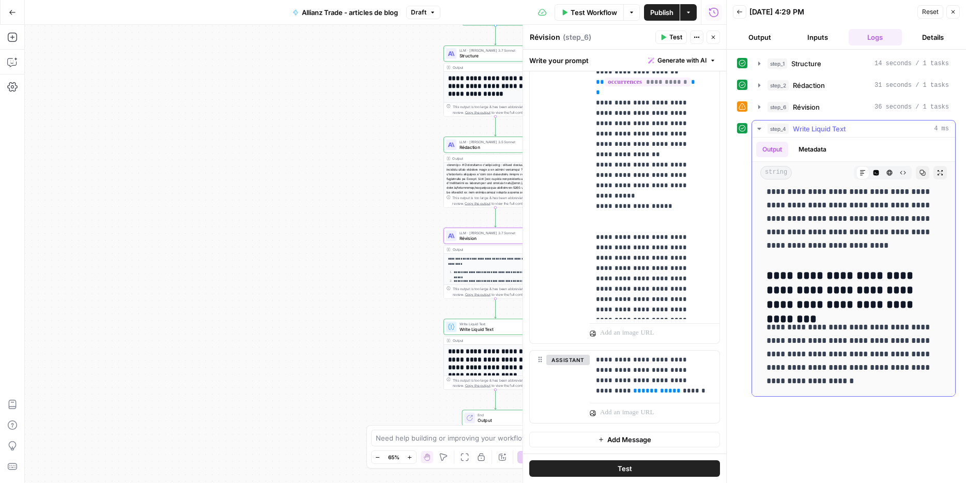
drag, startPoint x: 769, startPoint y: 196, endPoint x: 901, endPoint y: 376, distance: 223.2
copy div "**********"
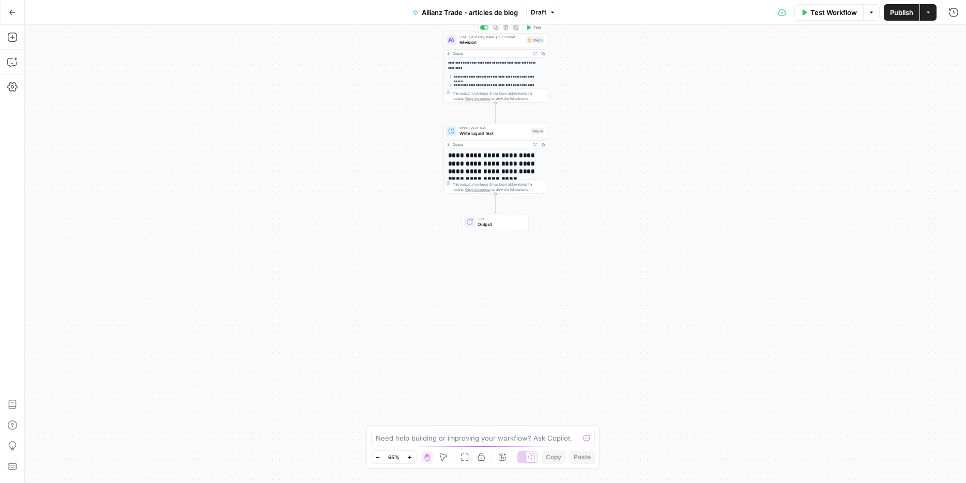
drag, startPoint x: 486, startPoint y: 38, endPoint x: 490, endPoint y: 59, distance: 21.5
click at [486, 38] on div "LLM · [PERSON_NAME] 3.7 Sonnet Révision" at bounding box center [491, 39] width 64 height 11
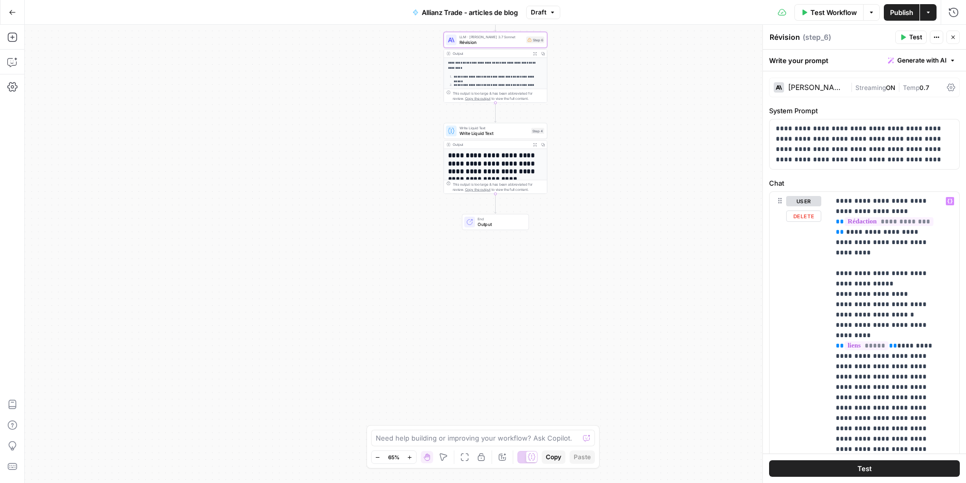
scroll to position [22, 0]
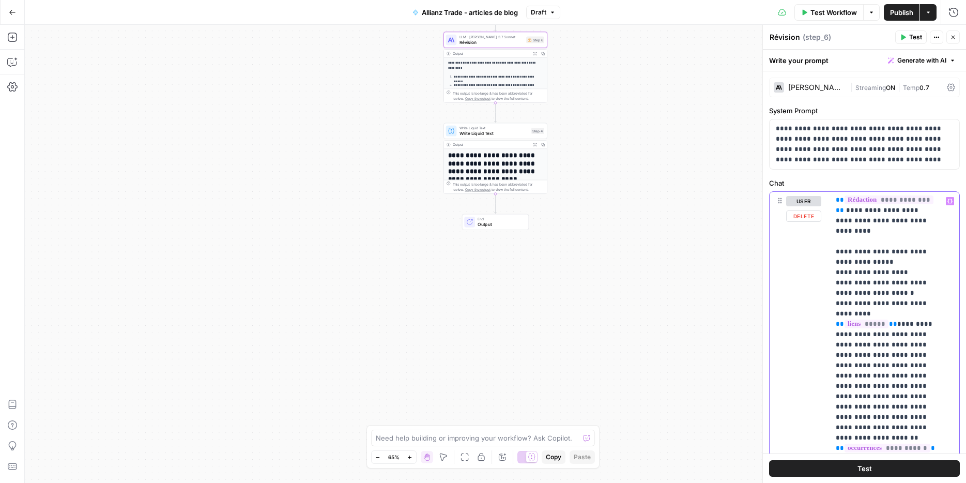
click at [895, 276] on p "**********" at bounding box center [887, 427] width 102 height 506
click at [926, 288] on p "**********" at bounding box center [887, 427] width 102 height 506
click at [920, 283] on p "**********" at bounding box center [887, 425] width 102 height 506
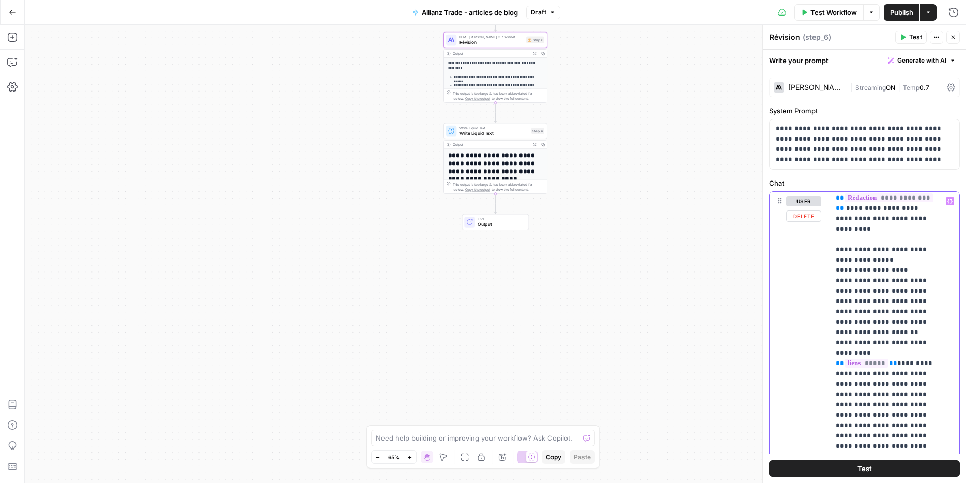
click at [889, 381] on p "**********" at bounding box center [887, 440] width 102 height 537
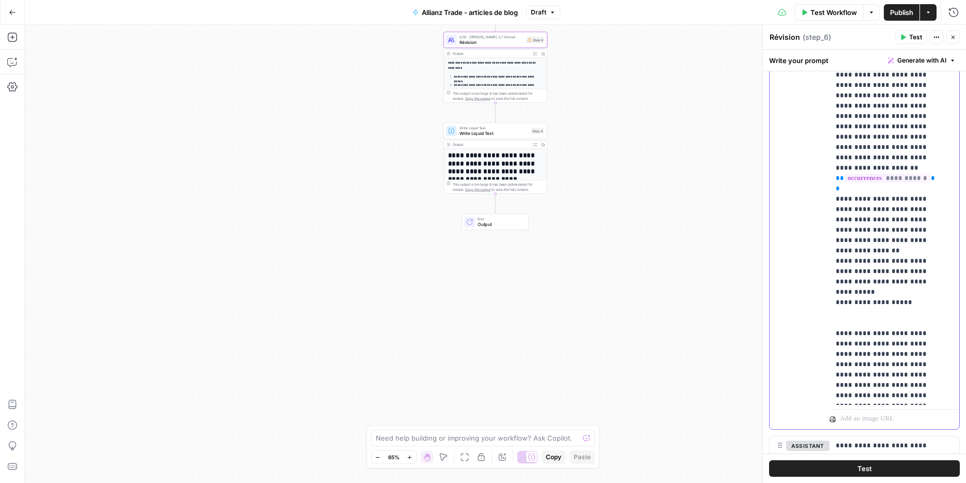
scroll to position [220, 0]
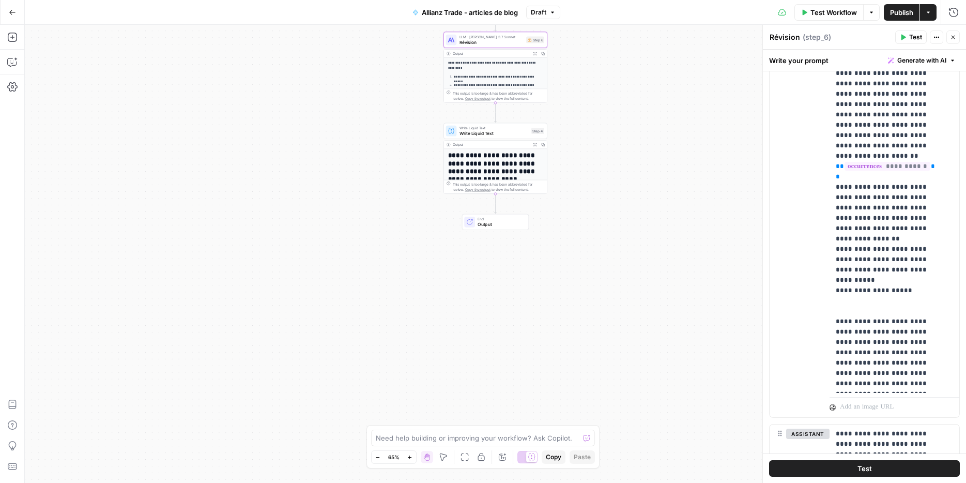
click at [898, 13] on span "Publish" at bounding box center [901, 12] width 23 height 10
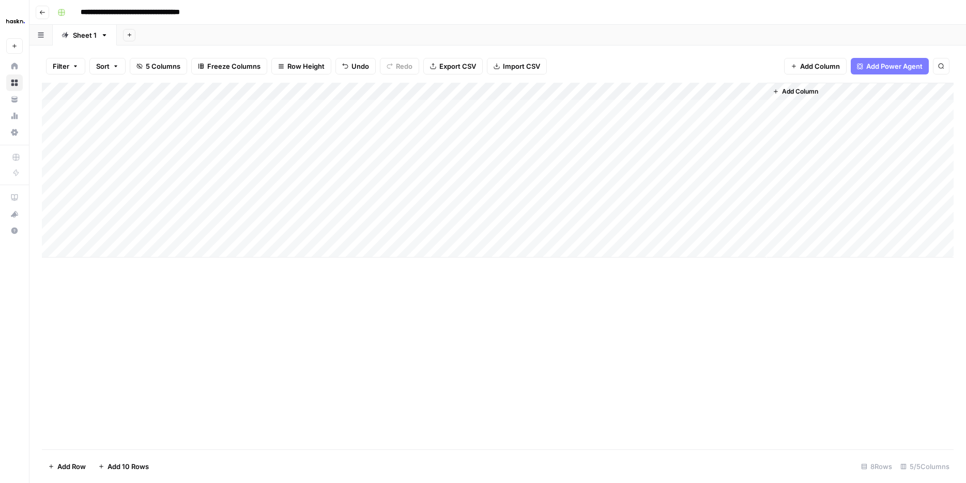
click at [720, 161] on div "Add Column" at bounding box center [498, 170] width 912 height 175
click at [726, 207] on div "Add Column" at bounding box center [498, 170] width 912 height 175
click at [702, 156] on div "Add Column" at bounding box center [498, 170] width 912 height 175
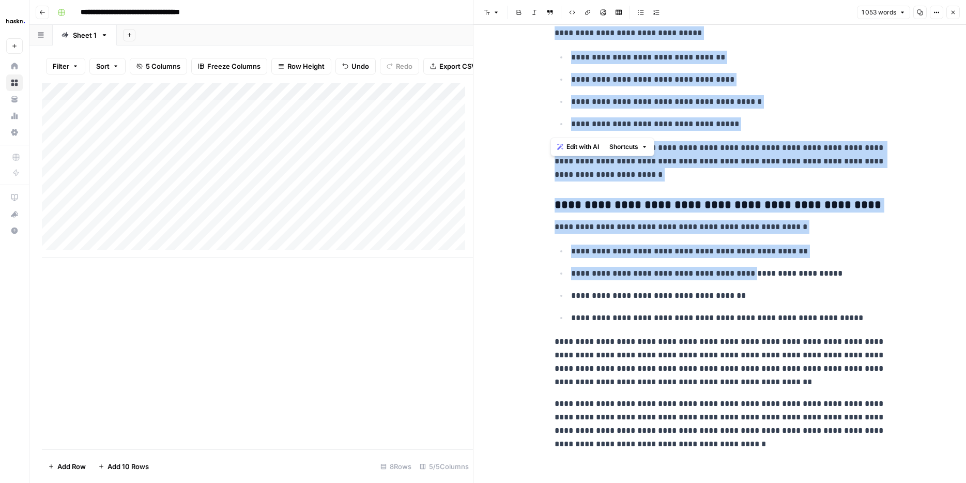
scroll to position [1756, 0]
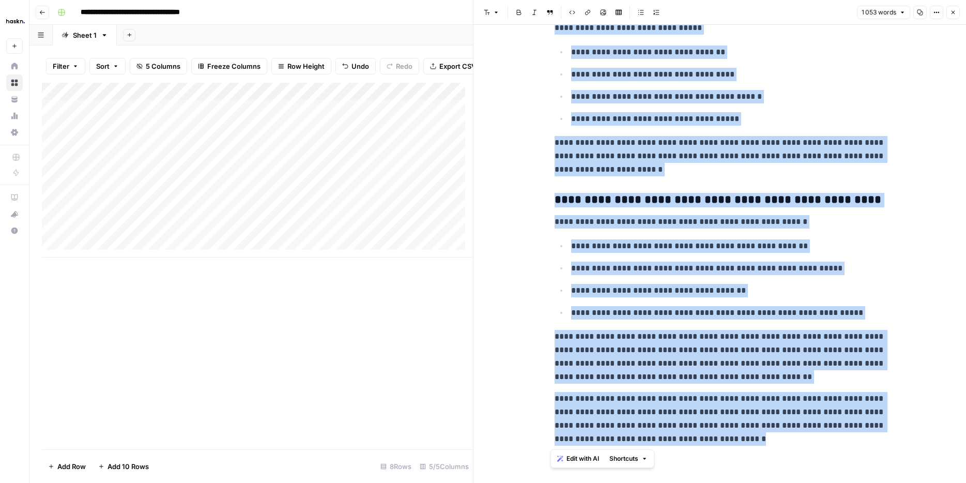
drag, startPoint x: 575, startPoint y: 73, endPoint x: 945, endPoint y: 443, distance: 523.3
copy div "**********"
click at [282, 170] on div "Add Column" at bounding box center [257, 170] width 431 height 175
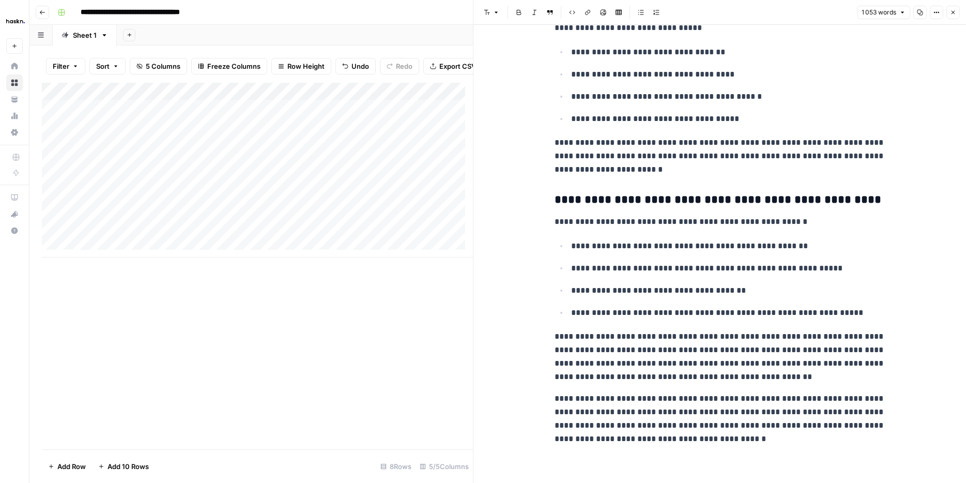
click at [42, 296] on div "Add Column" at bounding box center [257, 266] width 431 height 366
click at [331, 171] on div "Add Column" at bounding box center [257, 170] width 431 height 175
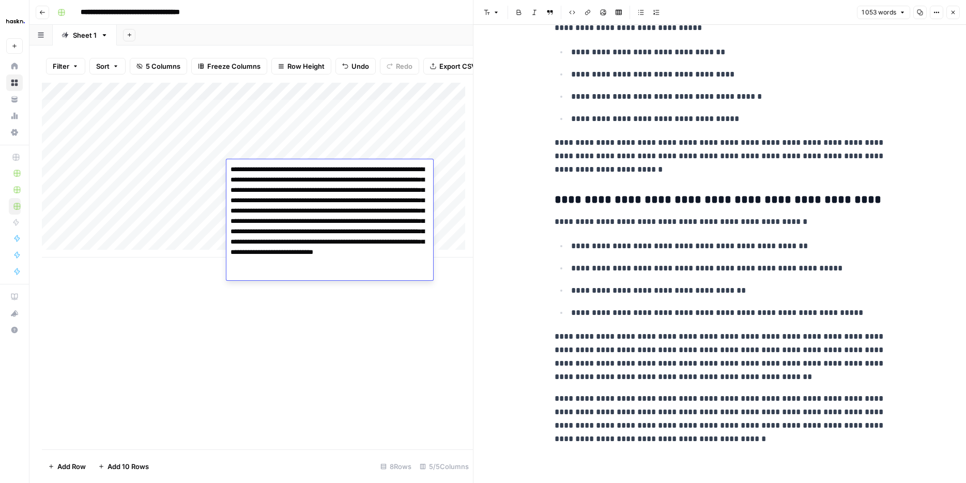
click at [331, 171] on textarea "**********" at bounding box center [329, 221] width 207 height 118
type textarea "**********"
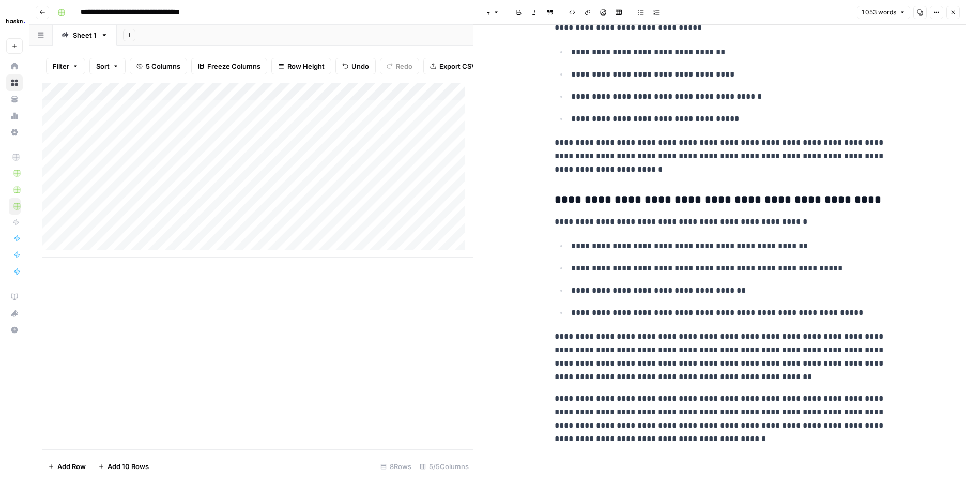
drag, startPoint x: 126, startPoint y: 171, endPoint x: 249, endPoint y: 161, distance: 122.9
click at [126, 171] on div "Add Column" at bounding box center [257, 170] width 431 height 175
click at [952, 16] on button "Close" at bounding box center [952, 12] width 13 height 13
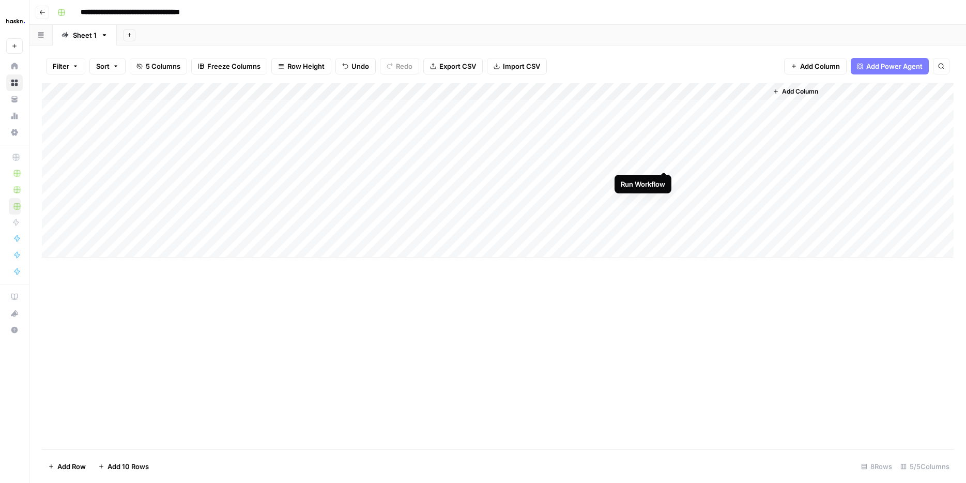
click at [664, 161] on div "Add Column" at bounding box center [498, 170] width 912 height 175
click at [706, 163] on div "Add Column" at bounding box center [498, 170] width 912 height 175
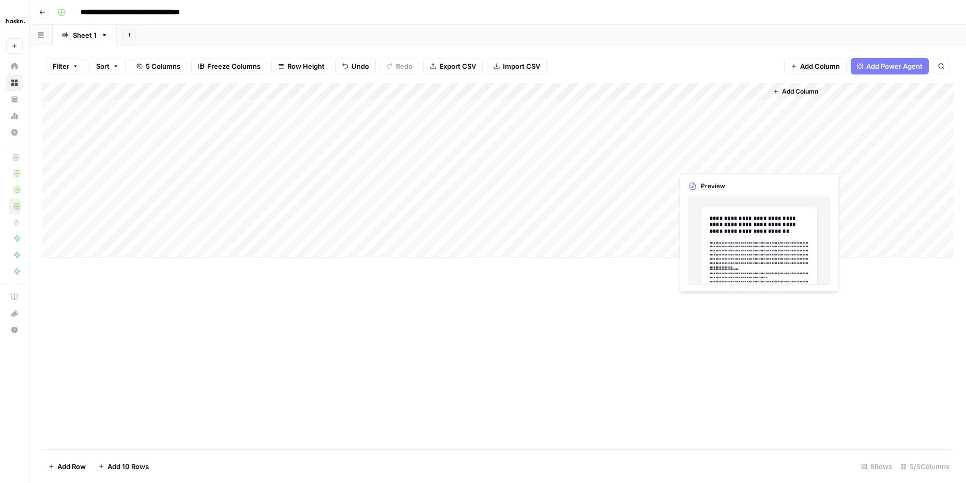
click at [706, 163] on div "Add Column" at bounding box center [498, 170] width 912 height 175
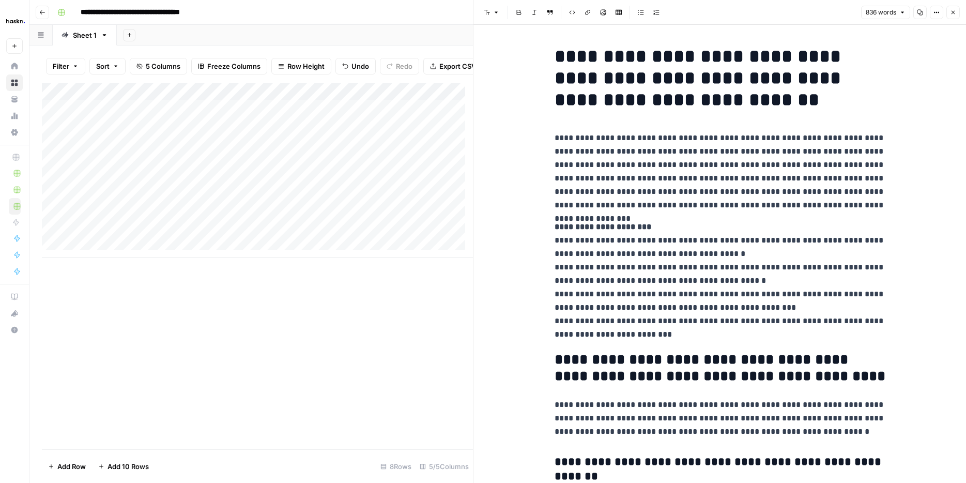
click at [706, 163] on div at bounding box center [720, 160] width 95 height 19
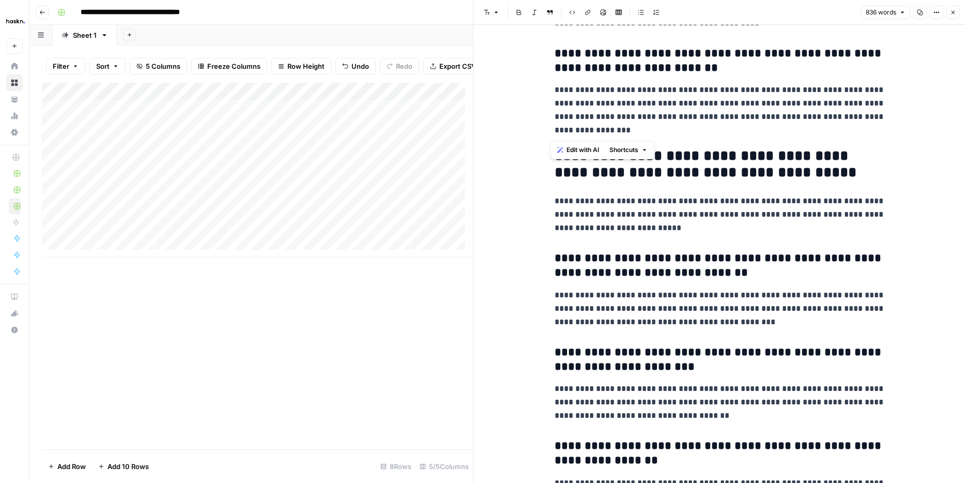
scroll to position [1467, 0]
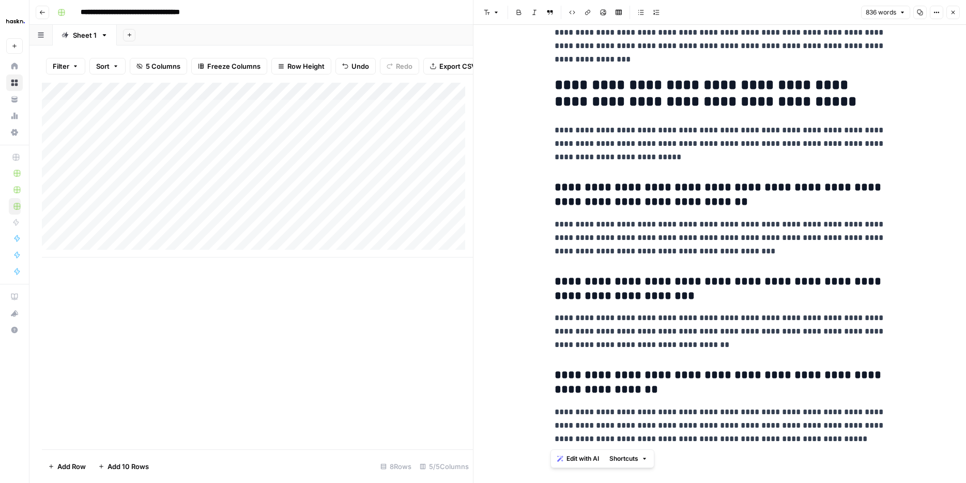
drag, startPoint x: 552, startPoint y: 52, endPoint x: 945, endPoint y: 444, distance: 555.4
copy div "**********"
click at [954, 12] on icon "button" at bounding box center [953, 12] width 6 height 6
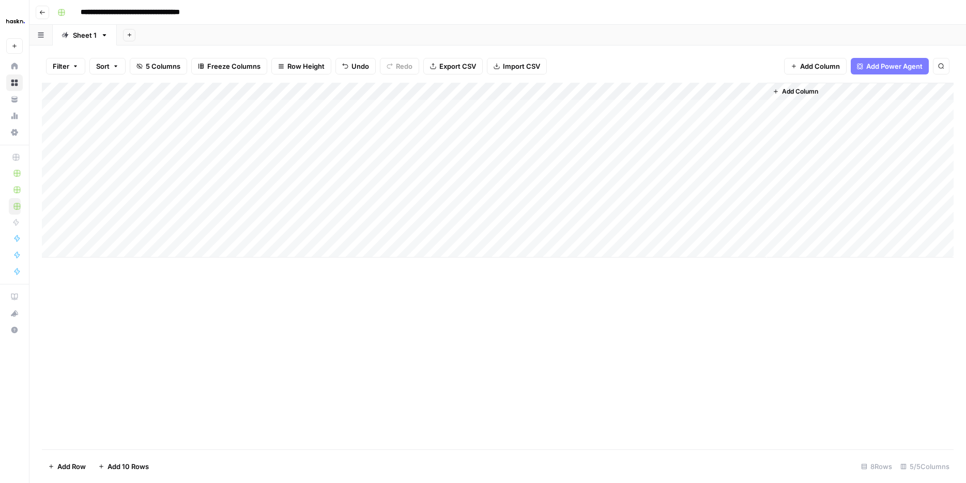
click at [662, 160] on div "Add Column" at bounding box center [498, 170] width 912 height 175
click at [742, 159] on div "Add Column" at bounding box center [498, 170] width 912 height 175
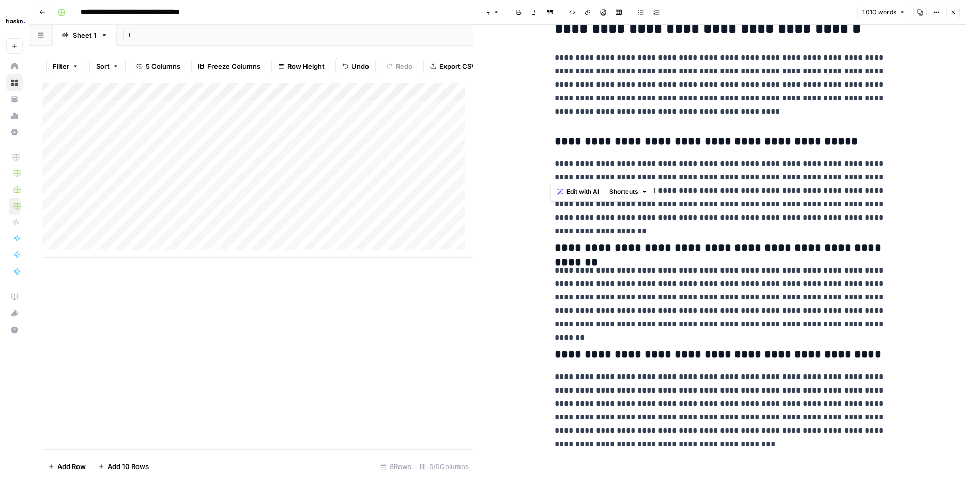
scroll to position [1487, 0]
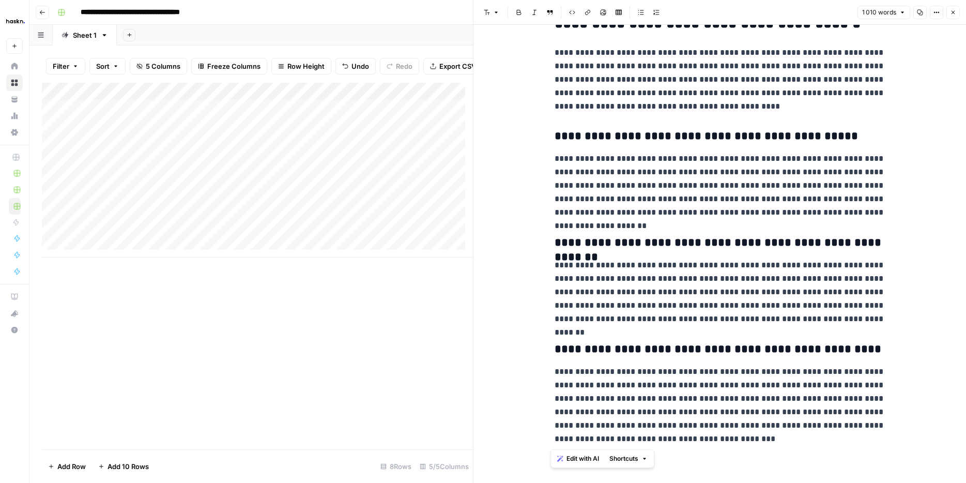
drag, startPoint x: 548, startPoint y: 46, endPoint x: 966, endPoint y: 444, distance: 577.1
click at [965, 444] on html "**********" at bounding box center [483, 241] width 966 height 483
copy div "**********"
click at [122, 164] on div "Add Column" at bounding box center [257, 170] width 431 height 175
click at [955, 9] on icon "button" at bounding box center [953, 12] width 6 height 6
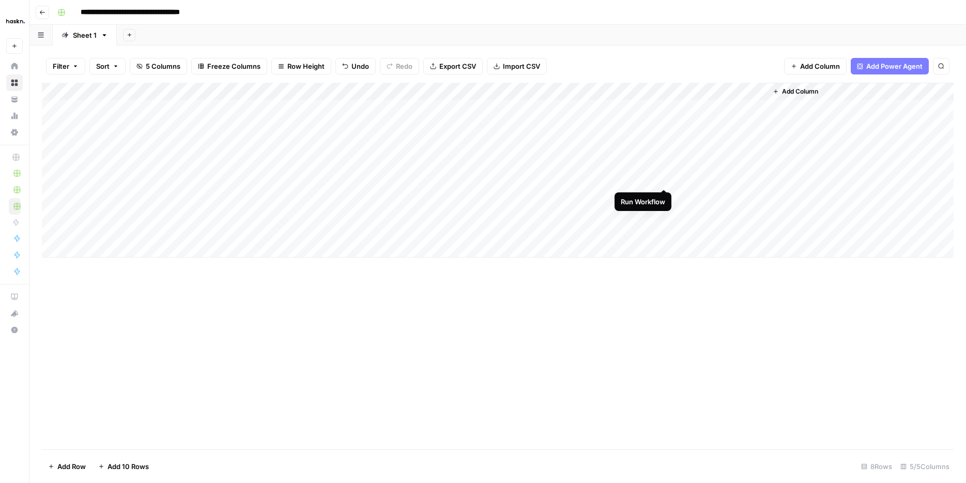
drag, startPoint x: 661, startPoint y: 178, endPoint x: 689, endPoint y: 192, distance: 31.2
click at [681, 199] on div "Add Column" at bounding box center [498, 170] width 912 height 175
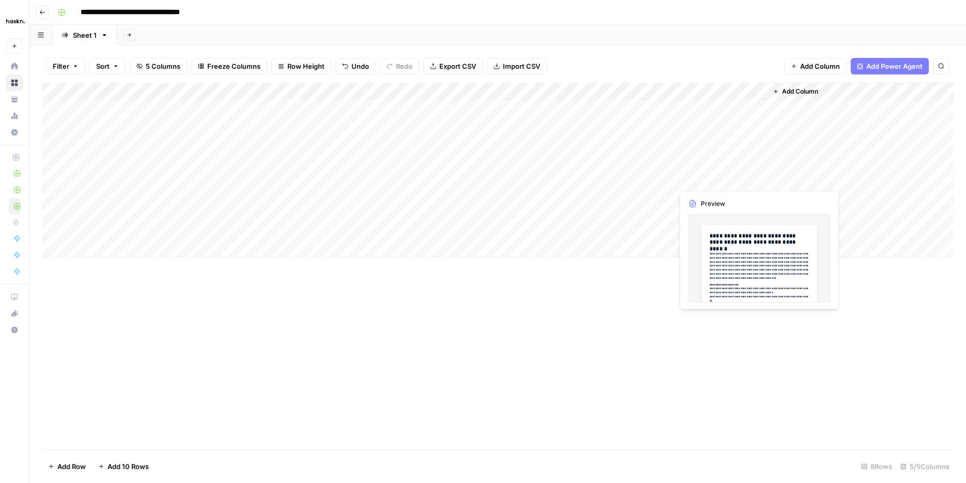
click at [695, 178] on div "Add Column" at bounding box center [498, 170] width 912 height 175
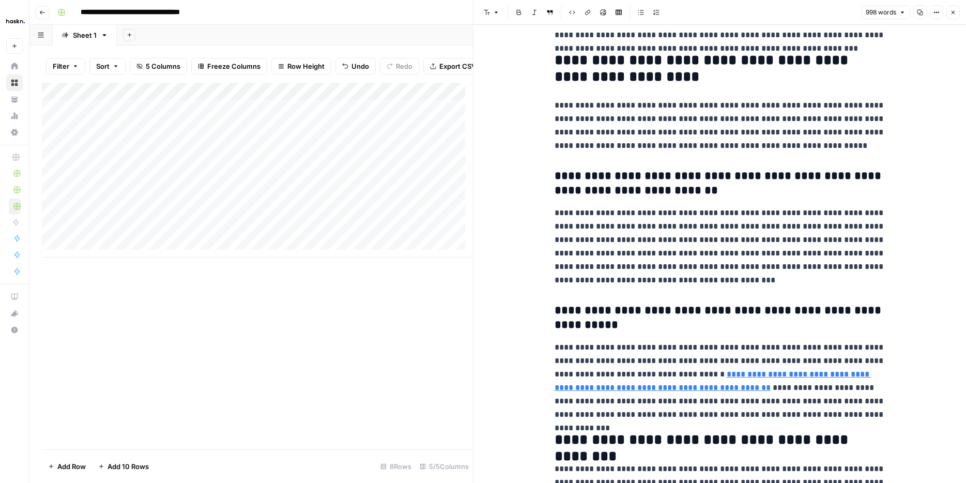
drag, startPoint x: 545, startPoint y: 48, endPoint x: 665, endPoint y: 145, distance: 153.6
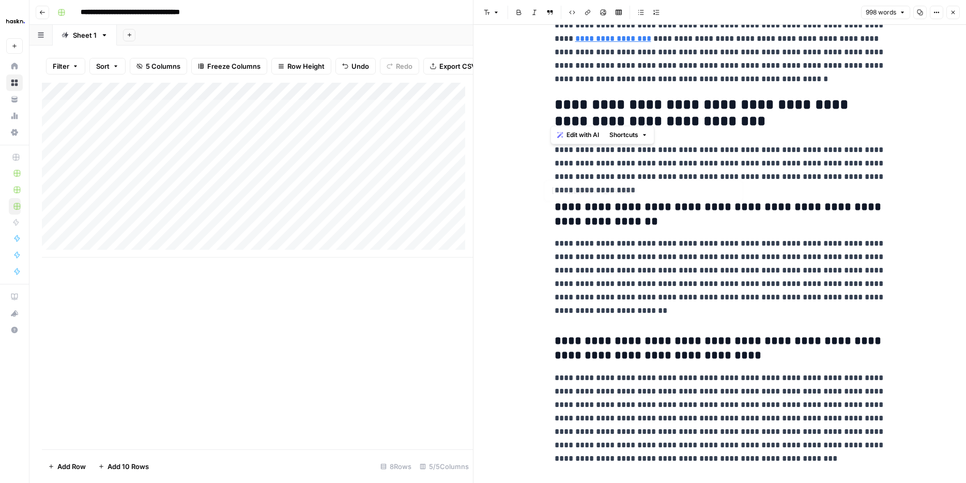
scroll to position [1362, 0]
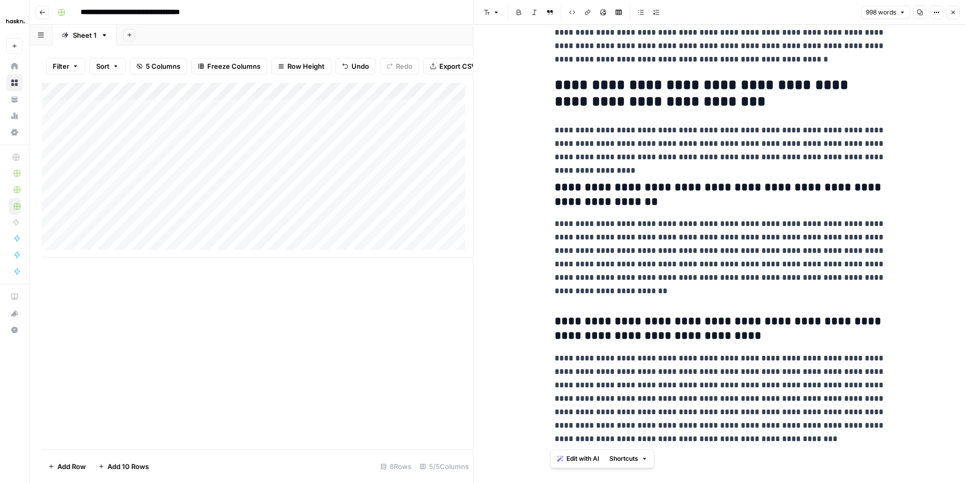
drag, startPoint x: 636, startPoint y: 125, endPoint x: 949, endPoint y: 463, distance: 460.7
copy div "**********"
drag, startPoint x: 949, startPoint y: 11, endPoint x: 964, endPoint y: 24, distance: 19.4
click at [950, 11] on icon "button" at bounding box center [953, 12] width 6 height 6
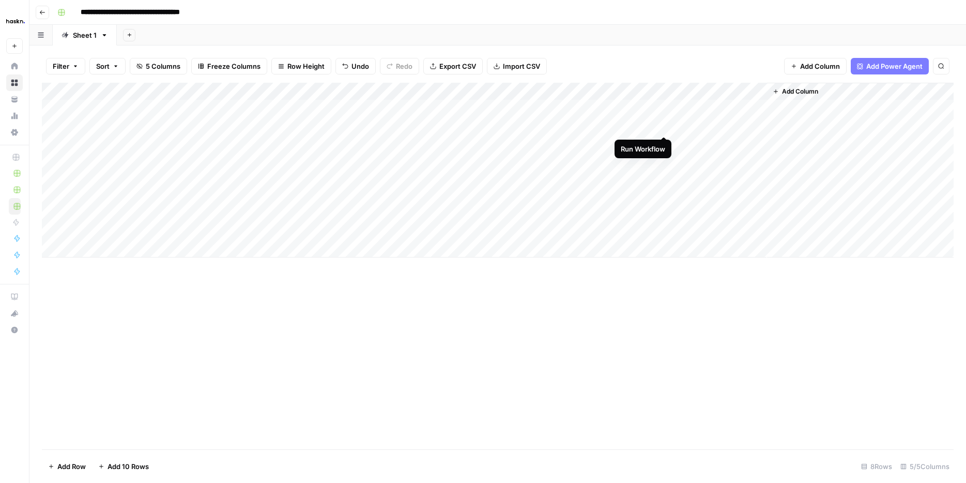
click at [667, 124] on div "Add Column" at bounding box center [498, 170] width 912 height 175
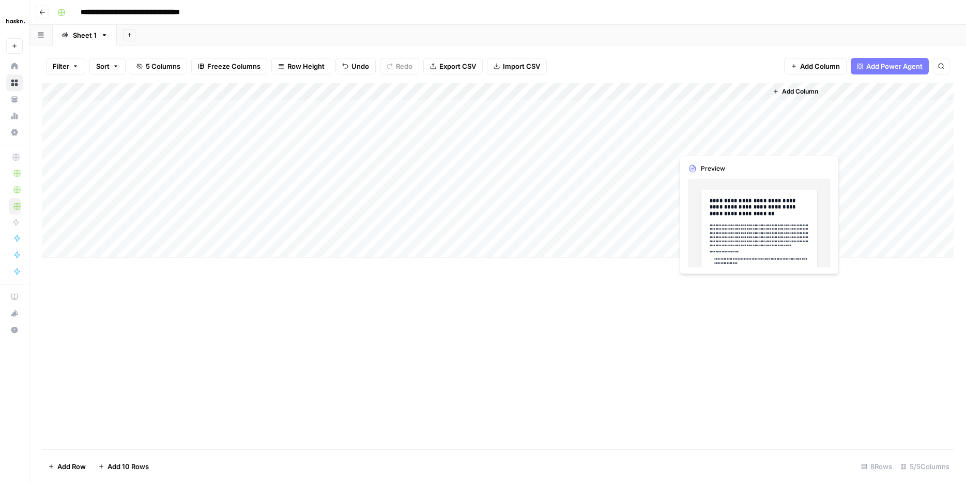
click at [722, 125] on div "Add Column" at bounding box center [498, 170] width 912 height 175
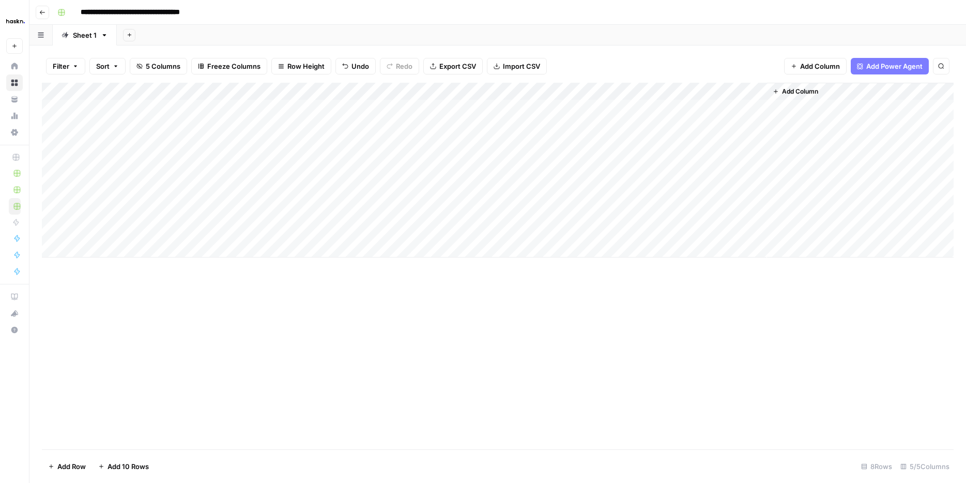
click at [755, 124] on div "Add Column" at bounding box center [498, 170] width 912 height 175
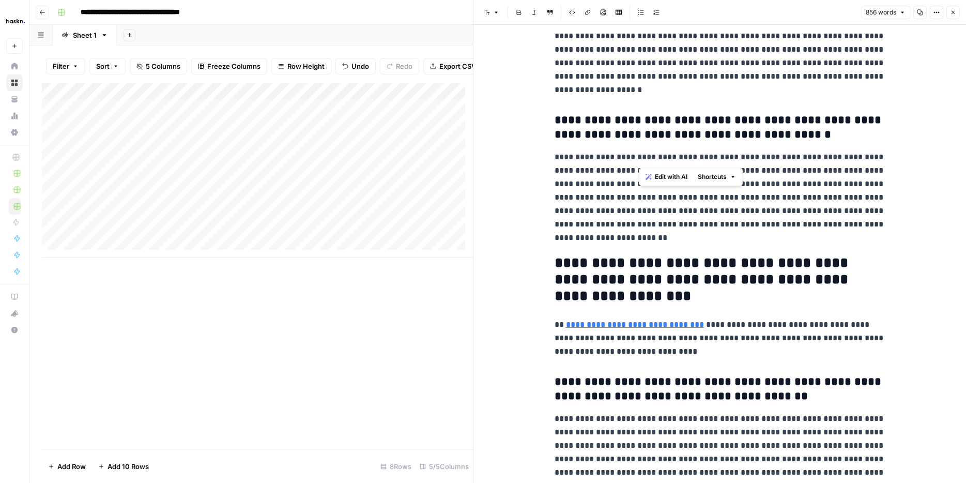
drag, startPoint x: 551, startPoint y: 48, endPoint x: 640, endPoint y: 156, distance: 140.2
click at [640, 156] on div "**********" at bounding box center [719, 457] width 343 height 1703
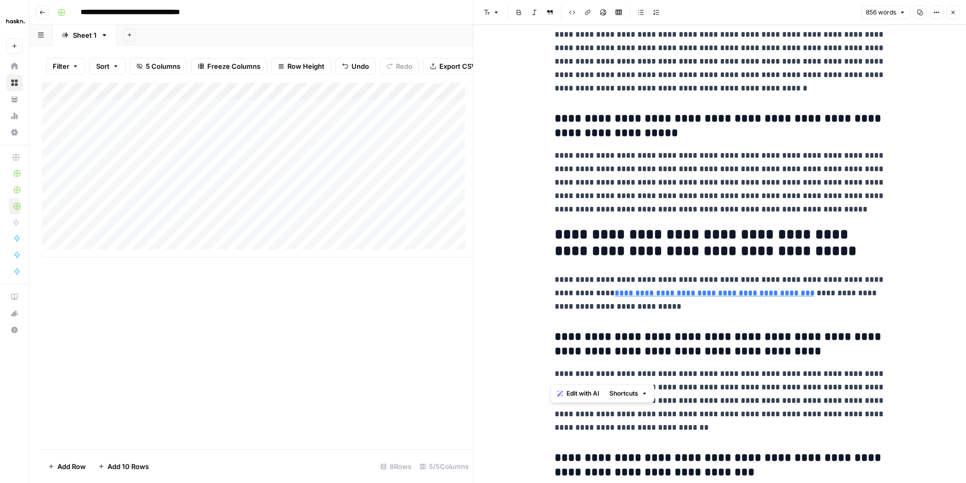
scroll to position [1296, 0]
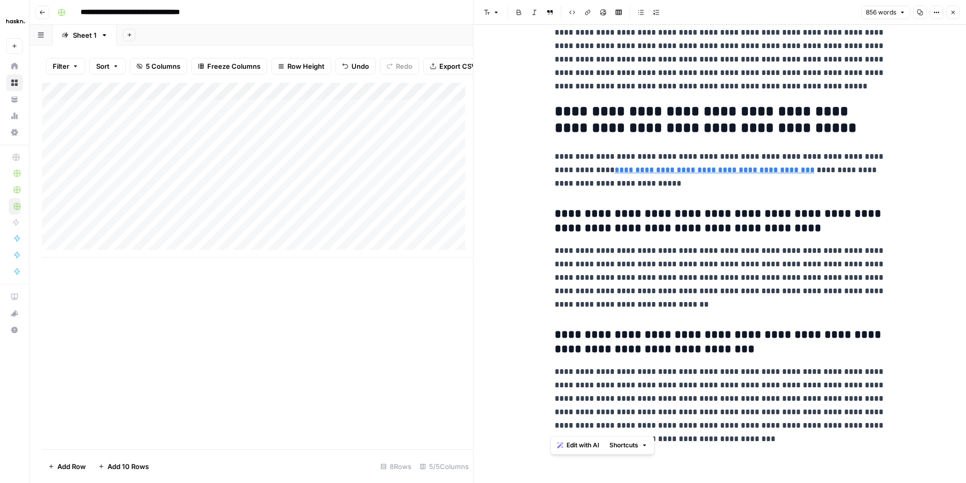
drag, startPoint x: 551, startPoint y: 50, endPoint x: 918, endPoint y: 452, distance: 543.9
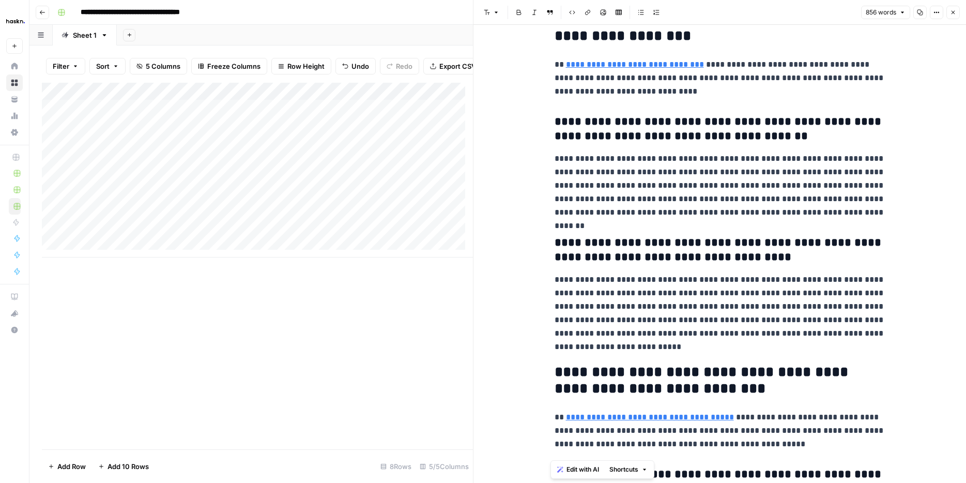
scroll to position [261, 0]
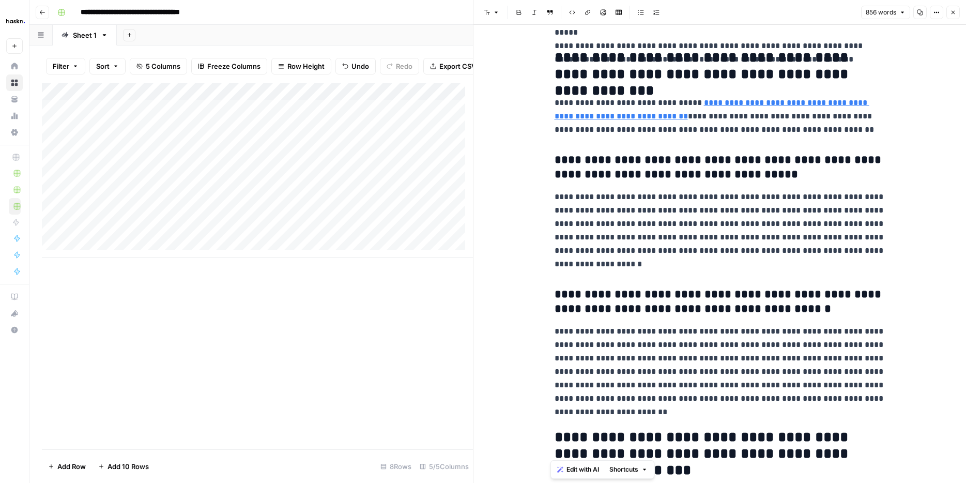
copy div "**********"
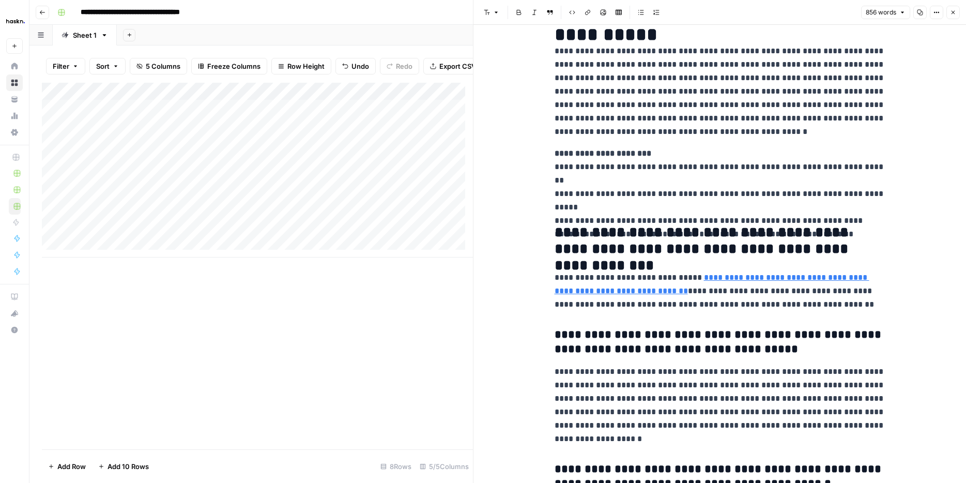
scroll to position [0, 0]
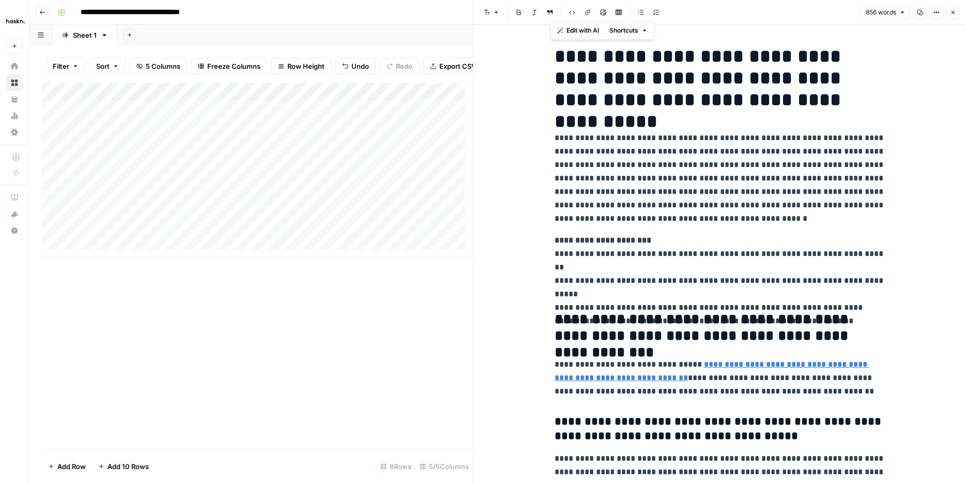
click at [122, 131] on div "Add Column" at bounding box center [257, 170] width 431 height 175
click at [123, 132] on div "Add Column" at bounding box center [257, 170] width 431 height 175
click at [123, 132] on textarea "**********" at bounding box center [160, 134] width 165 height 14
click at [952, 13] on icon "button" at bounding box center [953, 12] width 6 height 6
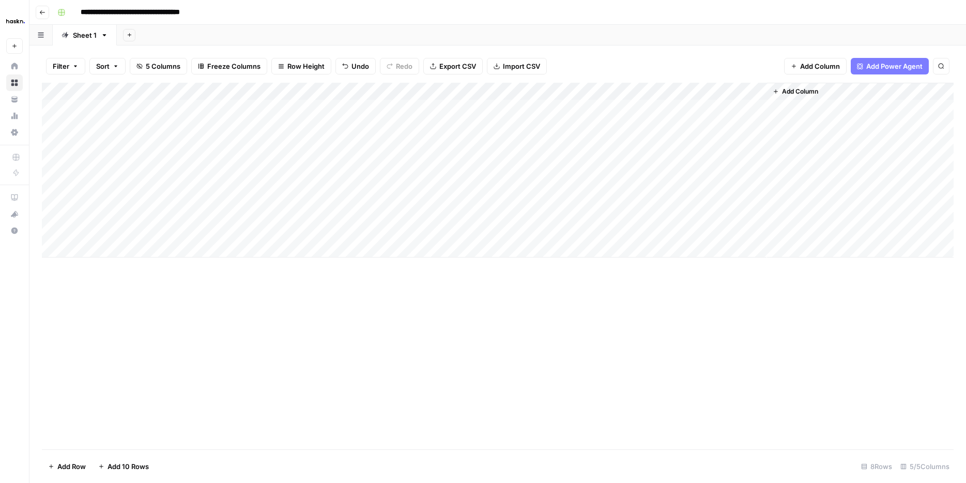
click at [138, 191] on div "Add Column" at bounding box center [498, 170] width 912 height 175
click at [295, 200] on div "Add Column" at bounding box center [498, 170] width 912 height 175
click at [170, 197] on div "Add Column" at bounding box center [498, 170] width 912 height 175
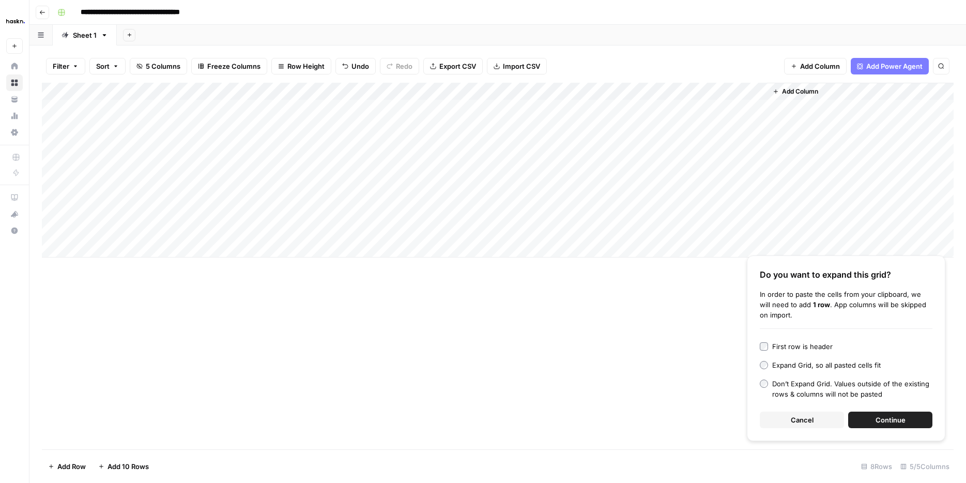
click at [902, 420] on span "Continue" at bounding box center [890, 419] width 30 height 10
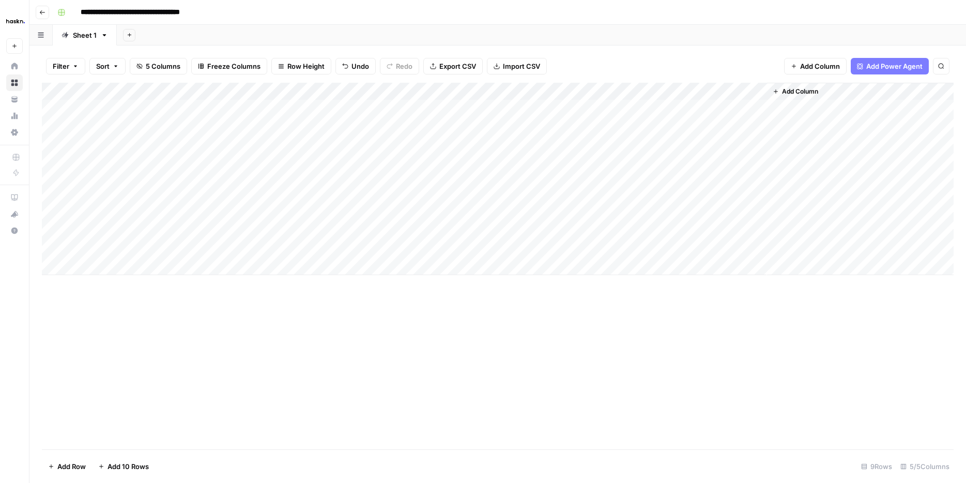
drag, startPoint x: 149, startPoint y: 193, endPoint x: 143, endPoint y: 236, distance: 43.8
click at [143, 236] on div "Add Column" at bounding box center [498, 179] width 912 height 192
click at [143, 249] on div "Add Column" at bounding box center [498, 179] width 912 height 192
drag, startPoint x: 99, startPoint y: 195, endPoint x: 113, endPoint y: 227, distance: 34.9
click at [112, 230] on div "Add Column" at bounding box center [498, 179] width 912 height 192
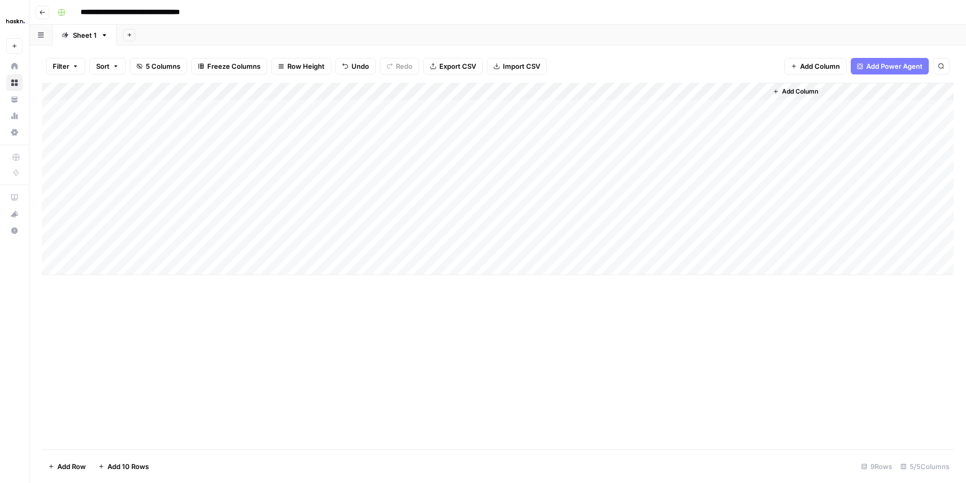
click at [140, 270] on div "Add Column" at bounding box center [498, 179] width 912 height 192
click at [119, 191] on div "Add Column" at bounding box center [498, 188] width 912 height 210
click at [410, 192] on div "Add Column" at bounding box center [498, 188] width 912 height 210
paste textarea "**********"
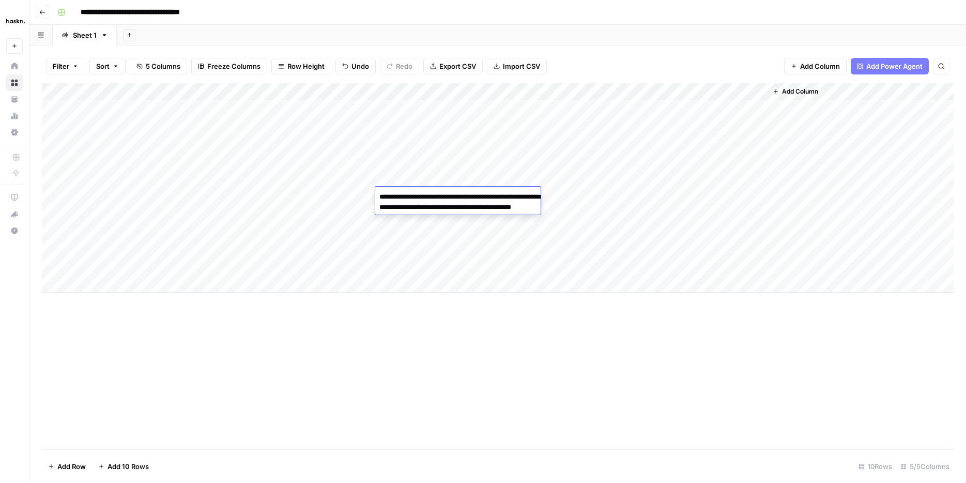
paste textarea "**********"
type textarea "**********"
click at [336, 200] on div "Add Column" at bounding box center [498, 188] width 912 height 210
click at [423, 214] on div "Add Column" at bounding box center [498, 188] width 912 height 210
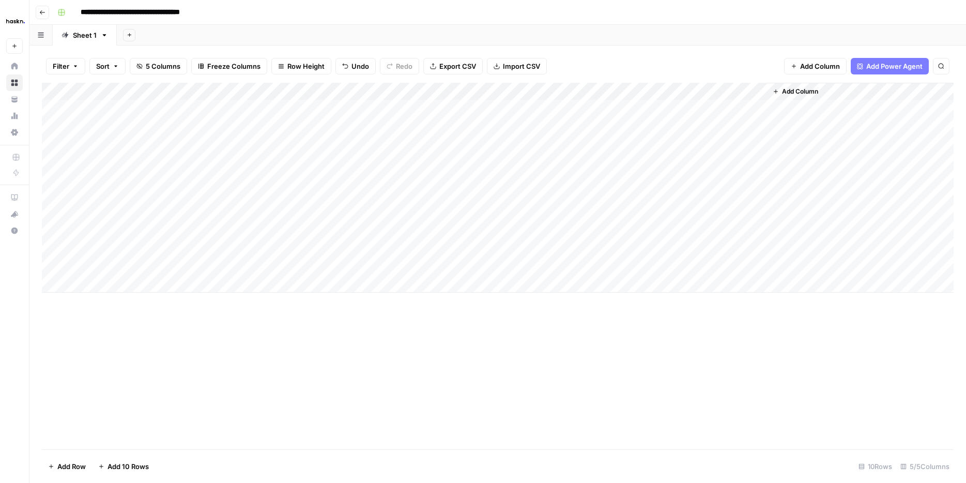
click at [423, 214] on div "Add Column" at bounding box center [498, 188] width 912 height 210
paste textarea "**********"
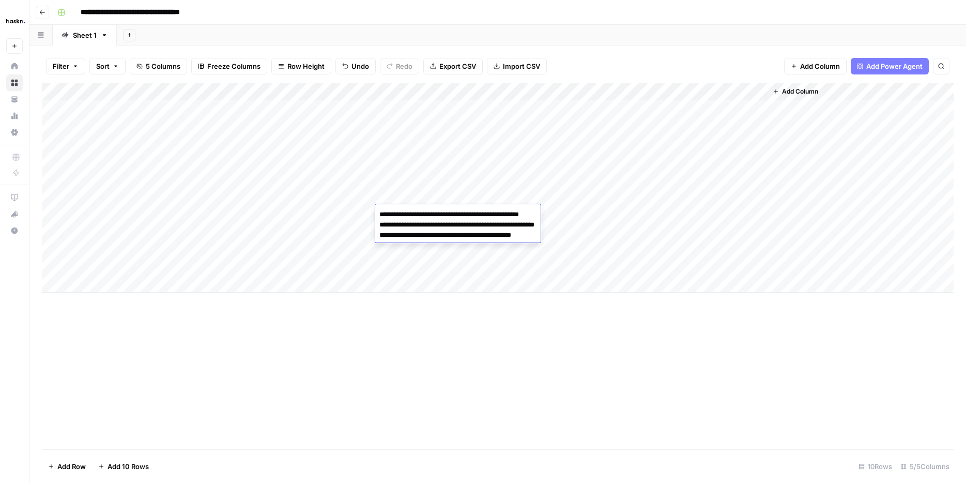
paste textarea "**********"
type textarea "**********"
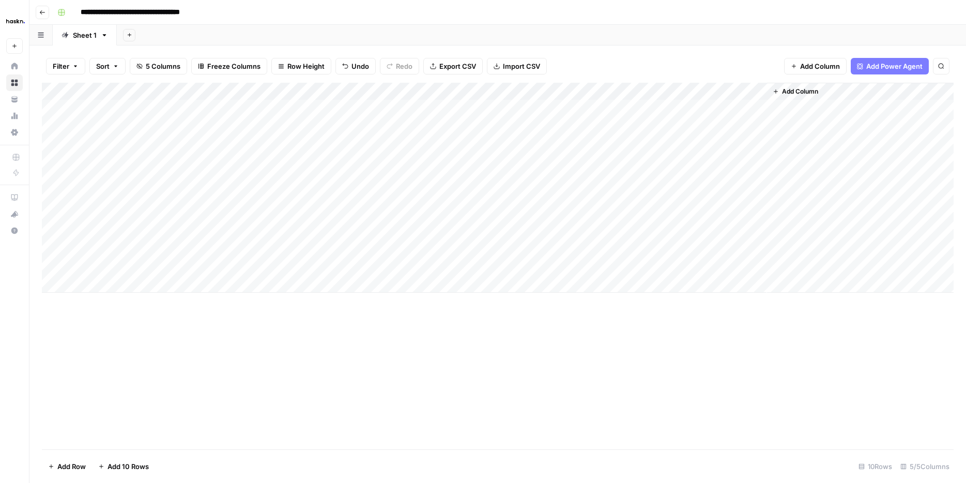
click at [575, 352] on div "Add Column" at bounding box center [498, 266] width 912 height 366
click at [429, 235] on div "Add Column" at bounding box center [498, 188] width 912 height 210
click at [459, 229] on div "Add Column" at bounding box center [498, 188] width 912 height 210
paste textarea "**********"
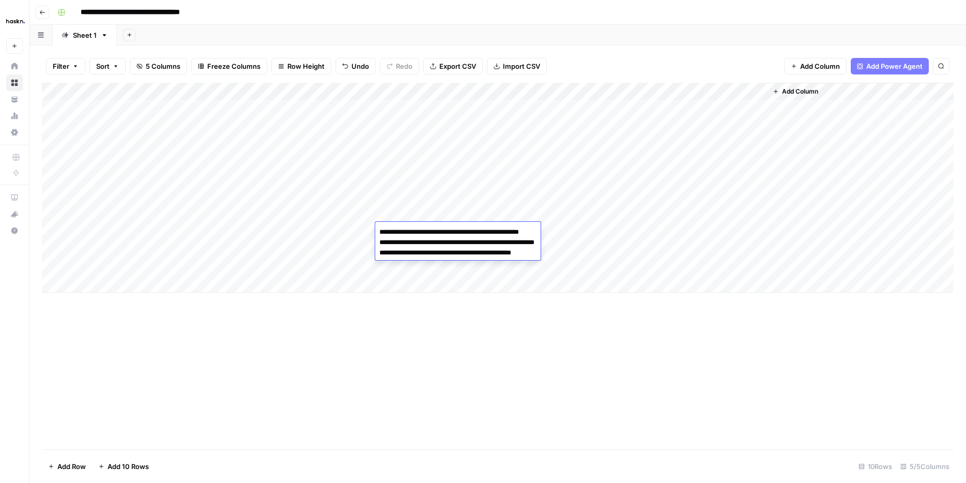
paste textarea "**********"
type textarea "**********"
click at [330, 218] on div "Add Column" at bounding box center [498, 188] width 912 height 210
click at [399, 242] on div "Add Column" at bounding box center [498, 188] width 912 height 210
click at [446, 256] on div "Add Column" at bounding box center [498, 188] width 912 height 210
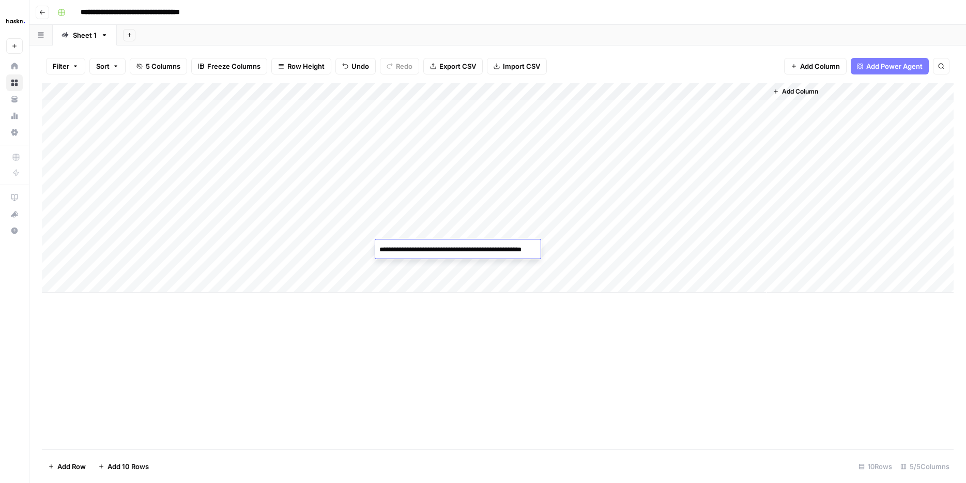
paste textarea "**********"
type textarea "**********"
click at [312, 291] on div "Add Column" at bounding box center [498, 188] width 912 height 210
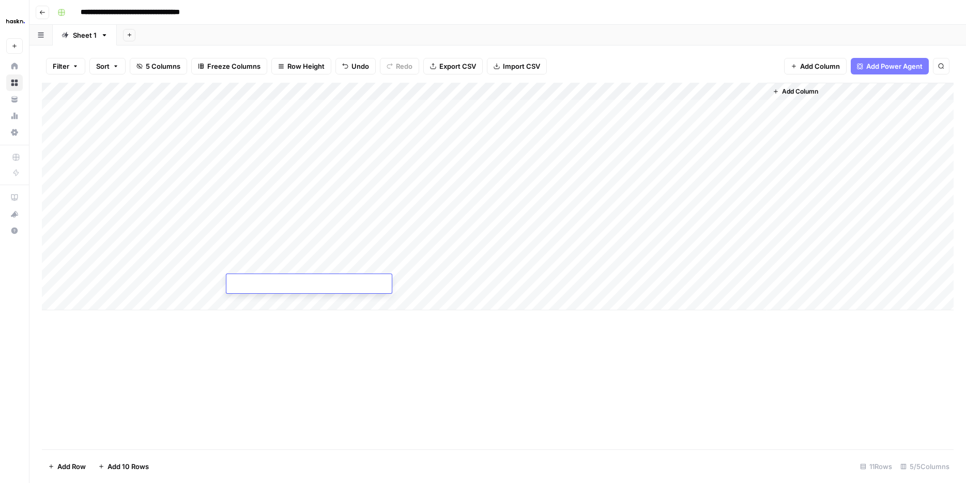
click at [111, 198] on div "Add Column" at bounding box center [498, 196] width 912 height 227
click at [111, 198] on textarea "**********" at bounding box center [160, 197] width 165 height 14
click at [314, 197] on div "Add Column" at bounding box center [498, 196] width 912 height 227
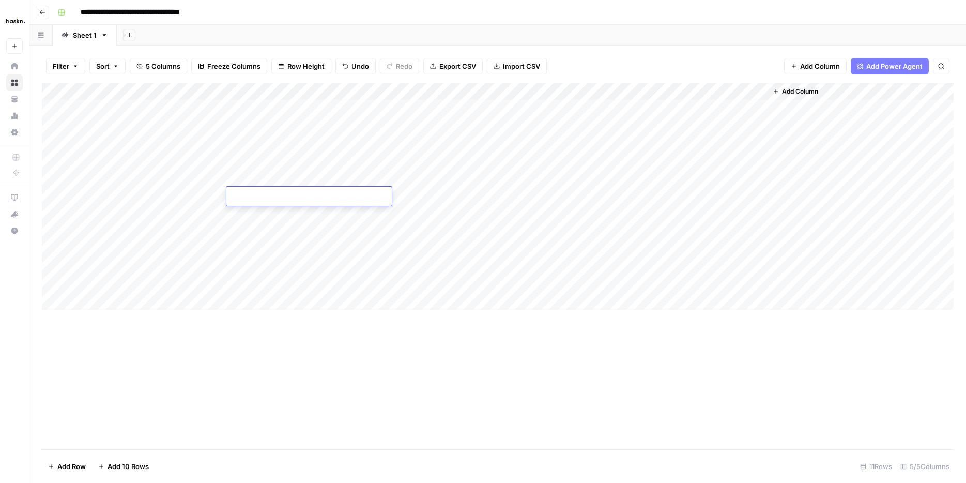
type textarea "**********"
click at [147, 213] on div "Add Column" at bounding box center [498, 196] width 912 height 227
click at [147, 213] on textarea "**********" at bounding box center [160, 214] width 165 height 14
click at [302, 215] on div "Add Column" at bounding box center [498, 196] width 912 height 227
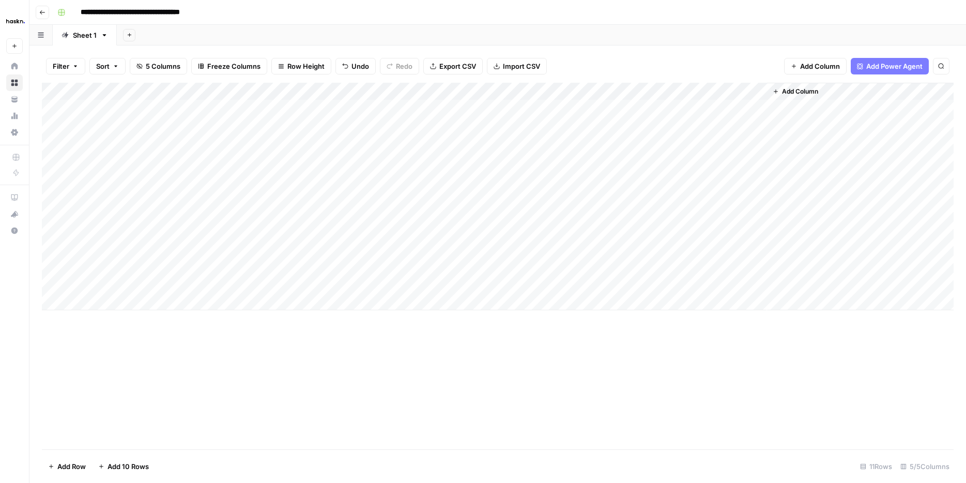
click at [302, 215] on div "Add Column" at bounding box center [498, 196] width 912 height 227
drag, startPoint x: 260, startPoint y: 208, endPoint x: 268, endPoint y: 208, distance: 7.8
click at [268, 208] on textarea at bounding box center [308, 214] width 165 height 14
paste textarea "**********"
type textarea "**********"
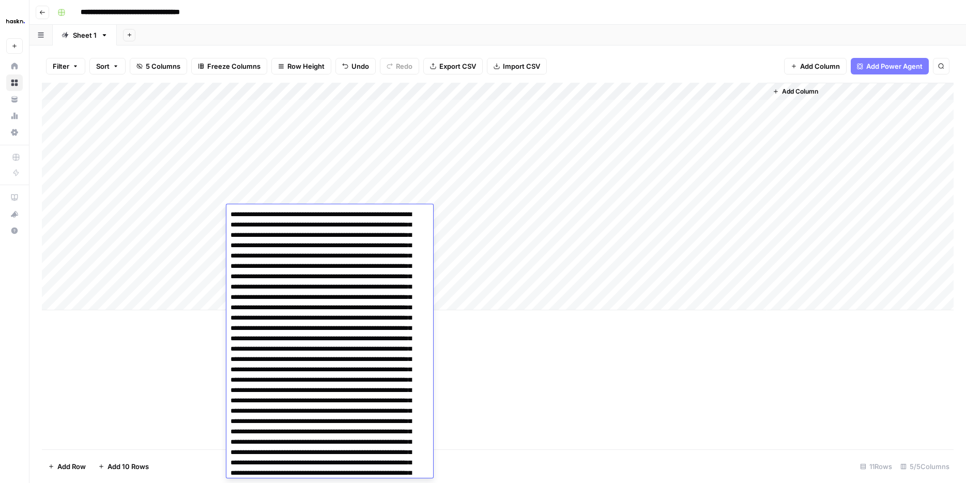
scroll to position [113, 0]
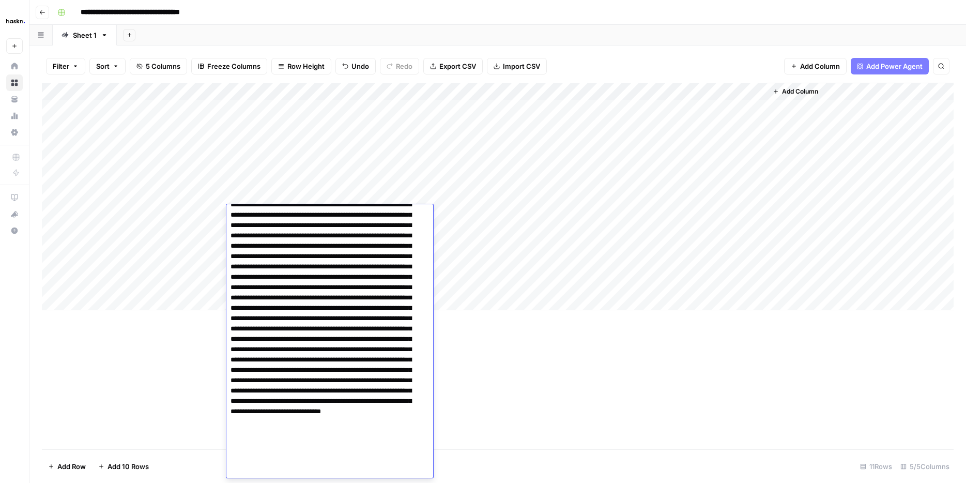
click at [138, 233] on div "Add Column" at bounding box center [498, 196] width 912 height 227
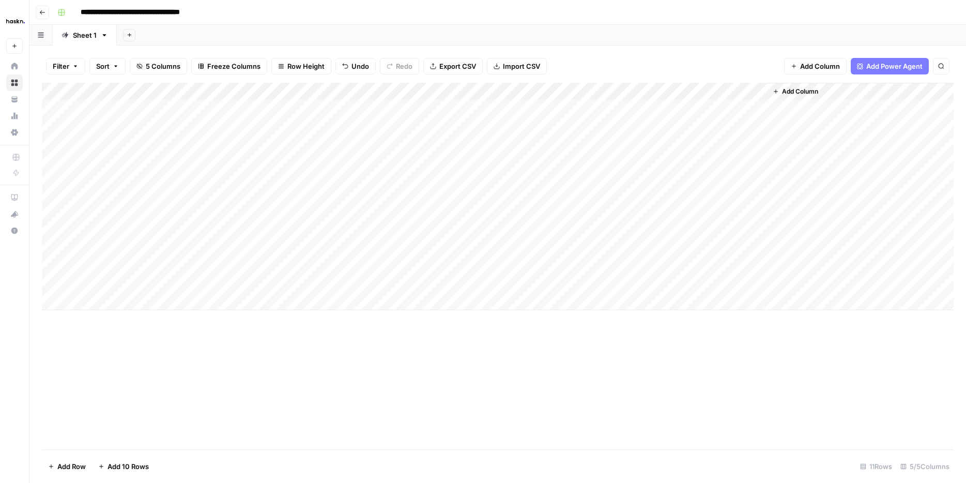
click at [138, 233] on div "Add Column" at bounding box center [498, 196] width 912 height 227
click at [138, 233] on textarea "**********" at bounding box center [160, 232] width 165 height 14
click at [306, 234] on div "Add Column" at bounding box center [498, 196] width 912 height 227
click at [304, 232] on textarea at bounding box center [308, 232] width 165 height 14
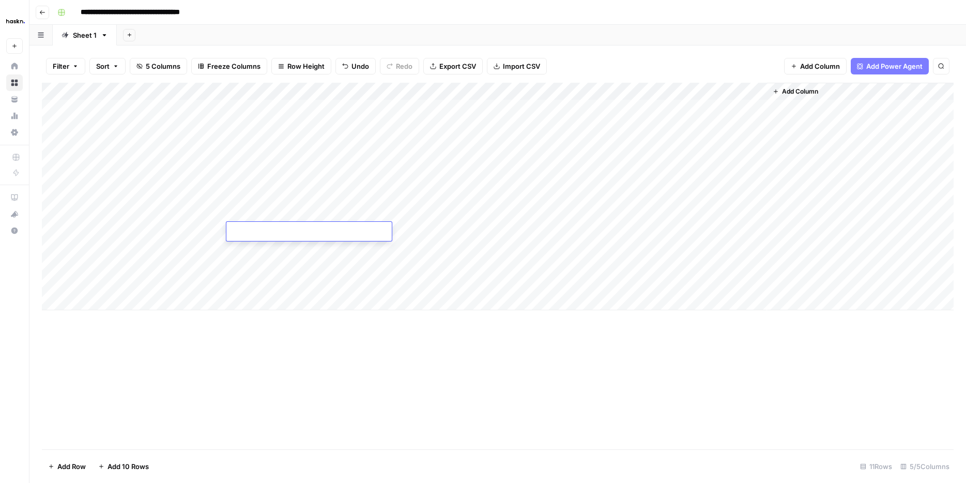
paste textarea "**********"
type textarea "**********"
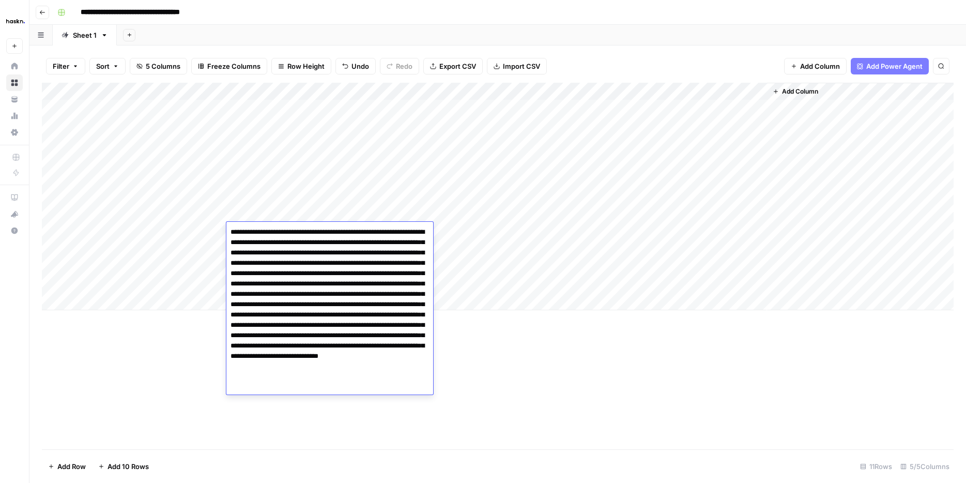
click at [157, 249] on div "Add Column" at bounding box center [498, 196] width 912 height 227
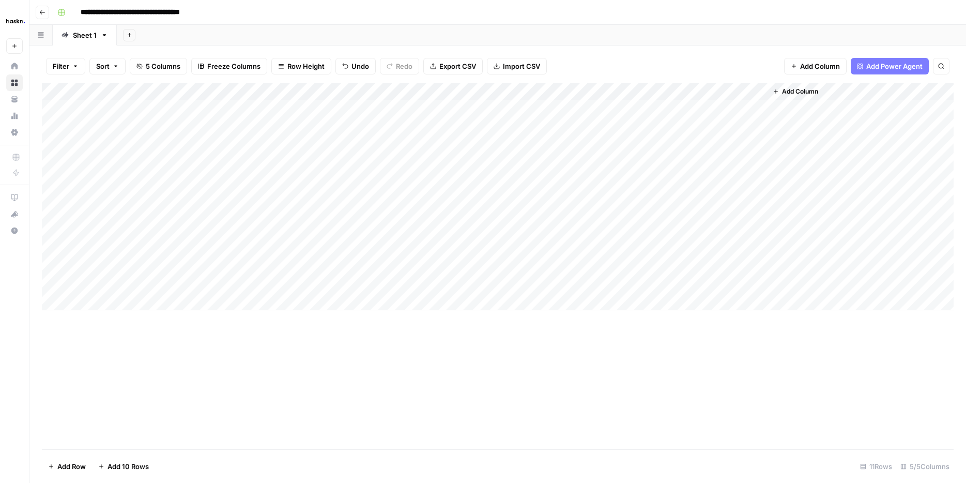
click at [157, 249] on div "Add Column" at bounding box center [498, 196] width 912 height 227
click at [263, 244] on div "Add Column" at bounding box center [498, 196] width 912 height 227
type textarea "**********"
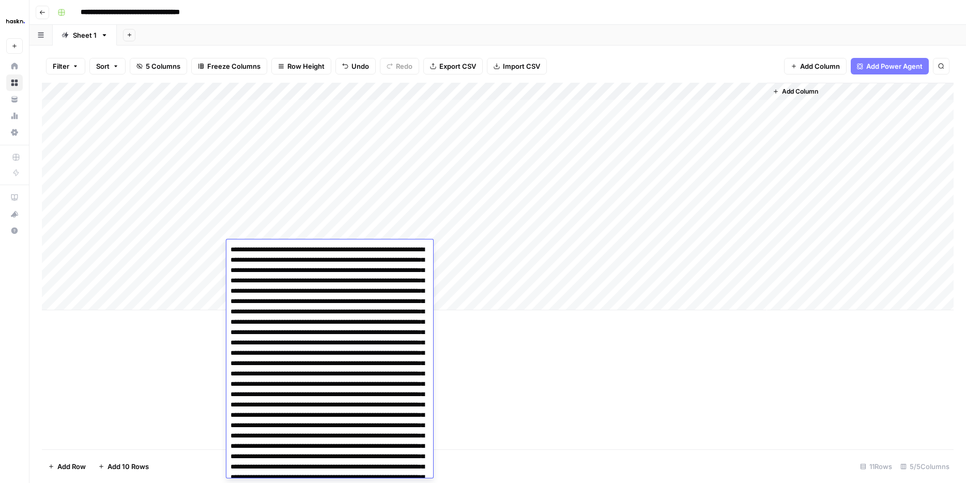
scroll to position [469, 0]
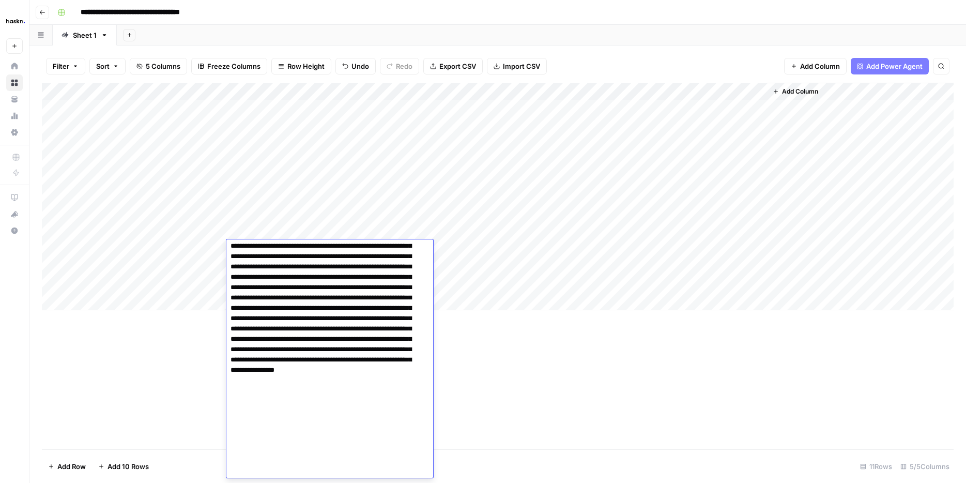
click at [180, 250] on div "Add Column" at bounding box center [498, 196] width 912 height 227
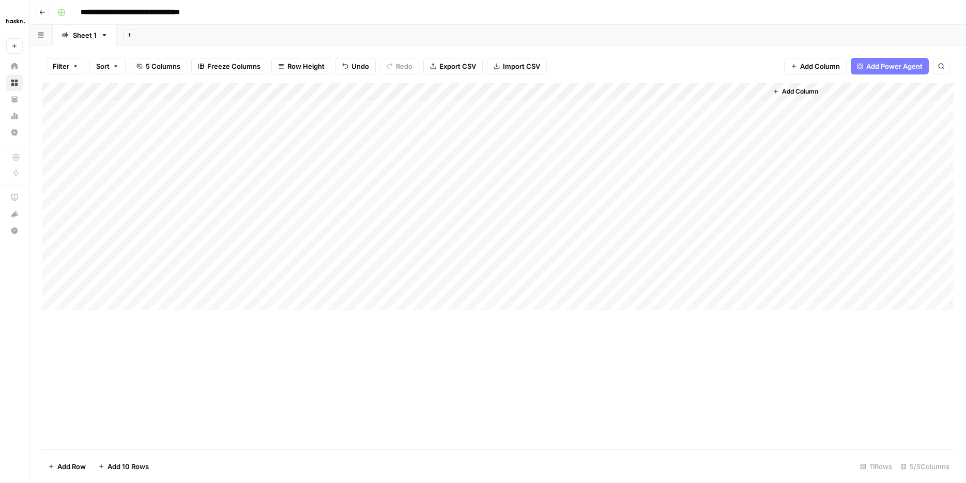
click at [593, 196] on div "Add Column" at bounding box center [498, 196] width 912 height 227
click at [593, 213] on div "Add Column" at bounding box center [498, 196] width 912 height 227
click at [596, 226] on div "Add Column" at bounding box center [498, 196] width 912 height 227
click at [592, 246] on div "Add Column" at bounding box center [498, 196] width 912 height 227
click at [731, 194] on div "Add Column" at bounding box center [498, 196] width 912 height 227
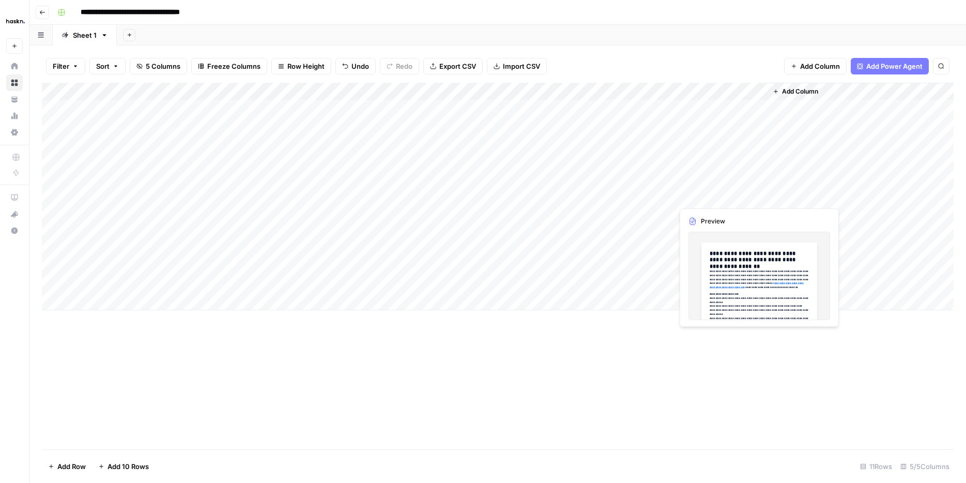
click at [731, 194] on div "Add Column" at bounding box center [498, 196] width 912 height 227
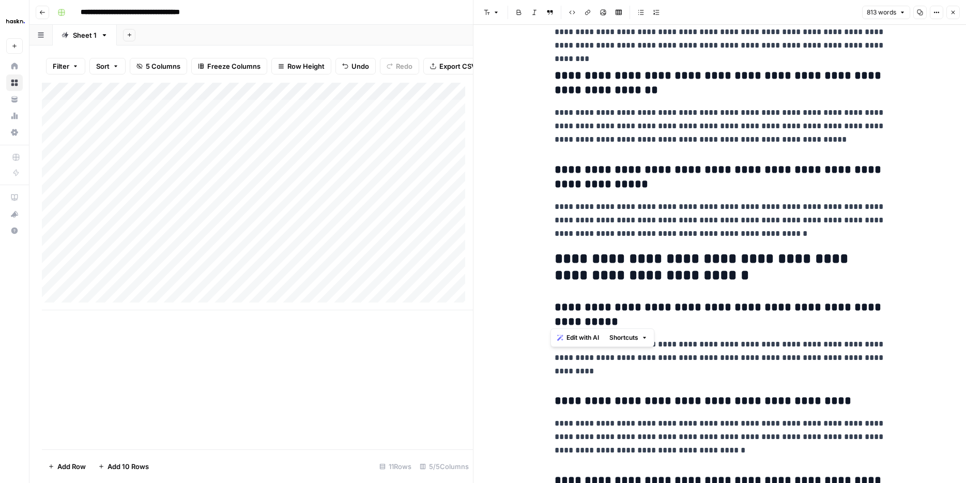
scroll to position [1278, 0]
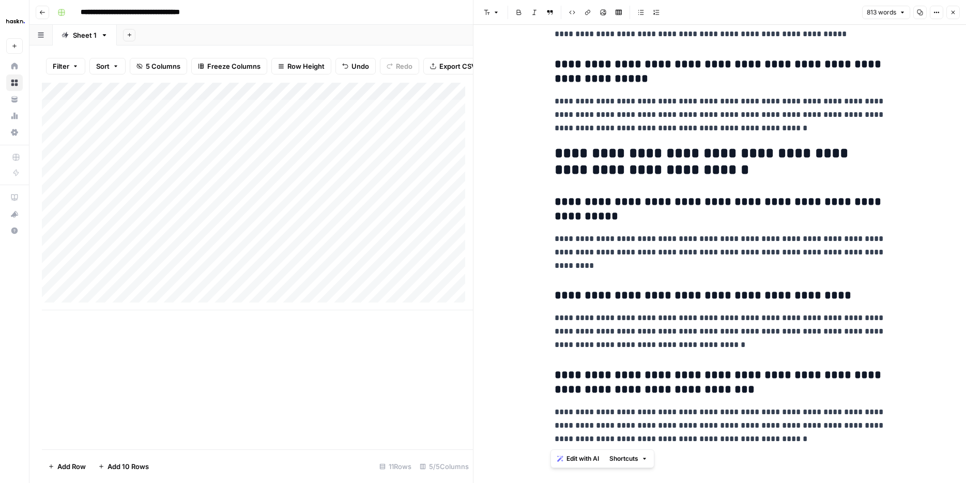
drag, startPoint x: 560, startPoint y: 64, endPoint x: 871, endPoint y: 463, distance: 505.9
copy div "**********"
click at [951, 14] on icon "button" at bounding box center [953, 12] width 6 height 6
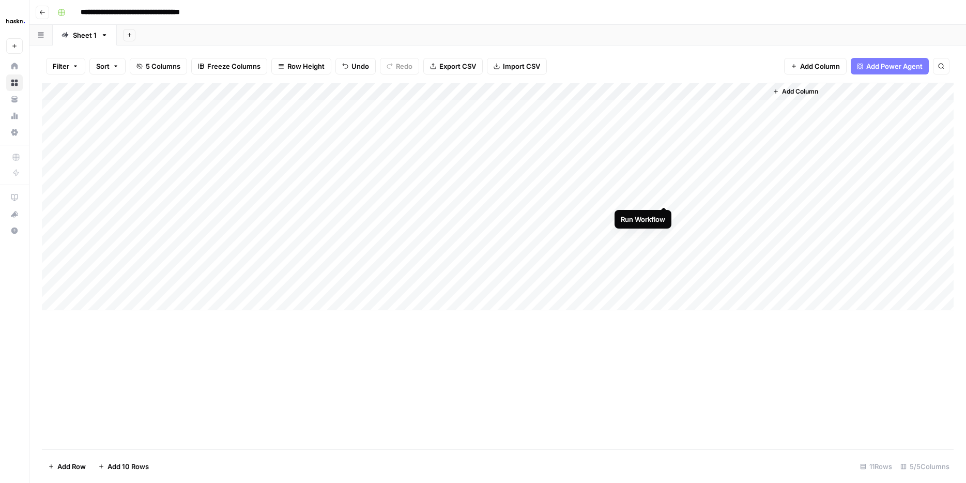
click at [666, 198] on div "Add Column" at bounding box center [498, 196] width 912 height 227
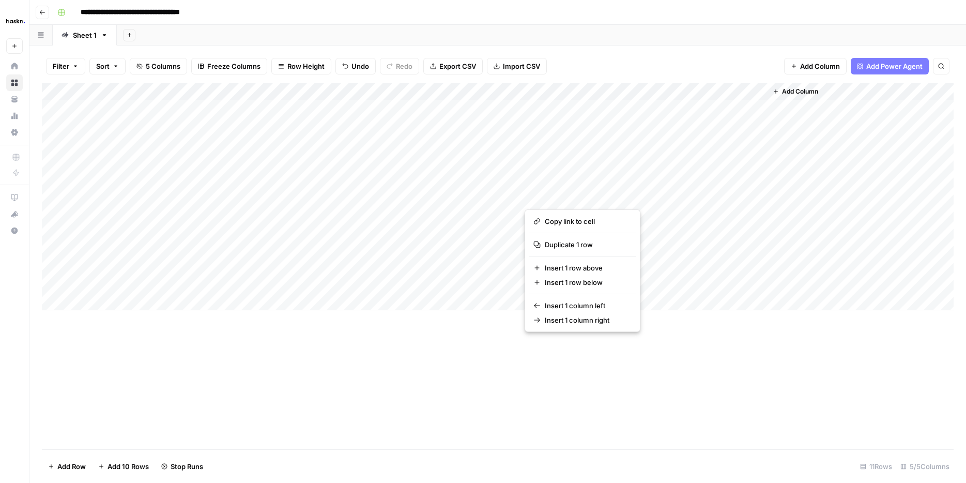
drag, startPoint x: 641, startPoint y: 196, endPoint x: 621, endPoint y: 345, distance: 150.1
drag, startPoint x: 588, startPoint y: 376, endPoint x: 516, endPoint y: 367, distance: 72.9
click at [516, 367] on div "Add Column" at bounding box center [498, 266] width 912 height 366
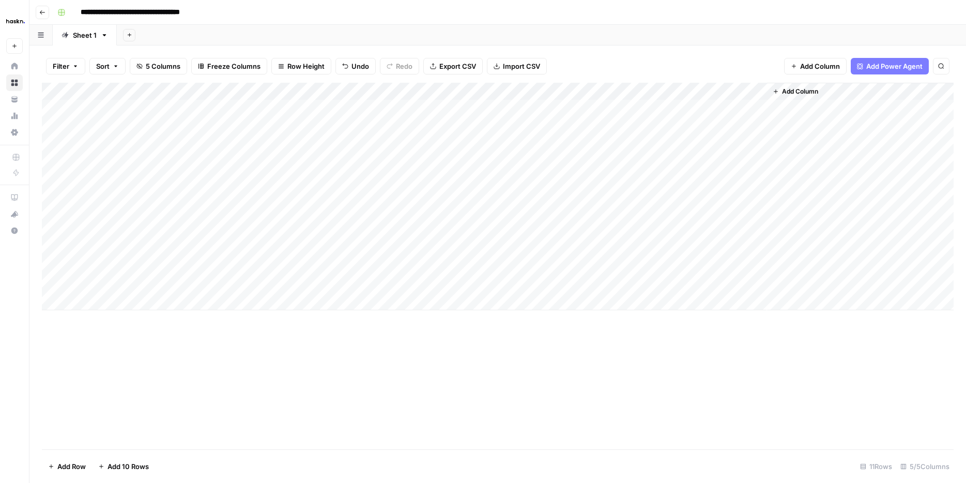
click at [745, 197] on div "Add Column" at bounding box center [498, 196] width 912 height 227
click at [745, 197] on div at bounding box center [720, 196] width 95 height 19
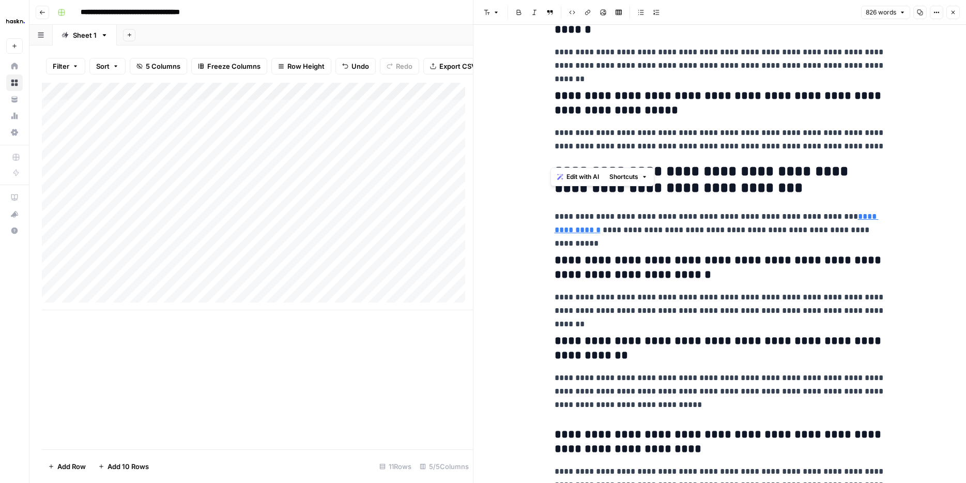
scroll to position [1406, 0]
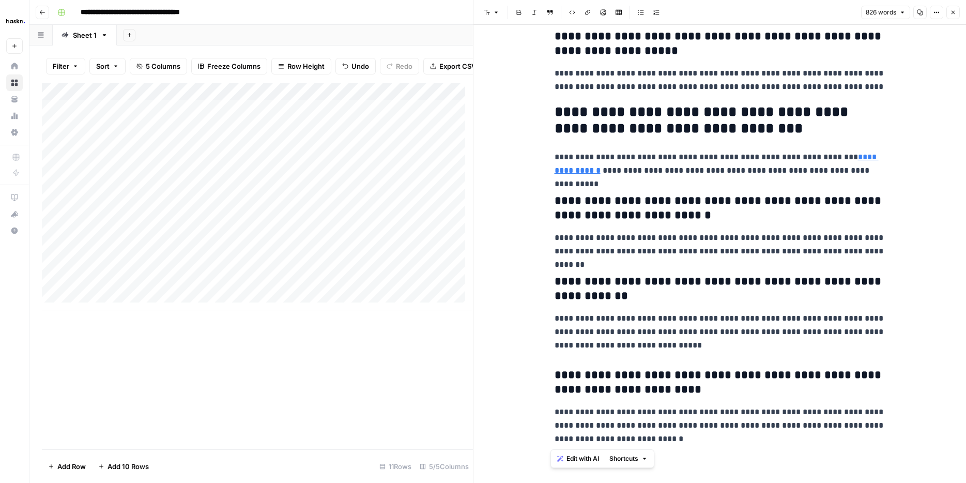
drag, startPoint x: 552, startPoint y: 53, endPoint x: 930, endPoint y: 463, distance: 557.3
copy div "**********"
click at [952, 12] on icon "button" at bounding box center [953, 13] width 4 height 4
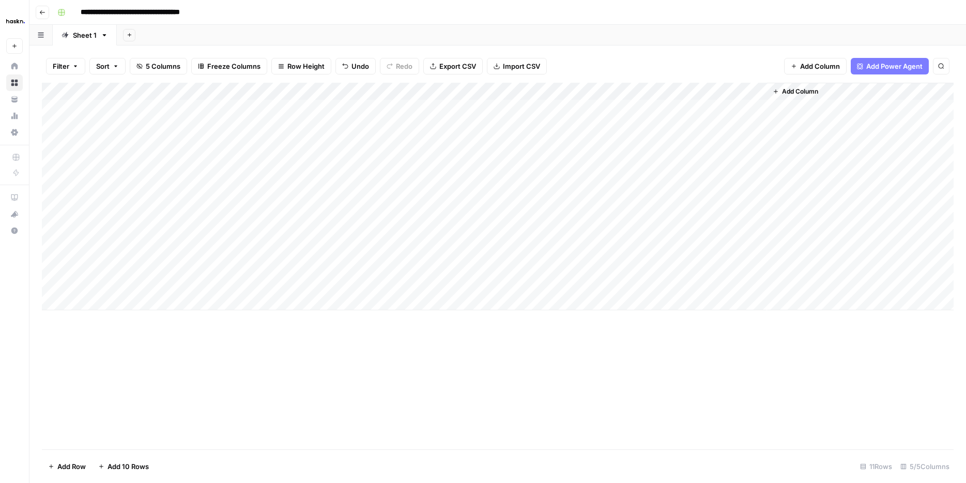
click at [710, 209] on div "Add Column" at bounding box center [498, 196] width 912 height 227
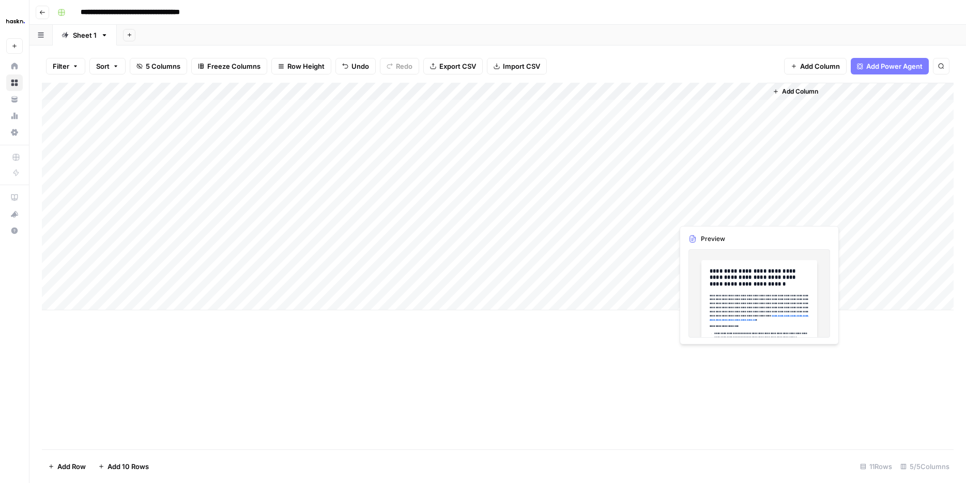
click at [710, 209] on div "Add Column" at bounding box center [498, 196] width 912 height 227
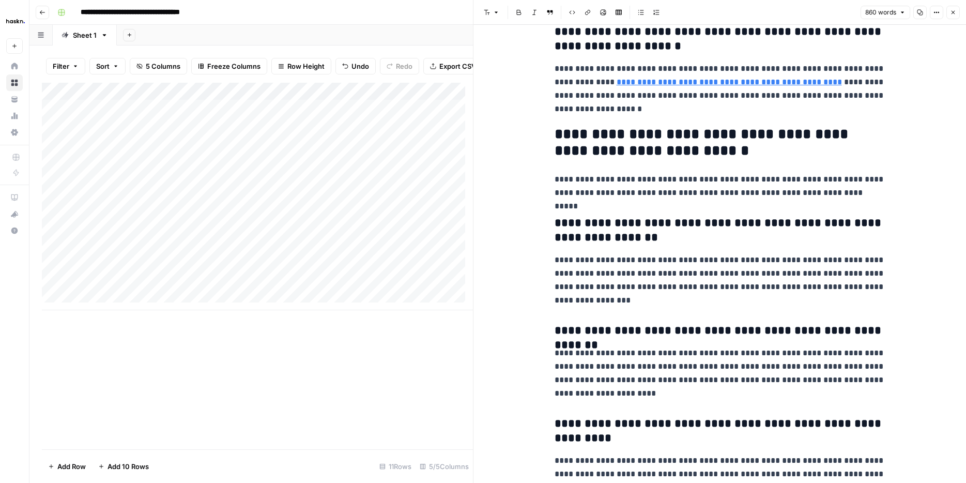
drag, startPoint x: 553, startPoint y: 56, endPoint x: 656, endPoint y: 155, distance: 142.9
click at [656, 155] on div "**********" at bounding box center [719, 323] width 492 height 1931
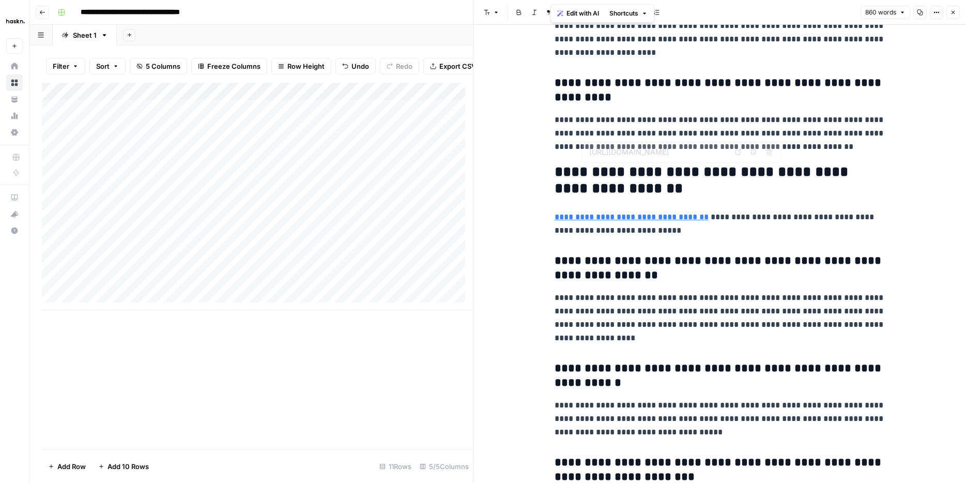
scroll to position [1474, 0]
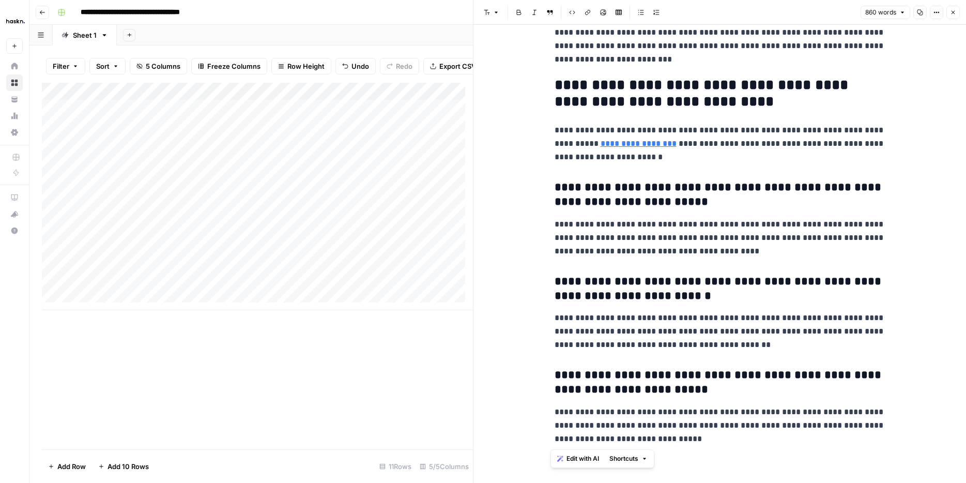
drag, startPoint x: 615, startPoint y: 115, endPoint x: 966, endPoint y: 463, distance: 494.0
click at [965, 463] on html "**********" at bounding box center [483, 241] width 966 height 483
copy div "**********"
click at [956, 14] on button "Close" at bounding box center [952, 12] width 13 height 13
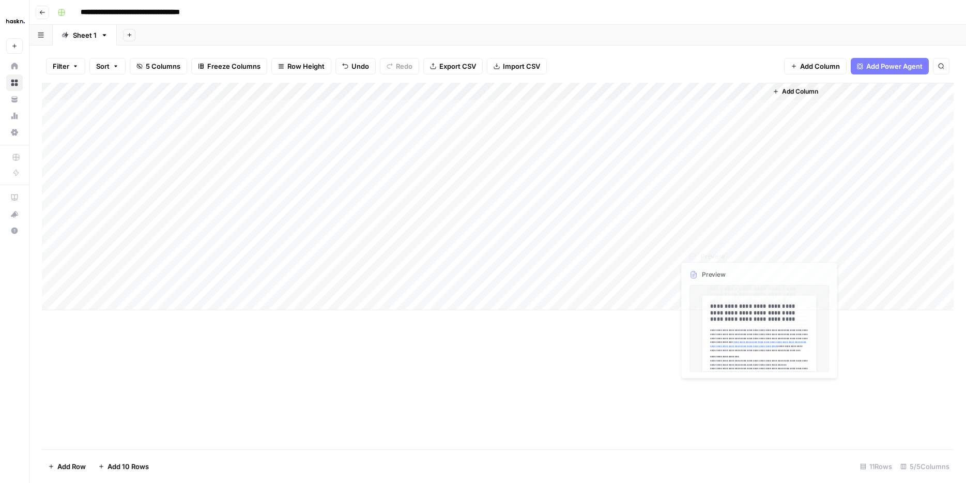
click at [722, 238] on div "Add Column" at bounding box center [498, 196] width 912 height 227
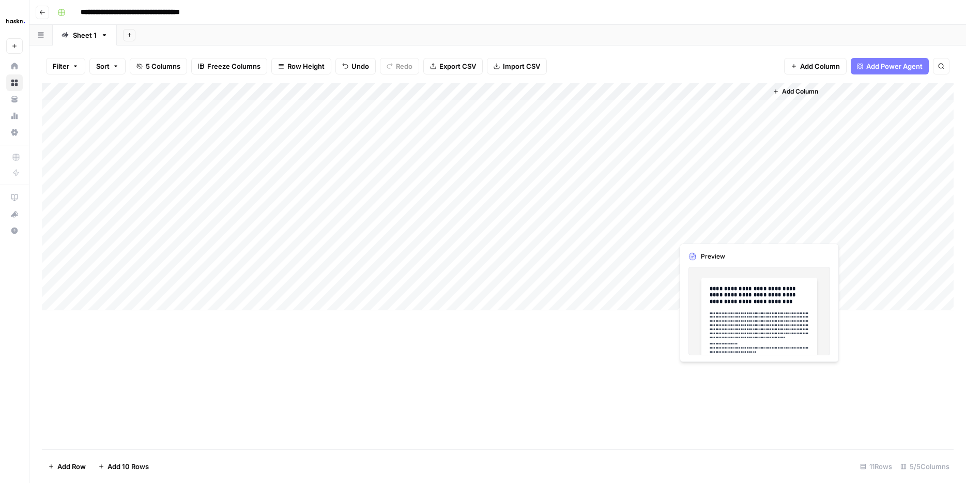
click at [722, 238] on div "Add Column" at bounding box center [498, 196] width 912 height 227
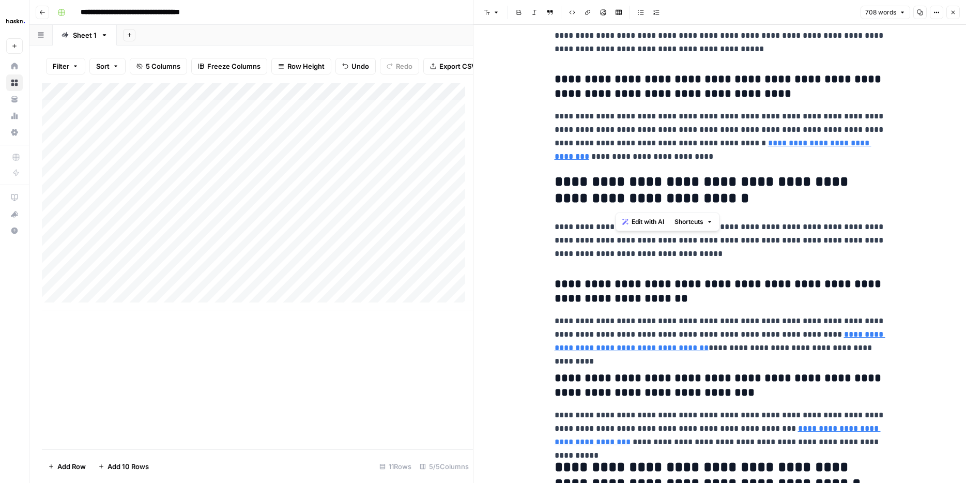
drag, startPoint x: 581, startPoint y: 86, endPoint x: 637, endPoint y: 193, distance: 120.4
click at [637, 193] on div "**********" at bounding box center [719, 283] width 343 height 1488
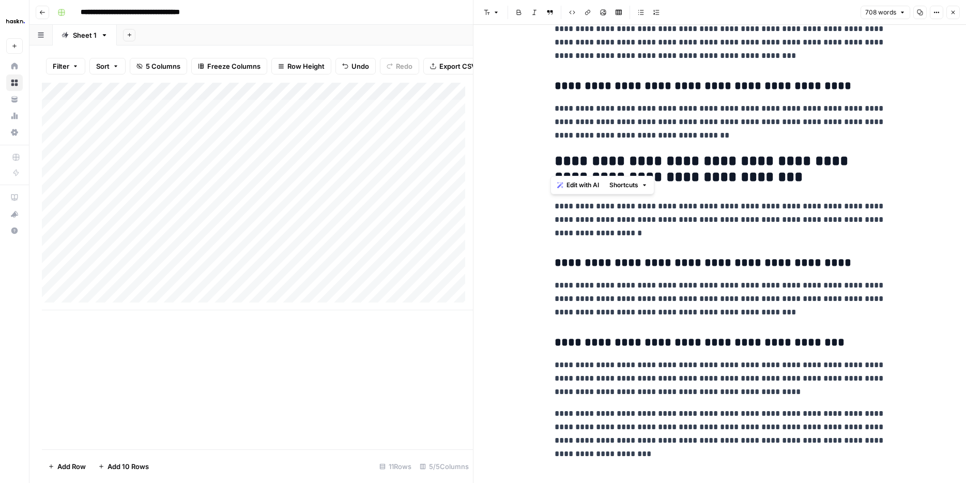
scroll to position [1081, 0]
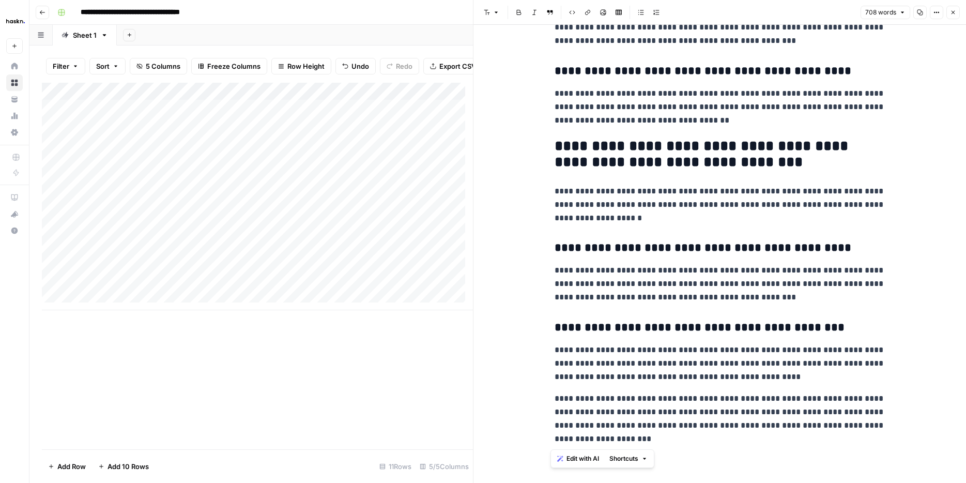
drag, startPoint x: 619, startPoint y: 102, endPoint x: 900, endPoint y: 458, distance: 453.6
click at [951, 13] on icon "button" at bounding box center [953, 12] width 6 height 6
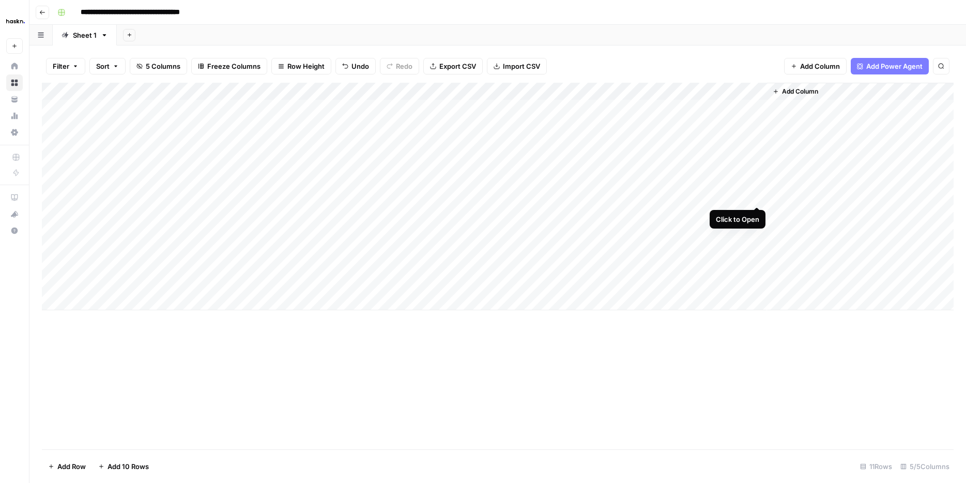
drag, startPoint x: 757, startPoint y: 194, endPoint x: 764, endPoint y: 227, distance: 33.3
click at [764, 227] on div "Add Column" at bounding box center [498, 196] width 912 height 227
click at [665, 197] on div "Add Column" at bounding box center [498, 196] width 912 height 227
click at [661, 211] on div "Add Column" at bounding box center [498, 196] width 912 height 227
click at [664, 224] on div "Add Column" at bounding box center [498, 196] width 912 height 227
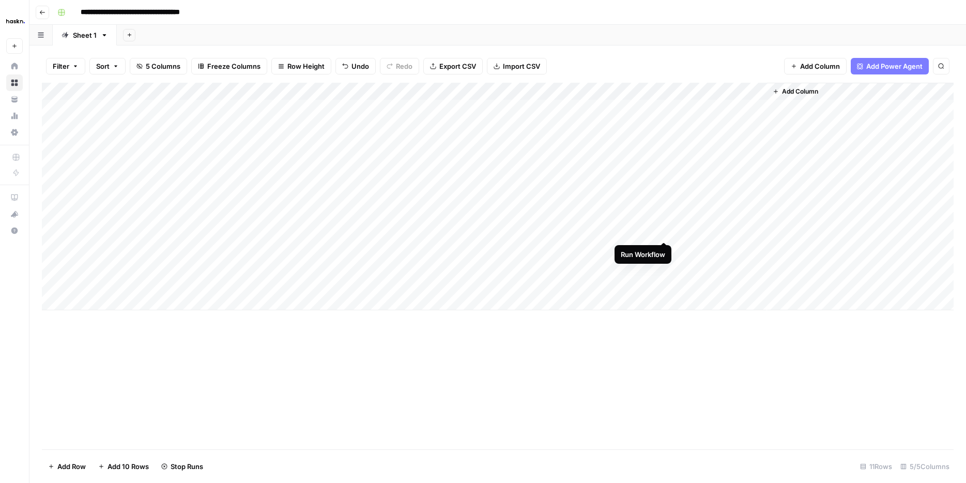
click at [666, 231] on div "Add Column" at bounding box center [498, 196] width 912 height 227
click at [699, 194] on div "Add Column" at bounding box center [498, 196] width 912 height 227
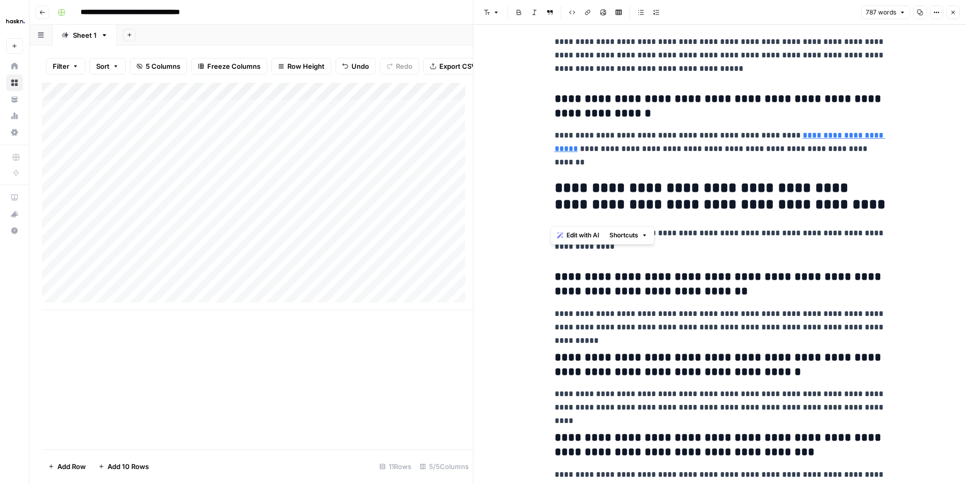
scroll to position [1351, 0]
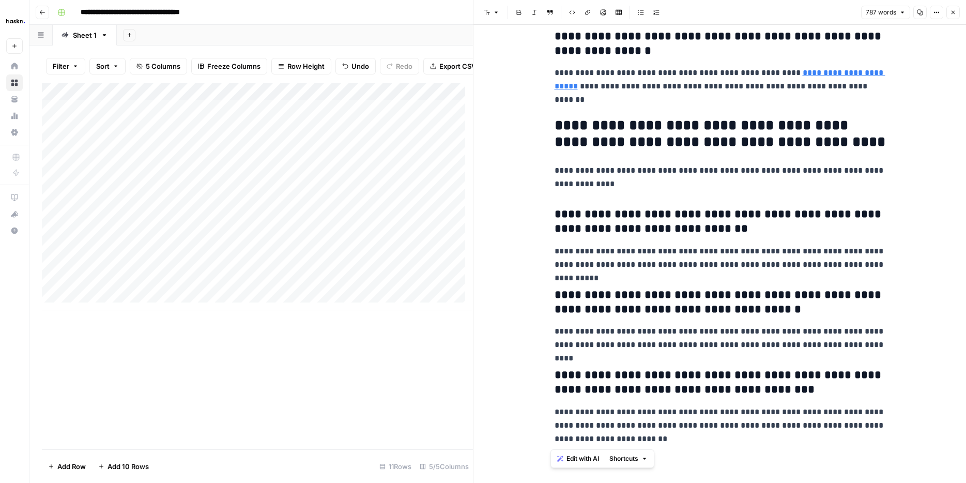
drag, startPoint x: 546, startPoint y: 47, endPoint x: 945, endPoint y: 455, distance: 570.4
click at [949, 6] on button "Close" at bounding box center [952, 12] width 13 height 13
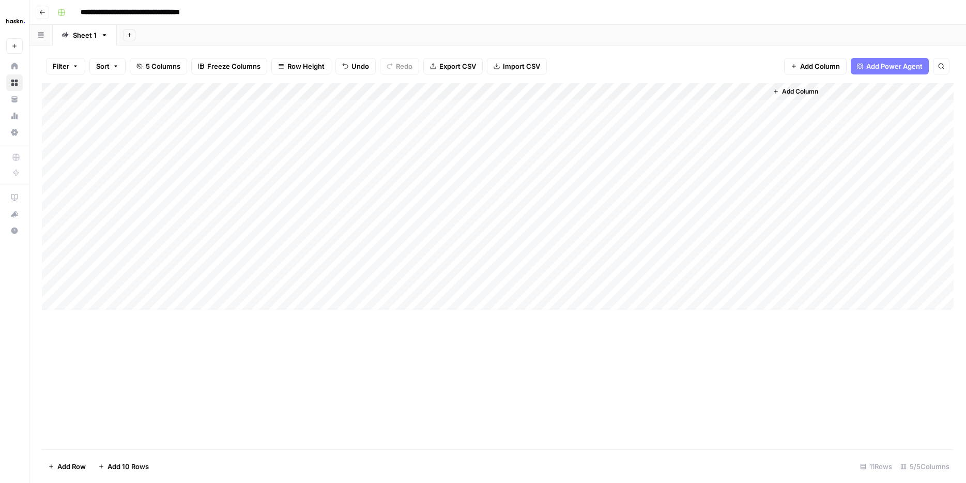
click at [306, 195] on div "Add Column" at bounding box center [498, 196] width 912 height 227
click at [482, 199] on div "Add Column" at bounding box center [498, 196] width 912 height 227
click at [614, 193] on div "Add Column" at bounding box center [498, 196] width 912 height 227
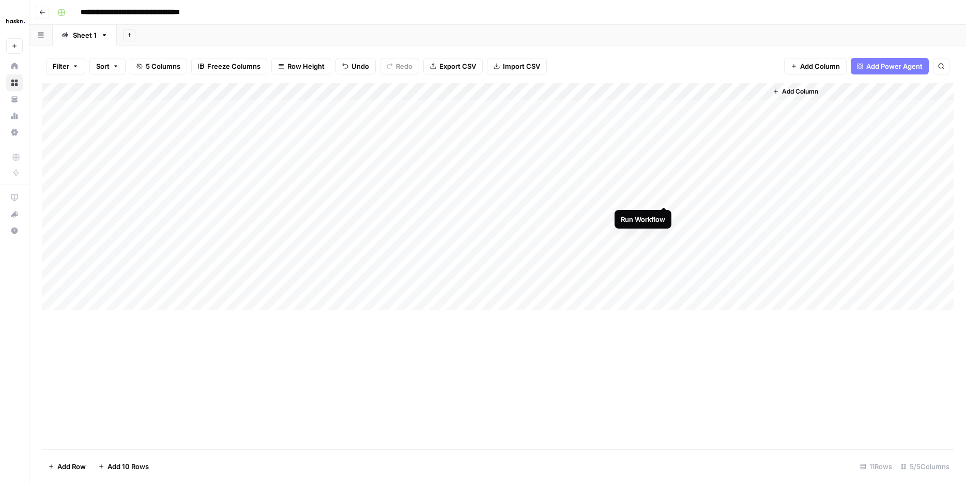
click at [665, 197] on div "Add Column" at bounding box center [498, 196] width 912 height 227
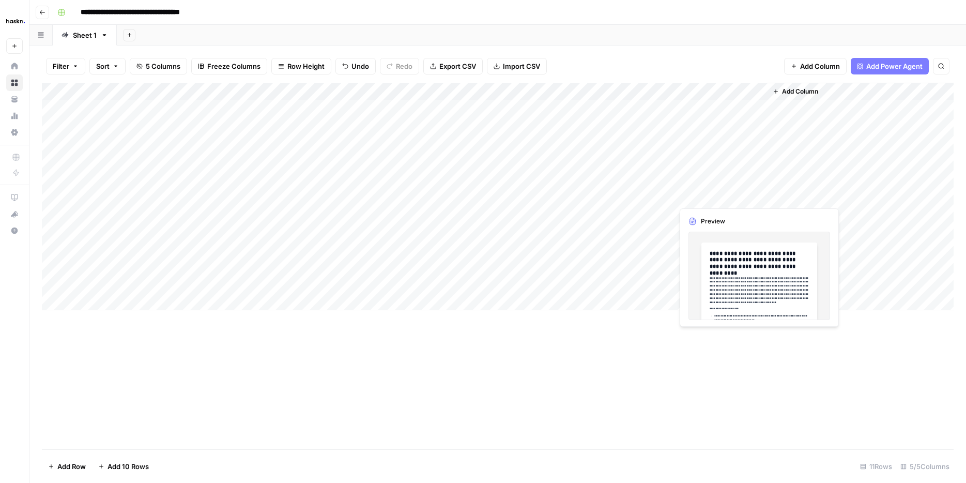
click at [695, 195] on div "Add Column" at bounding box center [498, 196] width 912 height 227
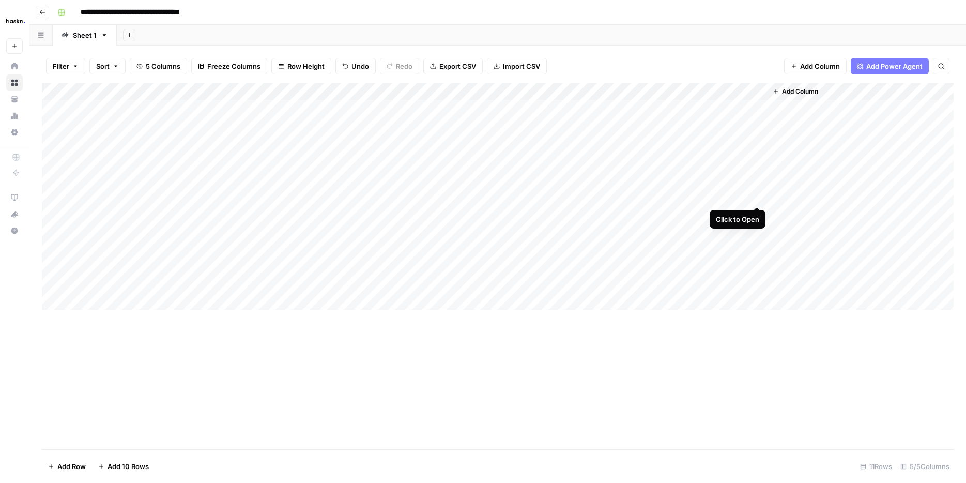
click at [757, 195] on div "Add Column" at bounding box center [498, 196] width 912 height 227
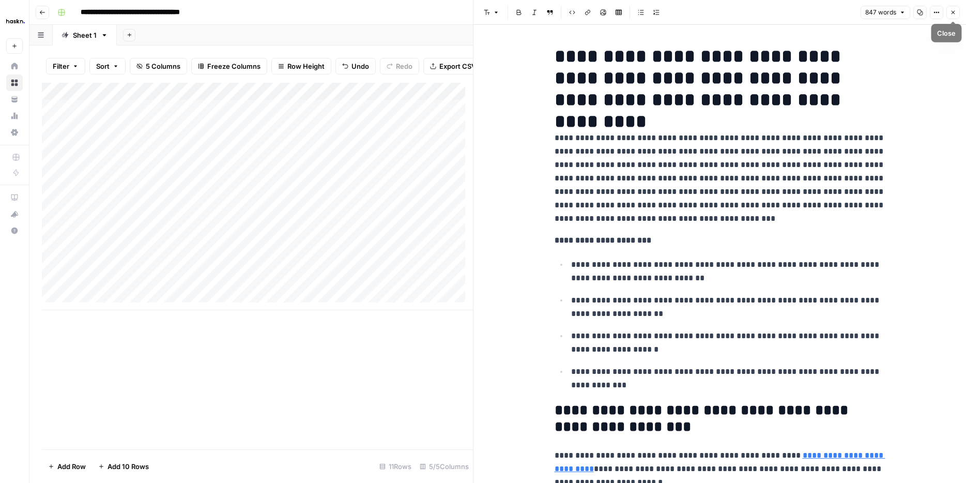
drag, startPoint x: 948, startPoint y: 13, endPoint x: 940, endPoint y: 13, distance: 7.8
click at [948, 14] on button "Close" at bounding box center [952, 12] width 13 height 13
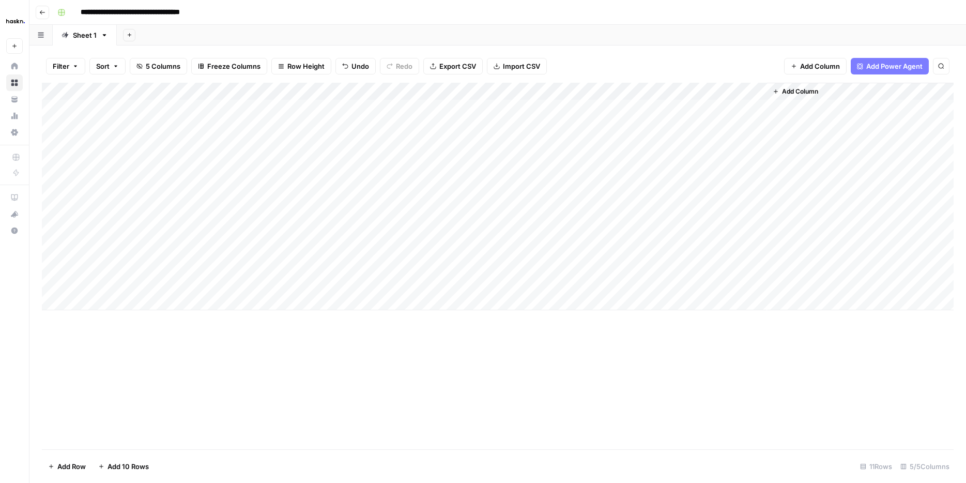
click at [651, 92] on div "Add Column" at bounding box center [498, 196] width 912 height 227
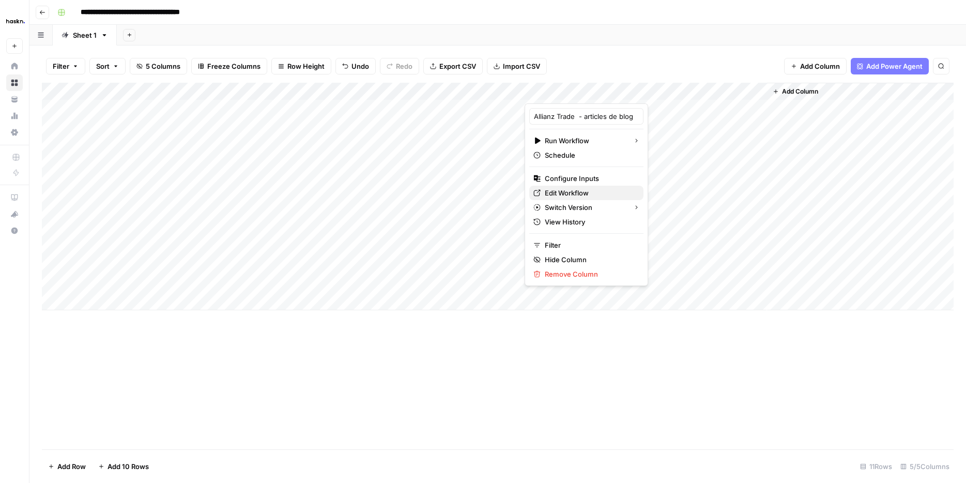
click at [579, 197] on span "Edit Workflow" at bounding box center [590, 193] width 90 height 10
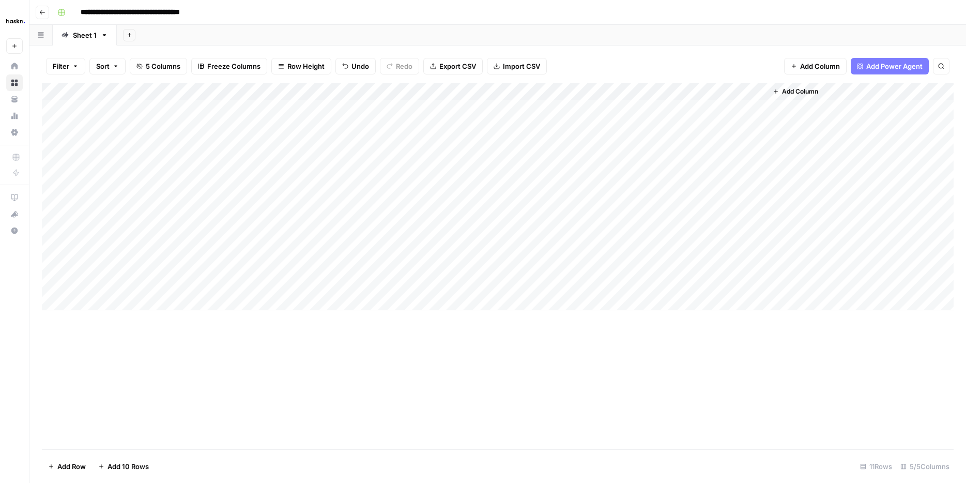
click at [176, 188] on div "Add Column" at bounding box center [498, 196] width 912 height 227
click at [176, 188] on div "**********" at bounding box center [160, 196] width 165 height 19
click at [175, 193] on textarea "**********" at bounding box center [160, 197] width 165 height 14
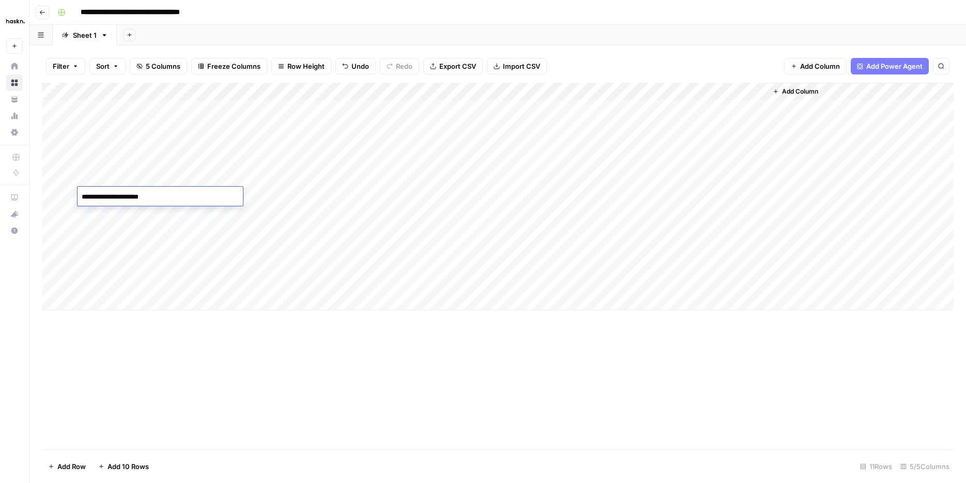
click at [175, 193] on textarea "**********" at bounding box center [160, 197] width 165 height 14
click at [327, 190] on div "Add Column" at bounding box center [498, 196] width 912 height 227
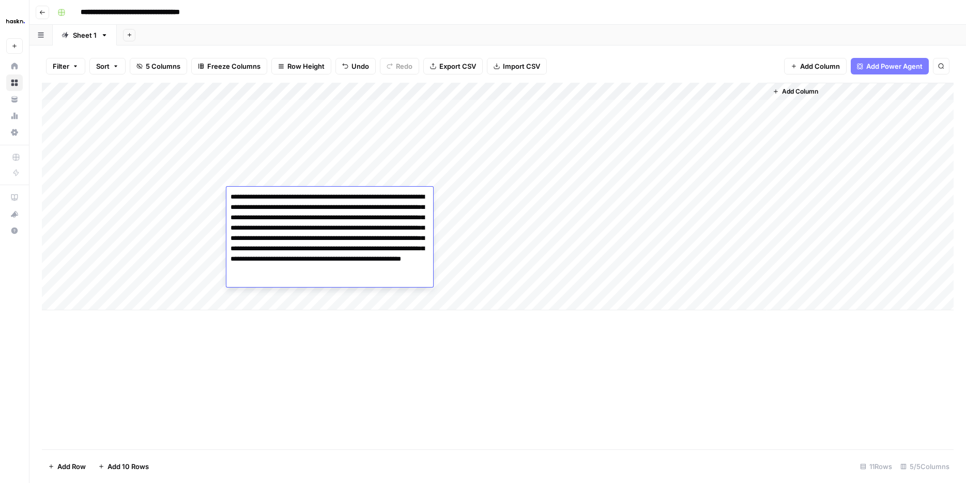
click at [327, 190] on textarea "**********" at bounding box center [329, 238] width 207 height 97
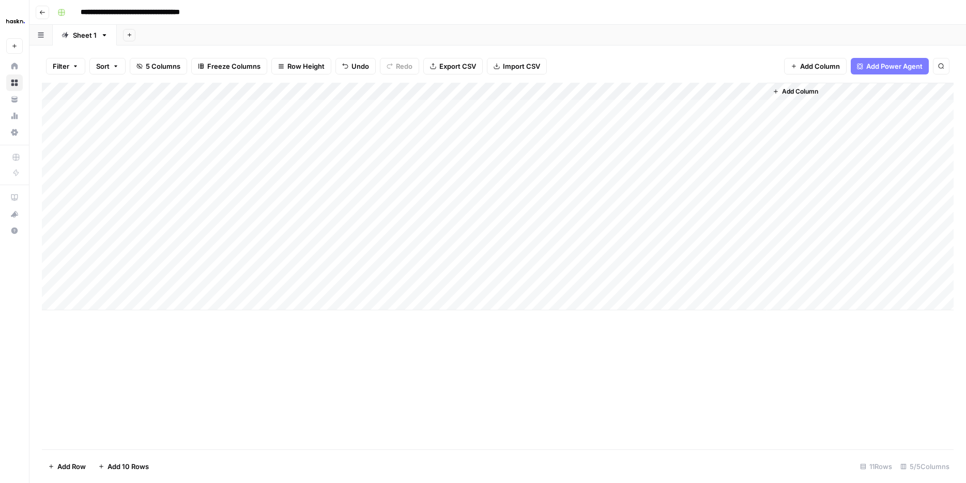
click at [456, 201] on div "Add Column" at bounding box center [498, 196] width 912 height 227
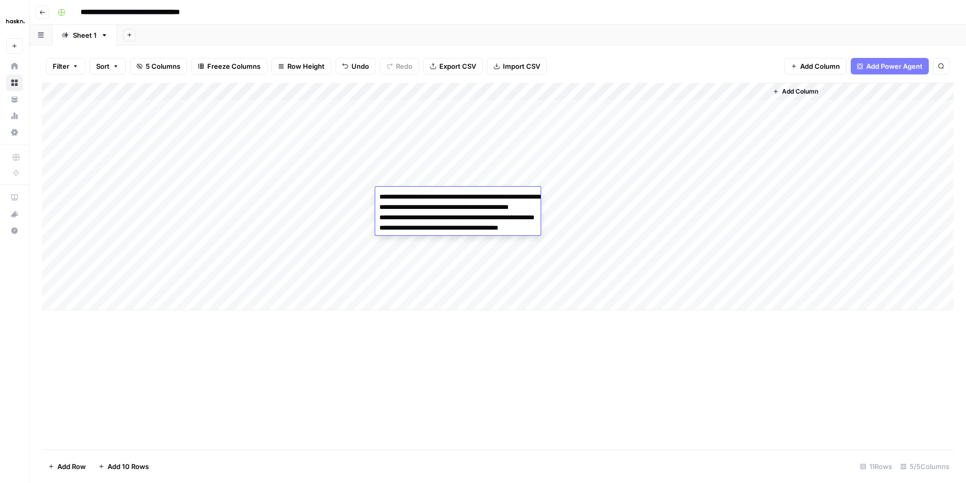
click at [456, 201] on textarea "**********" at bounding box center [478, 218] width 207 height 56
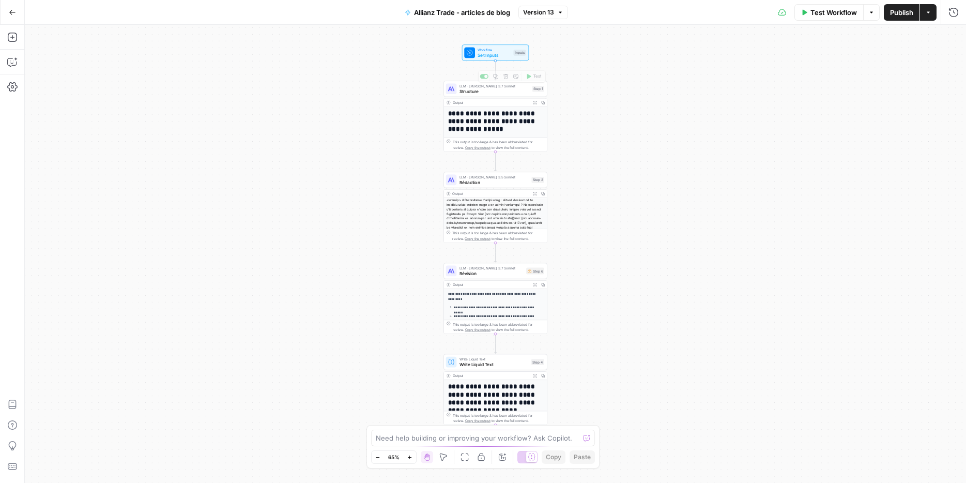
click at [467, 97] on div "**********" at bounding box center [495, 116] width 104 height 71
click at [483, 111] on h1 "**********" at bounding box center [493, 122] width 90 height 24
click at [483, 94] on span "Structure" at bounding box center [494, 91] width 70 height 7
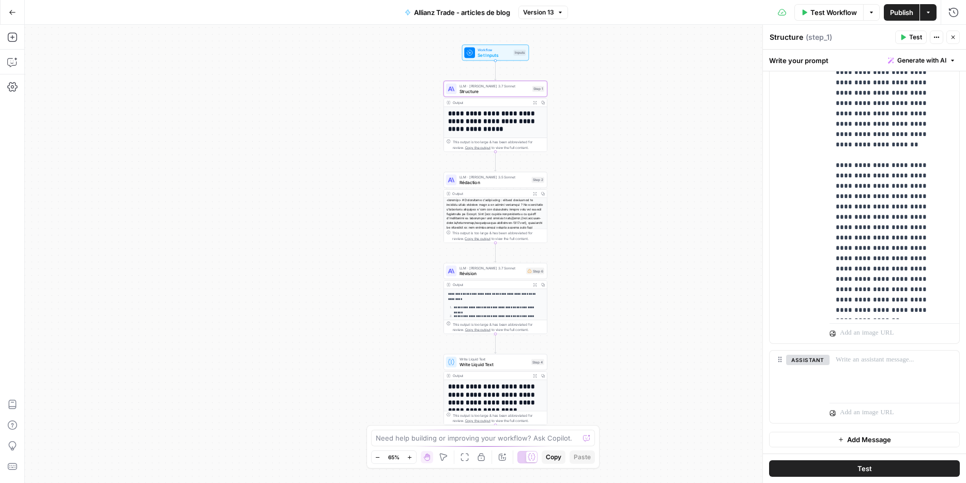
scroll to position [2, 0]
click at [485, 186] on div "LLM · [PERSON_NAME] 3.5 Sonnet Rédaction Step 2 Copy step Delete step Add Note …" at bounding box center [495, 180] width 104 height 16
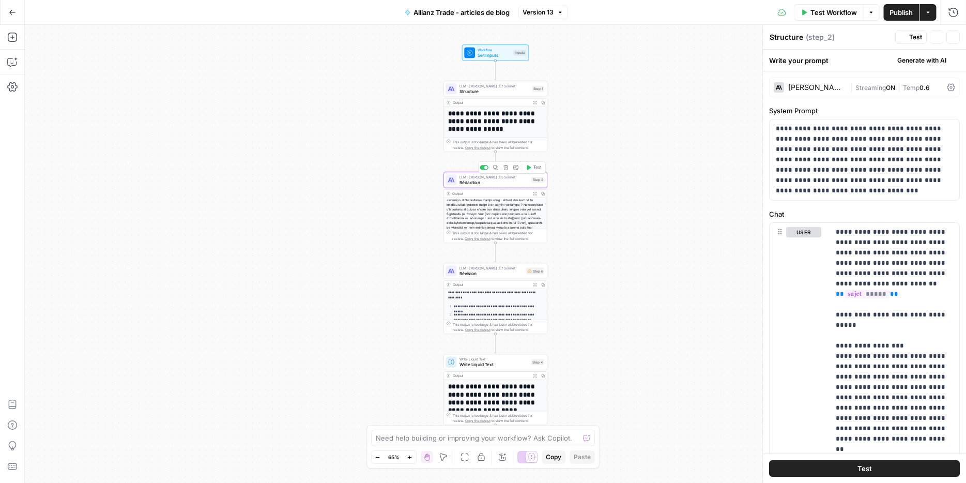
type textarea "Rédaction"
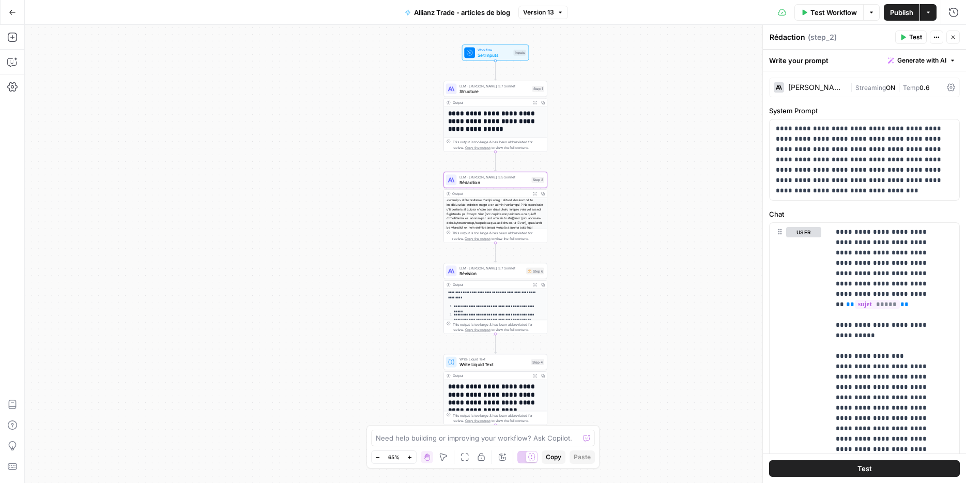
click at [487, 281] on div "Output Expand Output Copy" at bounding box center [495, 285] width 103 height 8
click at [482, 275] on span "Révision" at bounding box center [491, 273] width 64 height 7
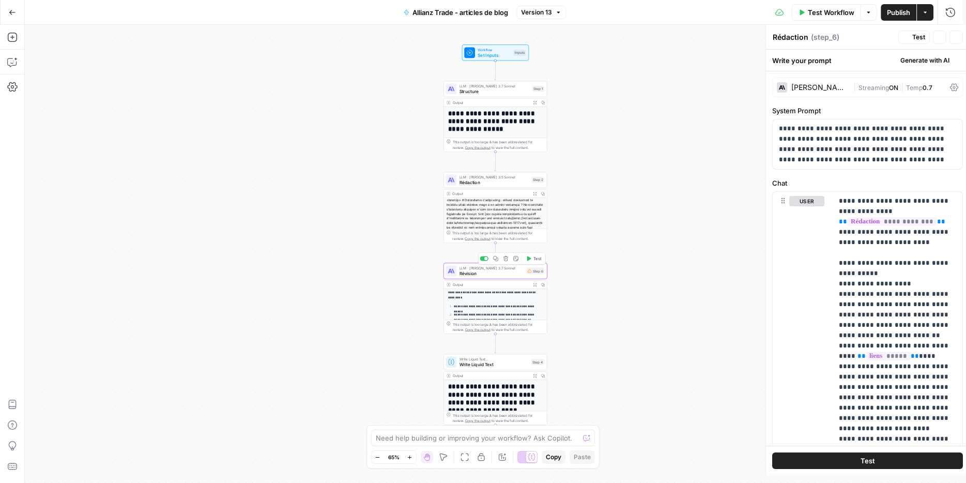
type textarea "Révision"
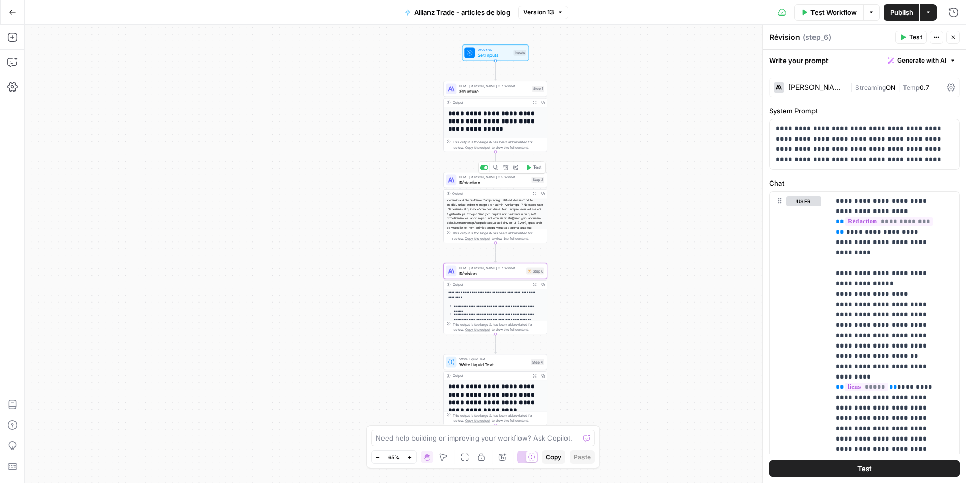
click at [467, 186] on div "LLM · [PERSON_NAME] 3.5 Sonnet Rédaction Step 2 Copy step Delete step Add Note …" at bounding box center [495, 180] width 104 height 16
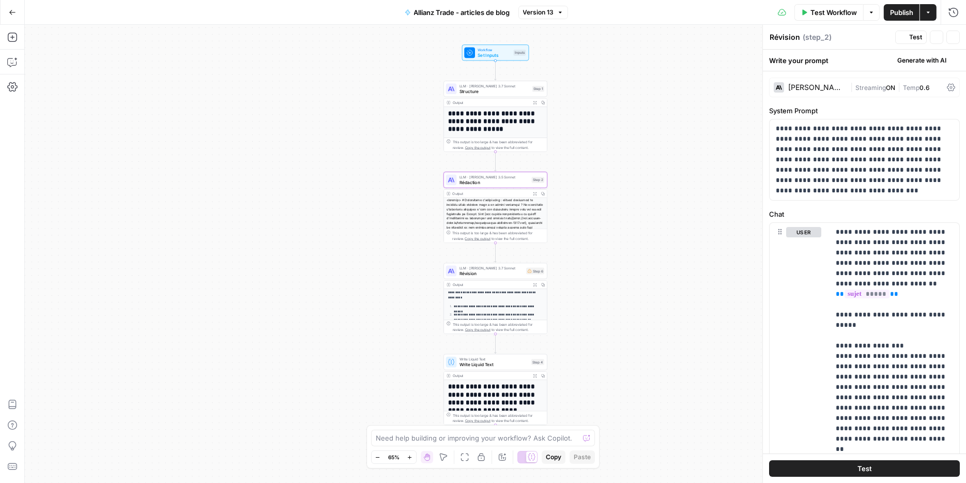
type textarea "Rédaction"
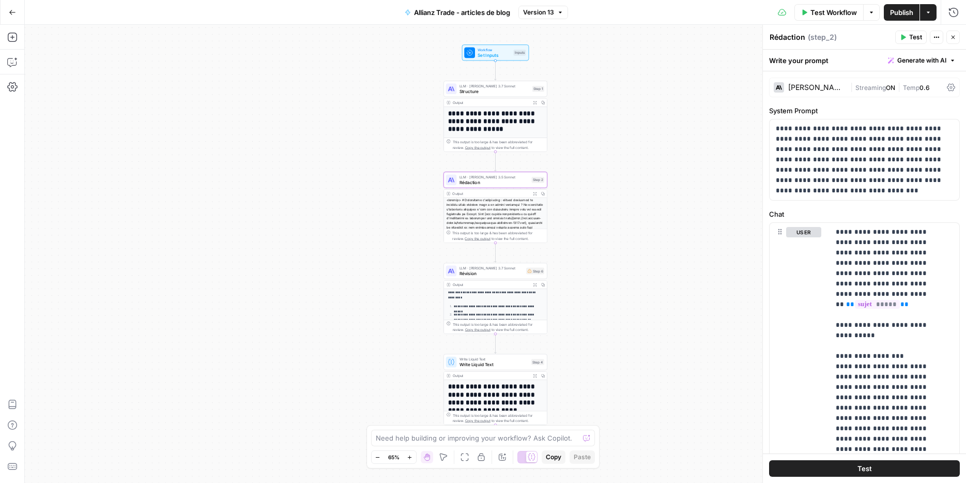
click at [811, 87] on div "[PERSON_NAME] 3.5 Sonnet" at bounding box center [817, 87] width 58 height 7
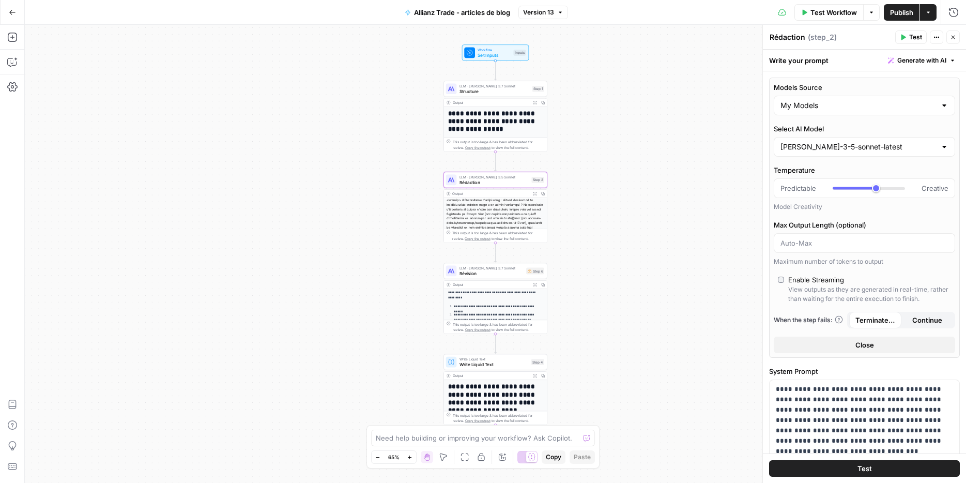
click at [823, 156] on div "[PERSON_NAME]-3-5-sonnet-latest" at bounding box center [864, 147] width 181 height 20
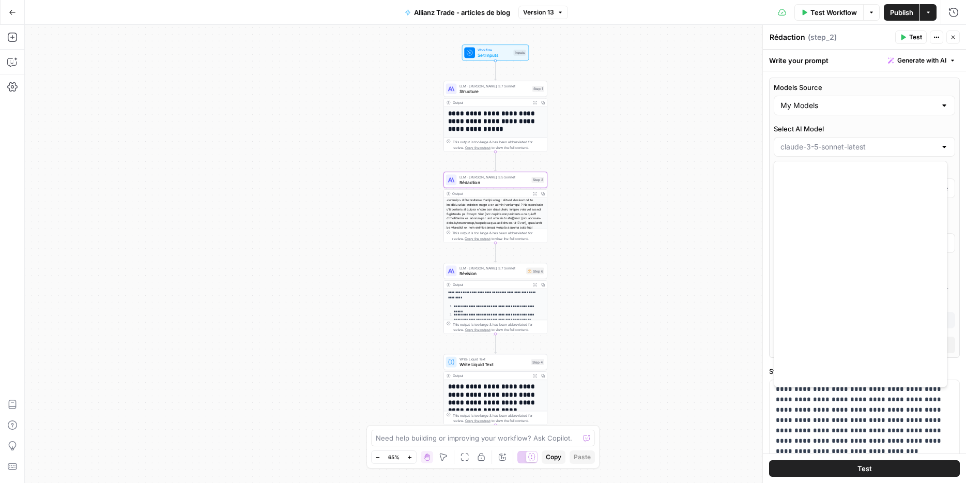
scroll to position [1302, 0]
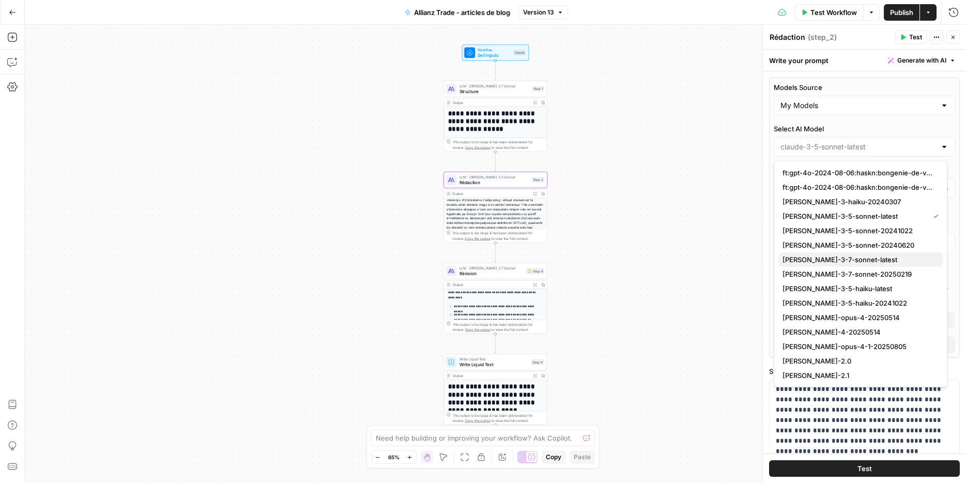
click at [877, 255] on span "[PERSON_NAME]-3-7-sonnet-latest" at bounding box center [858, 259] width 152 height 10
type input "[PERSON_NAME]-3-7-sonnet-latest"
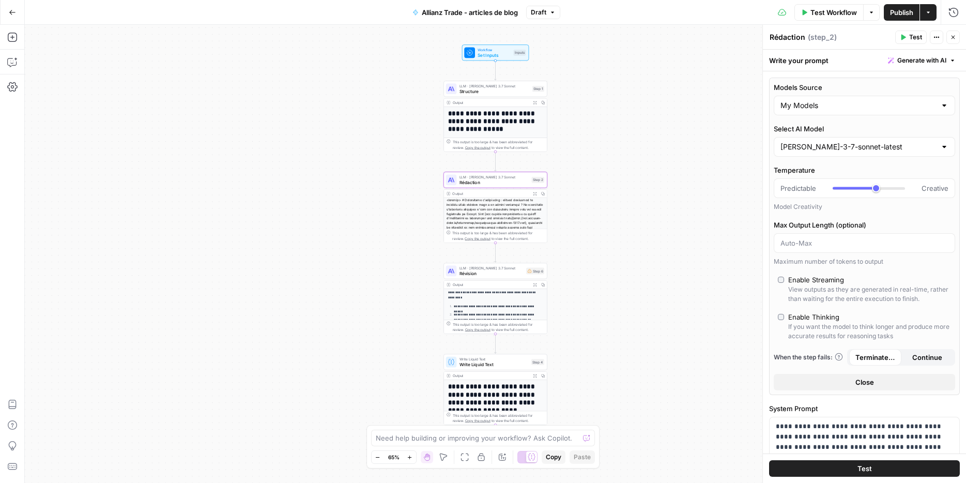
click at [831, 5] on button "Test Workflow" at bounding box center [828, 12] width 69 height 17
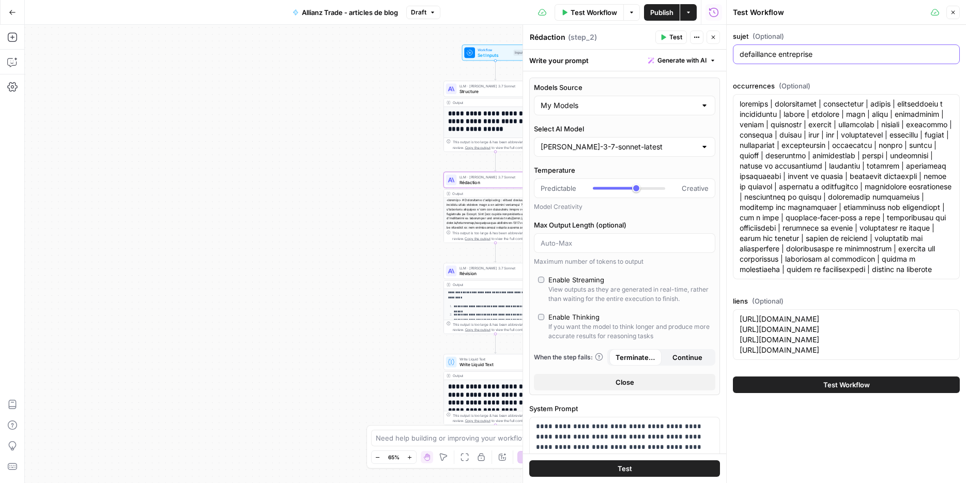
click at [792, 53] on input "defaillance entreprise" at bounding box center [845, 54] width 213 height 10
paste input "éfinition du débiteur"
type input "définition du débiteur"
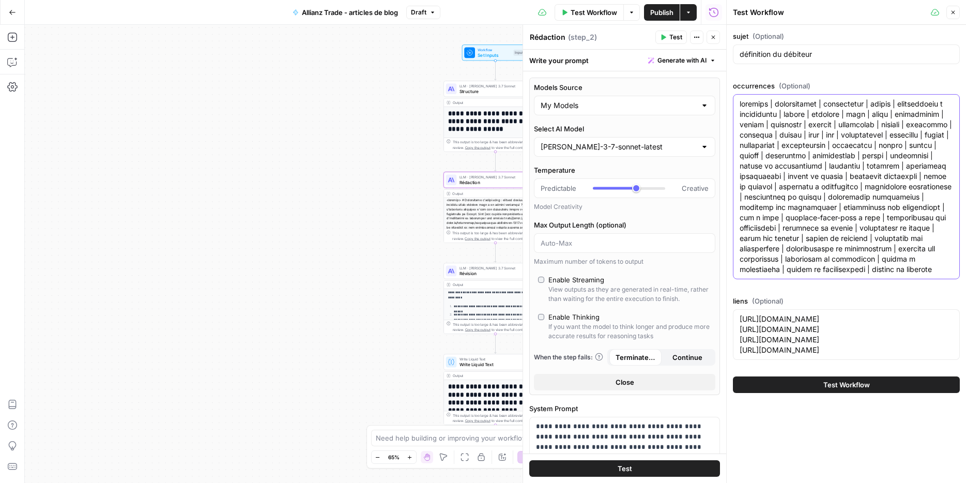
click at [787, 165] on textarea "occurrences (Optional)" at bounding box center [845, 187] width 213 height 176
paste textarea "débiteur | créancier | dette | définition | droit | argent | personne | somme |…"
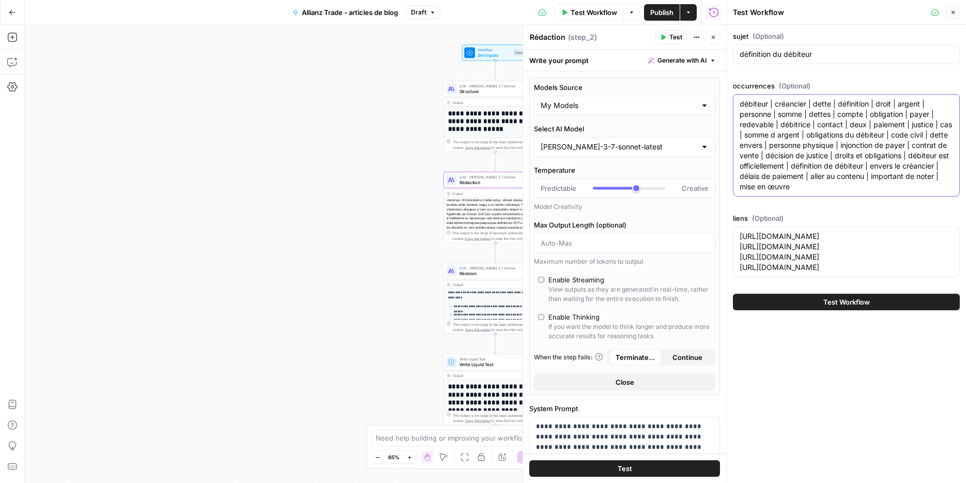
type textarea "débiteur | créancier | dette | définition | droit | argent | personne | somme |…"
click at [821, 248] on textarea "[URL][DOMAIN_NAME] [URL][DOMAIN_NAME] [URL][DOMAIN_NAME] [URL][DOMAIN_NAME]" at bounding box center [845, 251] width 213 height 41
click at [806, 272] on textarea "[URL][DOMAIN_NAME] [URL][DOMAIN_NAME] [URL][DOMAIN_NAME] [URL][DOMAIN_NAME]" at bounding box center [845, 251] width 213 height 41
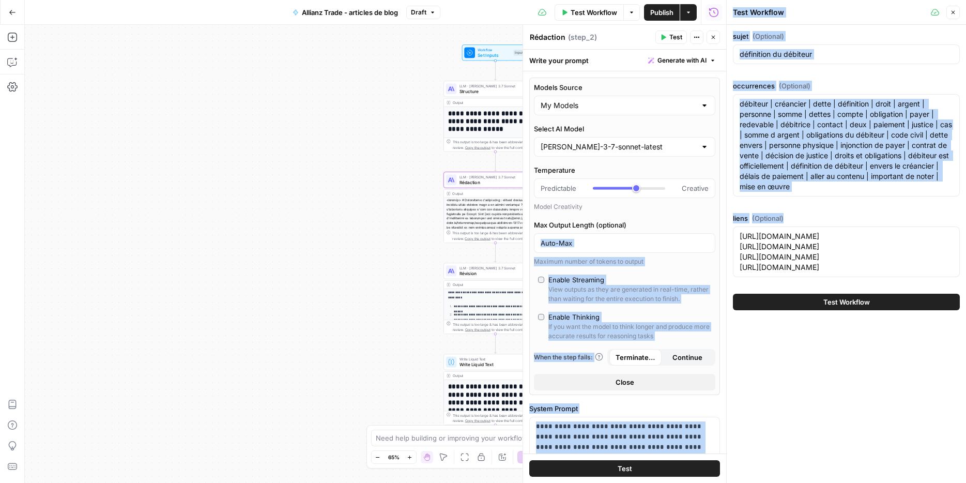
drag, startPoint x: 830, startPoint y: 294, endPoint x: 713, endPoint y: 225, distance: 135.8
click at [713, 225] on body "**********" at bounding box center [483, 241] width 966 height 483
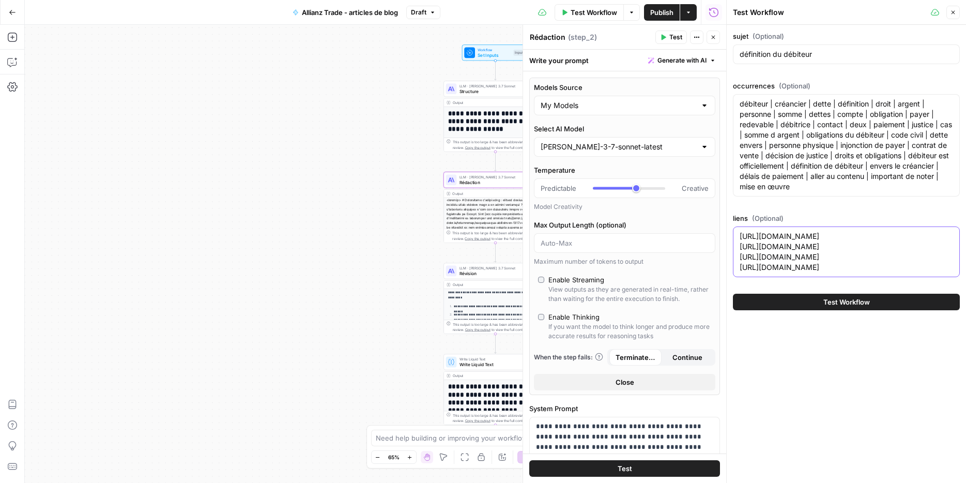
click at [751, 231] on textarea "[URL][DOMAIN_NAME] [URL][DOMAIN_NAME] [URL][DOMAIN_NAME] [URL][DOMAIN_NAME]" at bounding box center [845, 251] width 213 height 41
drag, startPoint x: 741, startPoint y: 235, endPoint x: 975, endPoint y: 307, distance: 244.5
click at [965, 307] on html "**********" at bounding box center [483, 241] width 966 height 483
paste textarea "blog/lexique-assurance-credit.html [URL][DOMAIN_NAME] [URL][DOMAIN_NAME] [URL][…"
type textarea "[URL][DOMAIN_NAME] [URL][DOMAIN_NAME] [URL][DOMAIN_NAME] [URL][DOMAIN_NAME]"
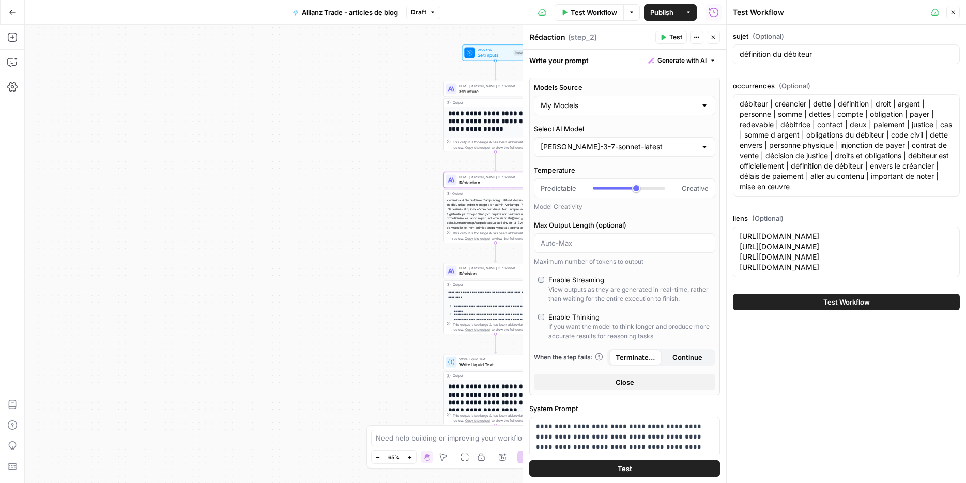
click at [853, 307] on span "Test Workflow" at bounding box center [846, 302] width 47 height 10
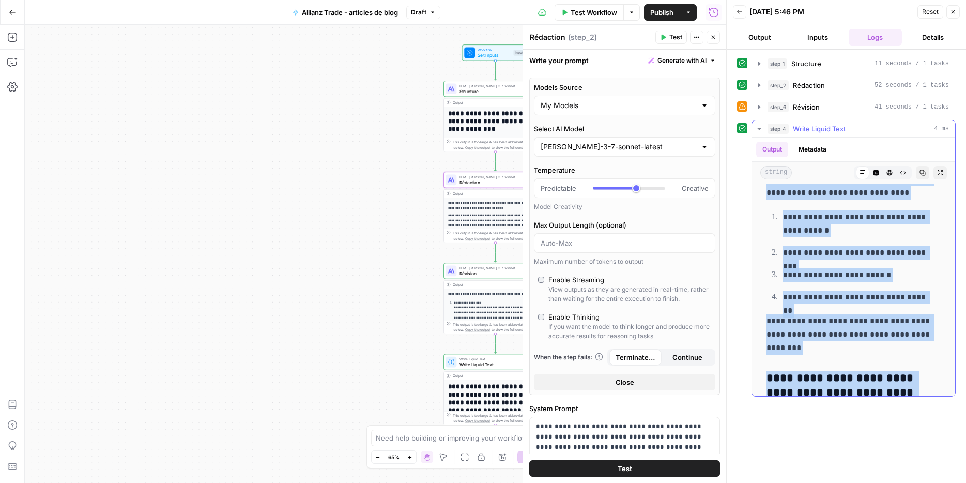
scroll to position [3338, 0]
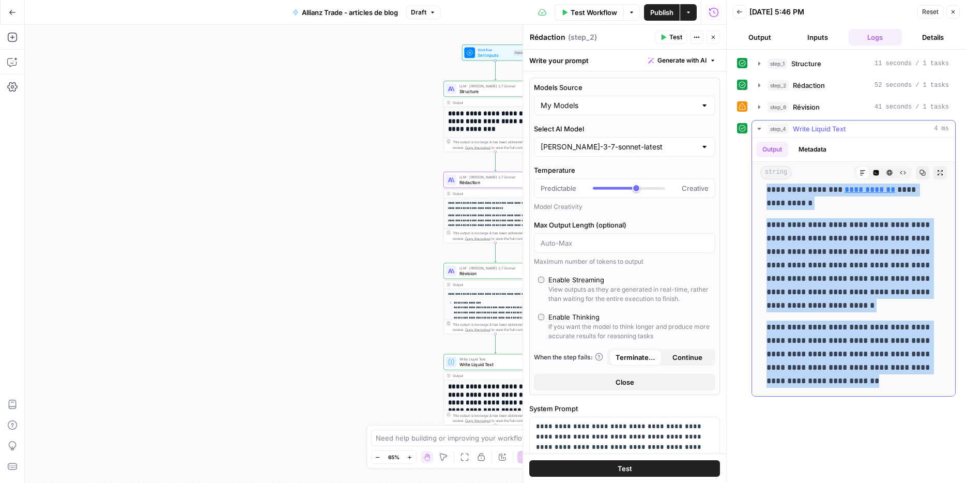
drag, startPoint x: 773, startPoint y: 197, endPoint x: 926, endPoint y: 389, distance: 244.9
copy div "**********"
click at [367, 131] on div "**********" at bounding box center [375, 254] width 701 height 458
drag, startPoint x: 950, startPoint y: 14, endPoint x: 65, endPoint y: 15, distance: 884.7
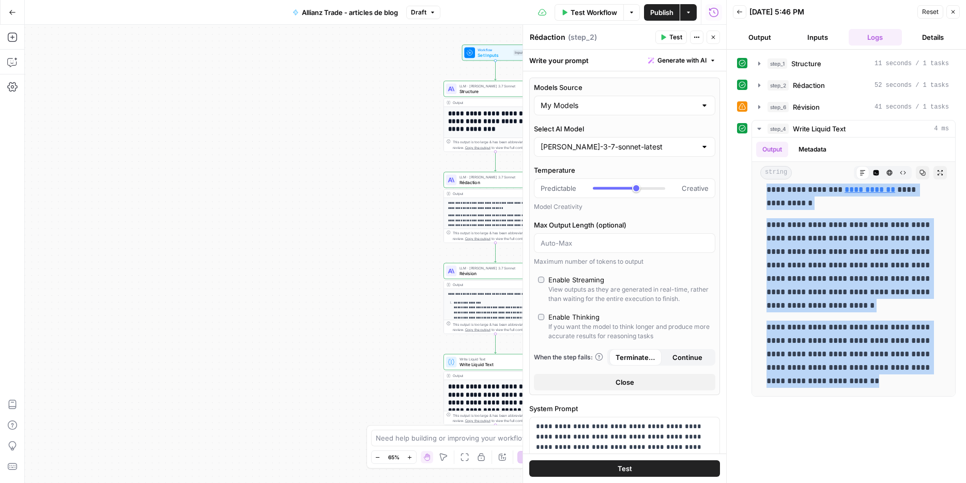
click at [950, 14] on icon "button" at bounding box center [953, 12] width 6 height 6
